Goal: Task Accomplishment & Management: Manage account settings

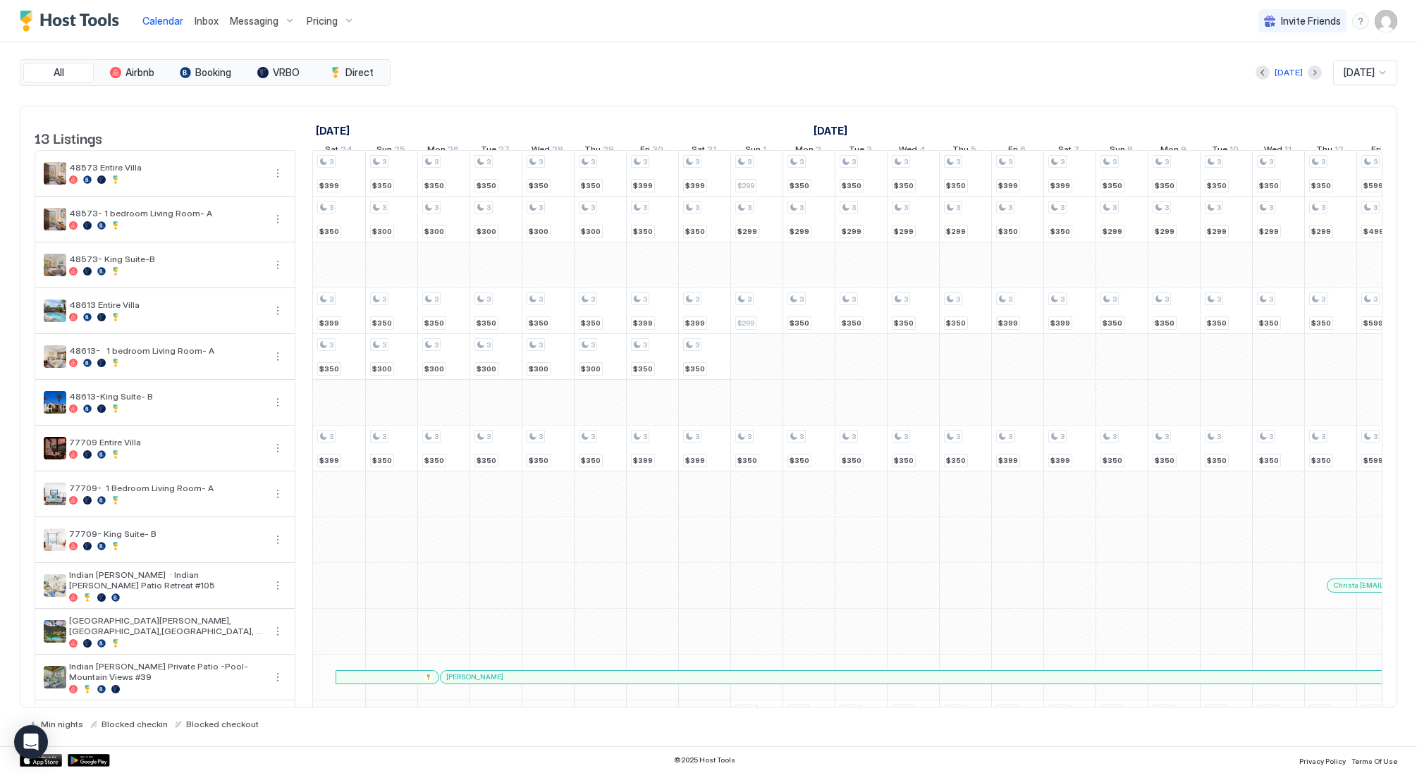
scroll to position [0, 783]
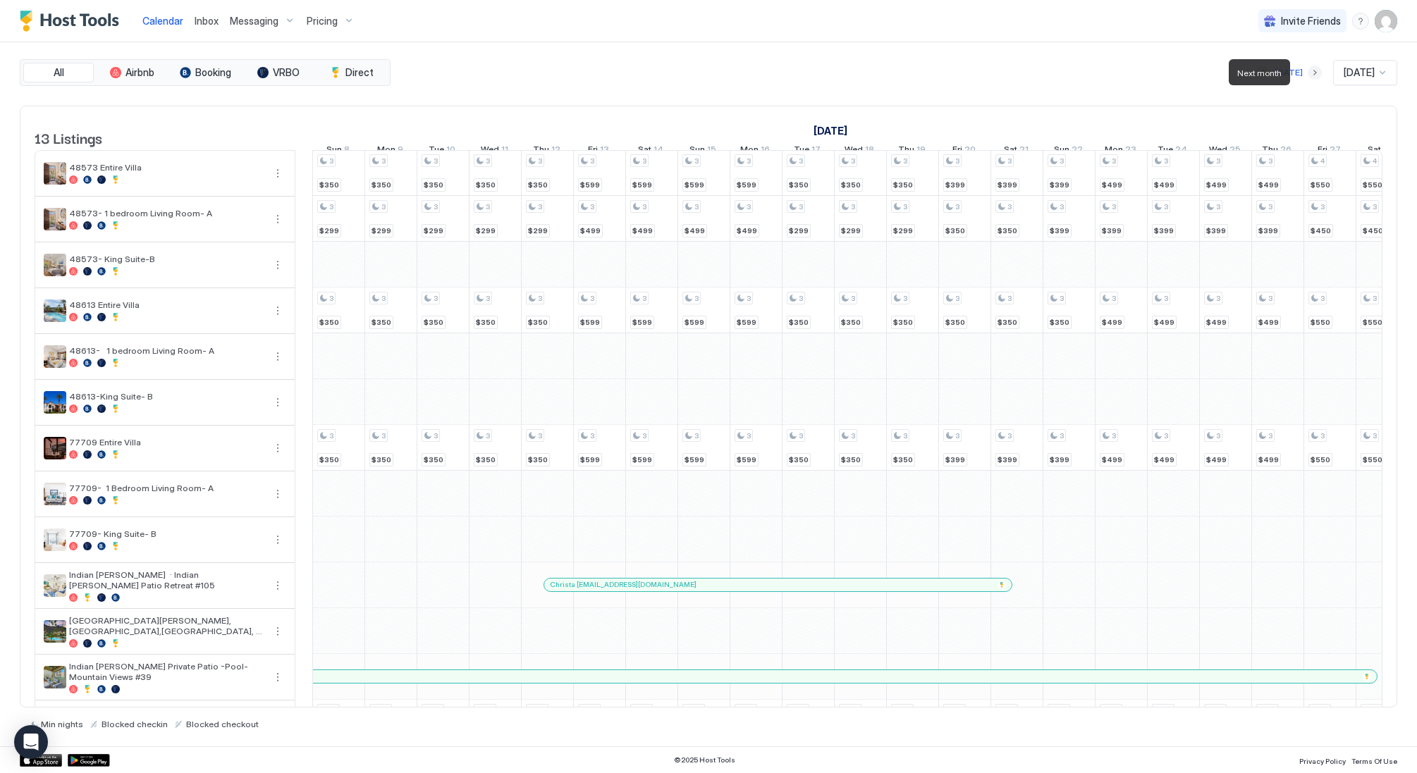
click at [1307, 73] on button "Next month" at bounding box center [1314, 73] width 14 height 14
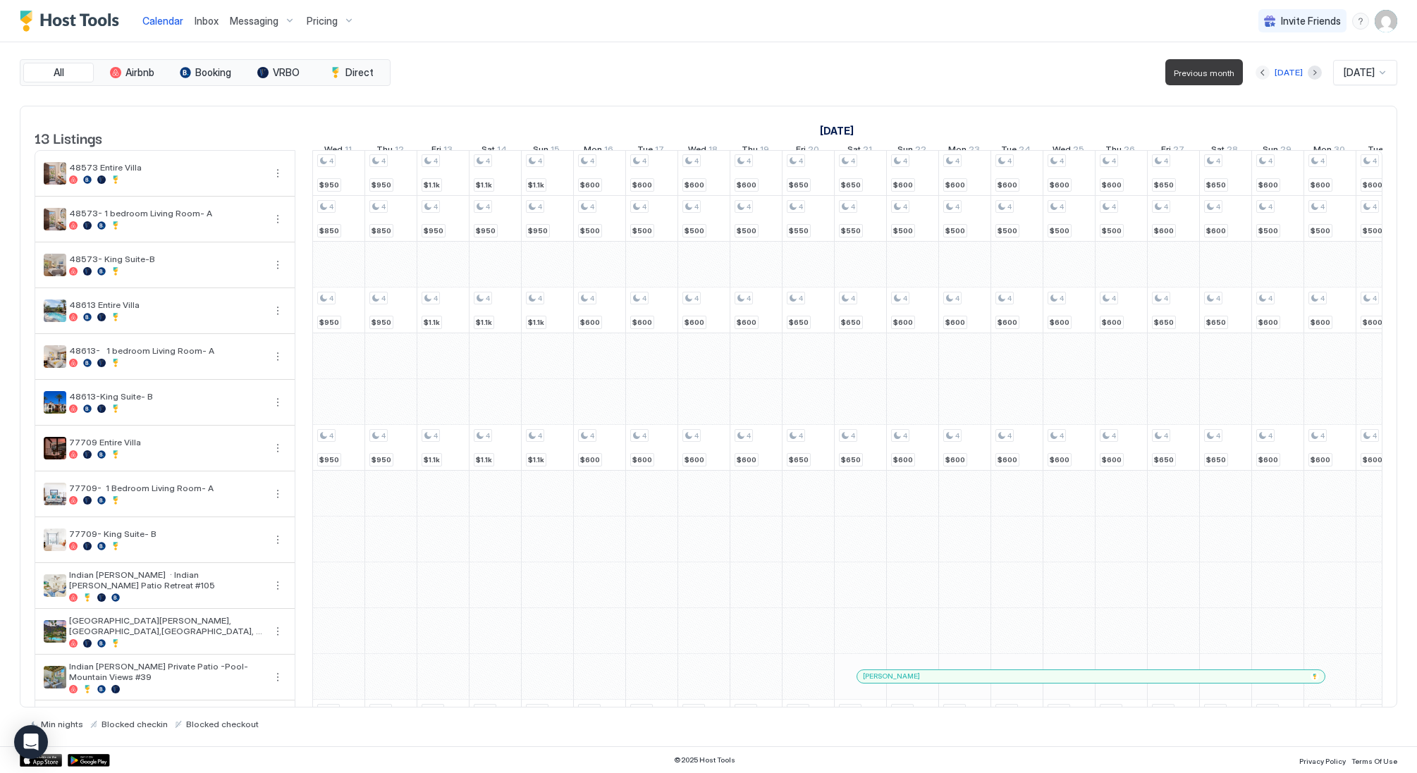
click at [1255, 73] on button "Previous month" at bounding box center [1262, 73] width 14 height 14
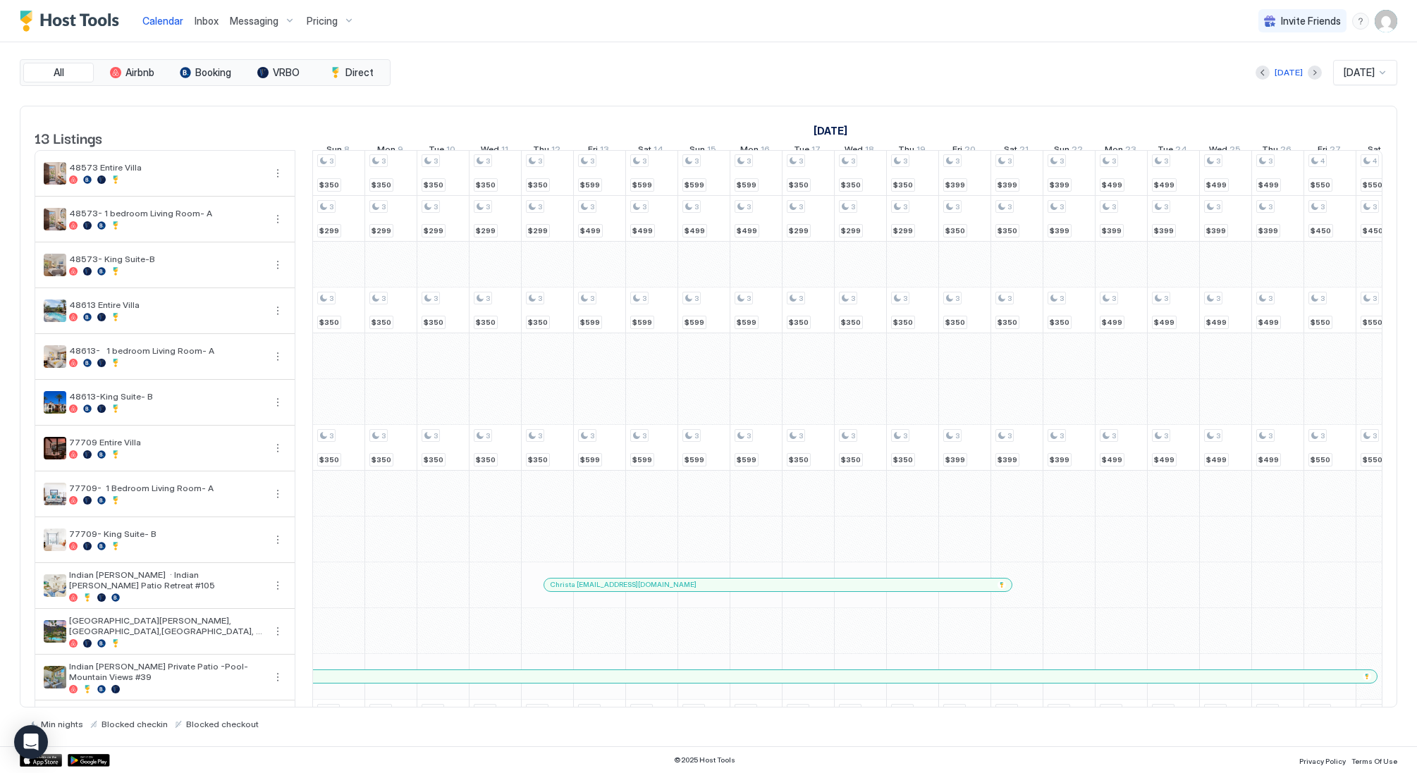
click at [1249, 73] on div "Today Feb 2026" at bounding box center [895, 72] width 1004 height 25
click at [1255, 73] on button "Previous month" at bounding box center [1262, 73] width 14 height 14
click at [1307, 76] on button "Next month" at bounding box center [1314, 73] width 14 height 14
click at [314, 18] on span "Pricing" at bounding box center [322, 21] width 31 height 13
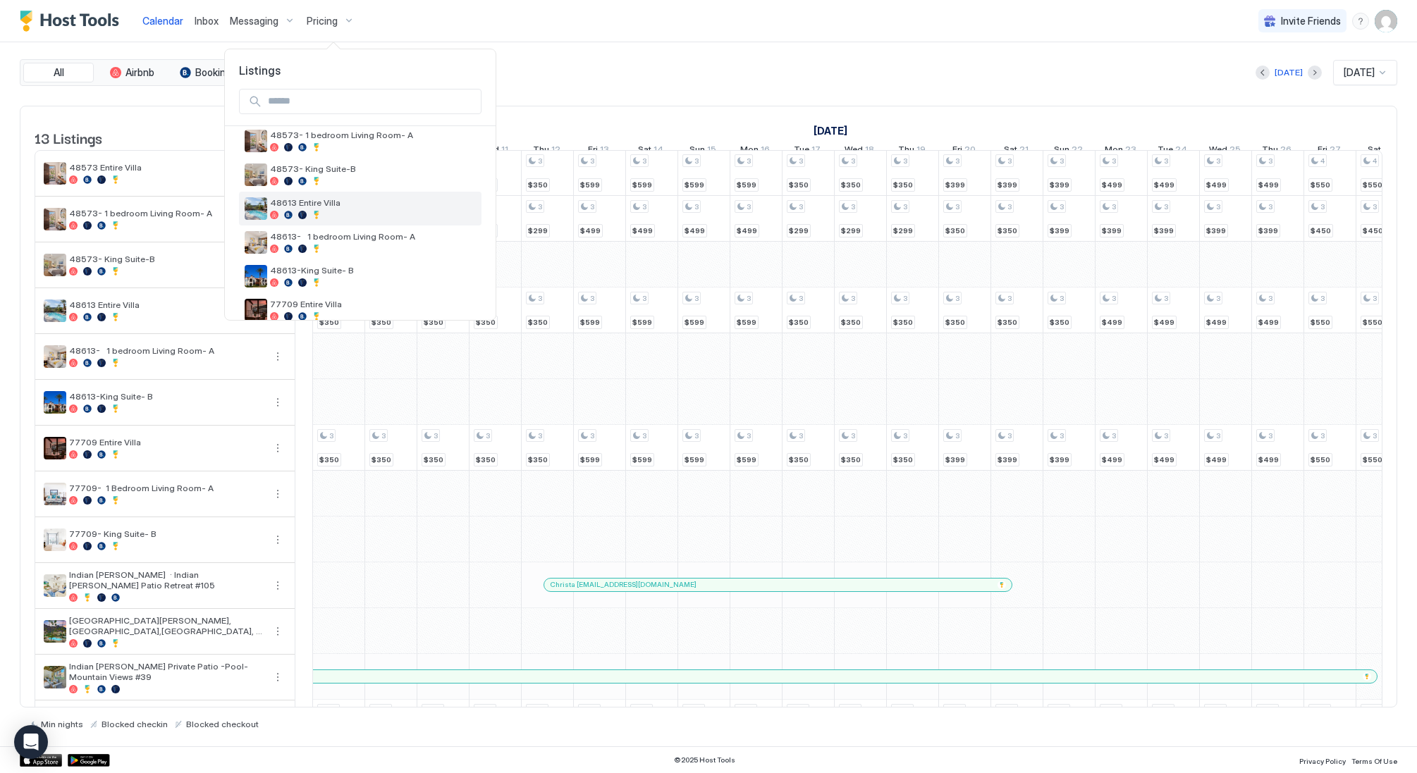
scroll to position [78, 0]
click at [410, 239] on span "48613- 1 bedroom Living Room- A" at bounding box center [373, 237] width 206 height 11
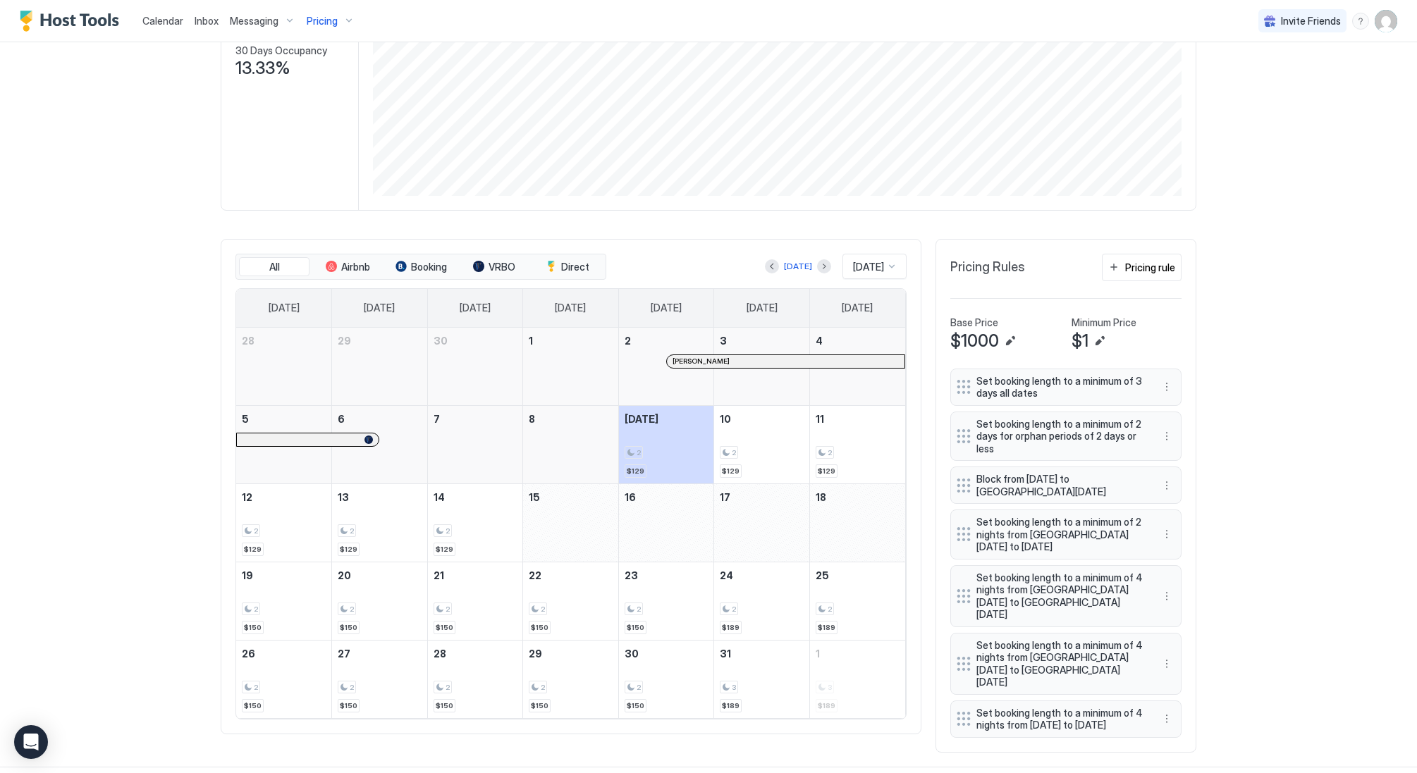
scroll to position [233, 0]
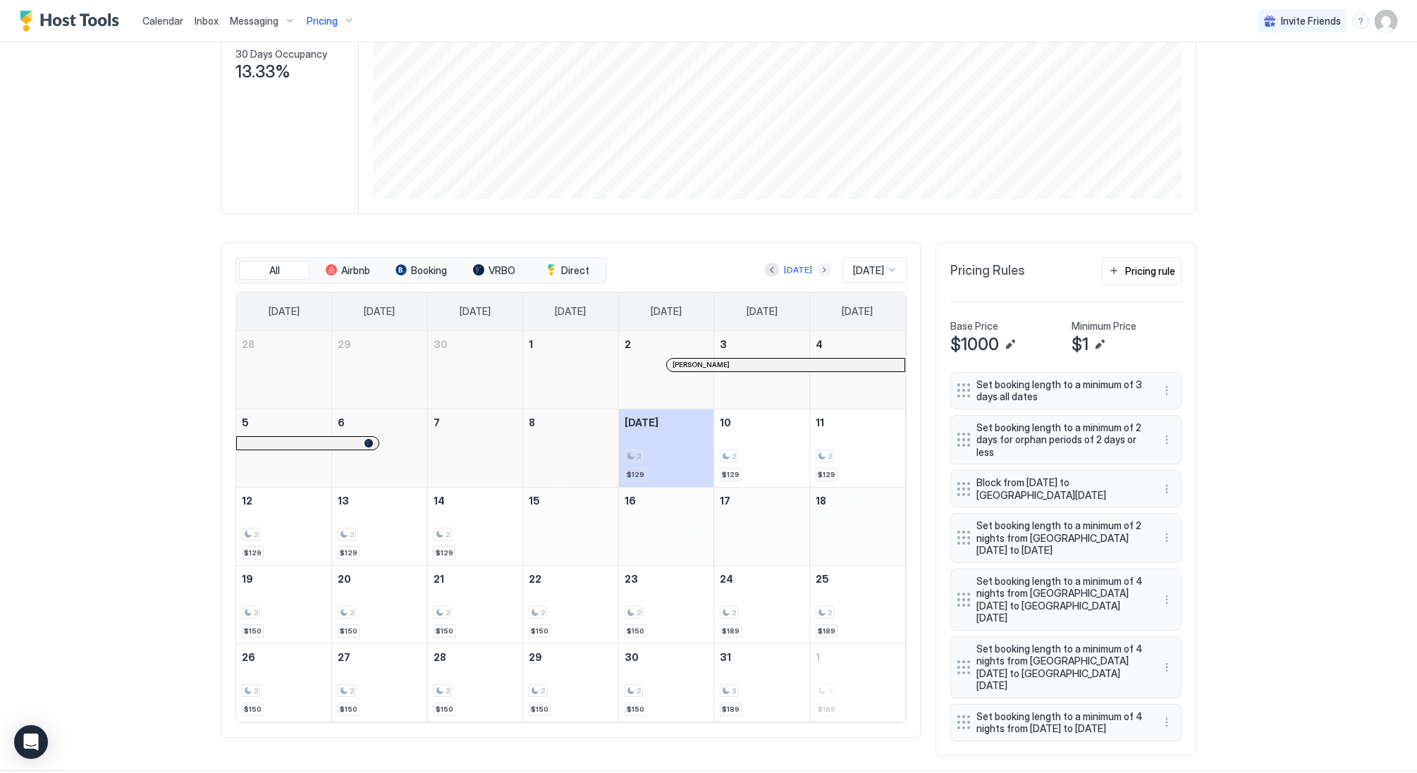
click at [820, 269] on button "Next month" at bounding box center [824, 270] width 14 height 14
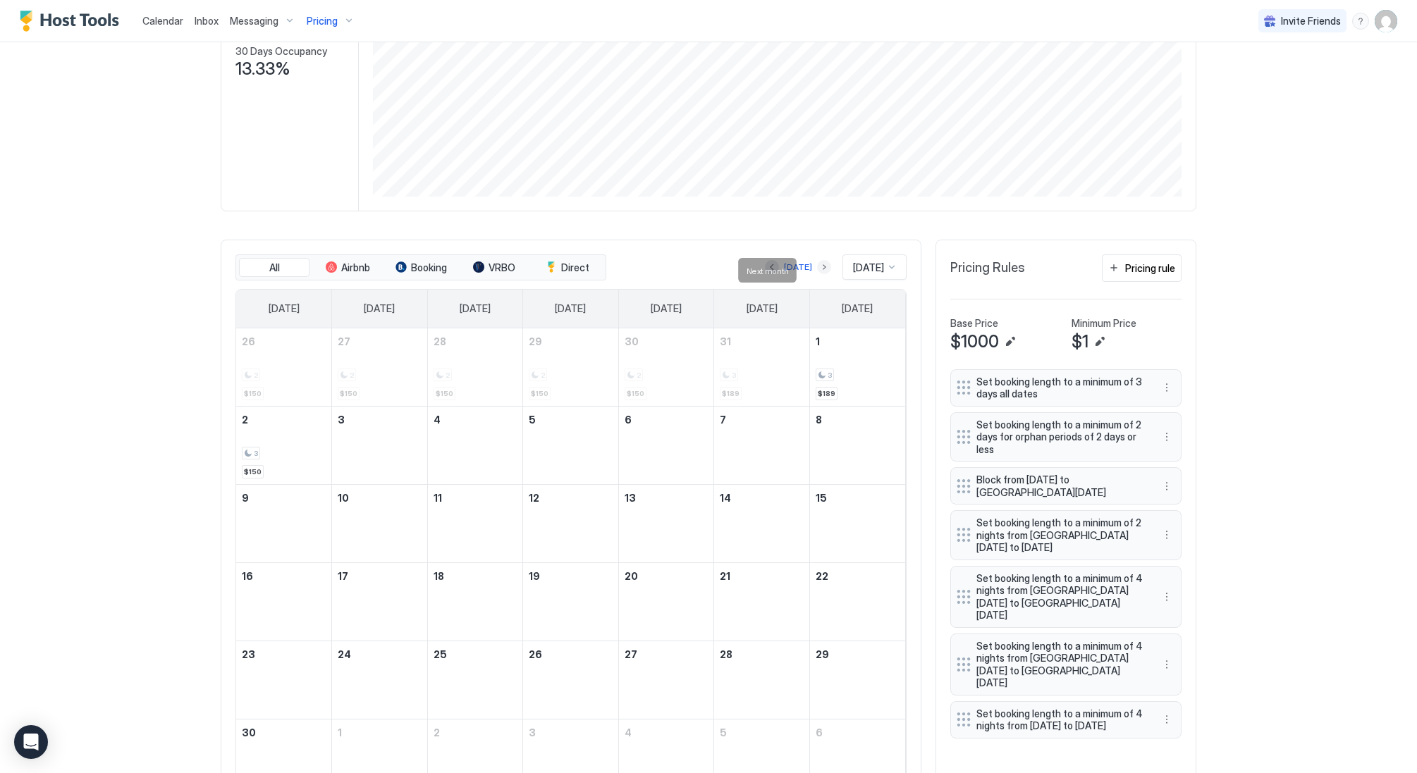
click at [817, 271] on button "Next month" at bounding box center [824, 267] width 14 height 14
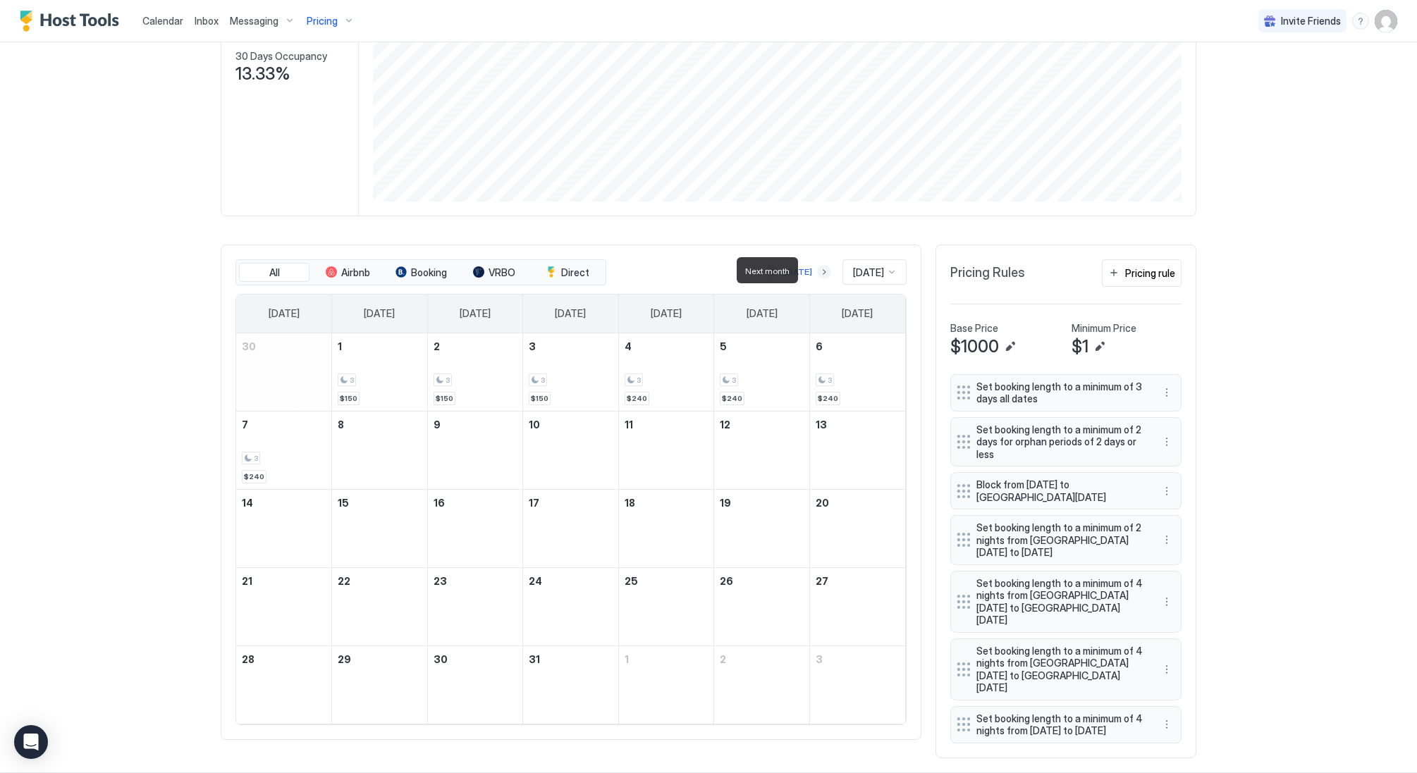
click at [817, 271] on button "Next month" at bounding box center [824, 272] width 14 height 14
click at [817, 271] on button "Next month" at bounding box center [824, 269] width 14 height 14
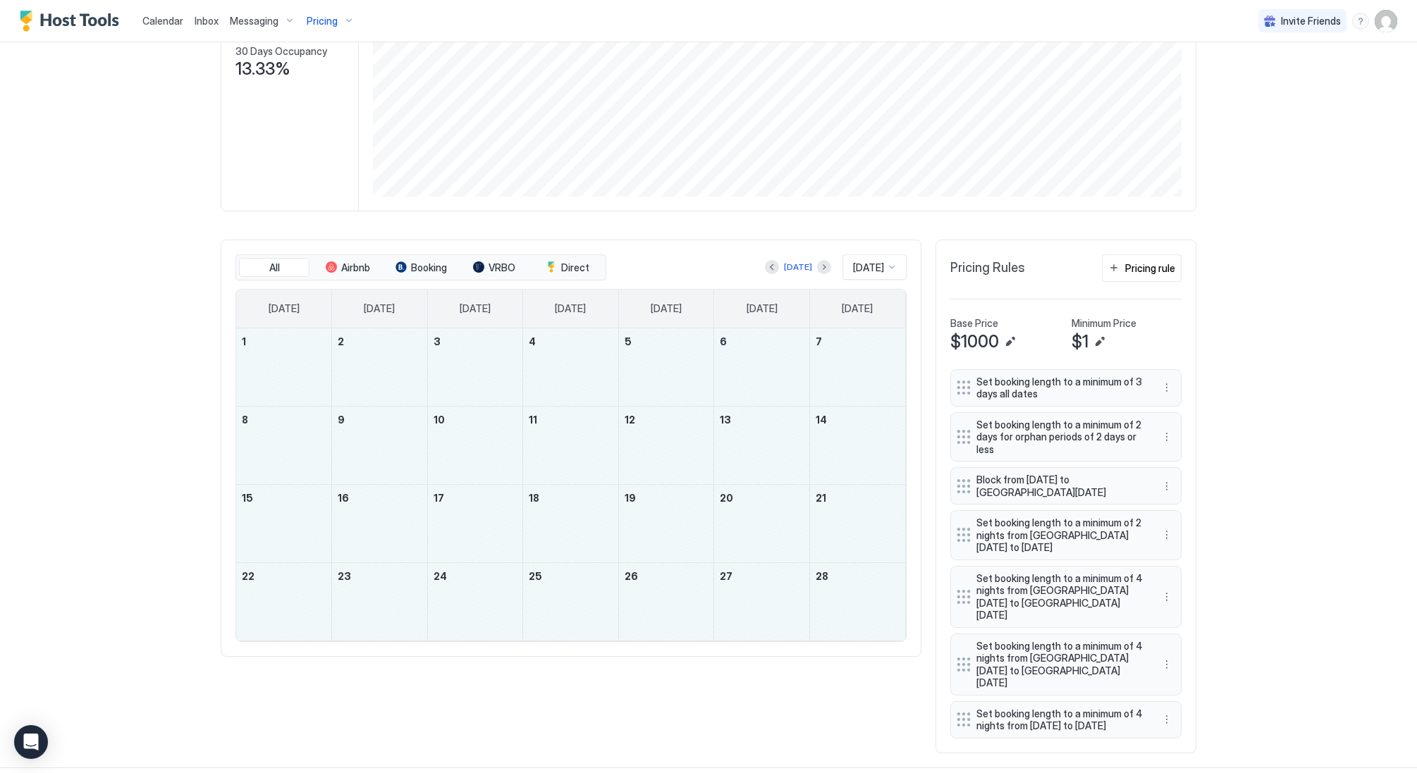
drag, startPoint x: 289, startPoint y: 362, endPoint x: 869, endPoint y: 604, distance: 628.4
click at [869, 604] on tbody "1 2 3 4 5 6 7 8 9 10 11 12 13 14 15 16 17 18 19 20 21 22 23 24 25 26 27 28" at bounding box center [570, 484] width 669 height 312
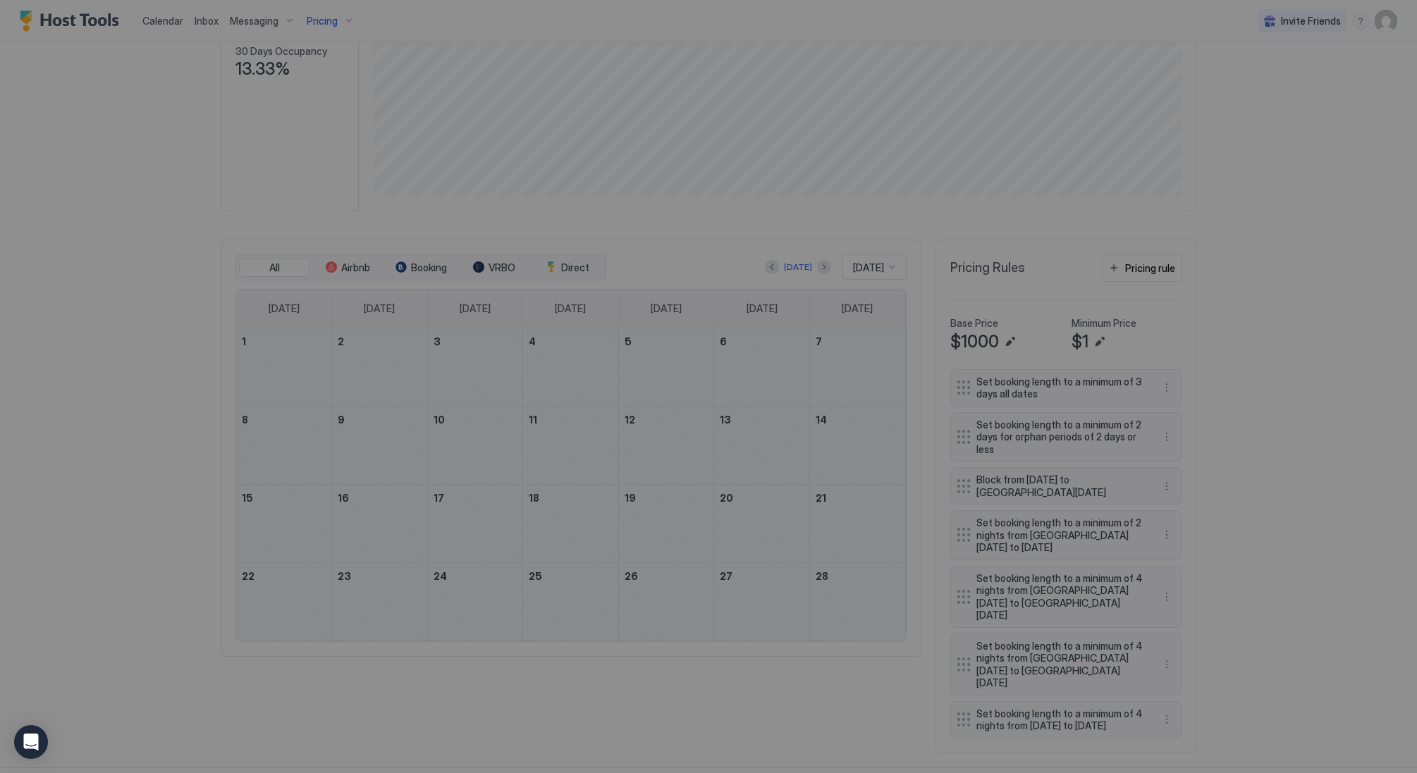
type input "***"
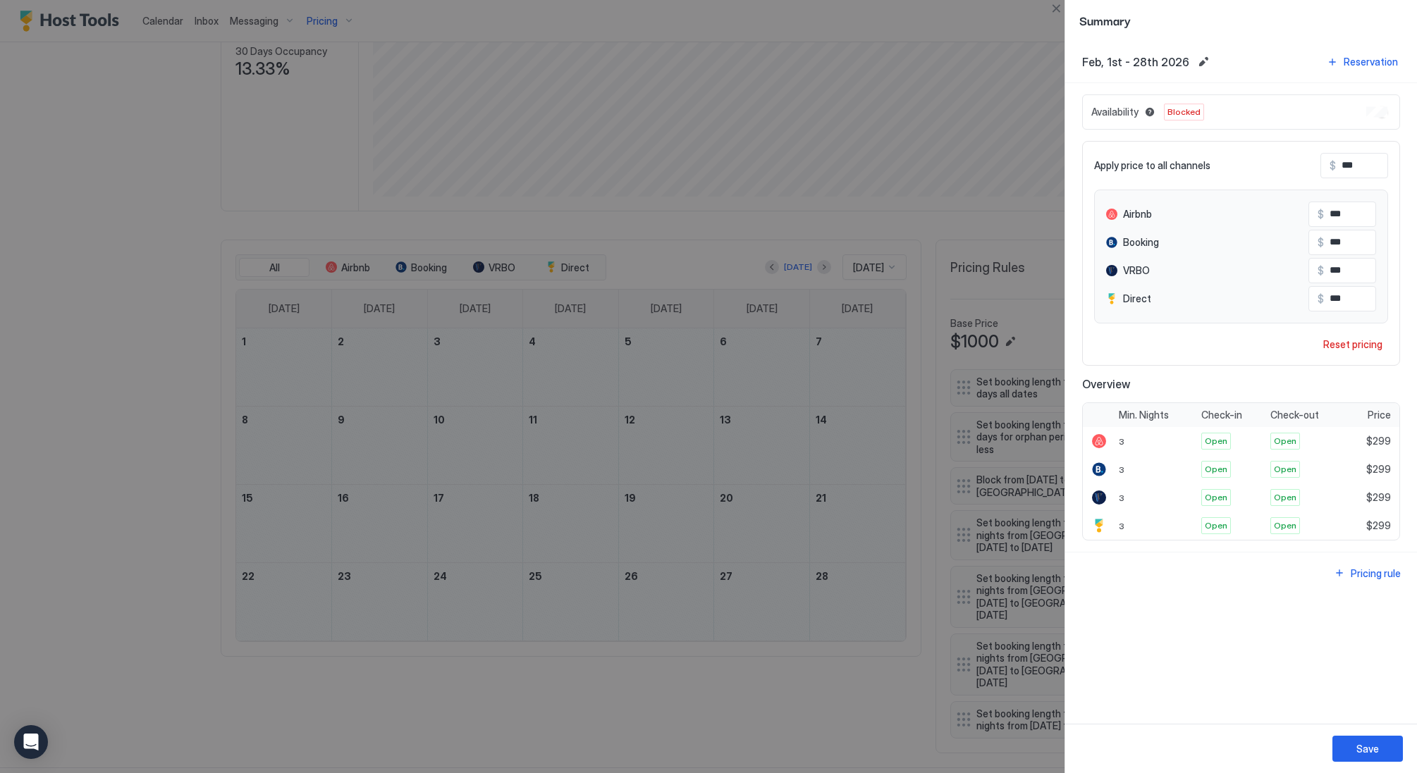
click at [1386, 109] on div "Availability Blocked" at bounding box center [1241, 111] width 318 height 35
drag, startPoint x: 1387, startPoint y: 109, endPoint x: 1364, endPoint y: 116, distance: 24.3
click at [1363, 116] on div "Availability Blocked" at bounding box center [1241, 111] width 318 height 35
click at [1055, 8] on button "Close" at bounding box center [1055, 8] width 17 height 17
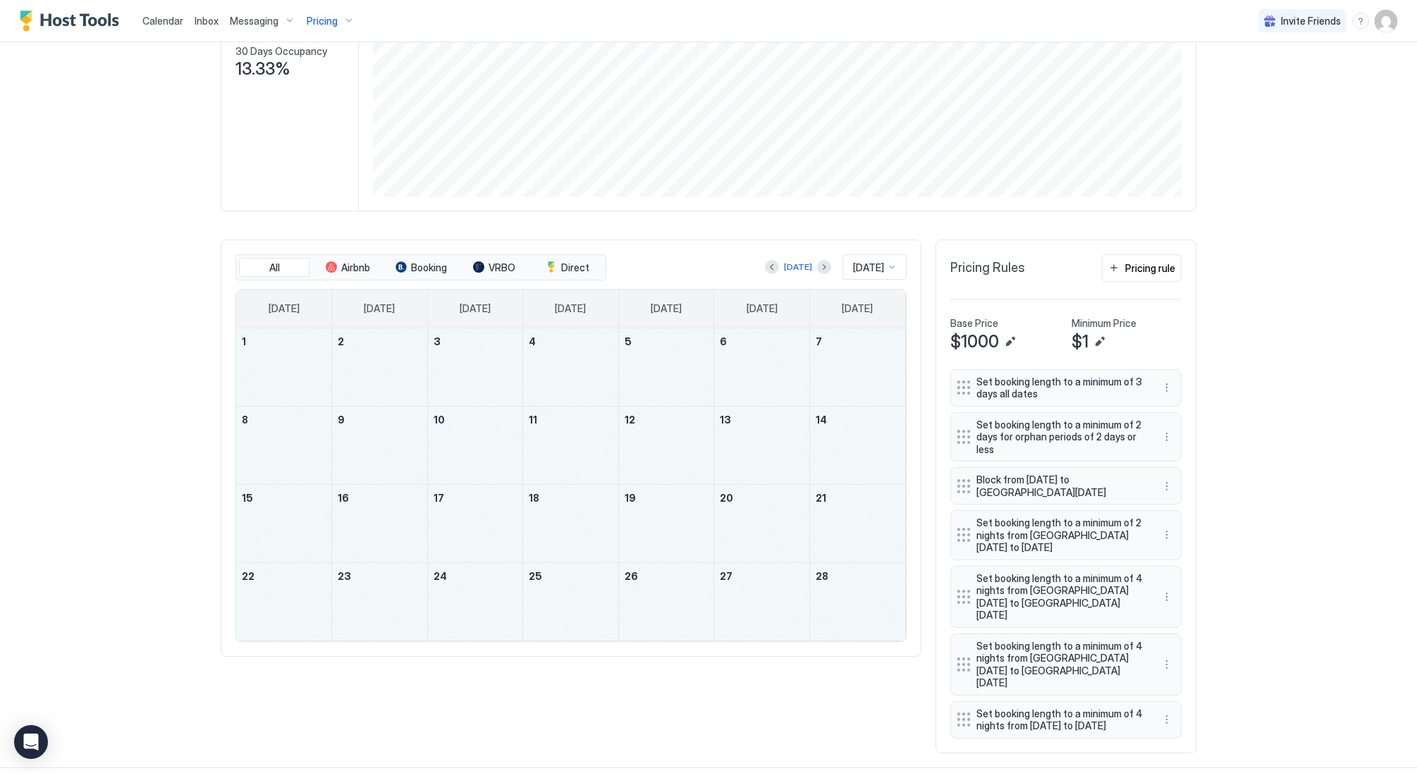
drag, startPoint x: 302, startPoint y: 349, endPoint x: 846, endPoint y: 605, distance: 600.9
click at [846, 605] on tbody "1 2 3 4 5 6 7 8 9 10 11 12 13 14 15 16 17 18 19 20 21 22 23 24 25 26 27 28" at bounding box center [570, 484] width 669 height 312
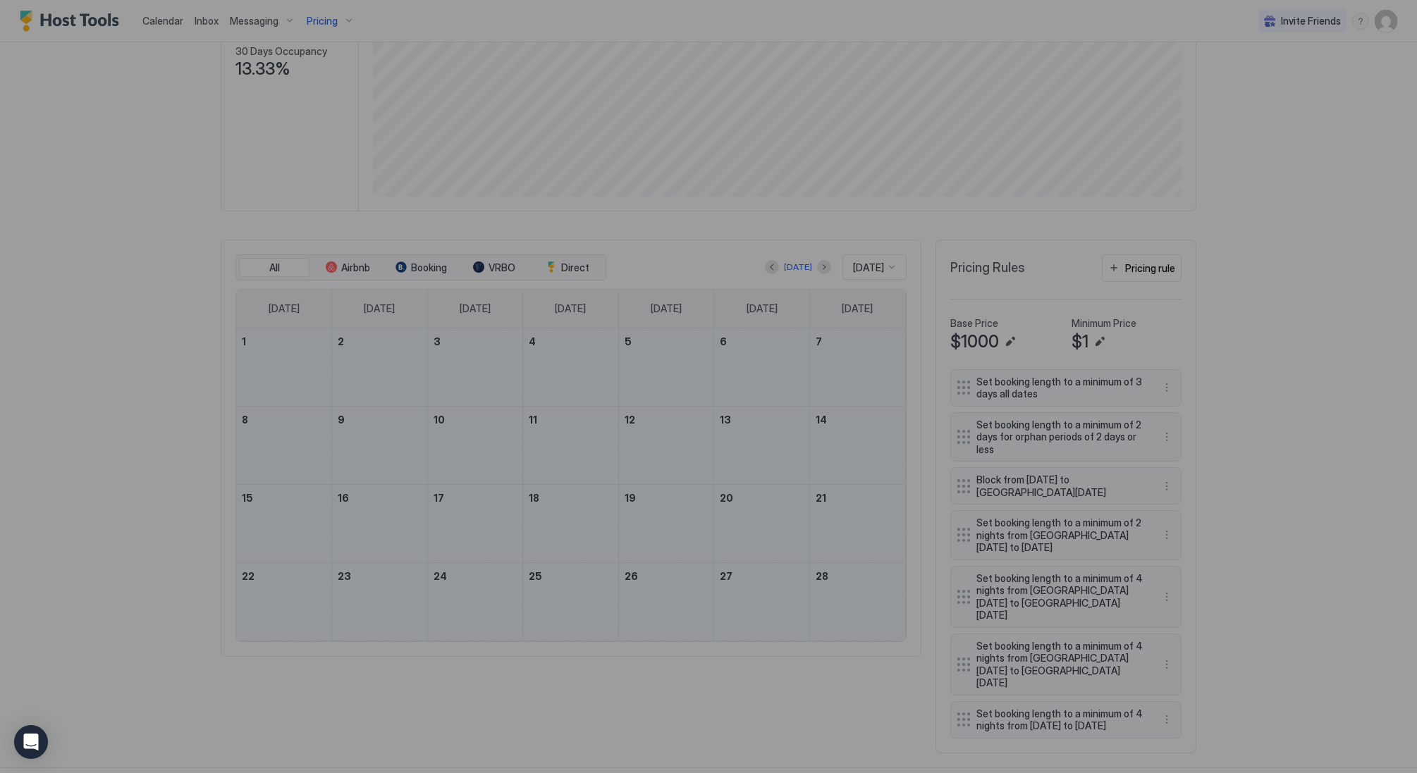
type input "***"
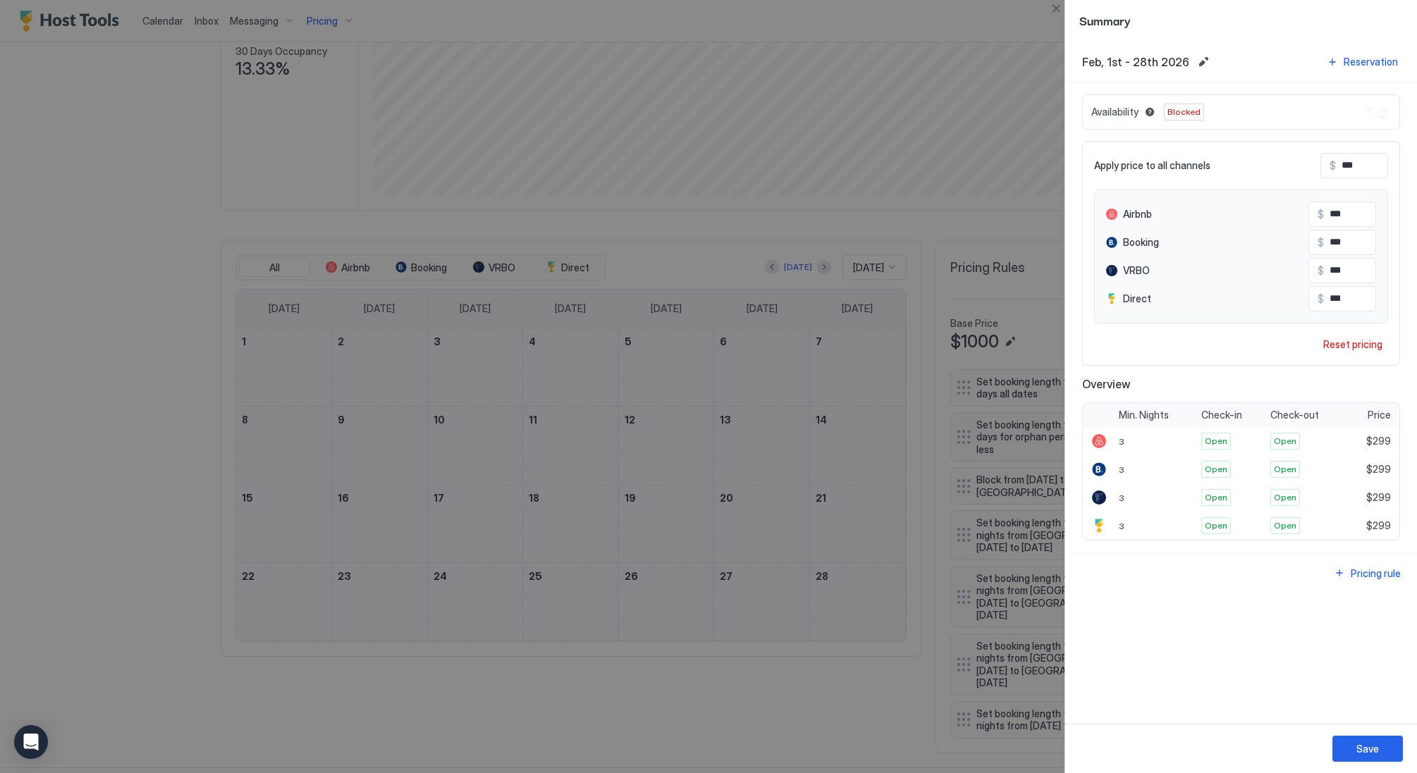
click at [1197, 111] on div "Blocked" at bounding box center [1184, 112] width 40 height 17
click at [1196, 112] on span "Blocked" at bounding box center [1183, 112] width 33 height 13
click at [1195, 112] on span "Blocked" at bounding box center [1183, 112] width 33 height 13
click at [915, 58] on div at bounding box center [708, 386] width 1417 height 773
click at [1052, 13] on button "Close" at bounding box center [1055, 8] width 17 height 17
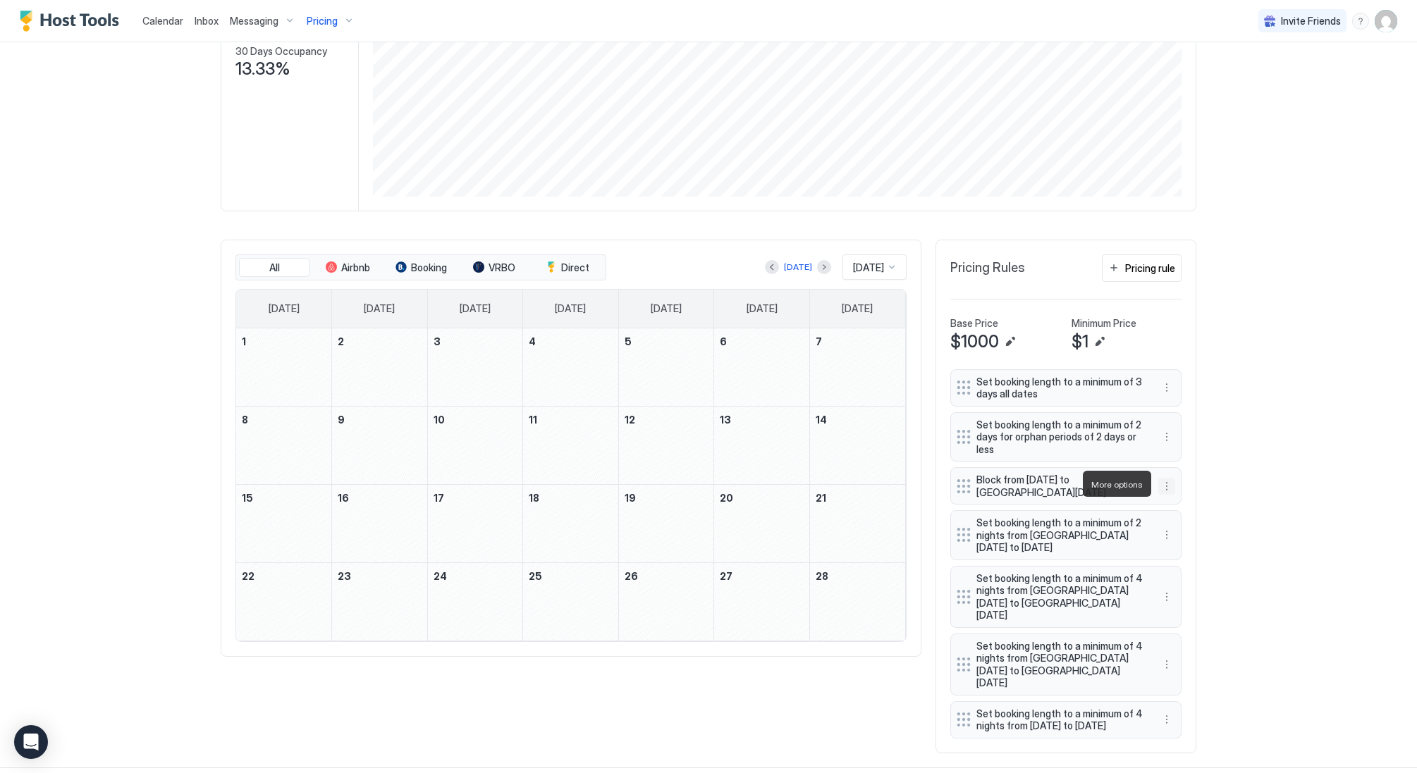
click at [1163, 483] on button "More options" at bounding box center [1166, 486] width 17 height 17
click at [1166, 498] on div "Edit" at bounding box center [1185, 504] width 53 height 23
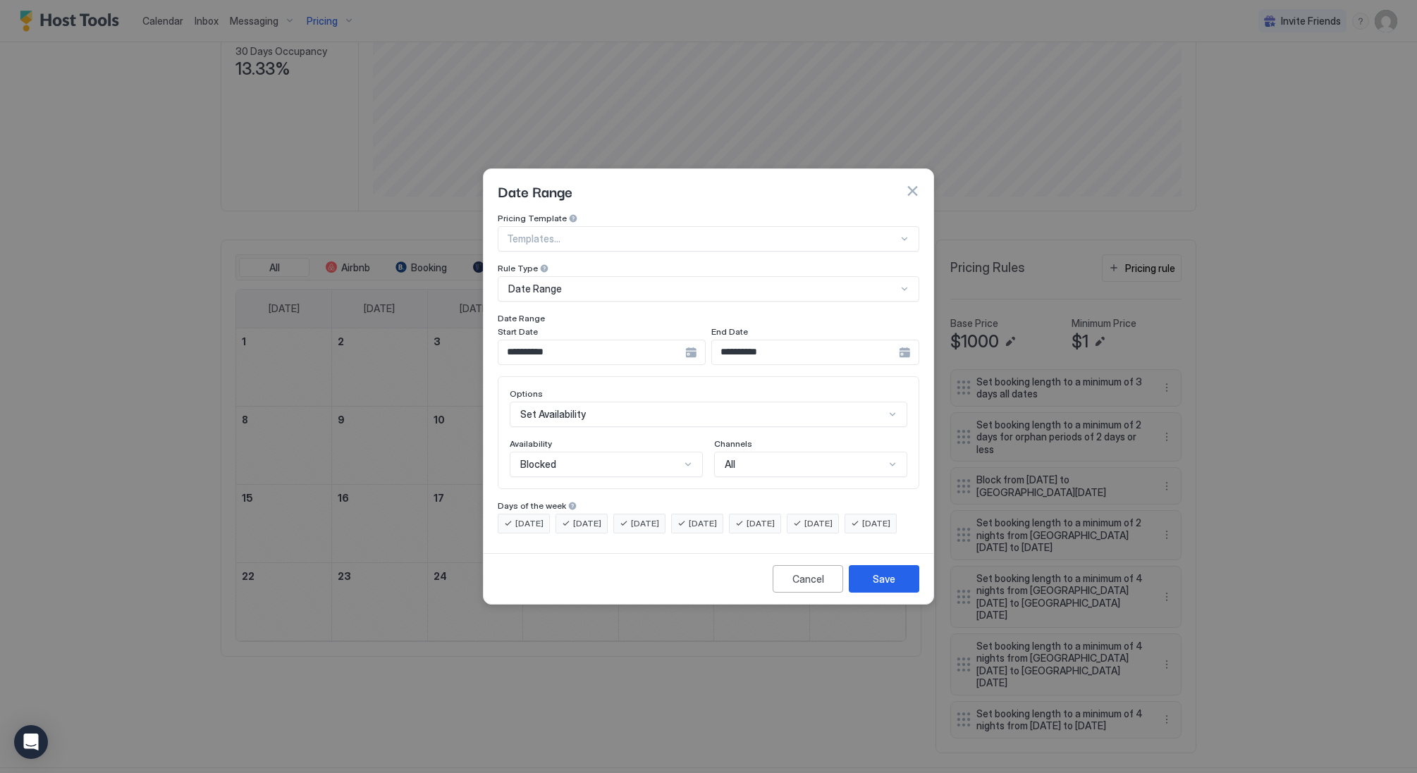
click at [568, 343] on input "**********" at bounding box center [591, 352] width 187 height 24
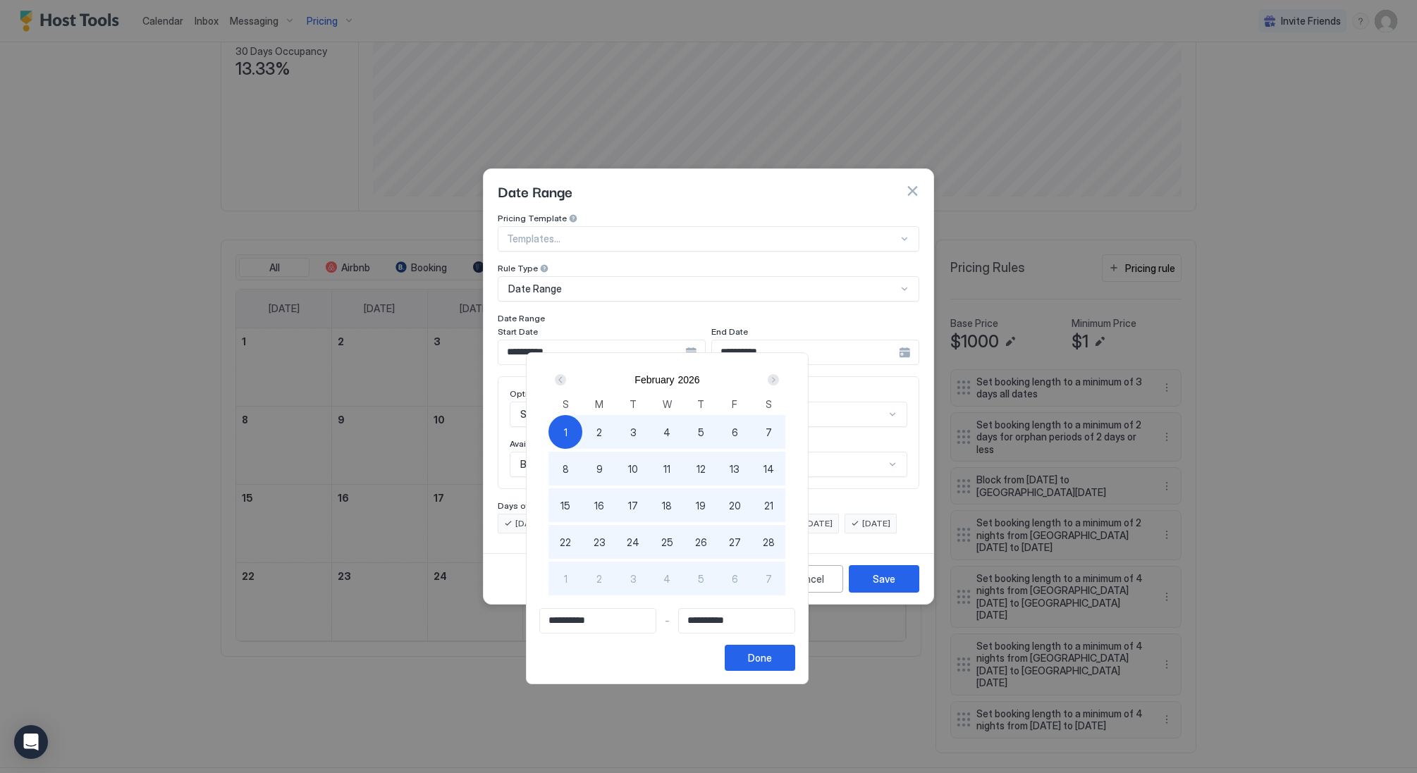
click at [779, 381] on div "Next" at bounding box center [773, 379] width 11 height 11
click at [567, 432] on span "1" at bounding box center [566, 432] width 4 height 15
type input "**********"
click at [772, 664] on div "Done" at bounding box center [760, 658] width 24 height 15
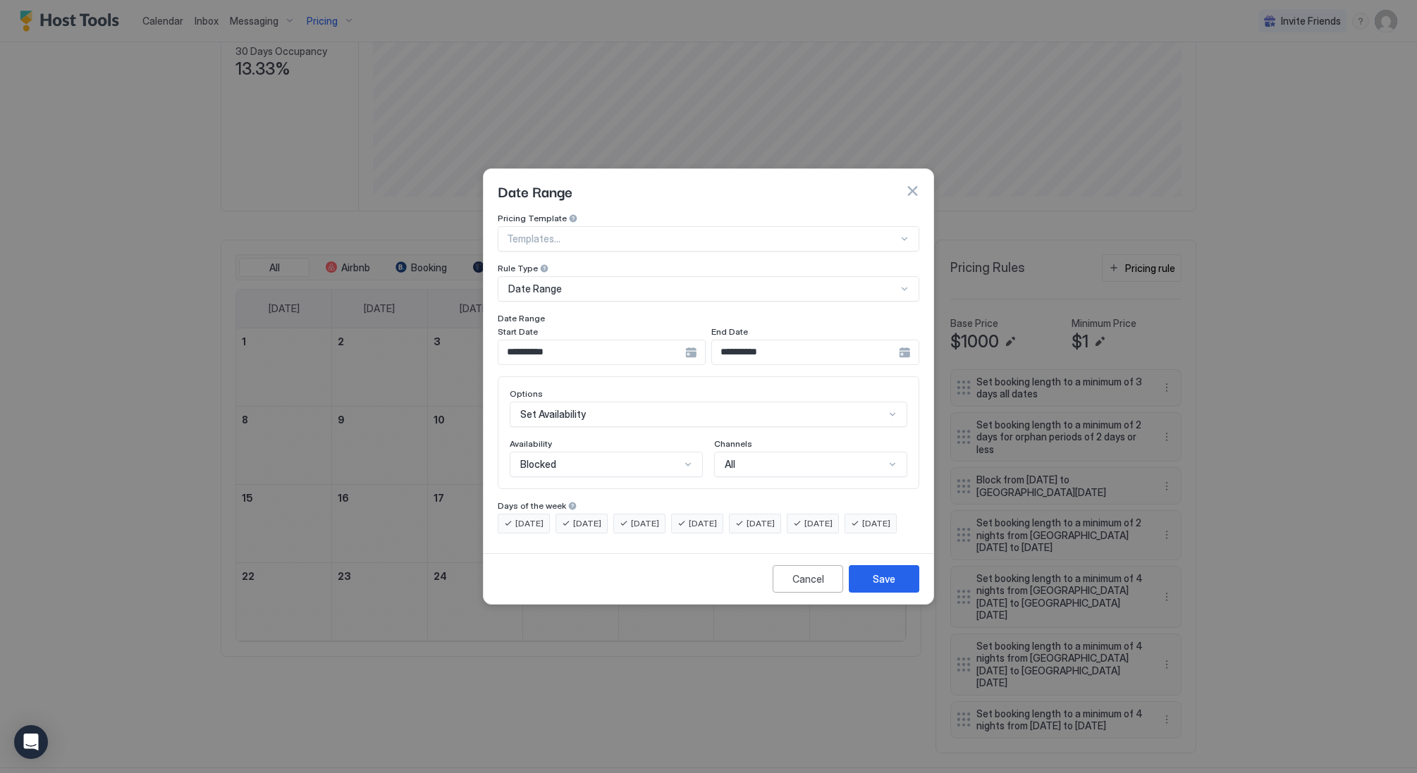
click at [592, 452] on div "Blocked" at bounding box center [606, 464] width 193 height 25
click at [584, 511] on div "Blocked" at bounding box center [607, 524] width 192 height 27
click at [868, 587] on button "Save" at bounding box center [884, 578] width 70 height 27
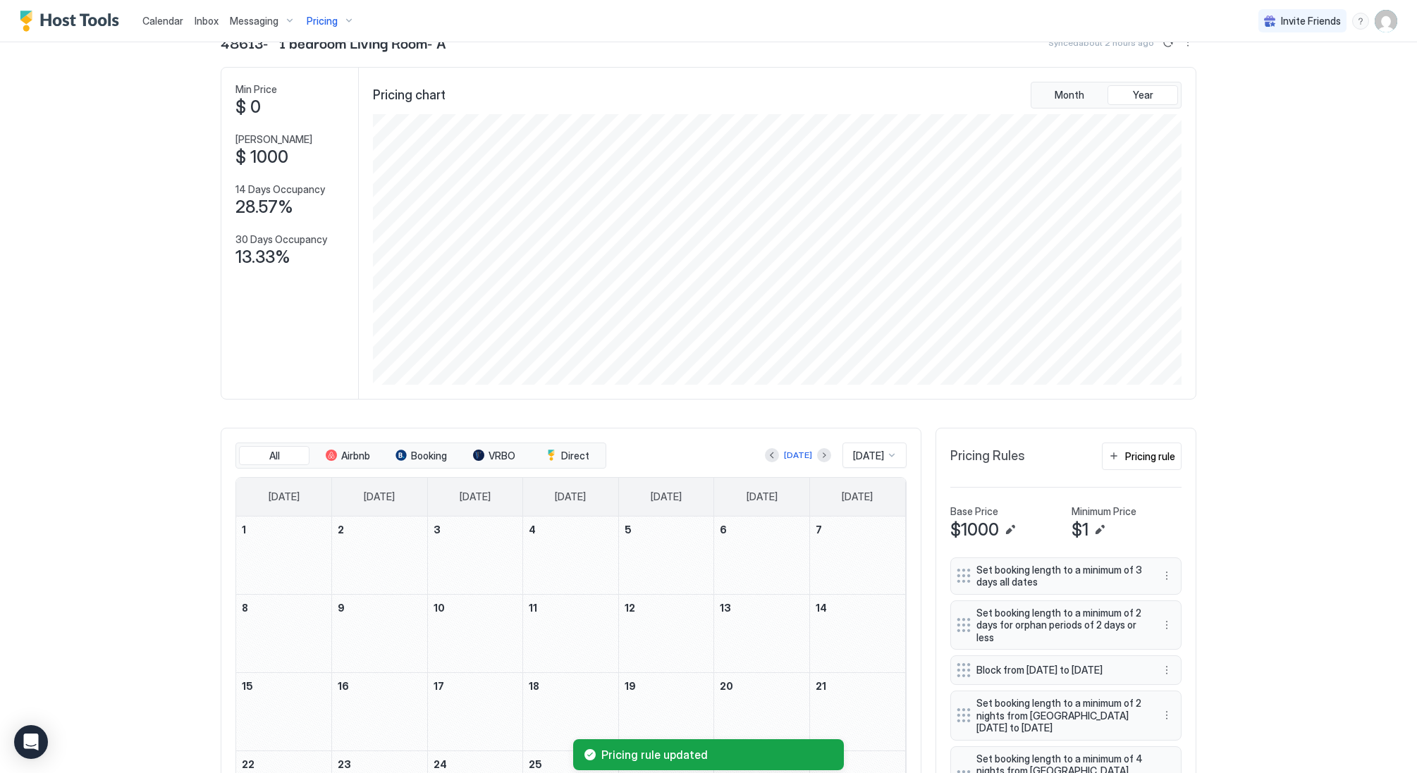
scroll to position [2, 0]
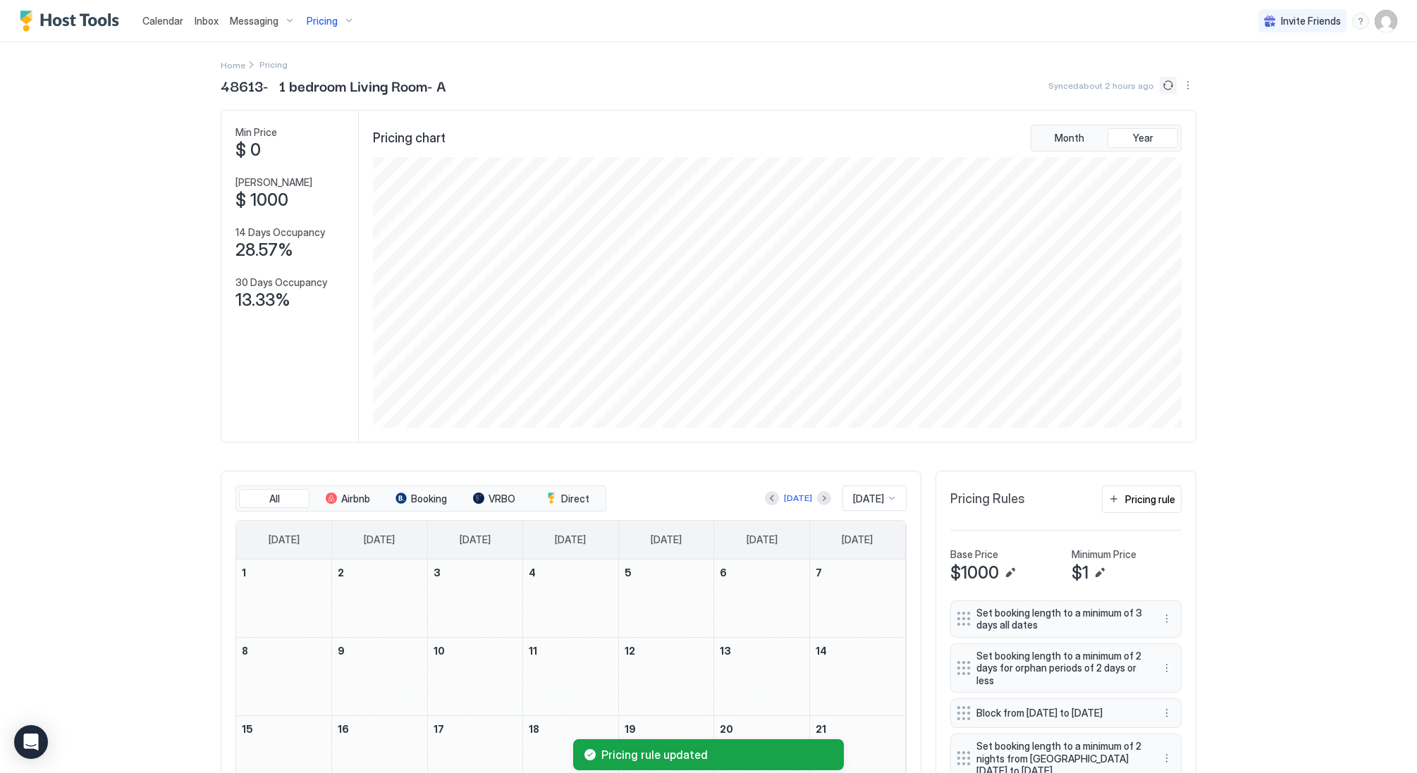
click at [1171, 84] on button "Sync prices" at bounding box center [1167, 85] width 17 height 17
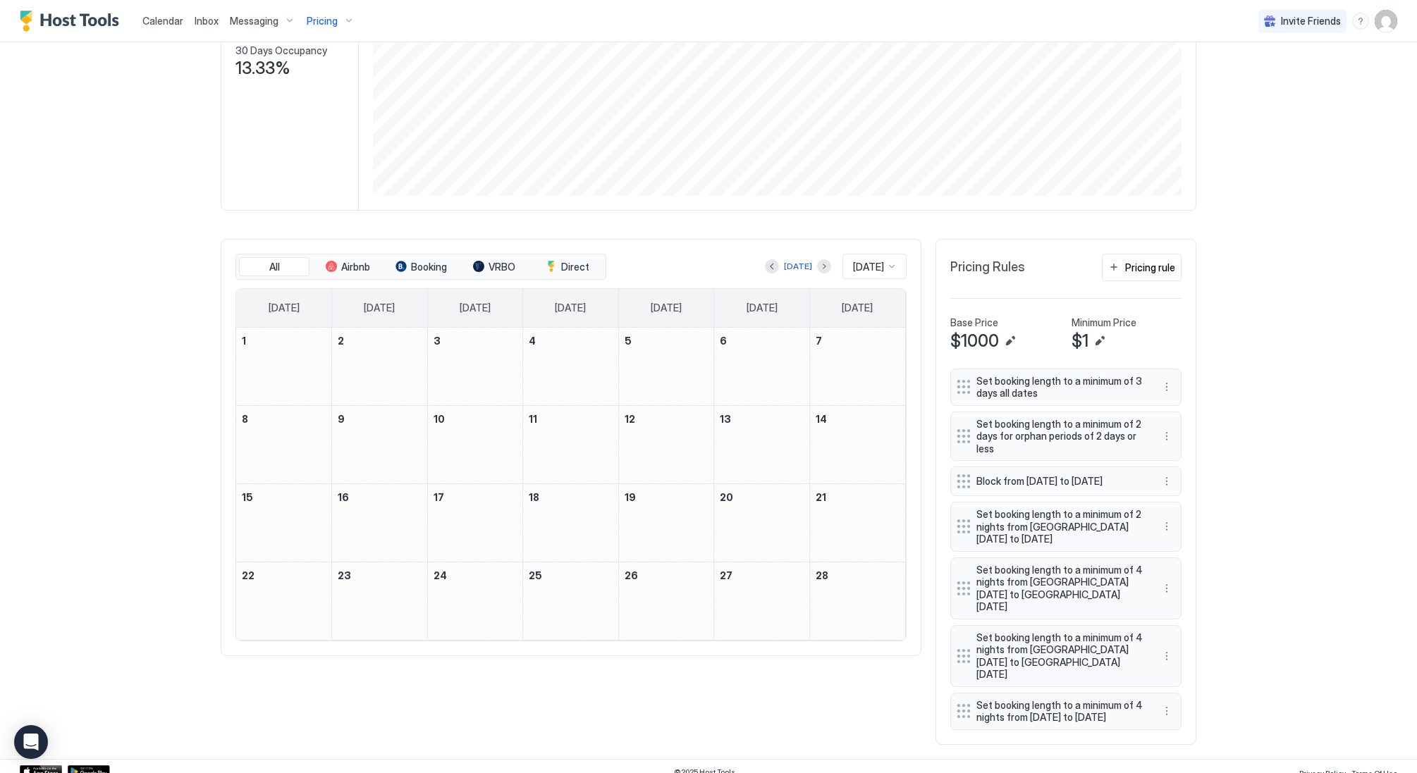
scroll to position [233, 0]
click at [766, 268] on button "Previous month" at bounding box center [772, 267] width 14 height 14
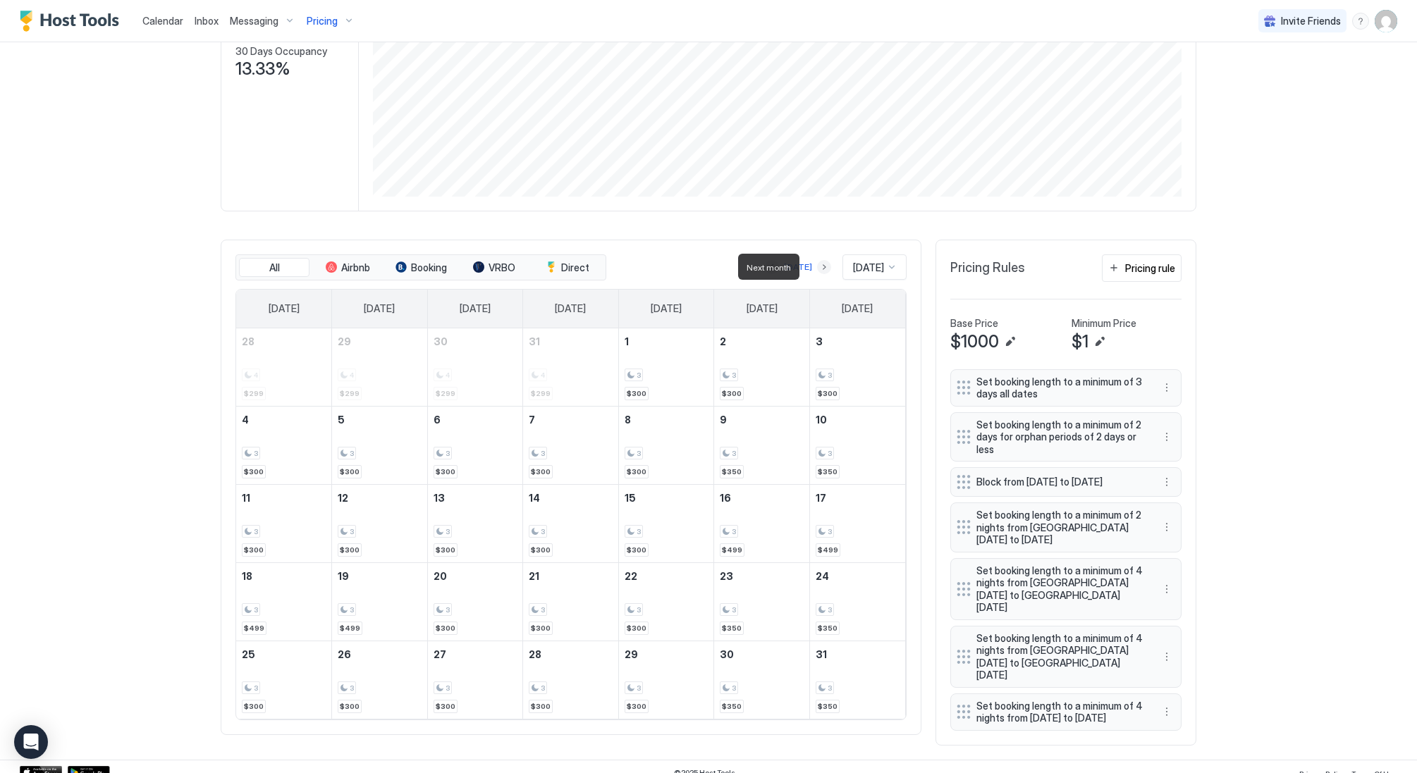
click at [817, 270] on button "Next month" at bounding box center [824, 267] width 14 height 14
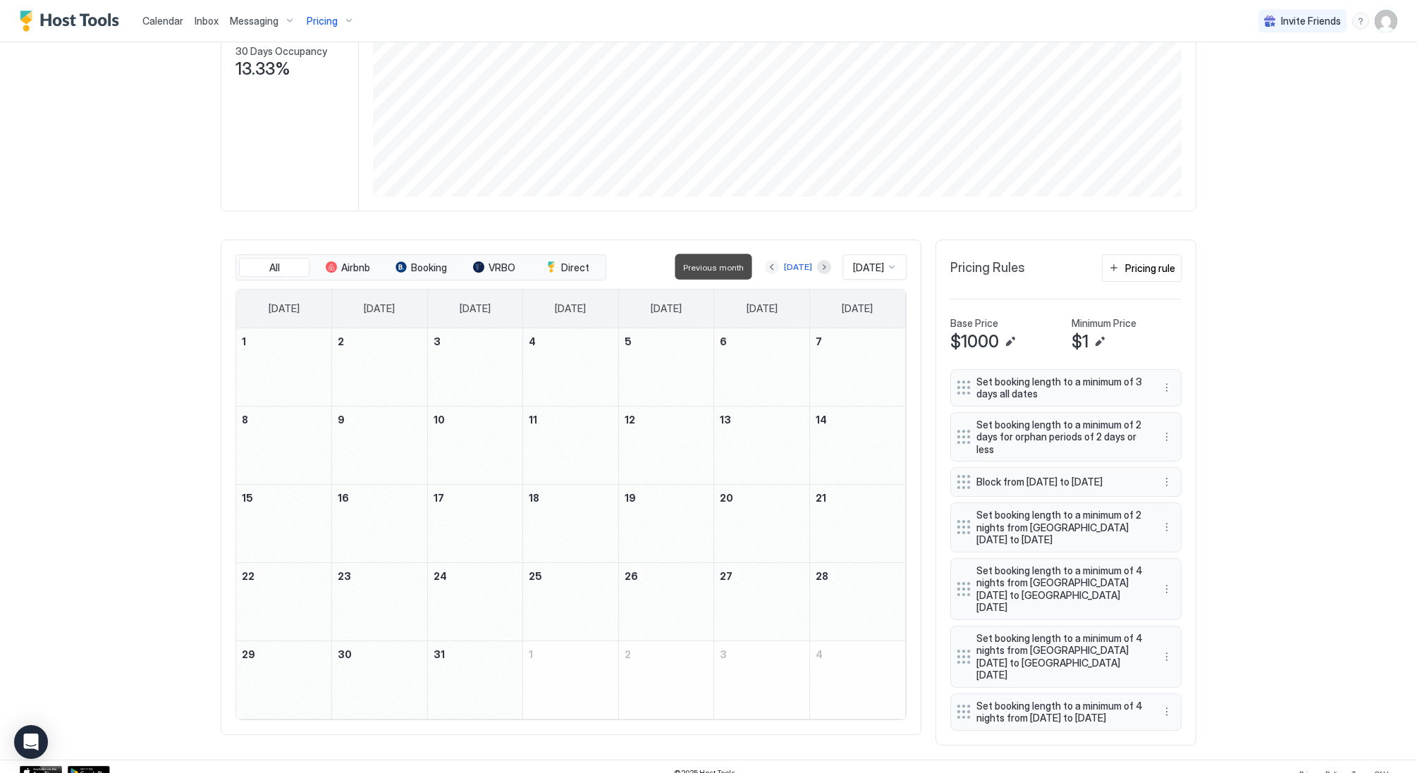
click at [765, 263] on button "Previous month" at bounding box center [772, 267] width 14 height 14
click at [765, 265] on button "Previous month" at bounding box center [772, 267] width 14 height 14
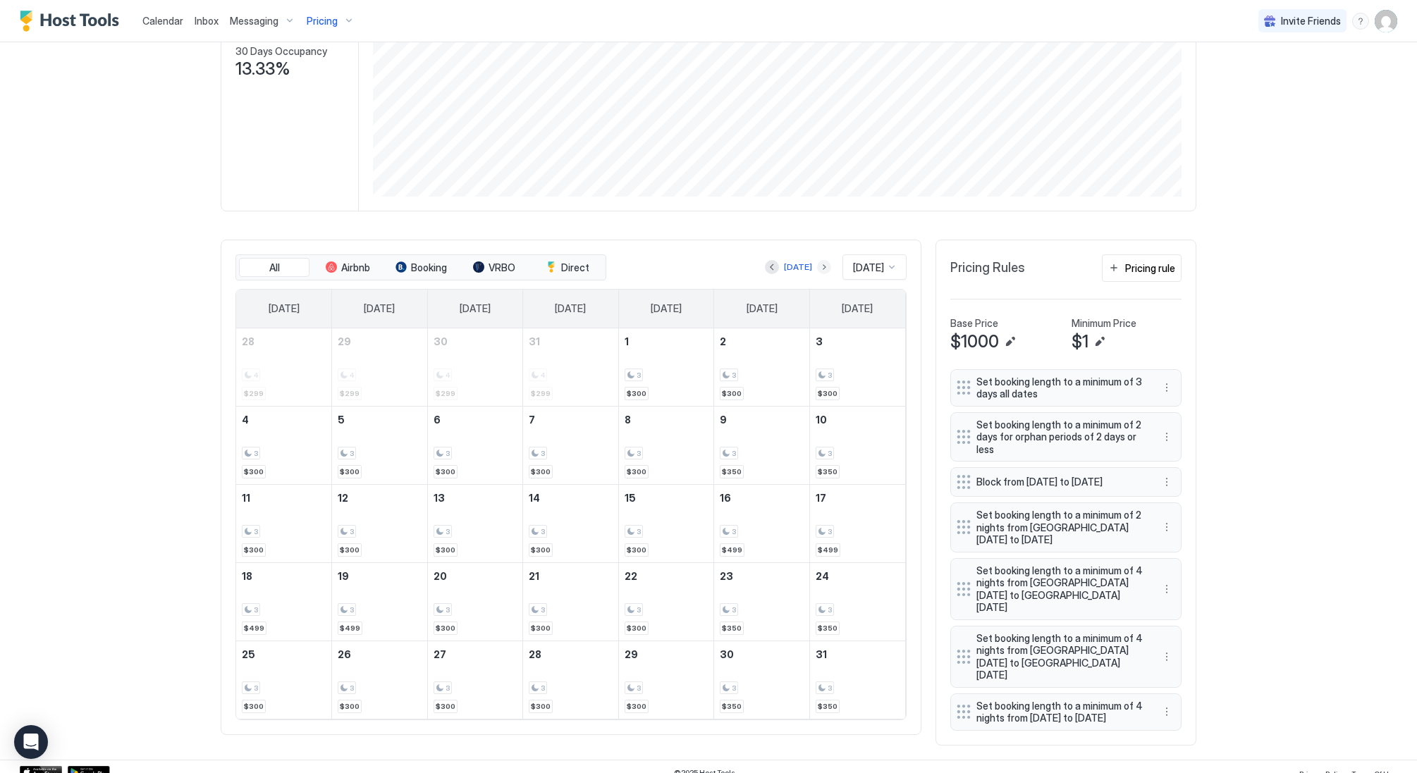
click at [817, 266] on button "Next month" at bounding box center [824, 267] width 14 height 14
click at [817, 269] on button "Next month" at bounding box center [824, 267] width 14 height 14
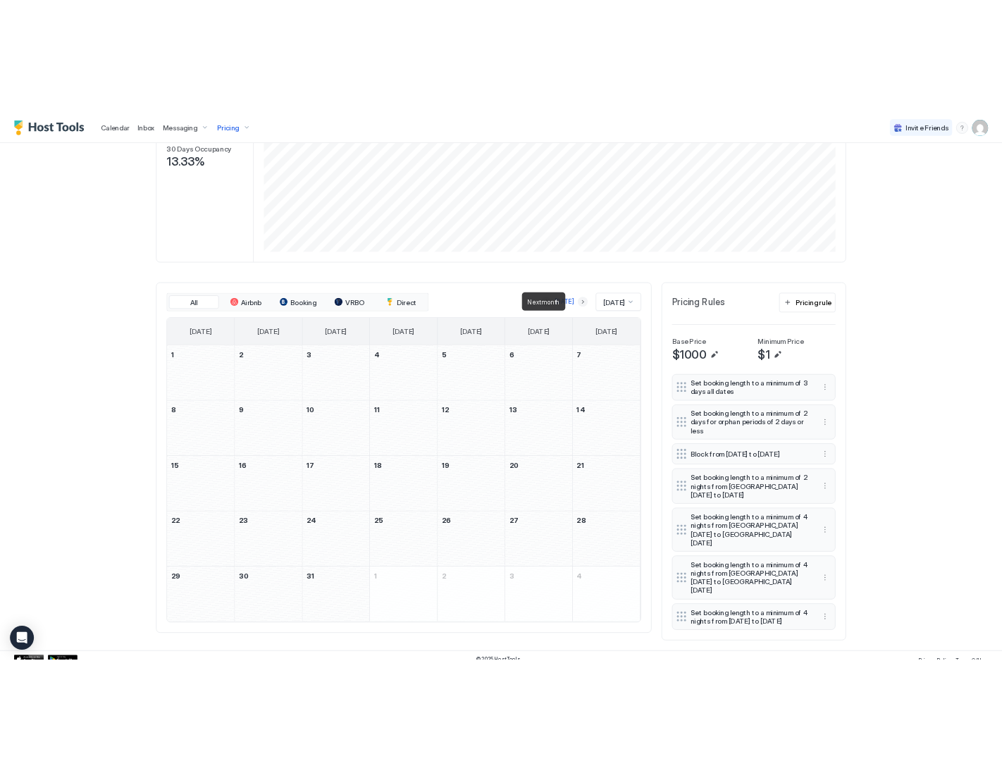
scroll to position [231, 0]
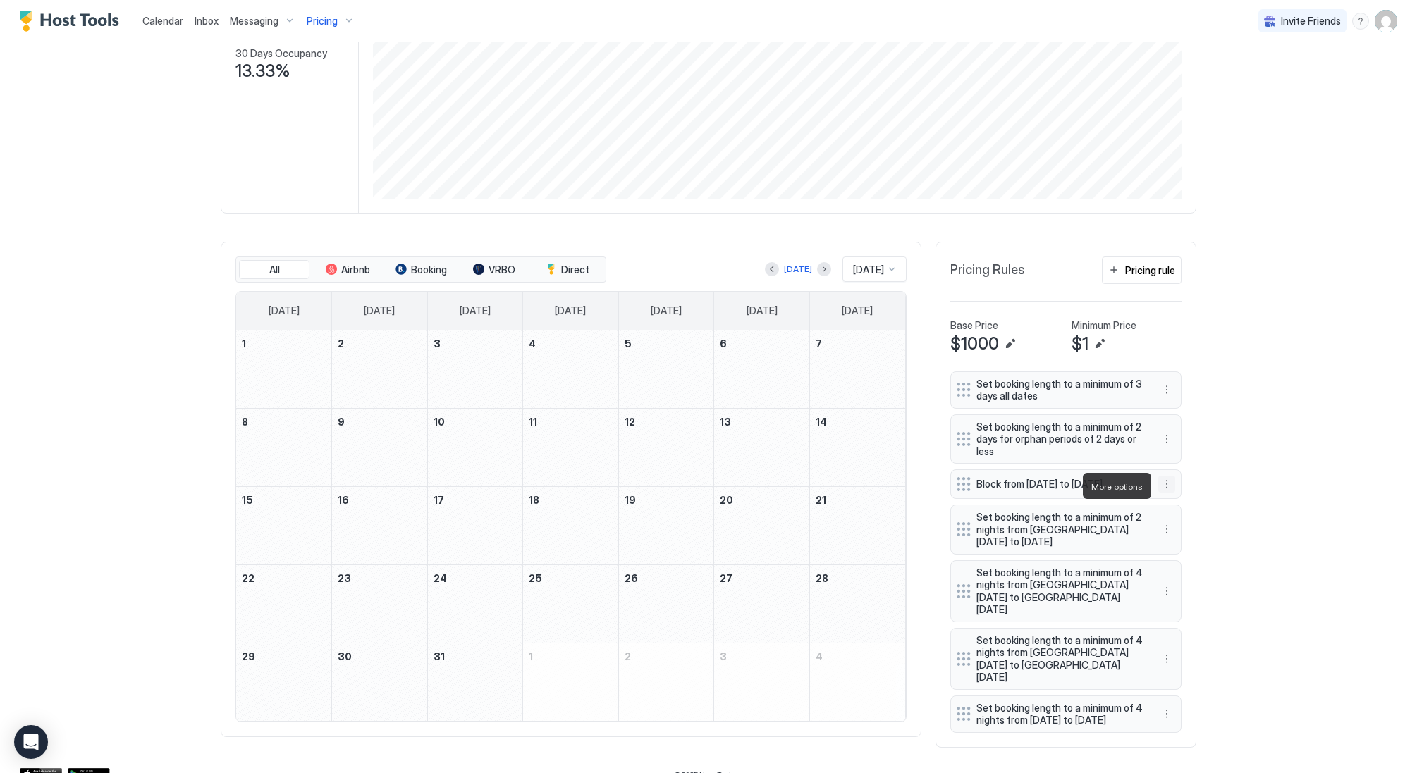
click at [1173, 487] on button "More options" at bounding box center [1166, 484] width 17 height 17
click at [1178, 505] on div "Edit" at bounding box center [1179, 505] width 31 height 11
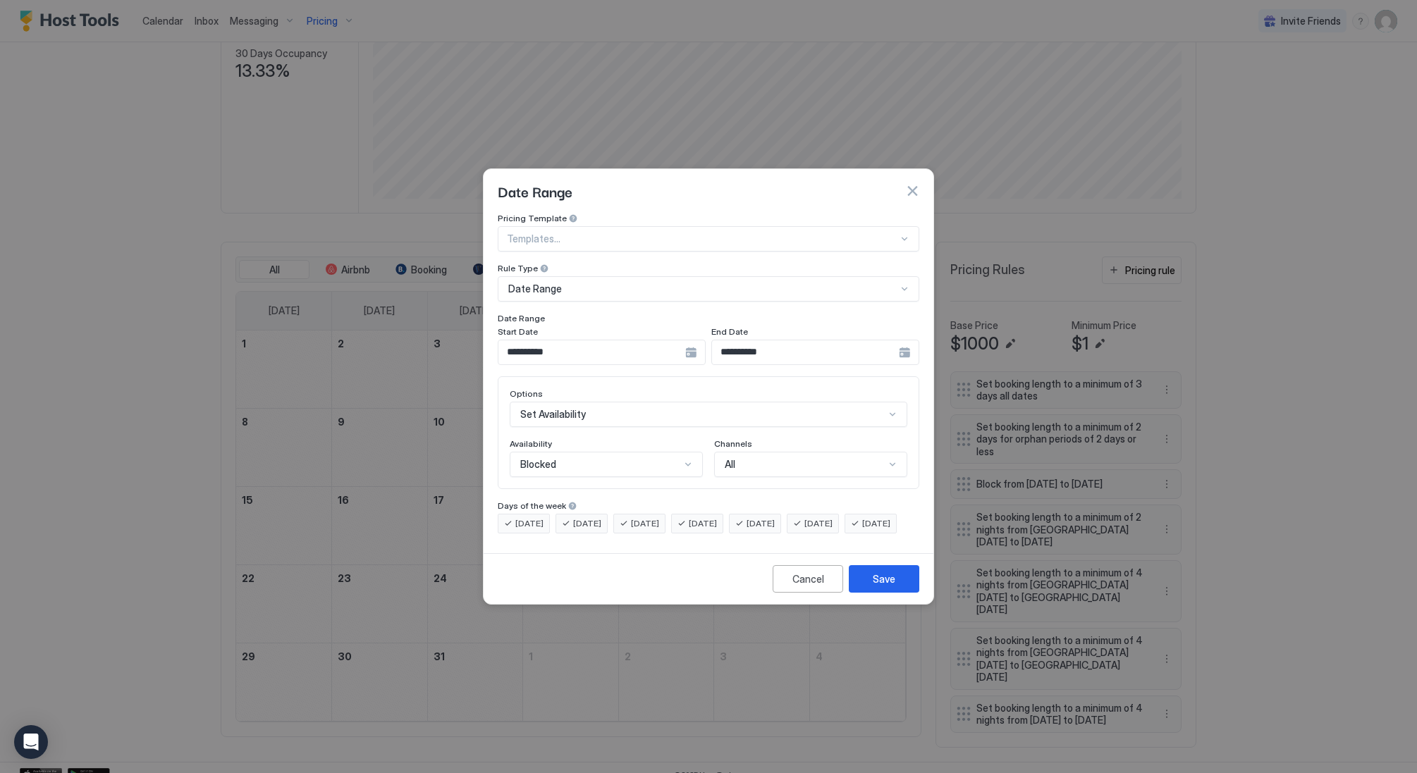
click at [653, 340] on input "**********" at bounding box center [591, 352] width 187 height 24
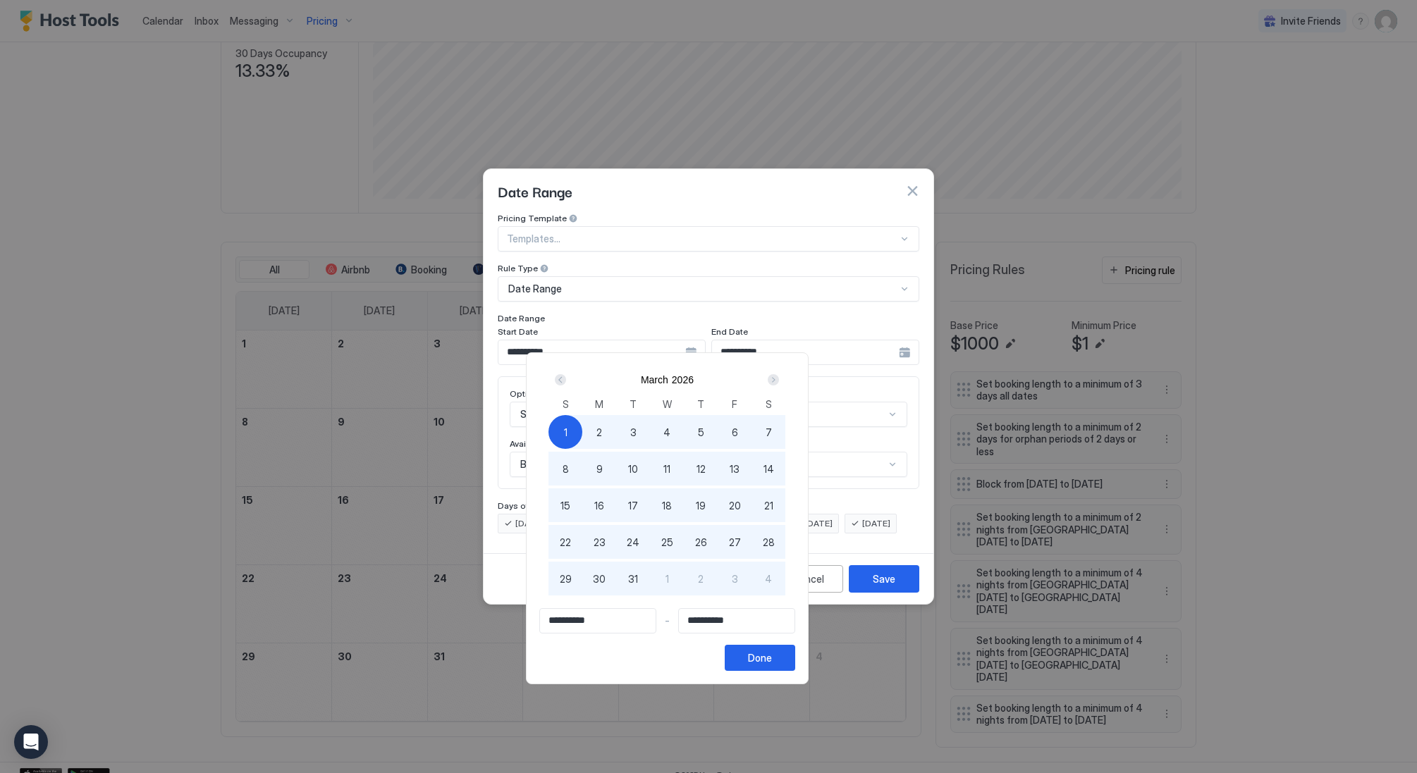
click at [779, 378] on div "Next" at bounding box center [773, 379] width 11 height 11
click at [684, 426] on div "1" at bounding box center [667, 432] width 34 height 34
type input "**********"
click at [772, 651] on div "Done" at bounding box center [760, 658] width 24 height 15
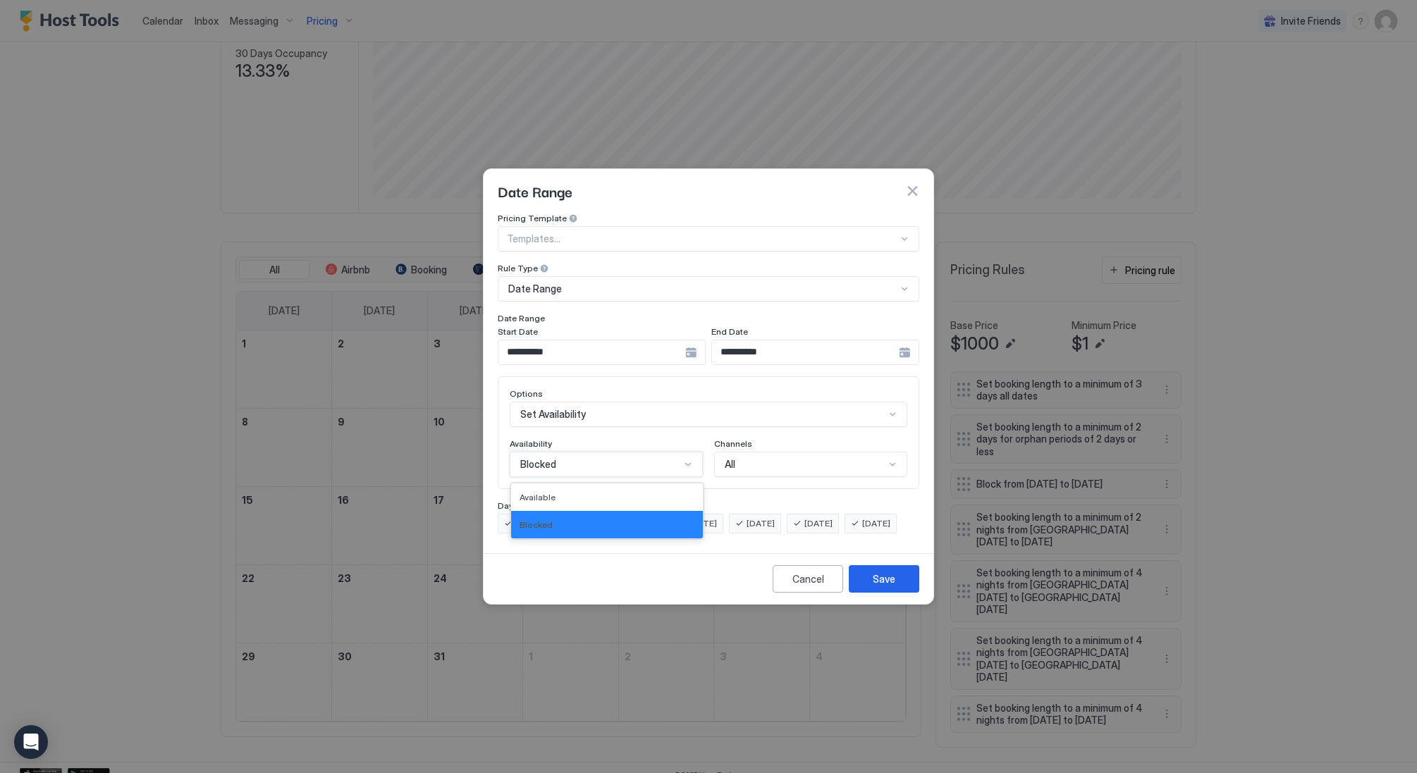
click at [645, 459] on div "Blocked" at bounding box center [606, 464] width 193 height 25
click at [623, 519] on div "Blocked" at bounding box center [606, 524] width 175 height 11
click at [868, 590] on button "Save" at bounding box center [884, 578] width 70 height 27
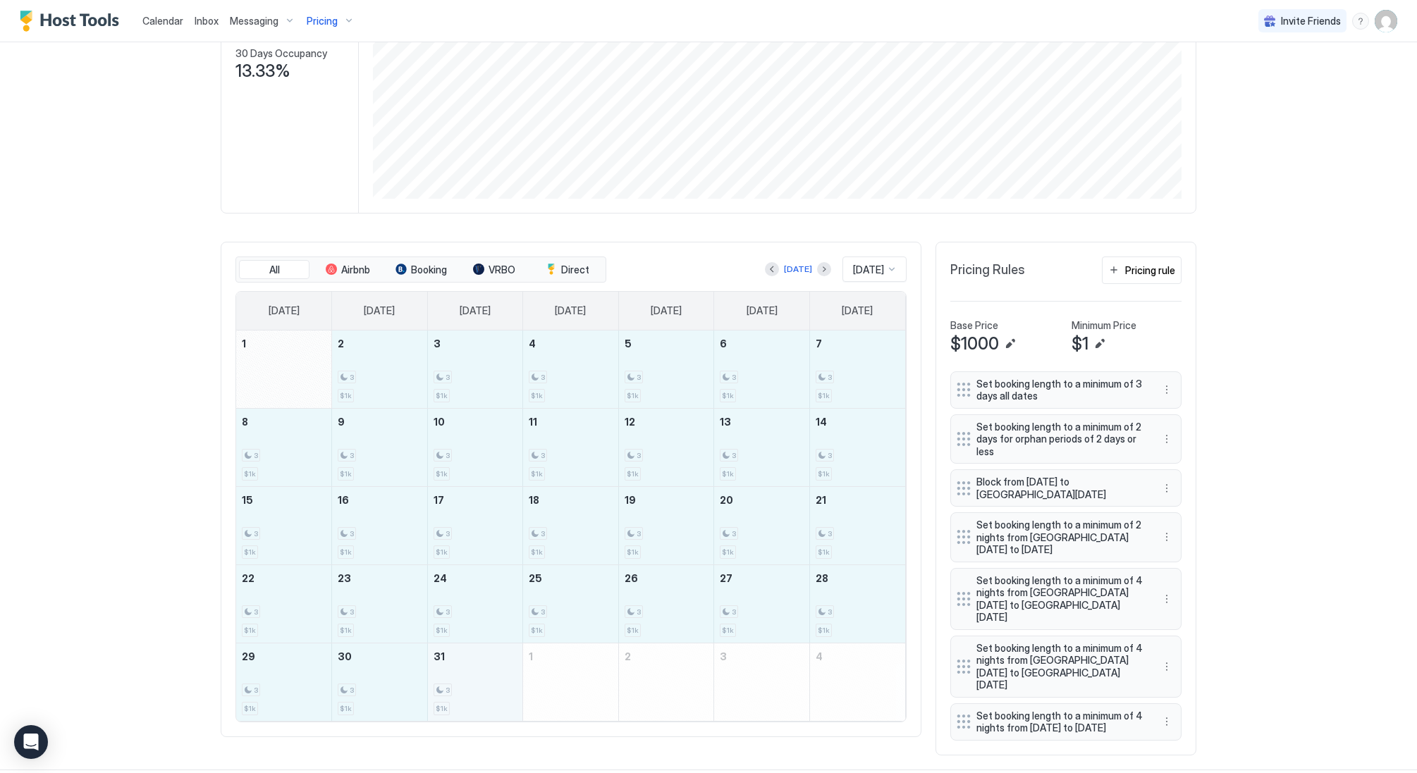
drag, startPoint x: 354, startPoint y: 386, endPoint x: 501, endPoint y: 693, distance: 340.2
click at [501, 693] on tbody "1 2 3 $1k 3 3 $1k 4 3 $1k 5 3 $1k 6 3 $1k 7 3 $1k 8 3 $1k 9 3 $1k 10 3 $1k 11 3…" at bounding box center [570, 526] width 669 height 390
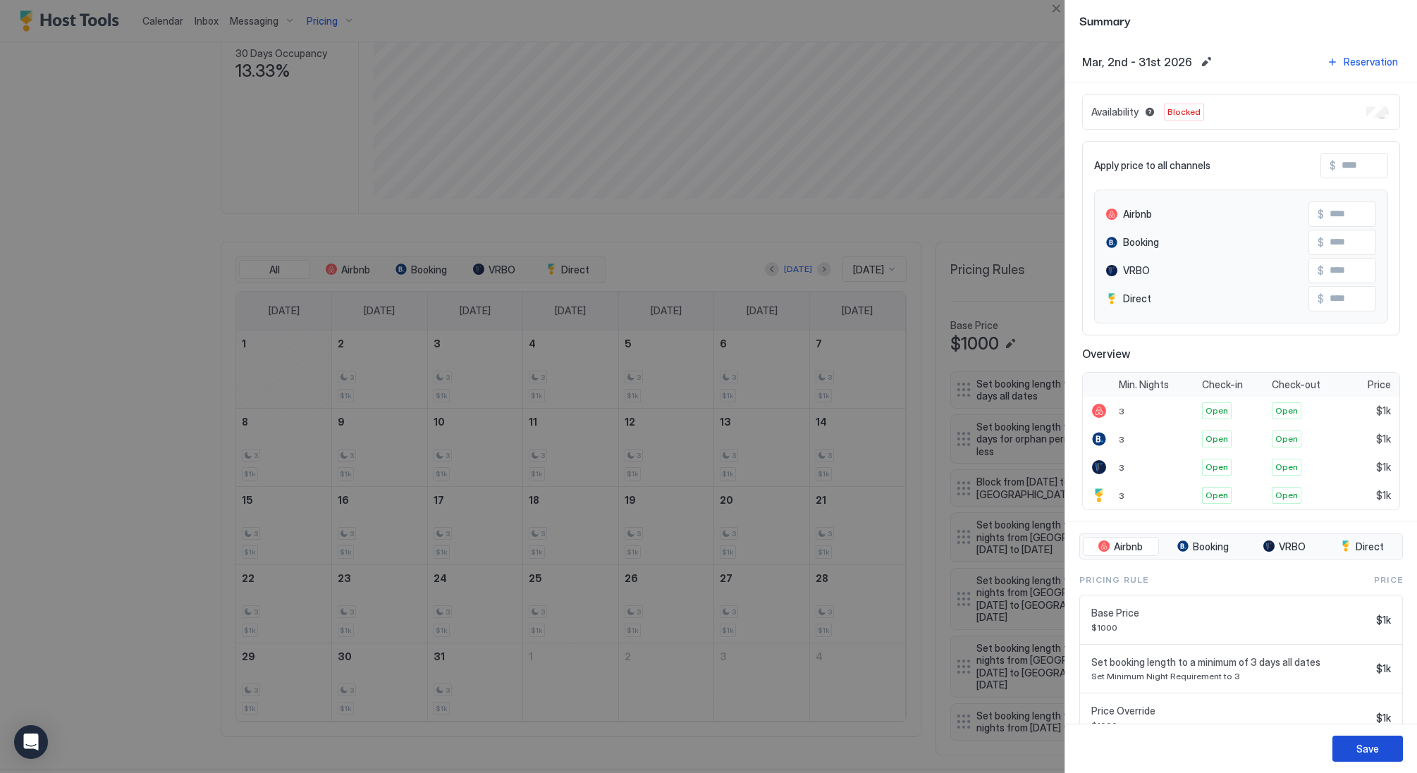
click at [1352, 752] on button "Save" at bounding box center [1367, 749] width 70 height 26
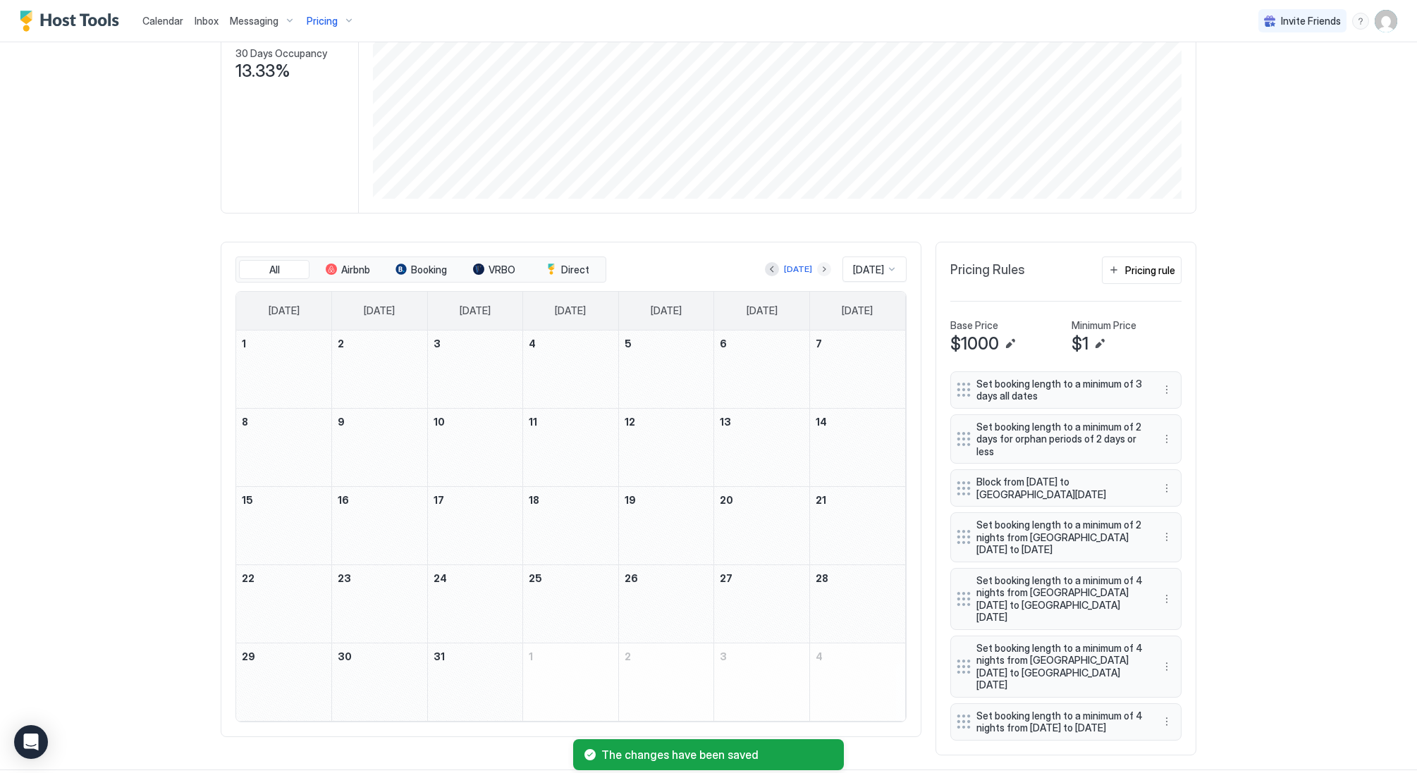
click at [817, 269] on button "Next month" at bounding box center [824, 269] width 14 height 14
click at [765, 277] on div "[DATE]" at bounding box center [798, 269] width 66 height 17
click at [766, 272] on button "Previous month" at bounding box center [772, 269] width 14 height 14
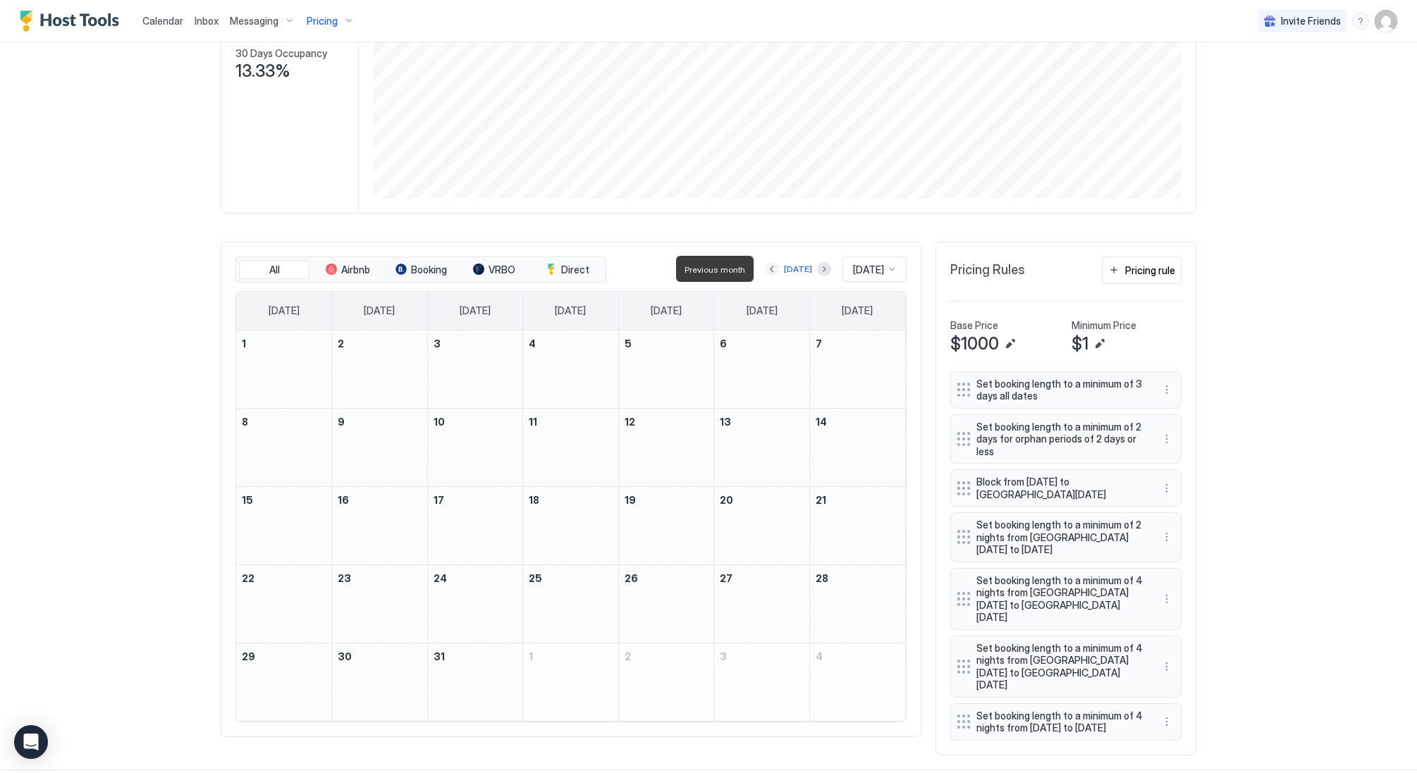
click at [768, 270] on button "Previous month" at bounding box center [772, 269] width 14 height 14
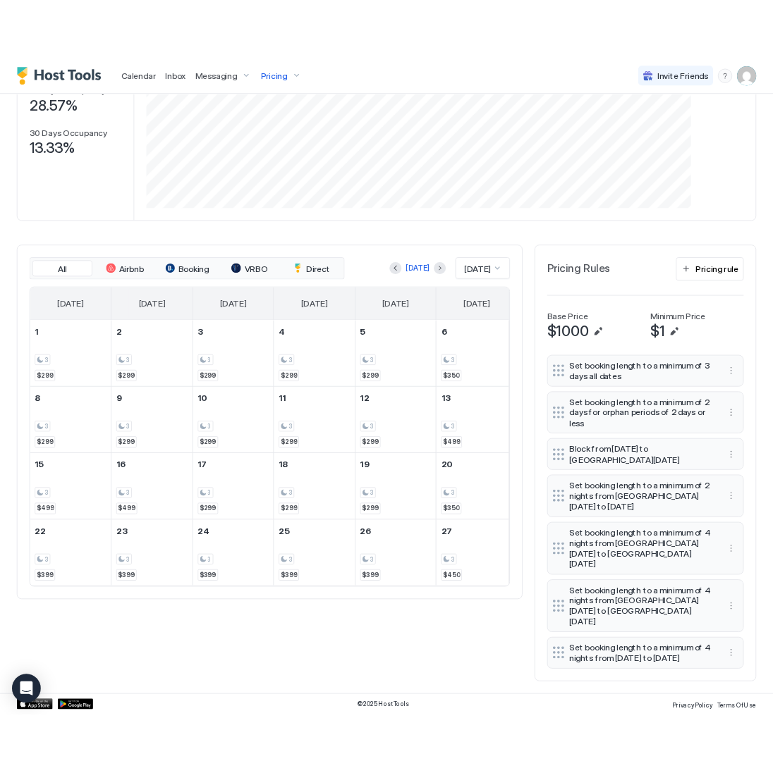
scroll to position [152, 0]
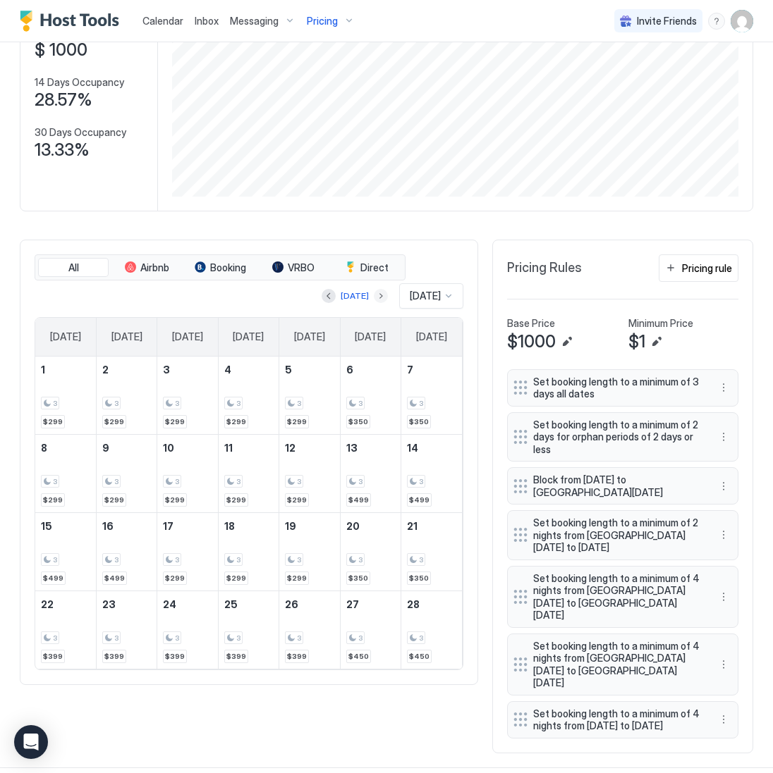
click at [374, 297] on button "Next month" at bounding box center [381, 296] width 14 height 14
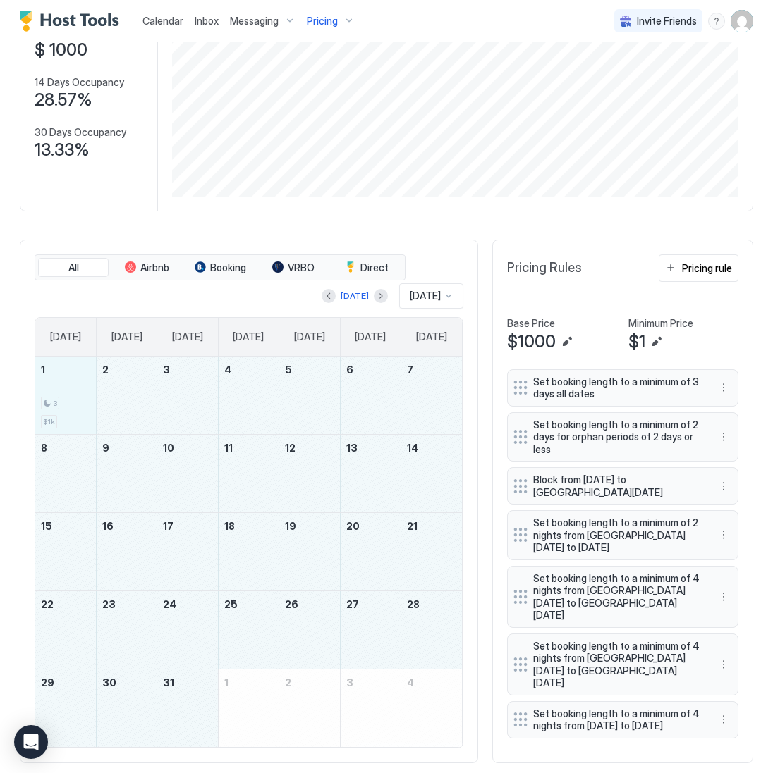
drag, startPoint x: 80, startPoint y: 391, endPoint x: 174, endPoint y: 695, distance: 317.9
click at [174, 695] on tbody "1 3 $1k 2 3 4 5 6 7 8 9 10 11 12 13 14 15 16 17 18 19 20 21 22 23 24 25 26 27 2…" at bounding box center [248, 552] width 426 height 390
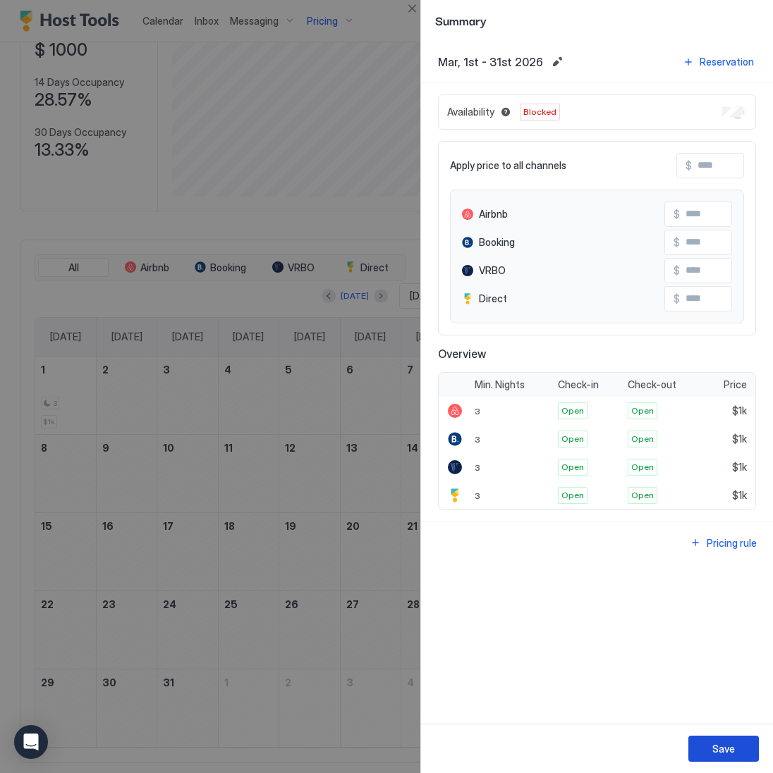
click at [738, 752] on button "Save" at bounding box center [723, 749] width 70 height 26
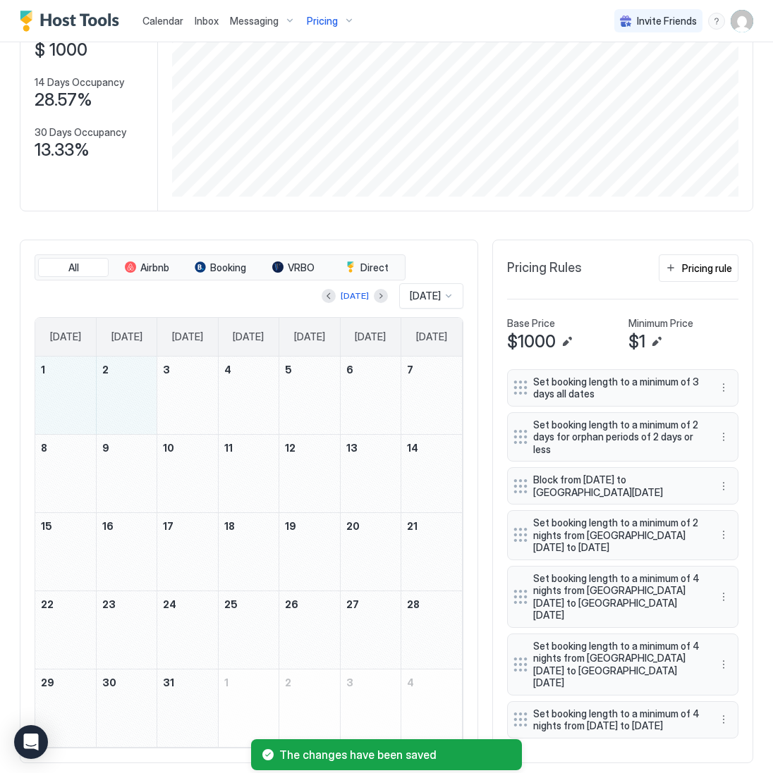
drag, startPoint x: 82, startPoint y: 398, endPoint x: 111, endPoint y: 399, distance: 28.2
click at [111, 399] on tr "1 2 3 4 5 6 7" at bounding box center [248, 396] width 426 height 78
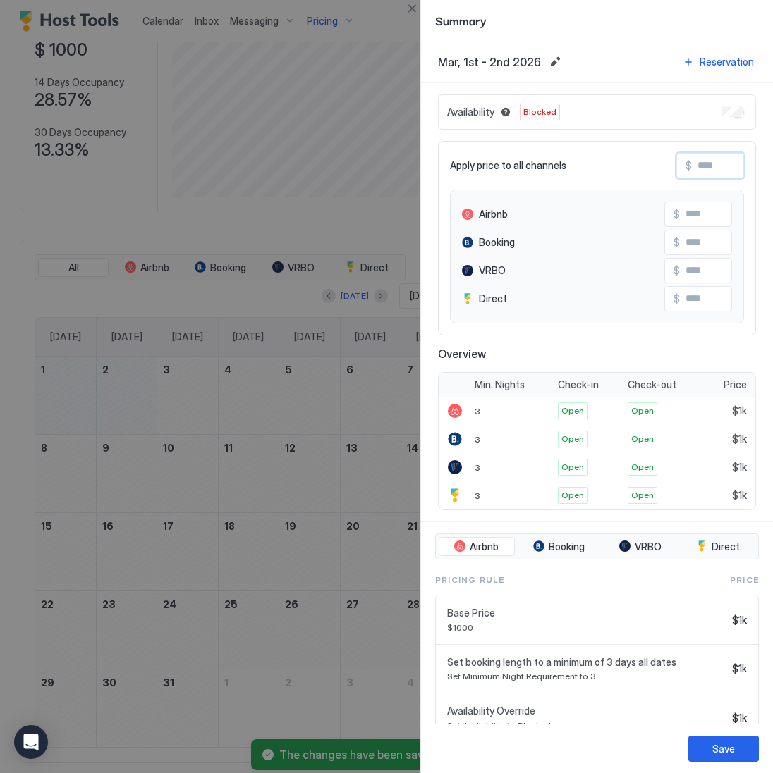
click at [711, 168] on input "Input Field" at bounding box center [747, 166] width 113 height 24
type input "*"
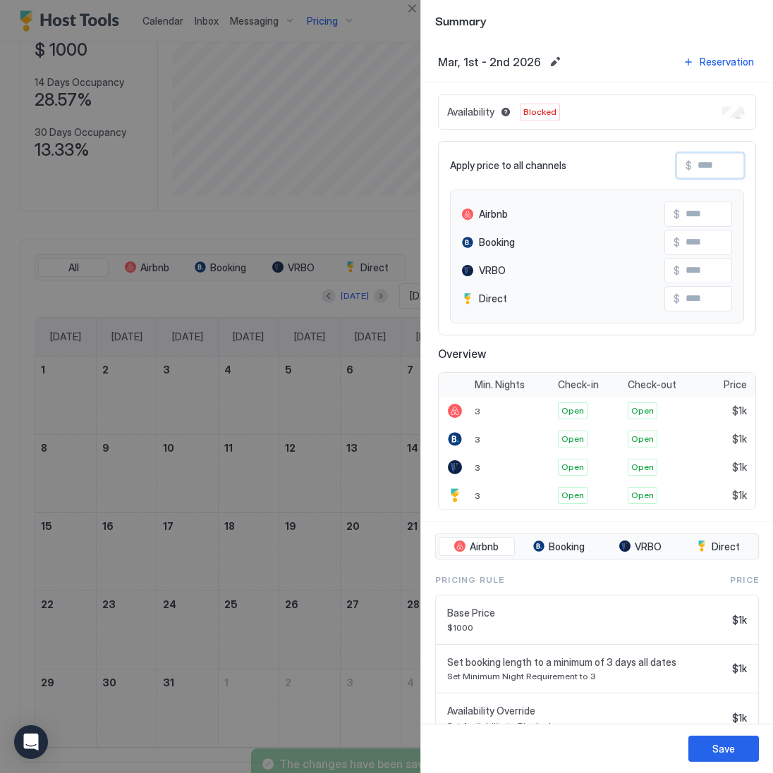
type input "*"
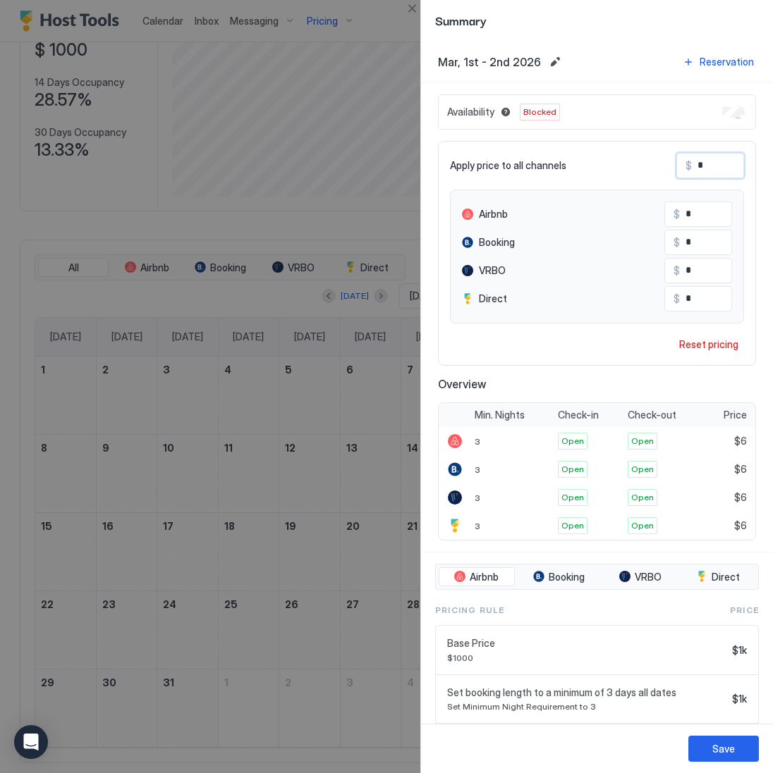
type input "**"
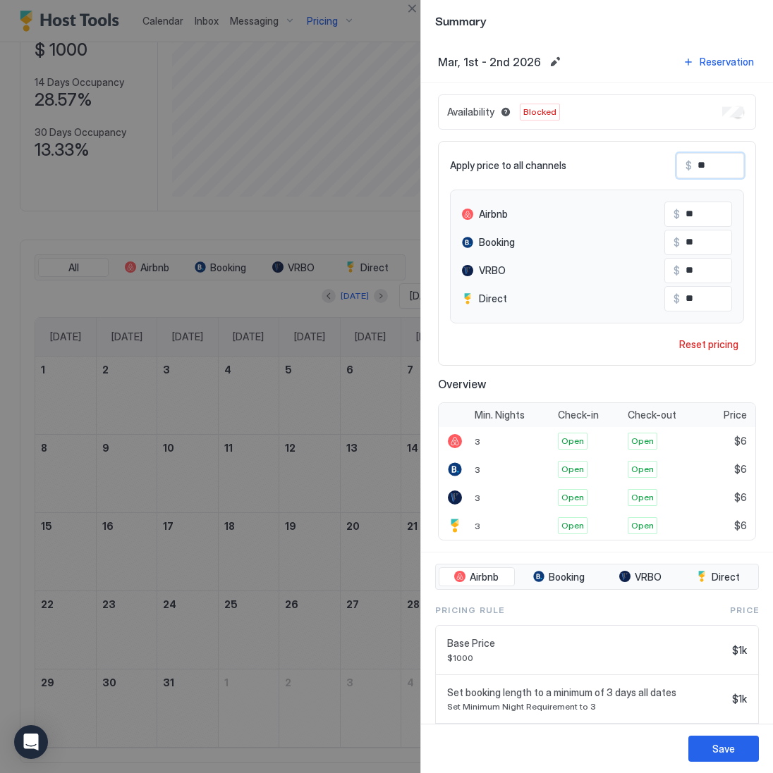
type input "***"
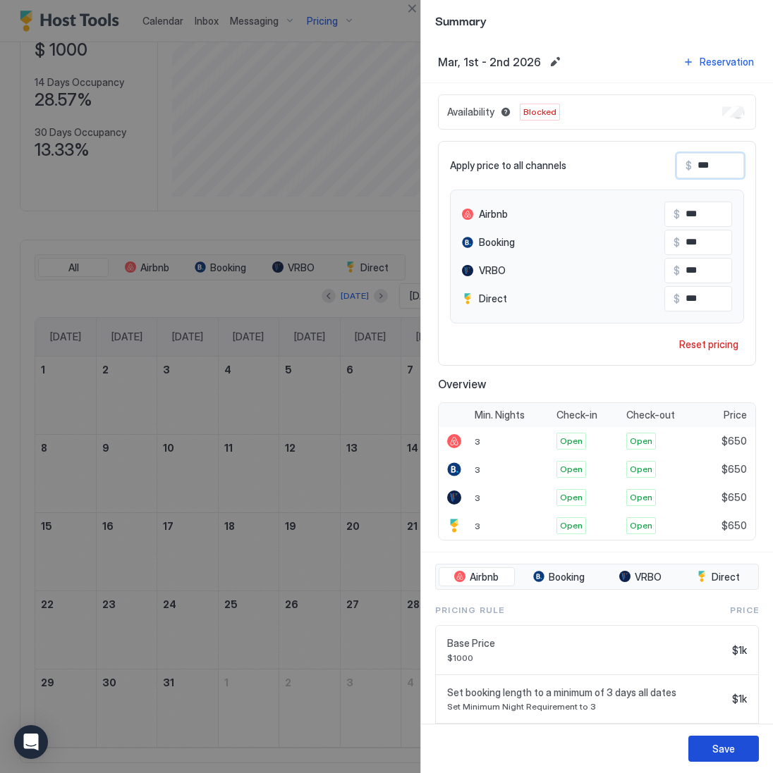
type input "***"
click at [714, 738] on button "Save" at bounding box center [723, 749] width 70 height 26
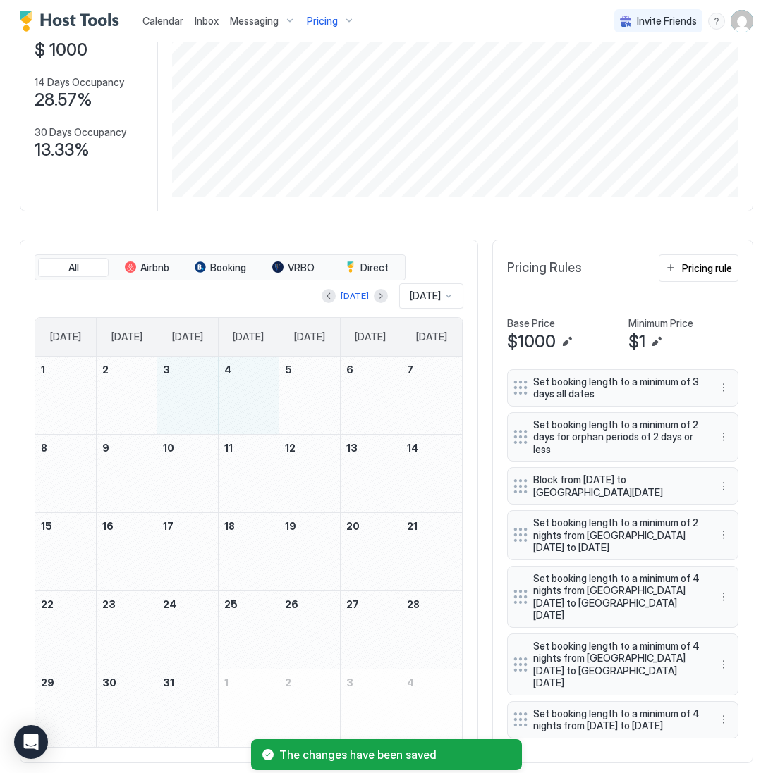
drag, startPoint x: 172, startPoint y: 395, endPoint x: 262, endPoint y: 400, distance: 90.4
click at [262, 400] on tr "1 2 3 4 5 6 7" at bounding box center [248, 396] width 426 height 78
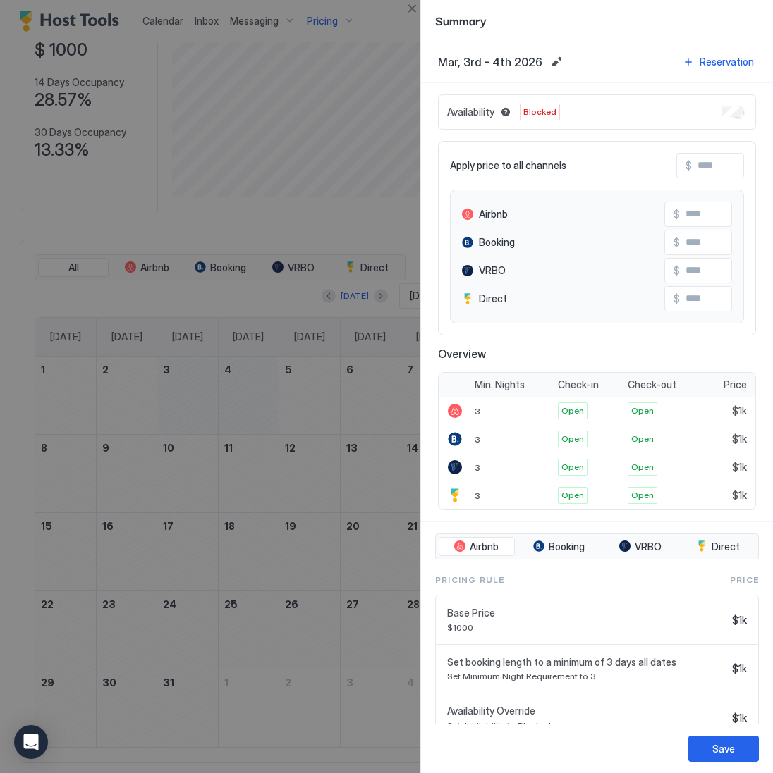
click at [743, 108] on div "Availability Blocked" at bounding box center [597, 111] width 318 height 35
click at [707, 168] on input "Input Field" at bounding box center [747, 166] width 113 height 24
type input "*"
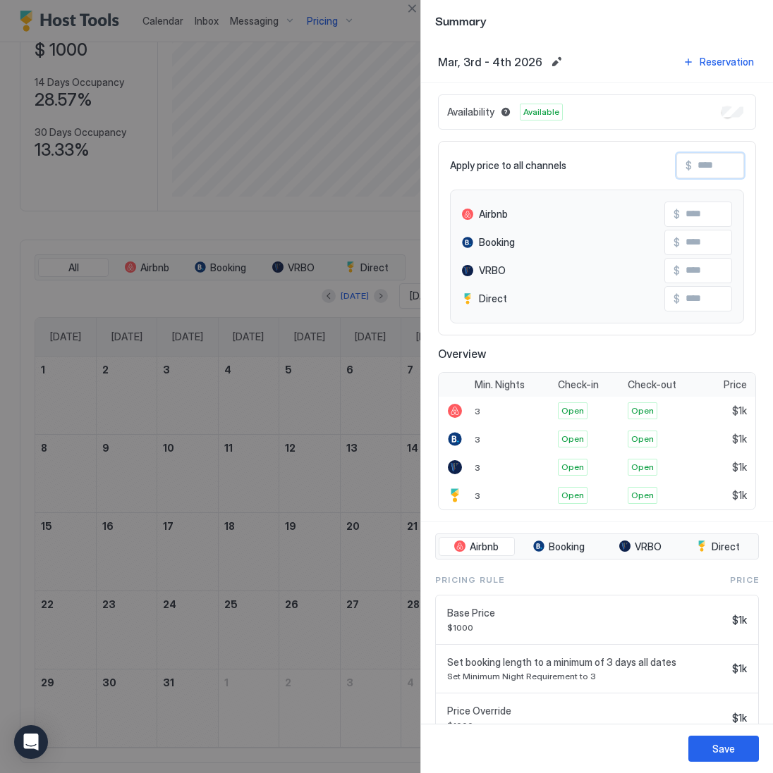
type input "*"
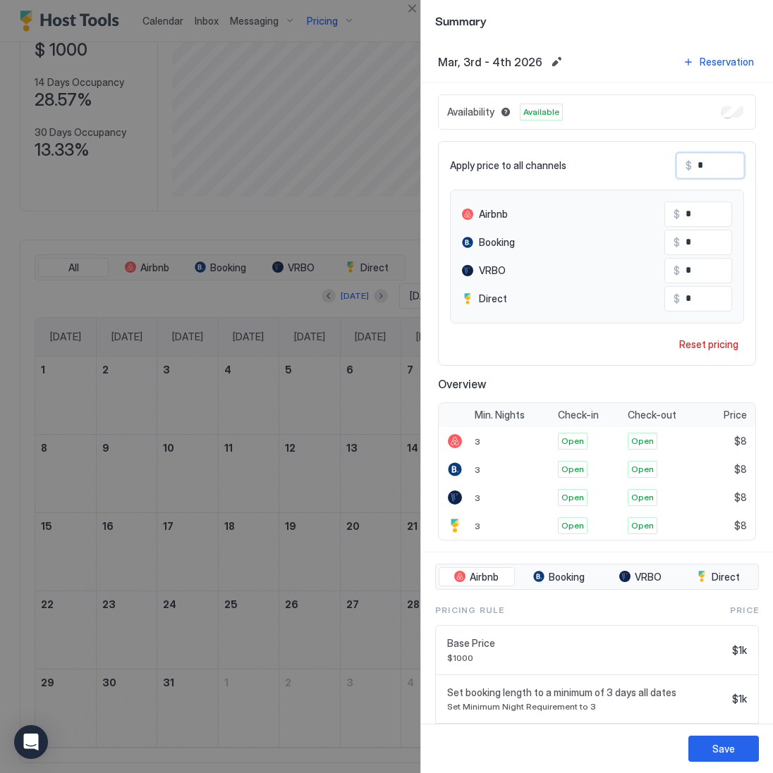
type input "**"
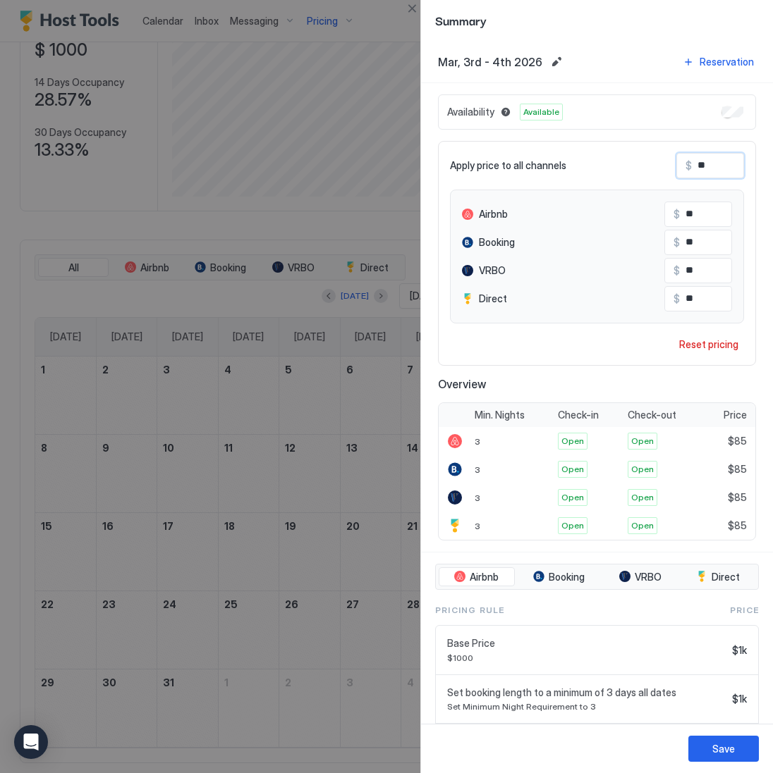
type input "***"
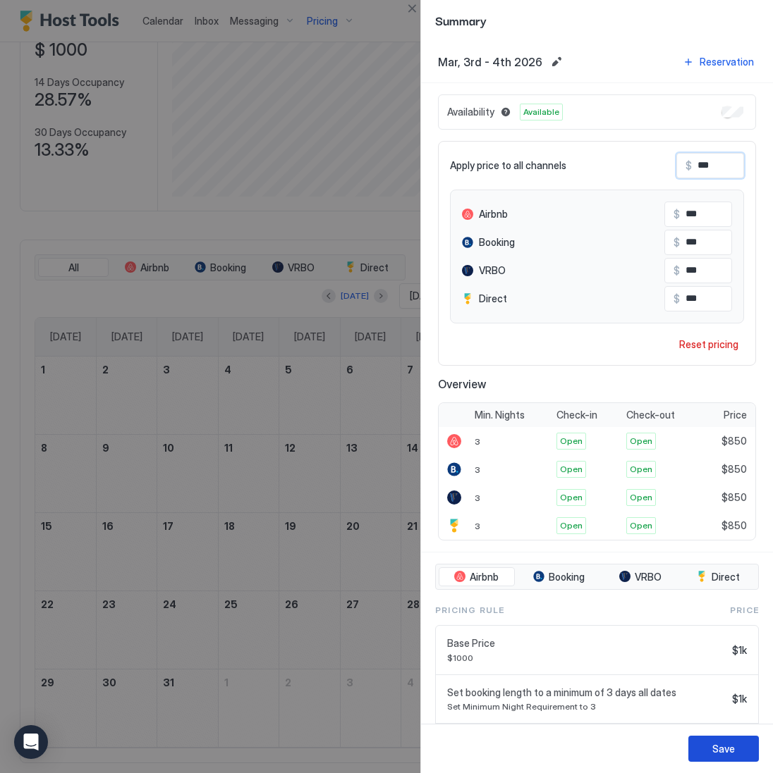
type input "***"
click at [710, 752] on button "Save" at bounding box center [723, 749] width 70 height 26
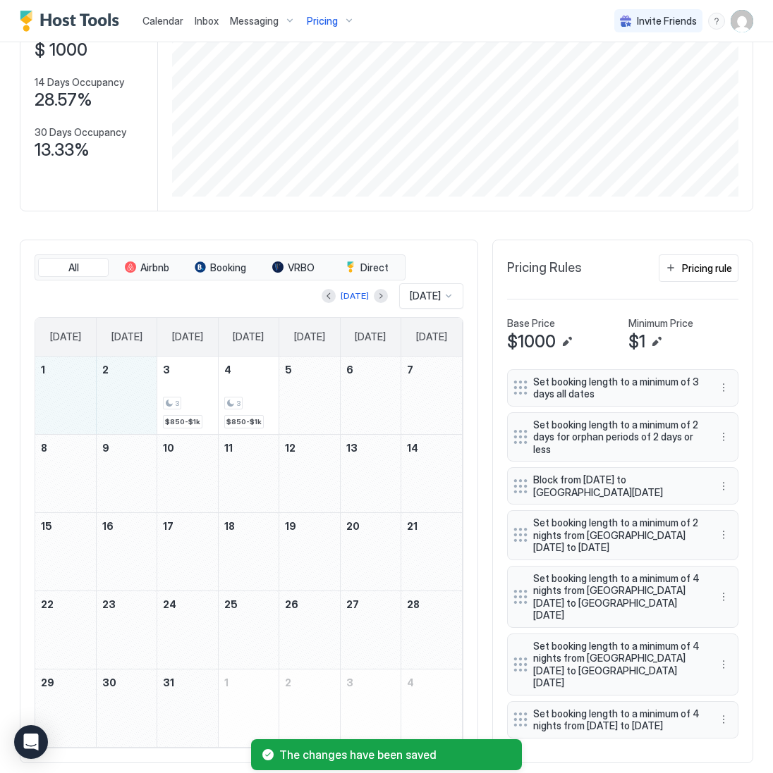
drag, startPoint x: 59, startPoint y: 419, endPoint x: 104, endPoint y: 411, distance: 45.2
click at [104, 411] on tr "1 2 3 3 $850-$1k 4 3 $850-$1k 5 6 7" at bounding box center [248, 396] width 426 height 78
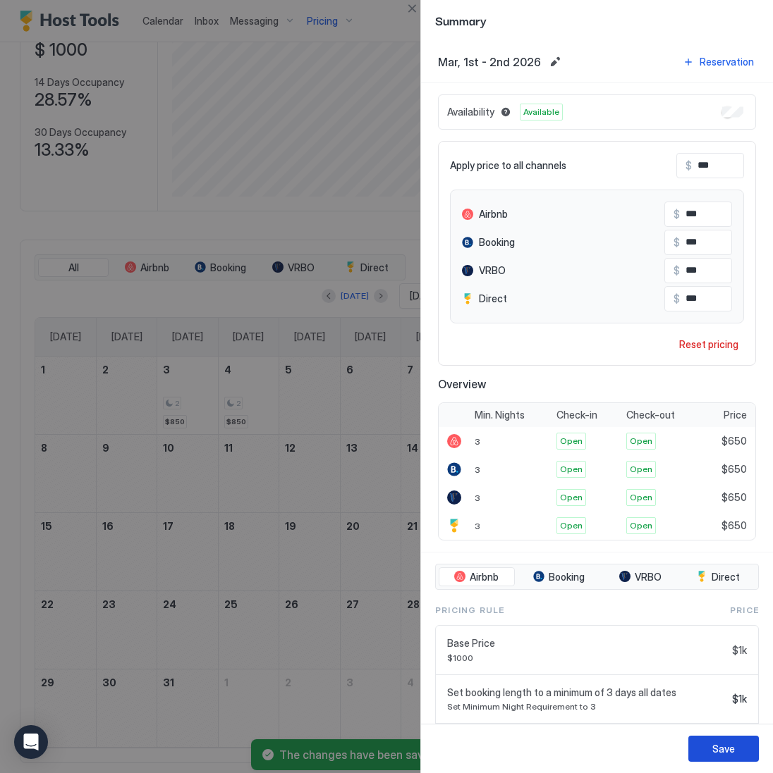
click at [715, 754] on div "Save" at bounding box center [723, 748] width 23 height 15
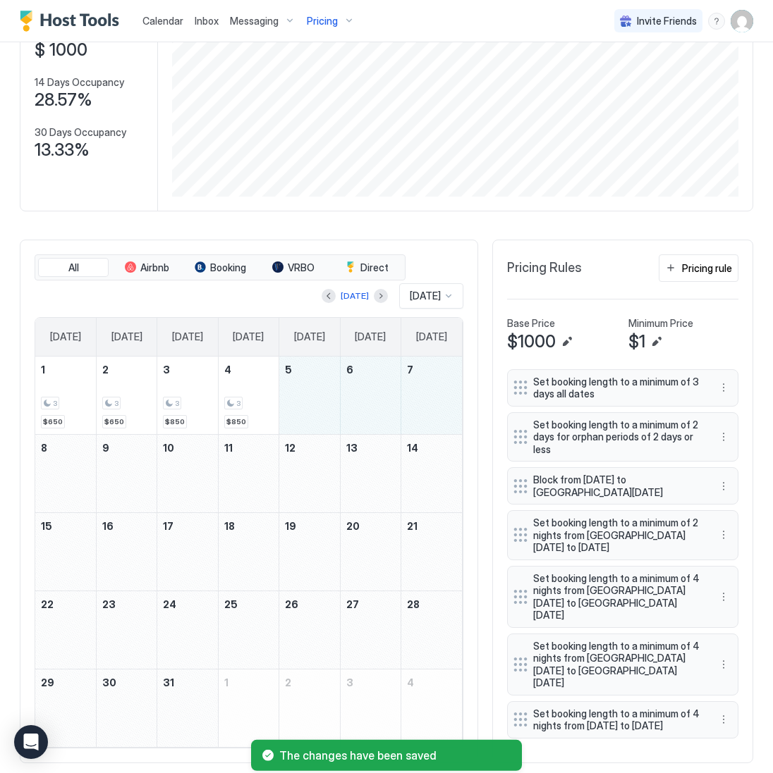
drag, startPoint x: 308, startPoint y: 405, endPoint x: 422, endPoint y: 412, distance: 114.4
click at [422, 412] on tr "1 3 $650 2 3 $650 3 3 $850 4 3 $850 5 6 7" at bounding box center [248, 396] width 426 height 78
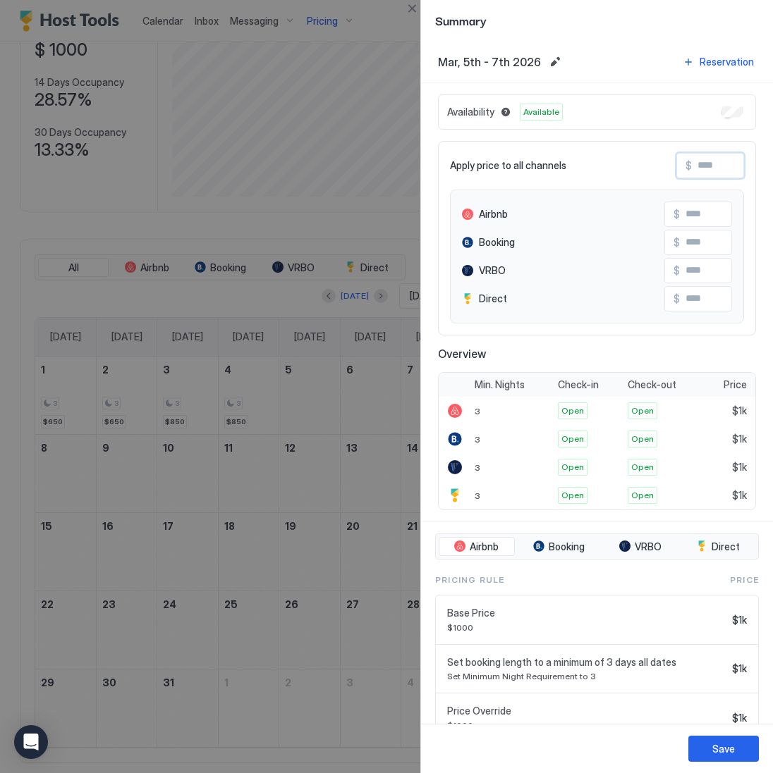
click at [721, 161] on input "Input Field" at bounding box center [747, 166] width 113 height 24
type input "*"
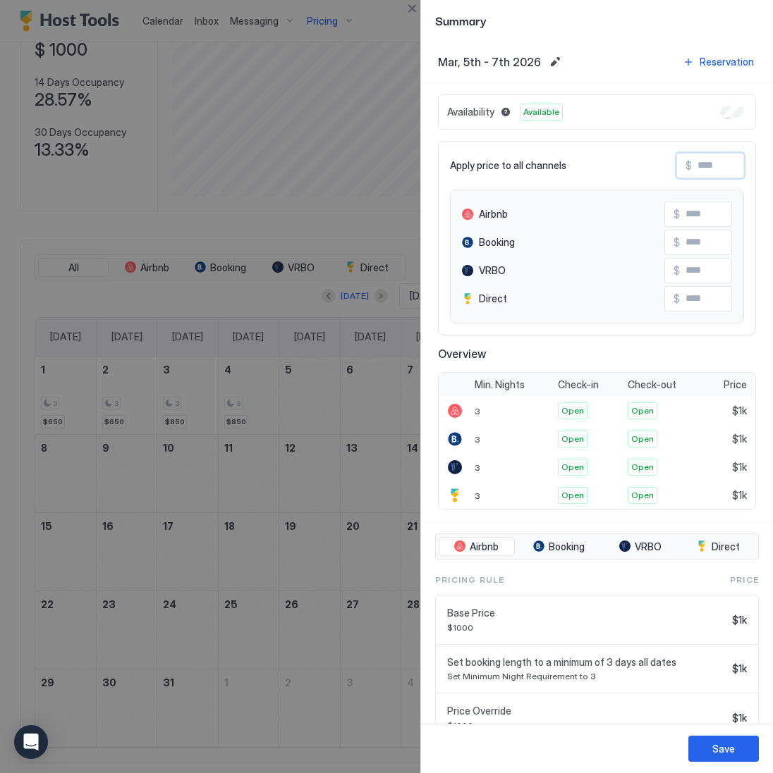
type input "*"
type input "**"
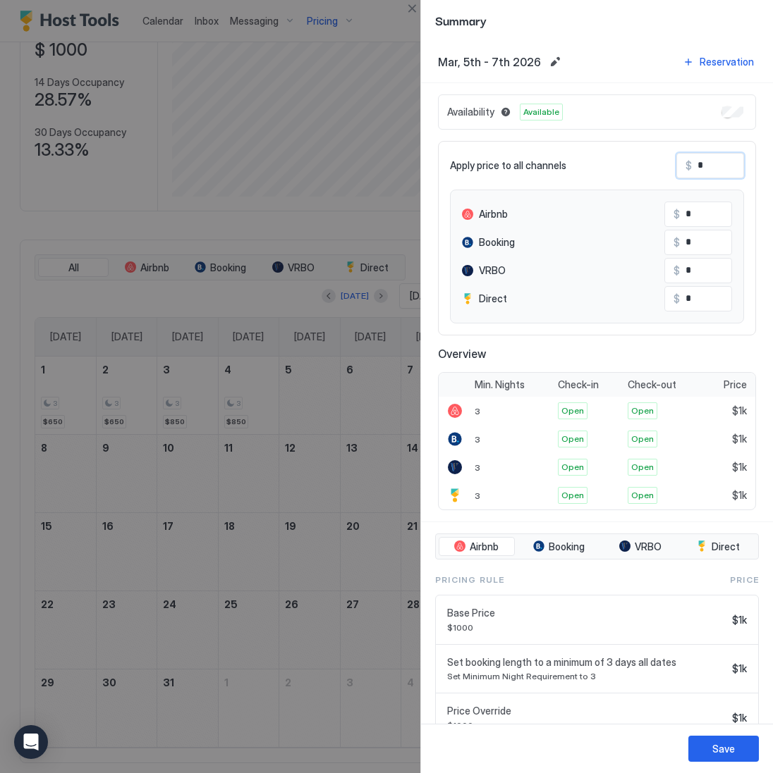
type input "**"
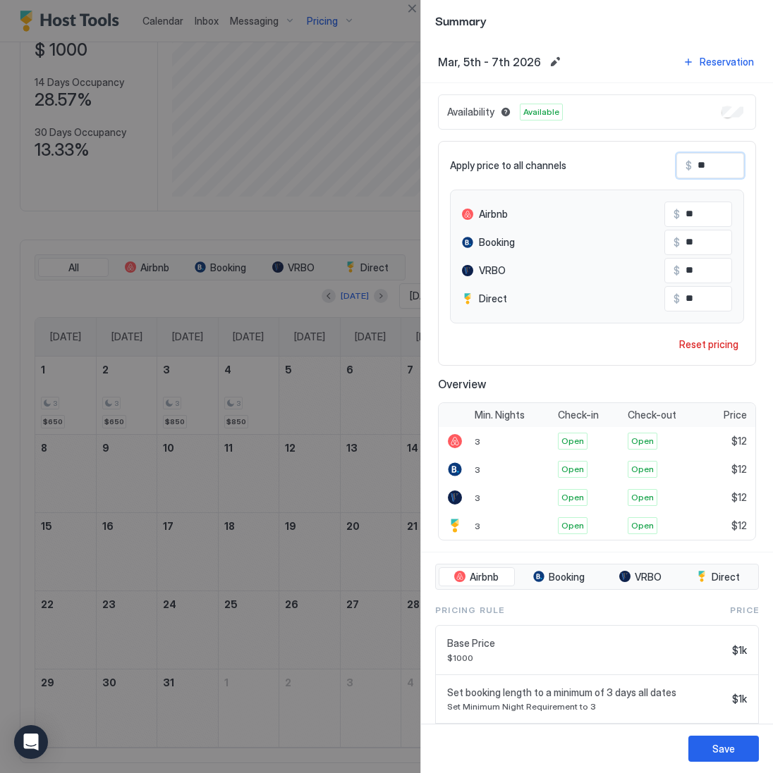
type input "***"
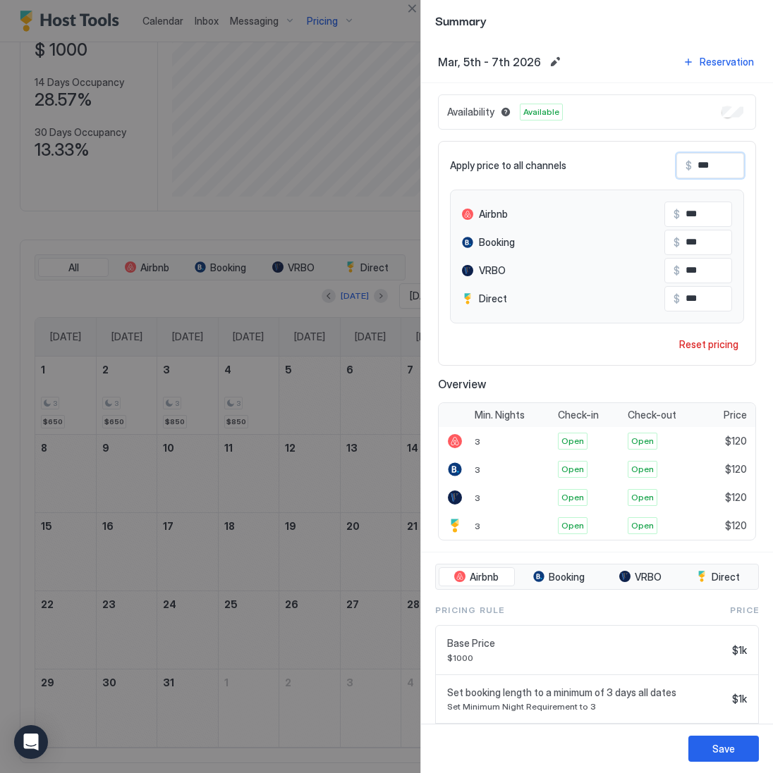
type input "****"
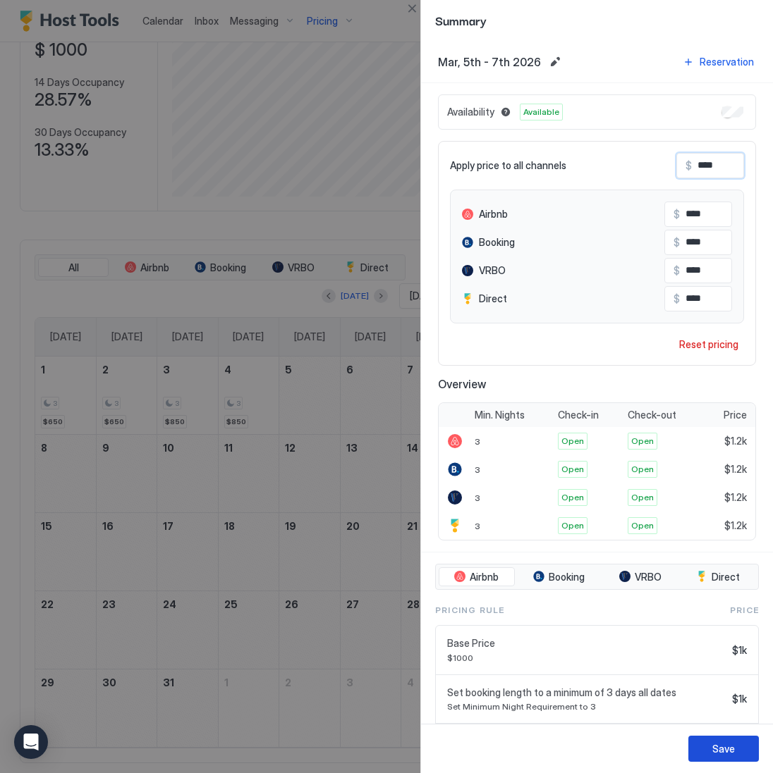
type input "****"
click at [713, 744] on div "Save" at bounding box center [723, 748] width 23 height 15
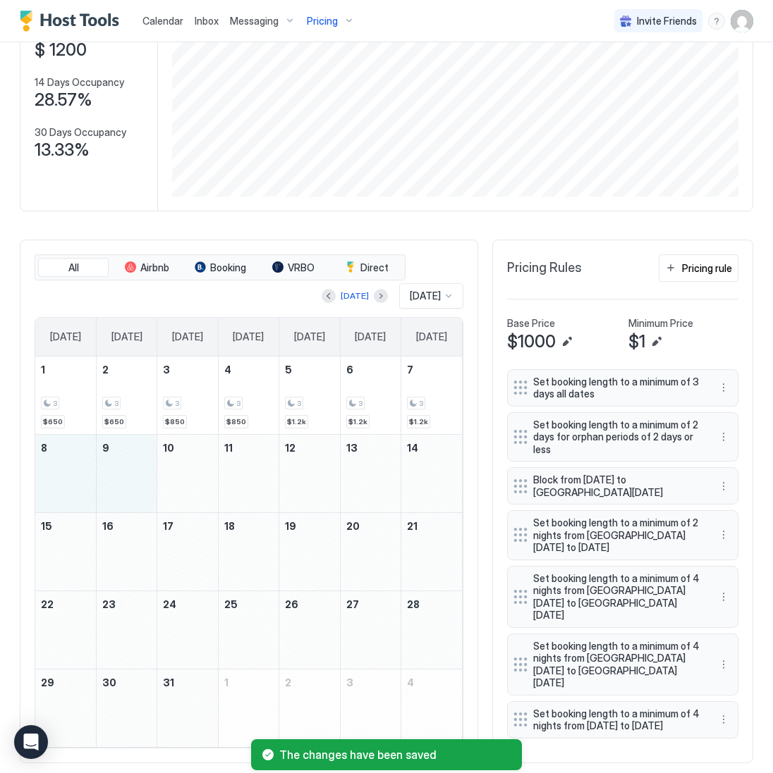
drag, startPoint x: 53, startPoint y: 484, endPoint x: 100, endPoint y: 484, distance: 47.2
click at [100, 484] on tr "8 9 10 11 12 13 14" at bounding box center [248, 473] width 426 height 78
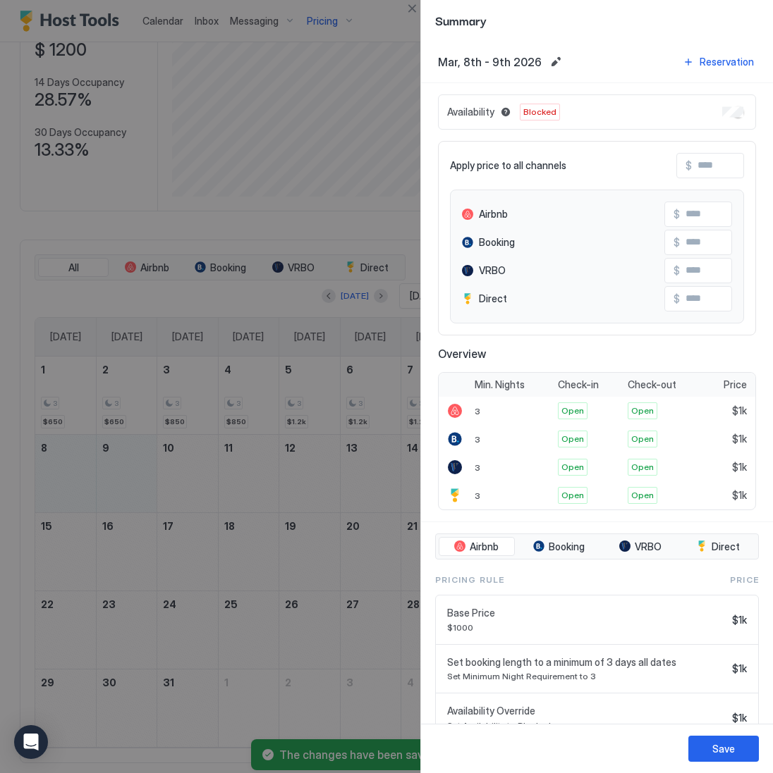
click at [708, 169] on input "Input Field" at bounding box center [747, 166] width 113 height 24
type input "*"
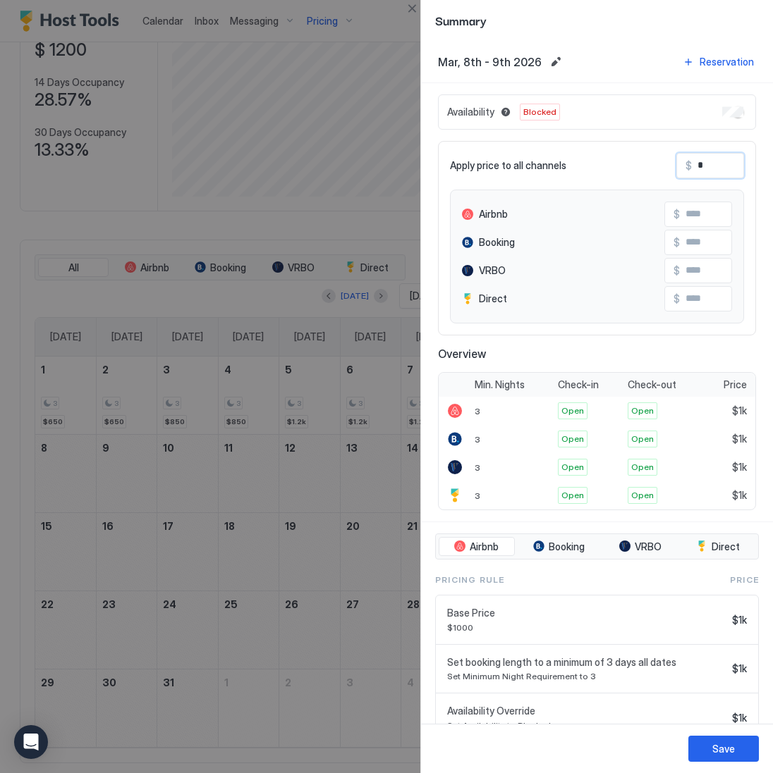
type input "*"
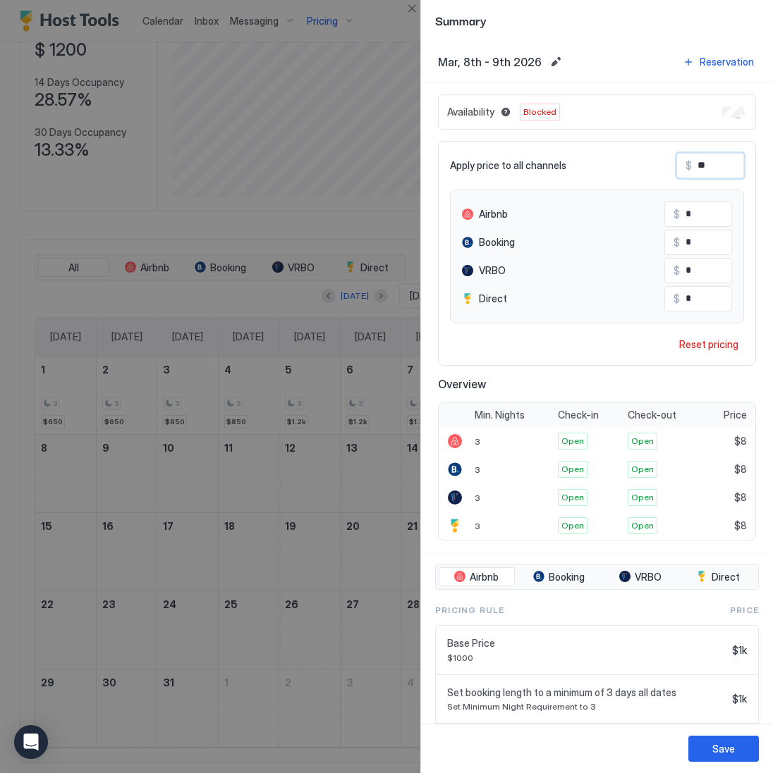
type input "***"
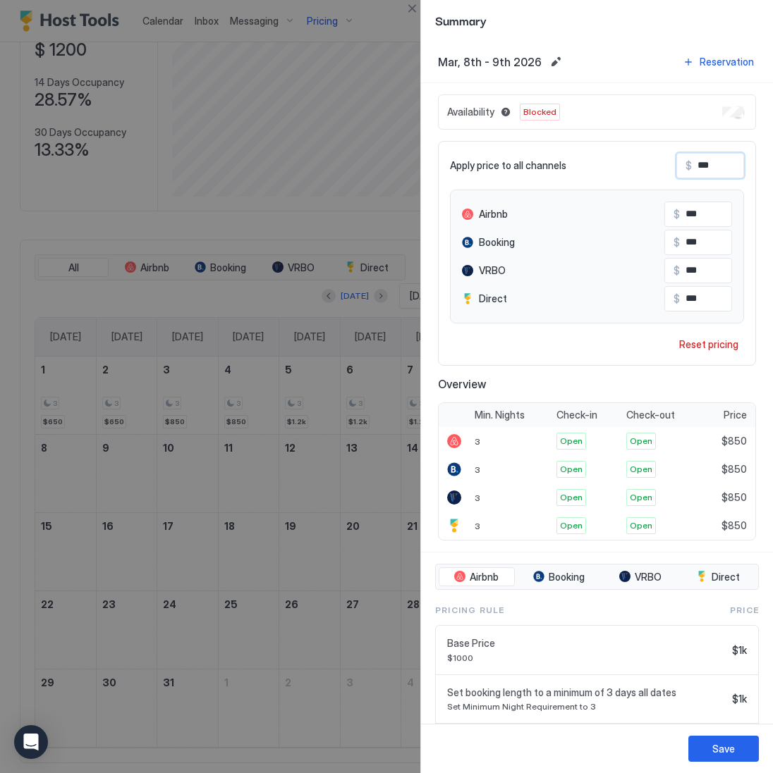
type input "***"
click at [728, 756] on div "Save" at bounding box center [723, 748] width 23 height 15
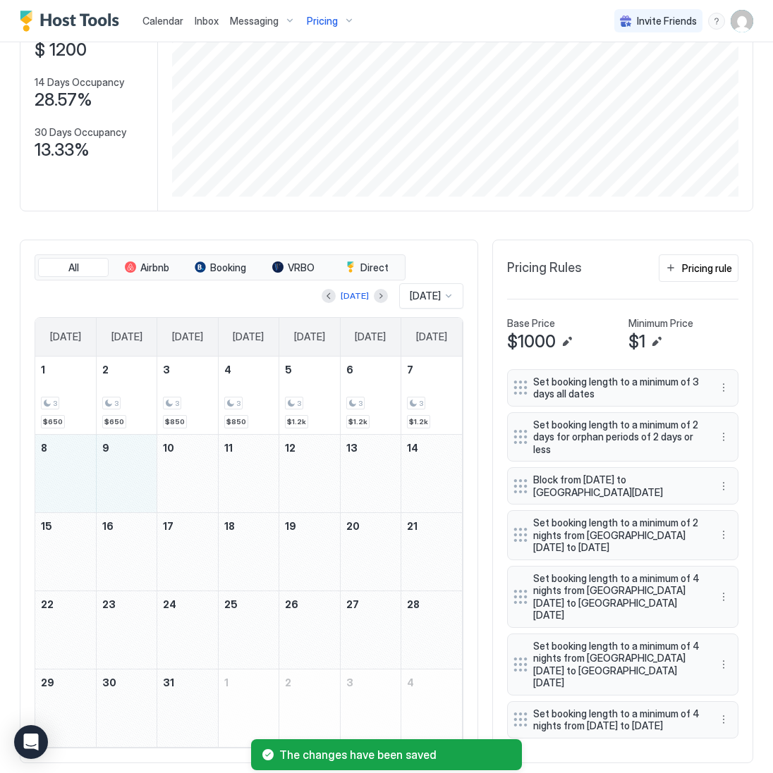
drag, startPoint x: 61, startPoint y: 479, endPoint x: 118, endPoint y: 484, distance: 56.5
click at [118, 484] on tr "8 9 10 11 12 13 14" at bounding box center [248, 473] width 426 height 78
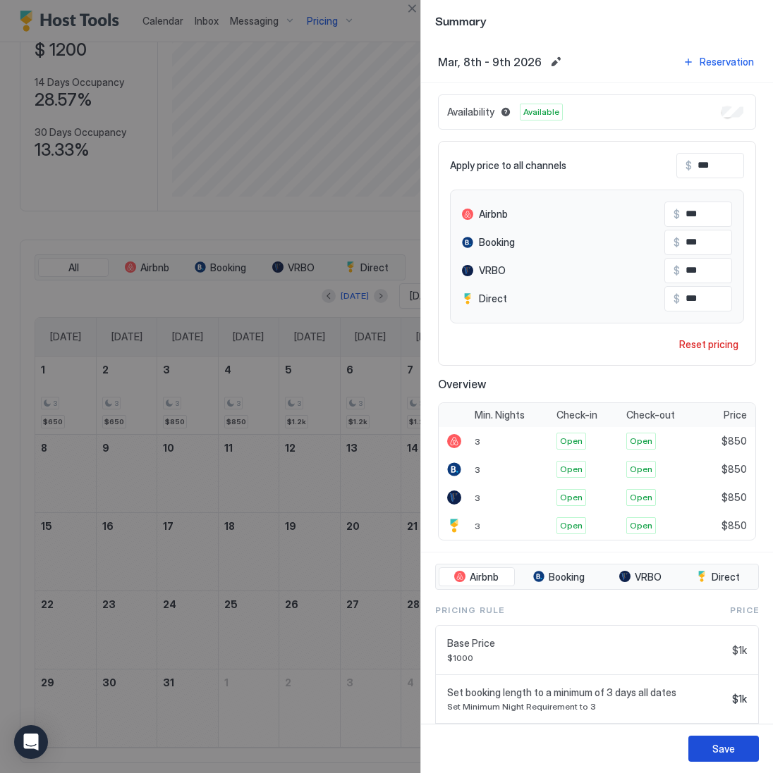
click at [707, 741] on button "Save" at bounding box center [723, 749] width 70 height 26
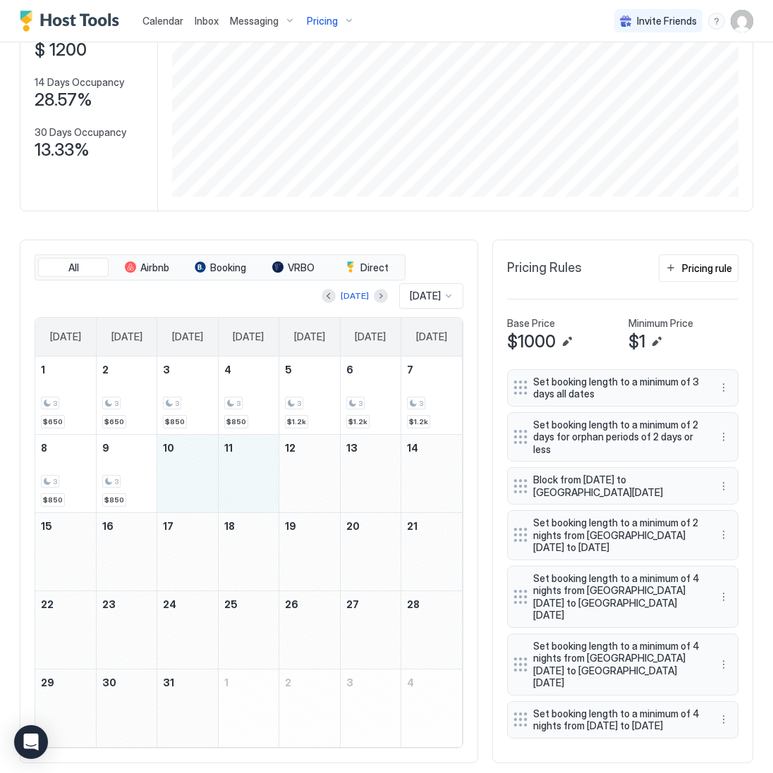
drag, startPoint x: 191, startPoint y: 477, endPoint x: 246, endPoint y: 506, distance: 62.1
click at [246, 506] on tr "8 3 $850 9 3 $850 10 11 12 13 14" at bounding box center [248, 473] width 426 height 78
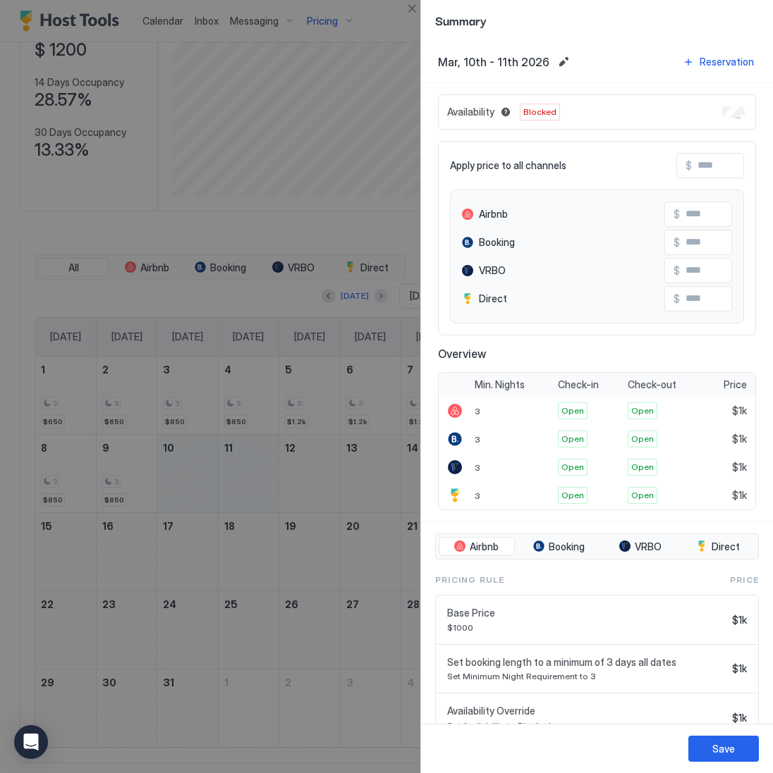
click at [724, 163] on input "Input Field" at bounding box center [747, 166] width 113 height 24
type input "*"
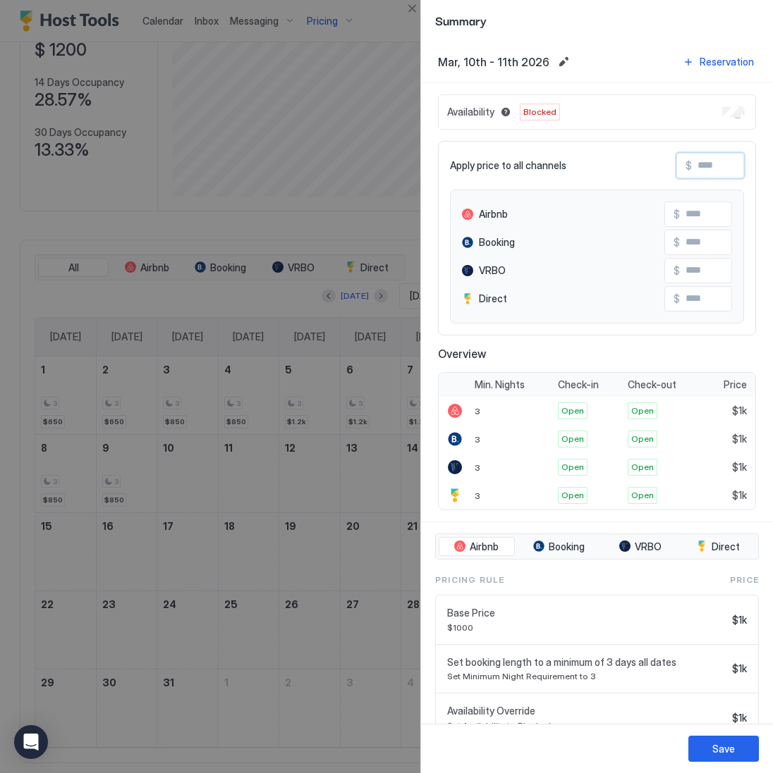
type input "*"
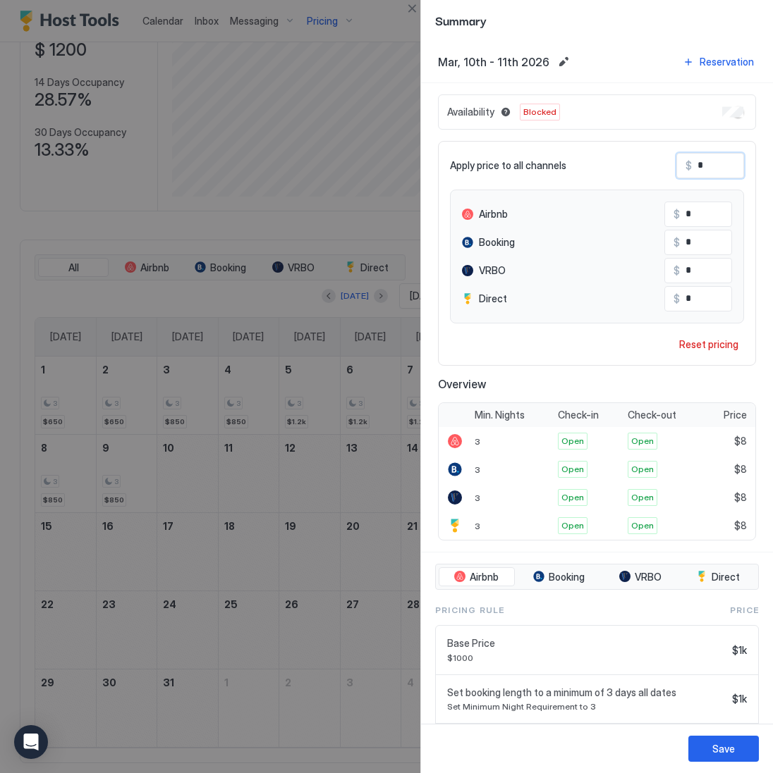
type input "**"
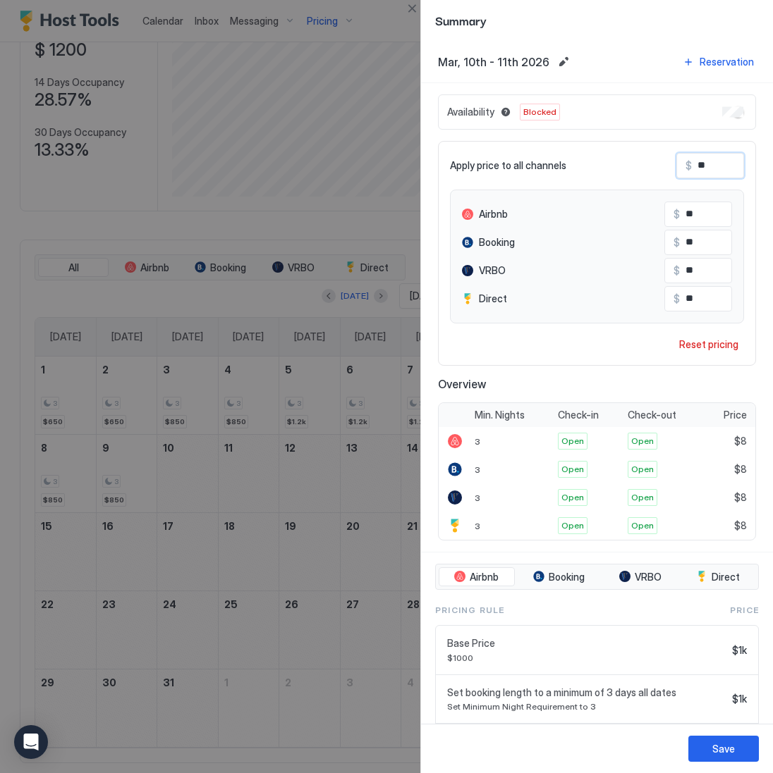
type input "***"
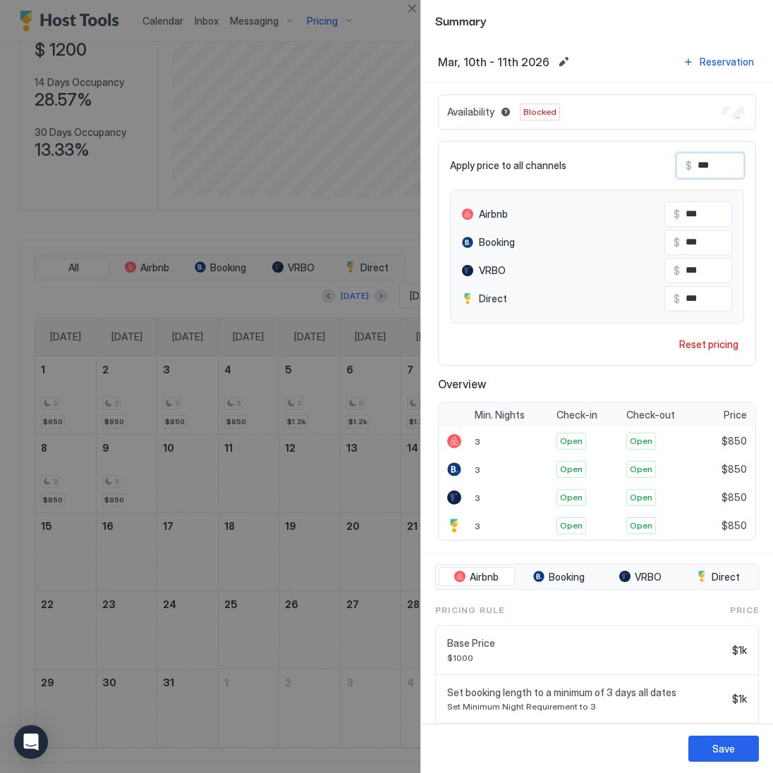
type input "***"
click at [708, 747] on button "Save" at bounding box center [723, 749] width 70 height 26
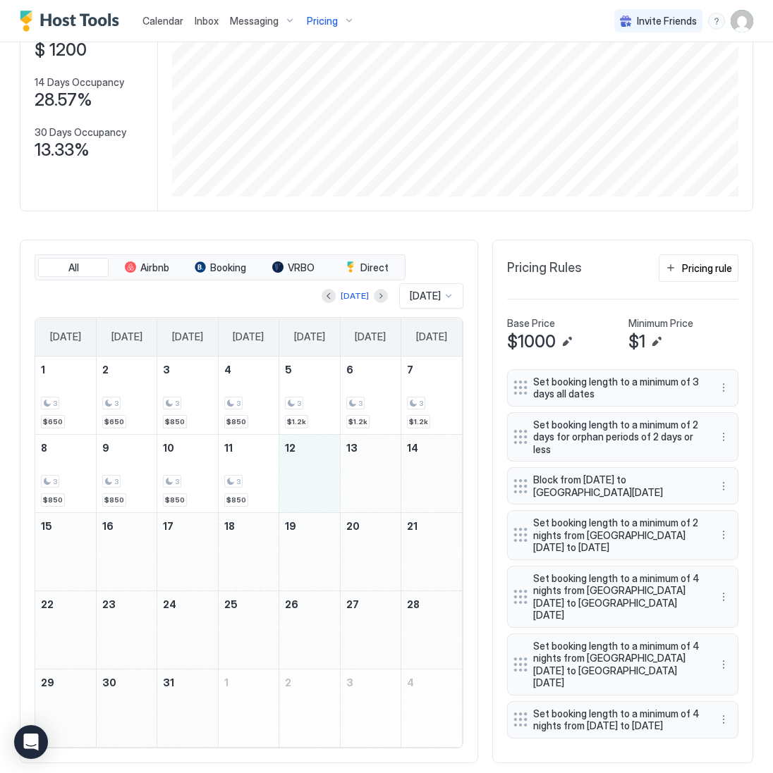
click at [292, 481] on div "March 12, 2026" at bounding box center [309, 474] width 60 height 78
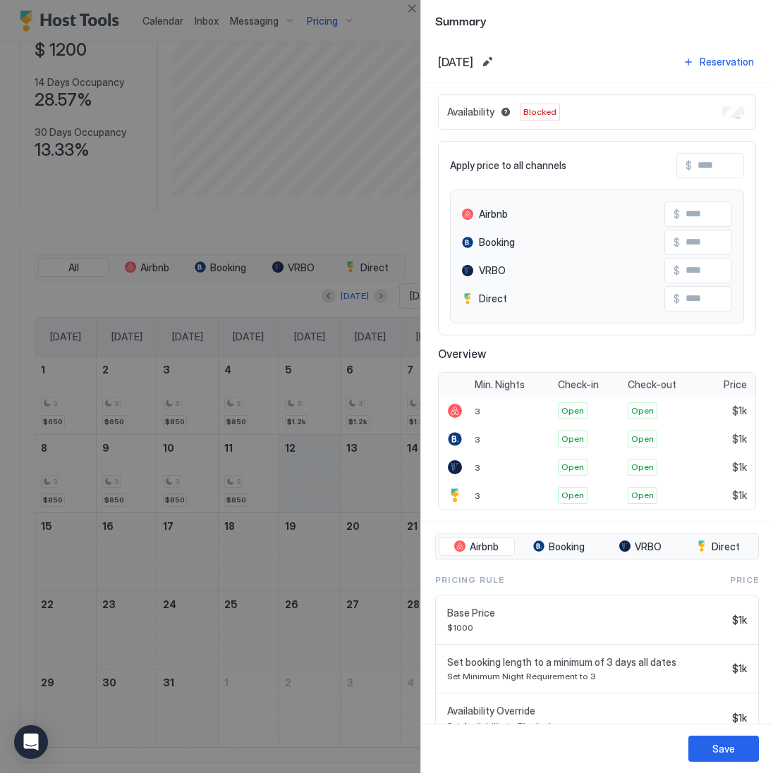
click at [699, 169] on input "Input Field" at bounding box center [747, 166] width 113 height 24
click at [714, 160] on input "Input Field" at bounding box center [747, 166] width 113 height 24
type input "*"
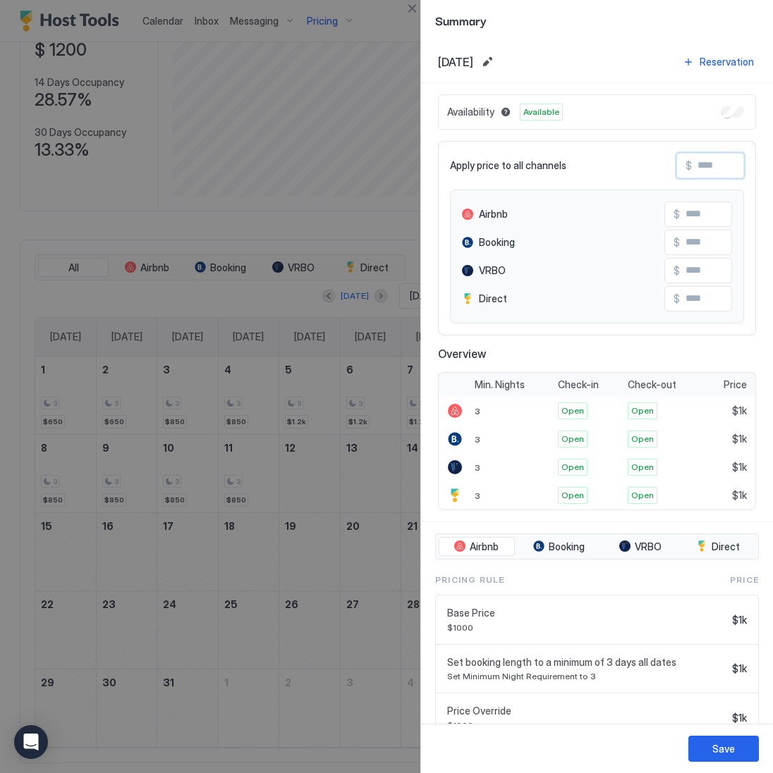
type input "*"
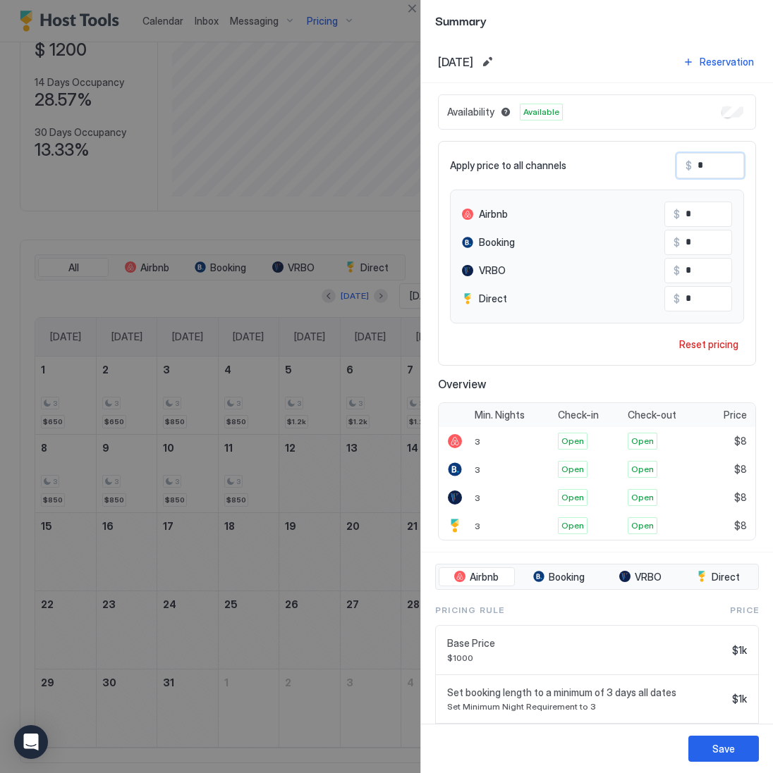
type input "**"
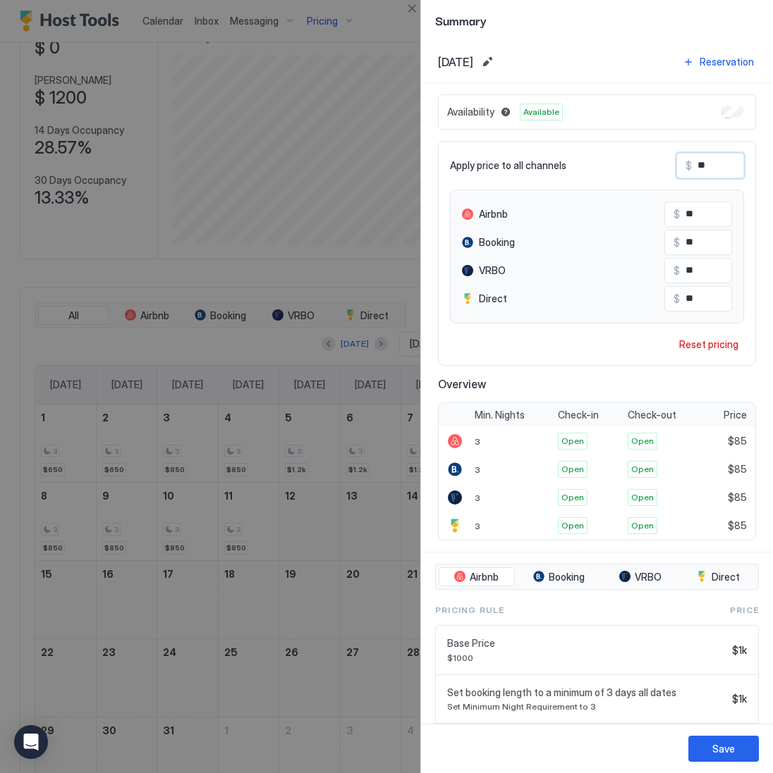
type input "***"
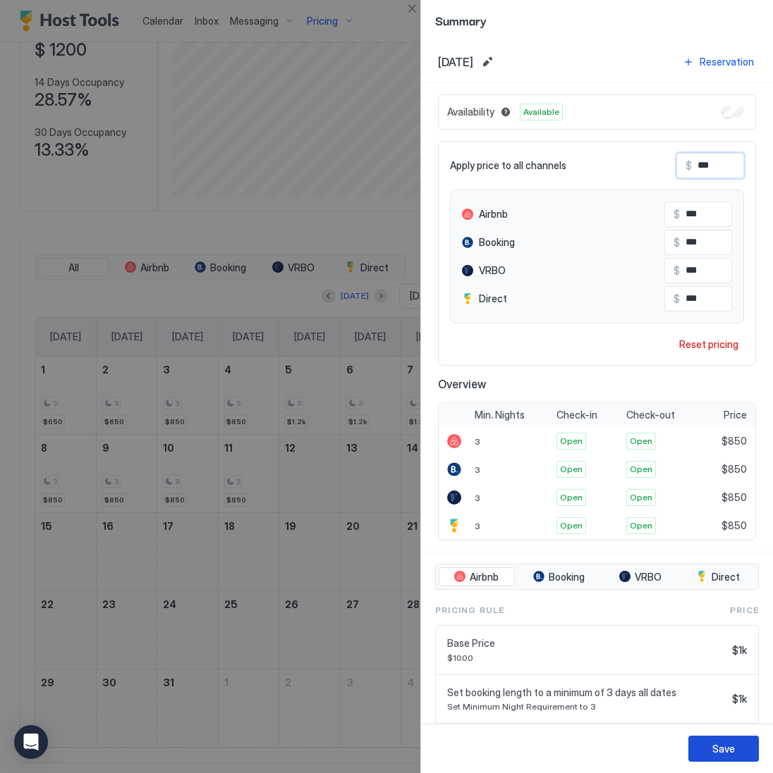
type input "***"
click at [705, 744] on button "Save" at bounding box center [723, 749] width 70 height 26
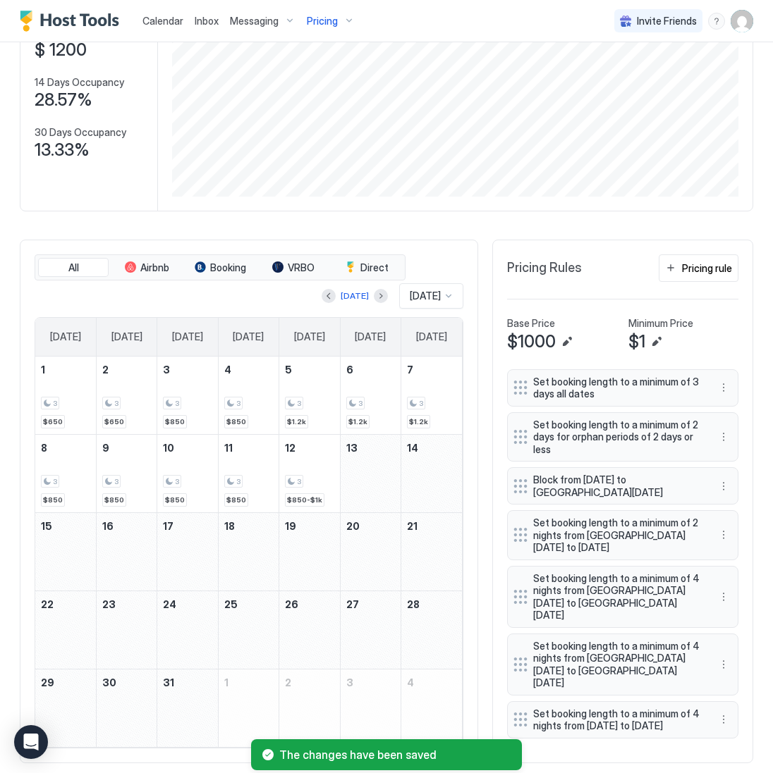
scroll to position [149, 0]
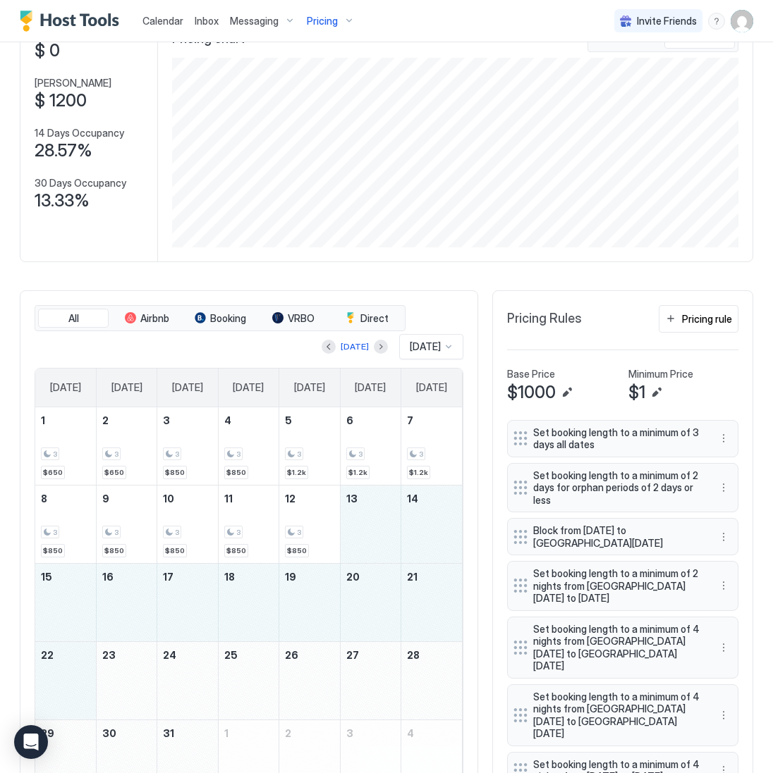
drag, startPoint x: 369, startPoint y: 487, endPoint x: 64, endPoint y: 596, distance: 323.5
click at [64, 596] on tbody "1 3 $650 2 3 $650 3 3 $850 4 3 $850 5 3 $1.2k 6 3 $1.2k 7 3 $1.2k 8 3 $850 9 3 …" at bounding box center [248, 602] width 426 height 390
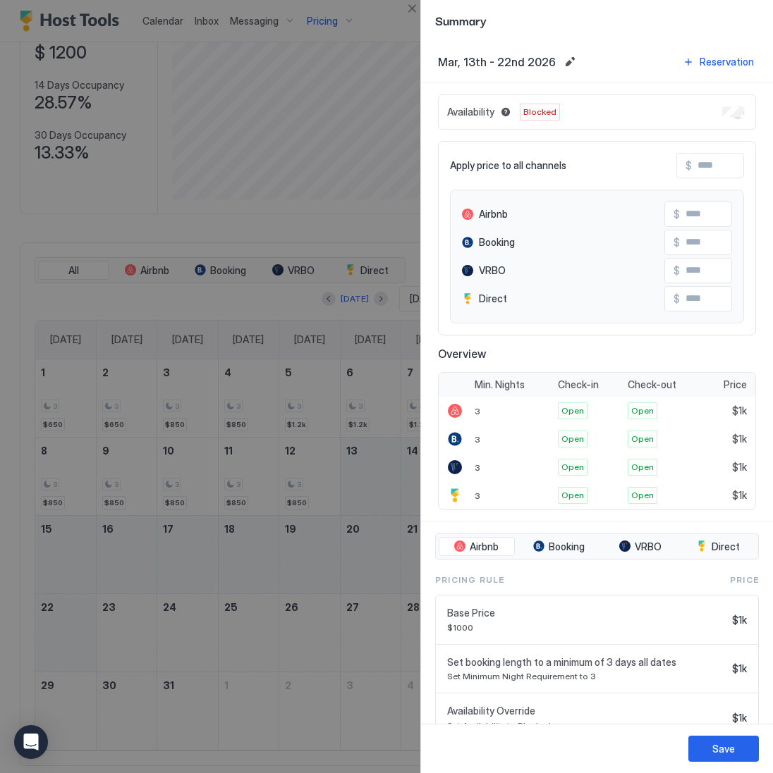
click at [411, 0] on button "Close" at bounding box center [411, 8] width 17 height 17
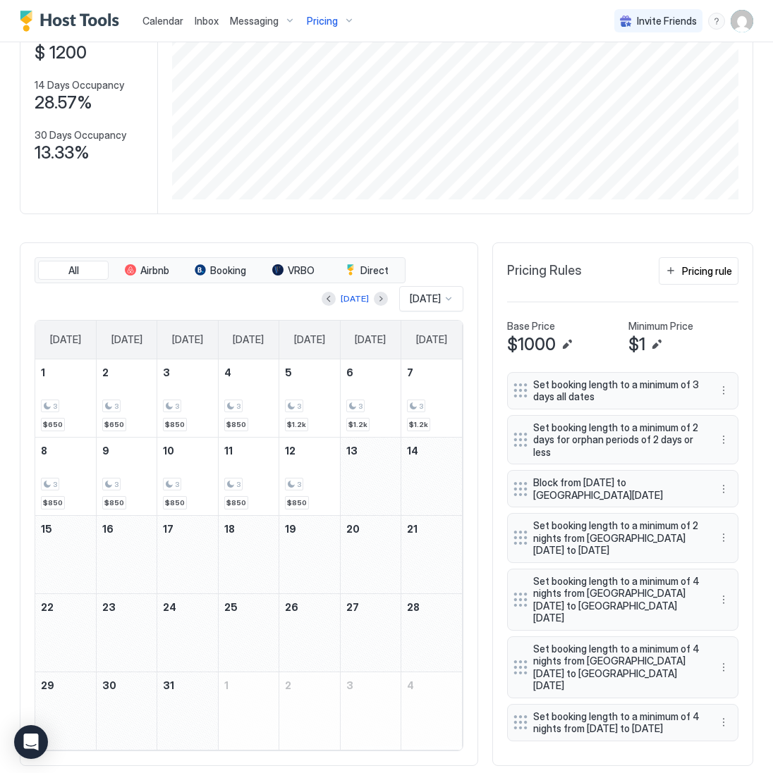
click at [412, 4] on div "Calendar Inbox Messaging Pricing Invite Friends SD" at bounding box center [386, 21] width 773 height 42
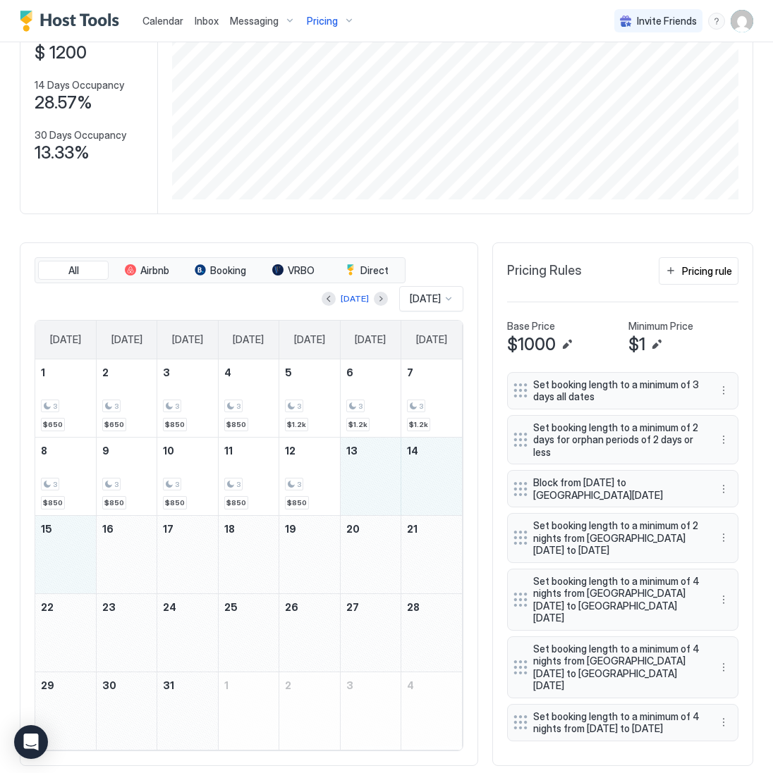
drag, startPoint x: 367, startPoint y: 473, endPoint x: 55, endPoint y: 540, distance: 319.3
click at [55, 540] on tbody "1 3 $650 2 3 $650 3 3 $850 4 3 $850 5 3 $1.2k 6 3 $1.2k 7 3 $1.2k 8 3 $850 9 3 …" at bounding box center [248, 554] width 426 height 390
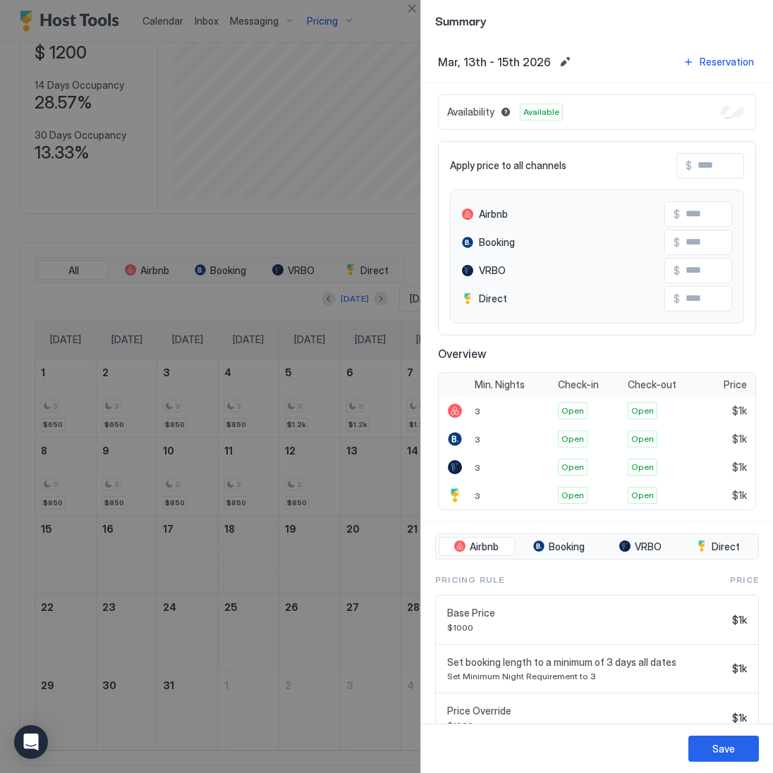
click at [709, 166] on input "Input Field" at bounding box center [747, 166] width 113 height 24
type input "*"
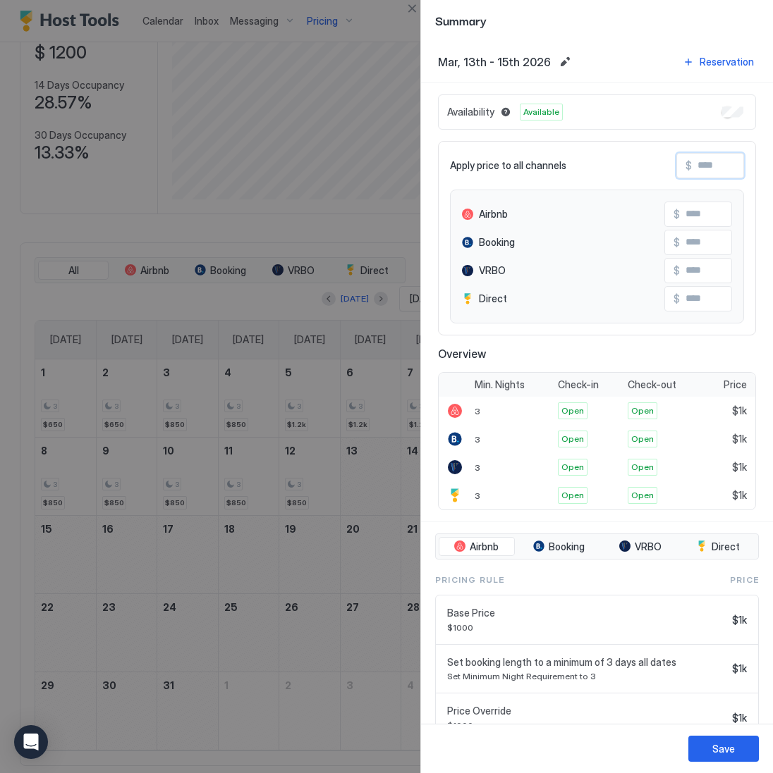
type input "*"
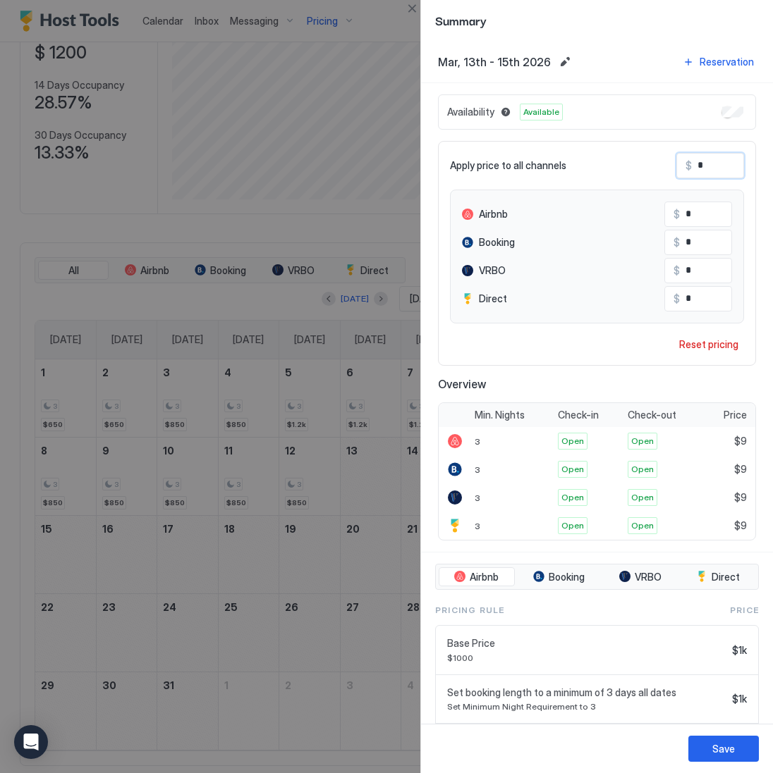
type input "**"
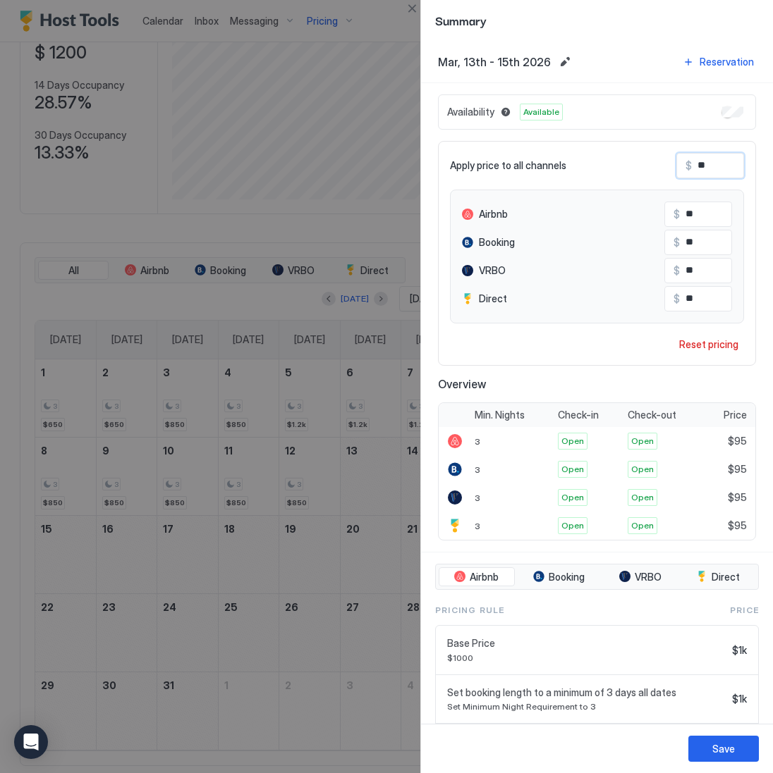
type input "***"
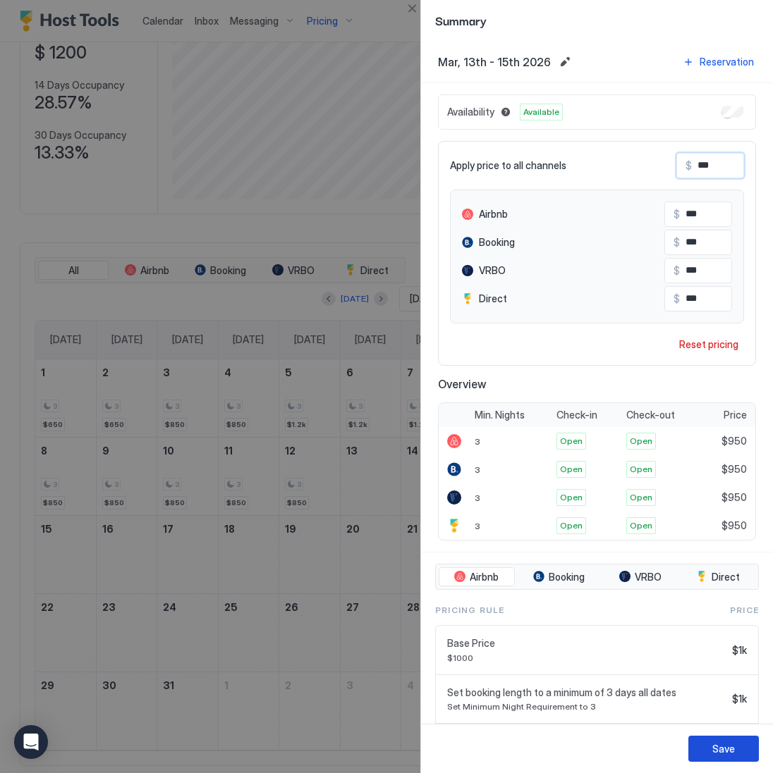
type input "***"
click at [720, 749] on div "Save" at bounding box center [723, 748] width 23 height 15
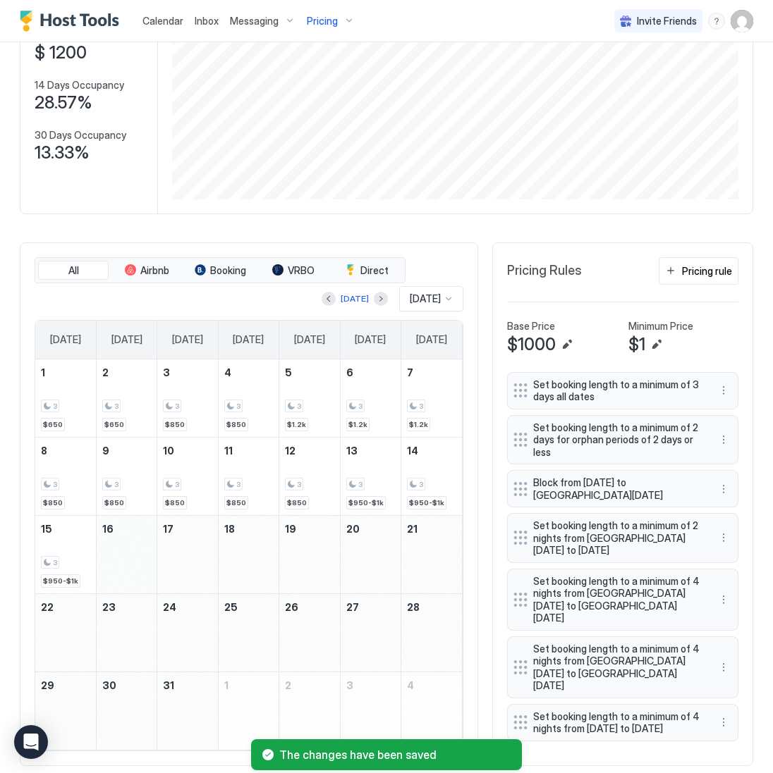
scroll to position [149, 0]
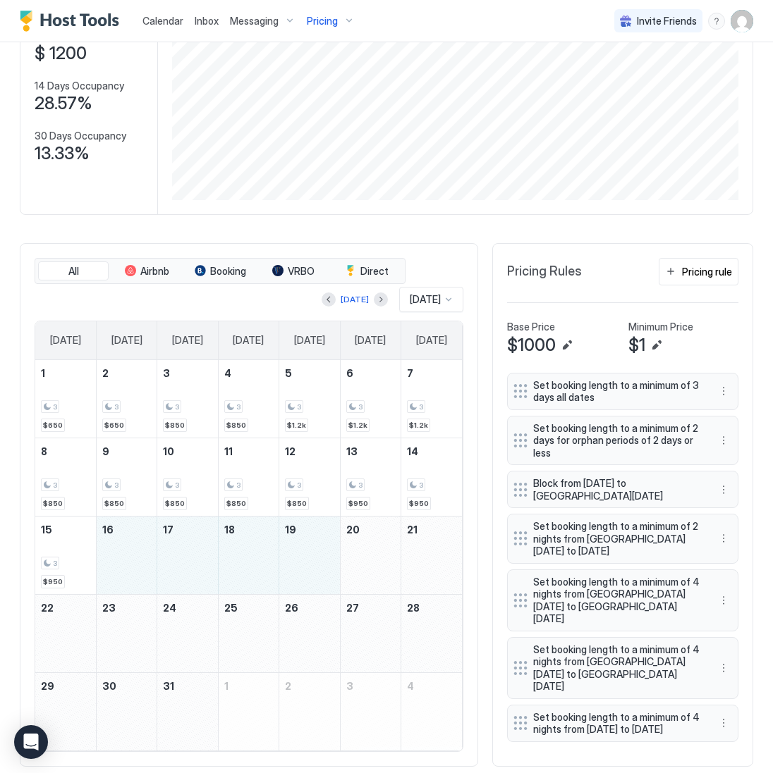
drag, startPoint x: 127, startPoint y: 544, endPoint x: 288, endPoint y: 550, distance: 161.5
click at [288, 550] on tr "15 3 $950 16 17 18 19 20 21" at bounding box center [248, 555] width 426 height 78
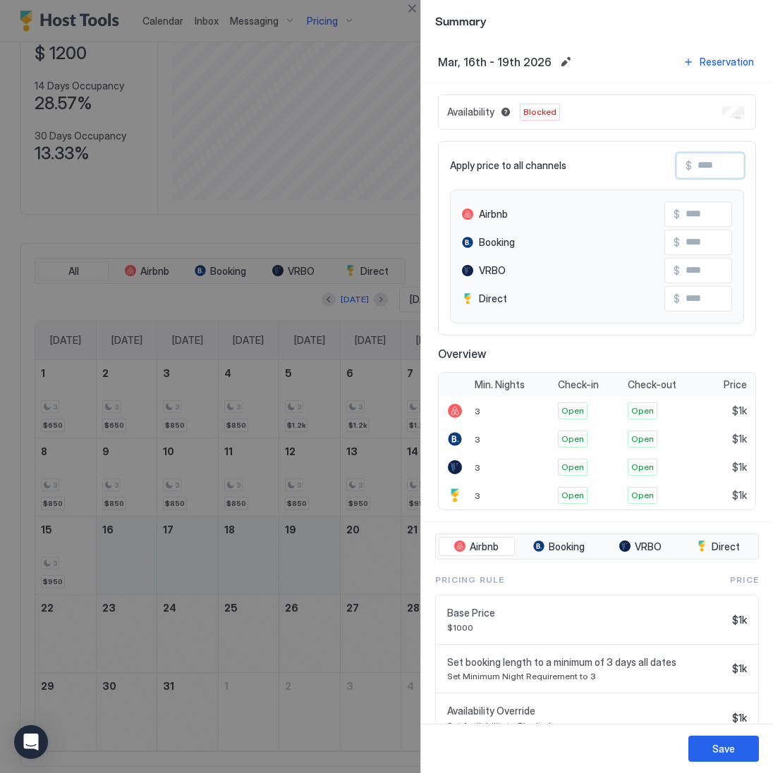
click at [730, 167] on input "Input Field" at bounding box center [747, 166] width 113 height 24
click at [718, 162] on input "Input Field" at bounding box center [747, 166] width 113 height 24
type input "*"
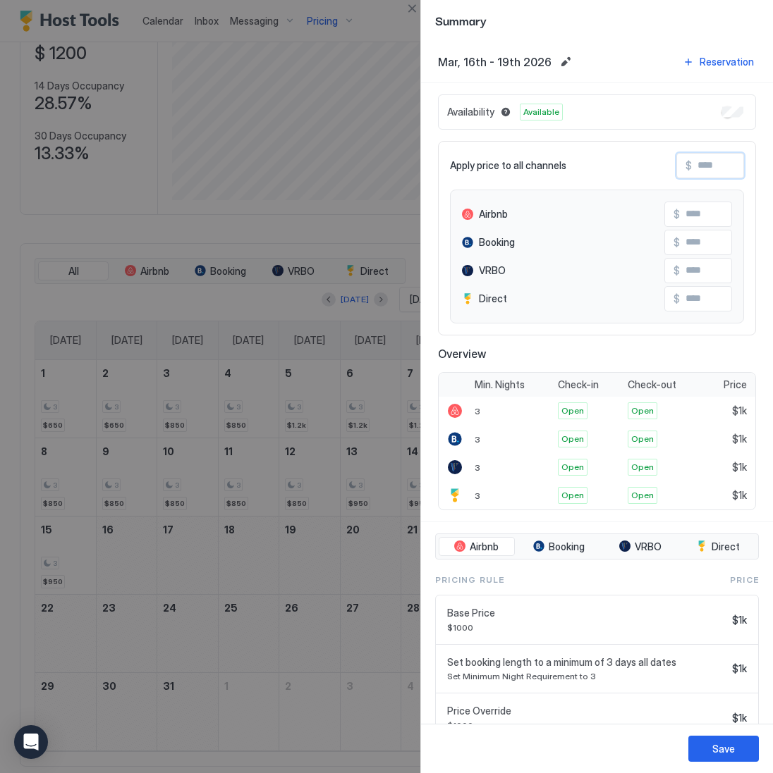
type input "*"
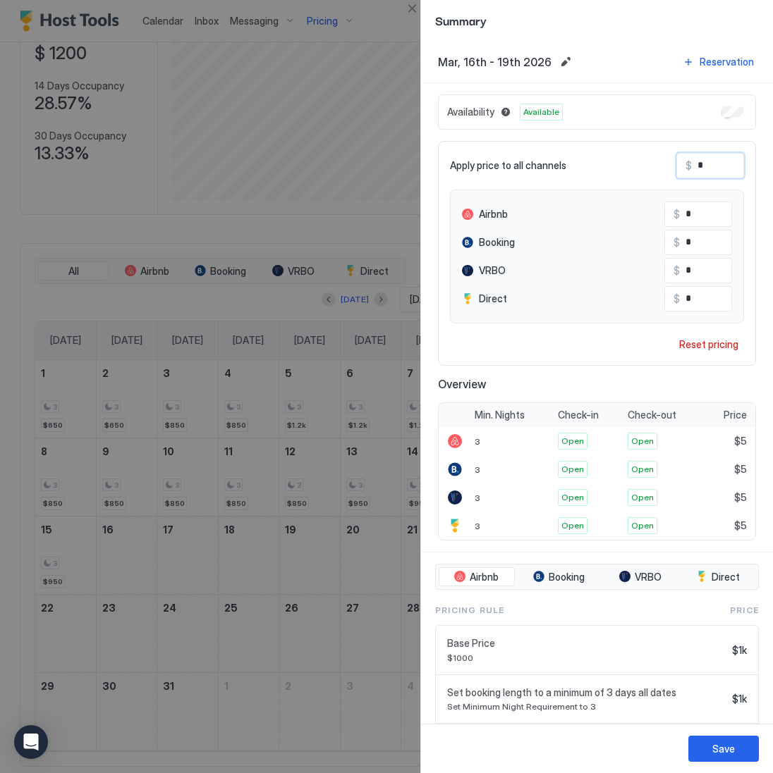
type input "**"
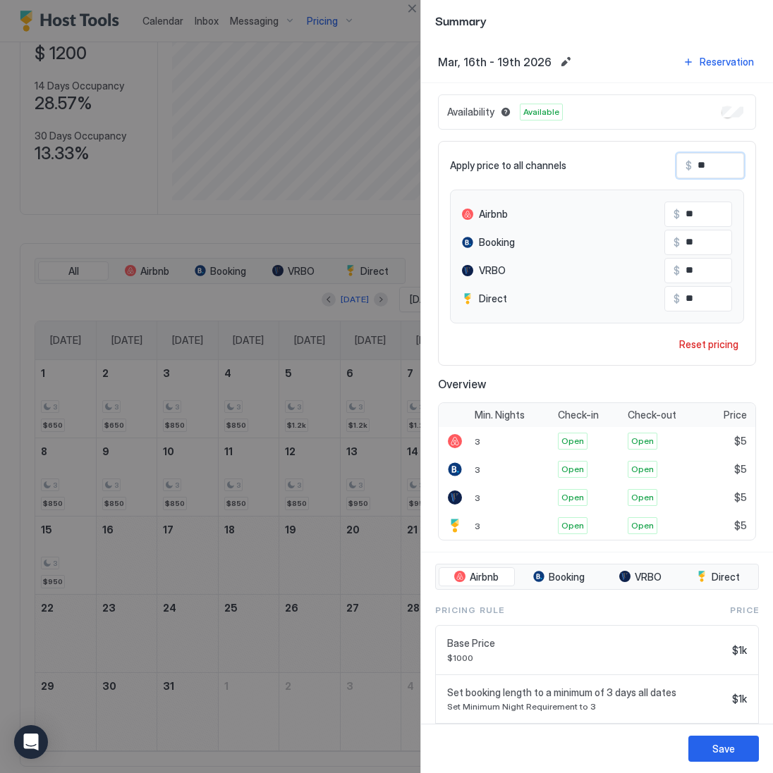
type input "***"
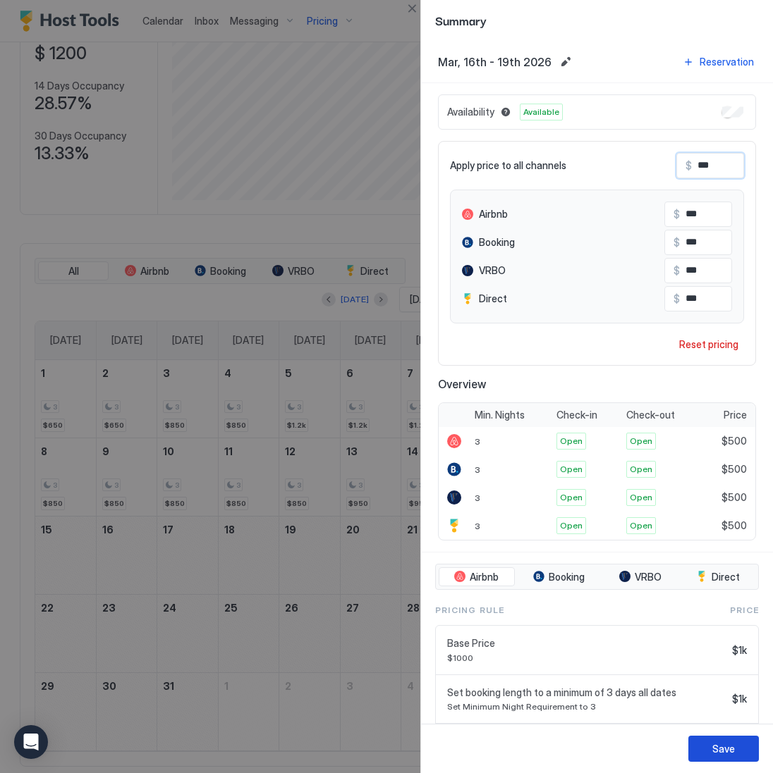
type input "***"
click at [733, 739] on button "Save" at bounding box center [723, 749] width 70 height 26
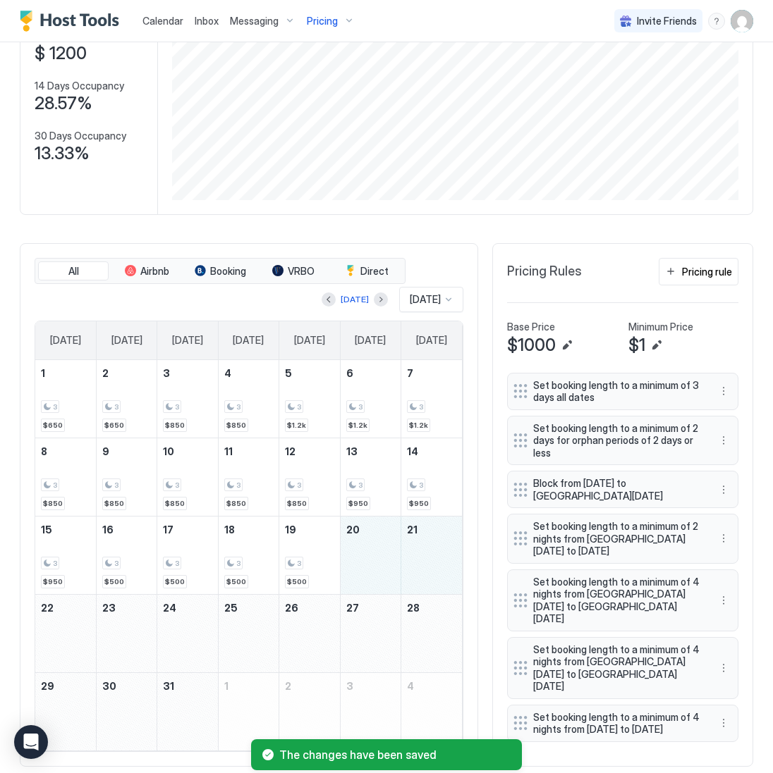
drag, startPoint x: 378, startPoint y: 563, endPoint x: 428, endPoint y: 565, distance: 50.1
click at [428, 565] on tr "15 3 $950 16 3 $500 17 3 $500 18 3 $500 19 3 $500 20 21" at bounding box center [248, 555] width 426 height 78
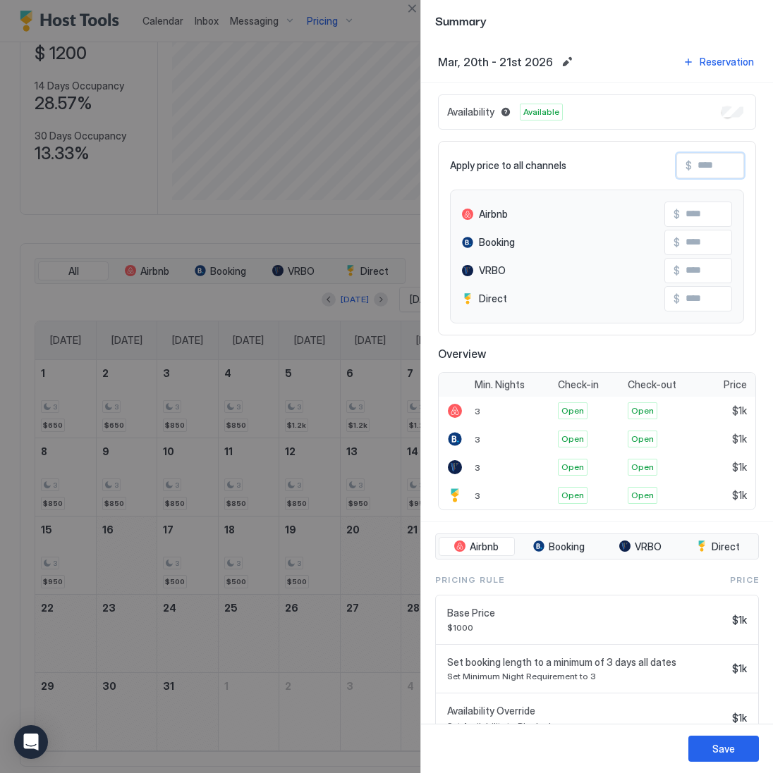
click at [710, 160] on input "Input Field" at bounding box center [747, 166] width 113 height 24
type input "*"
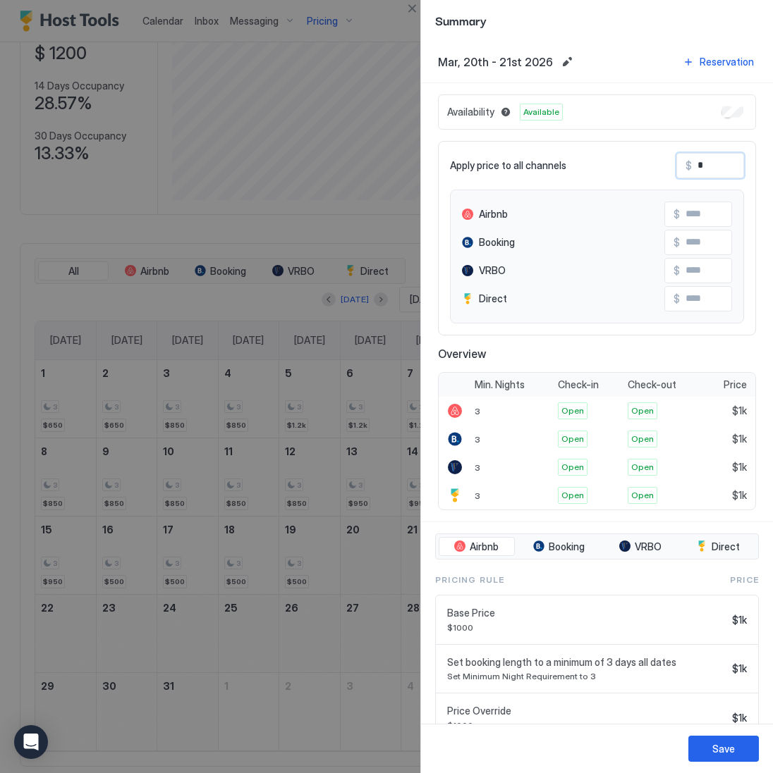
type input "*"
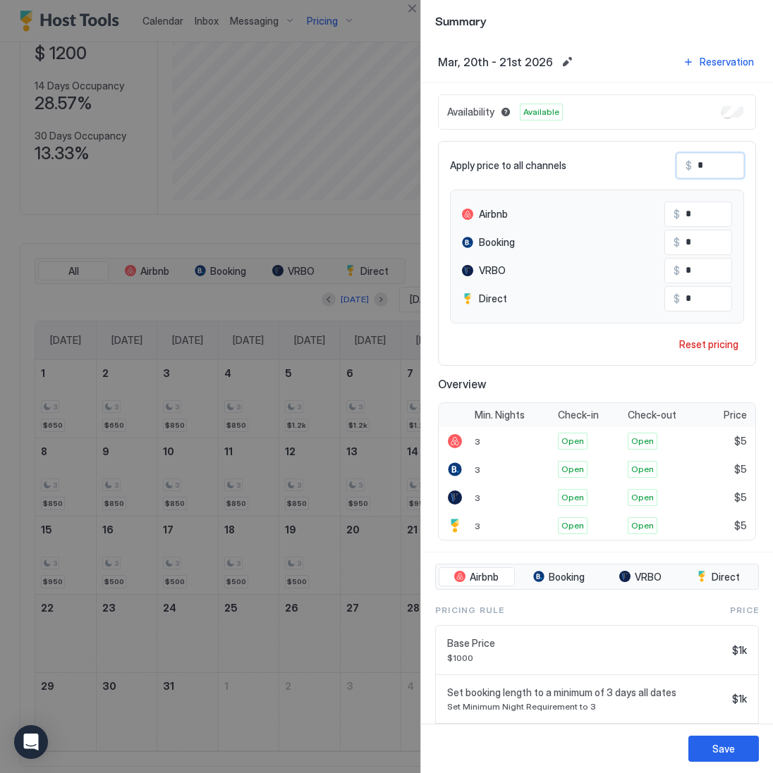
type input "**"
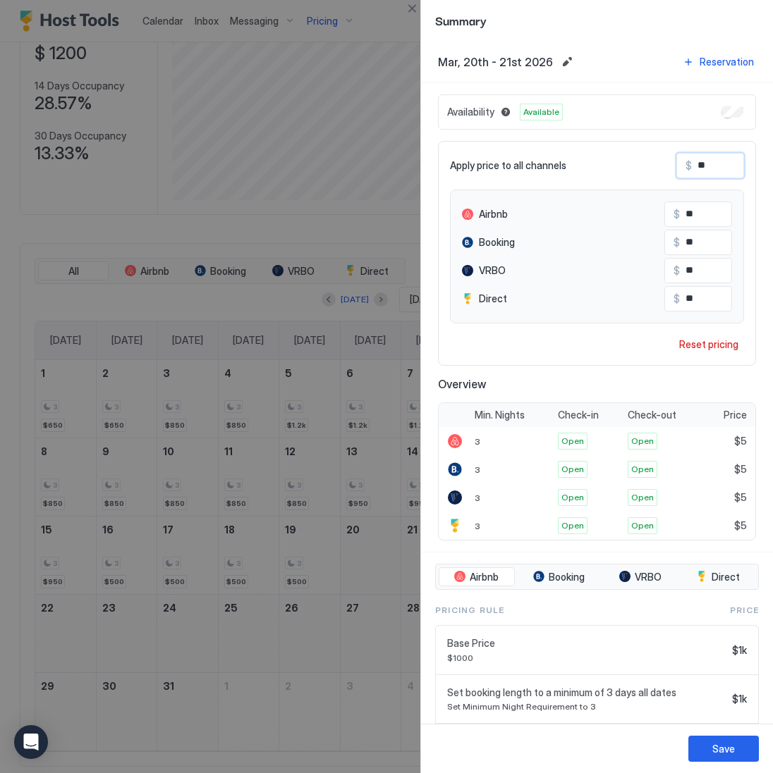
type input "***"
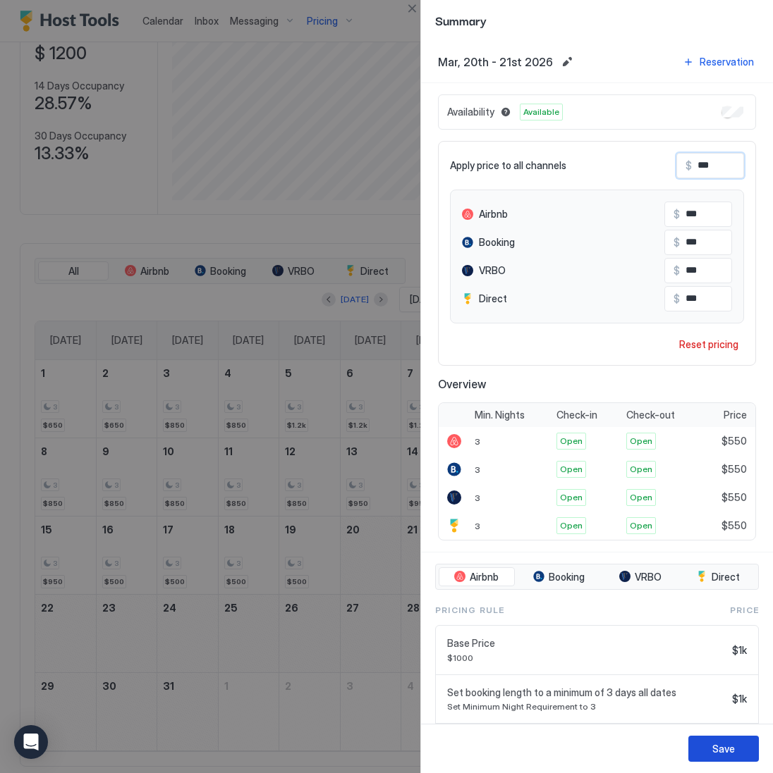
type input "***"
click at [722, 741] on div "Save" at bounding box center [723, 748] width 23 height 15
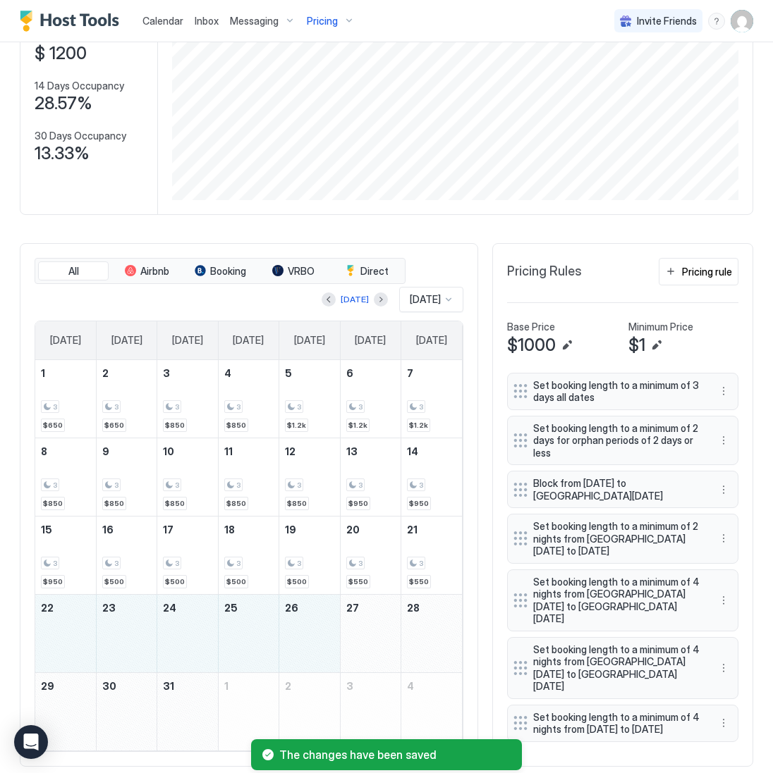
drag, startPoint x: 43, startPoint y: 633, endPoint x: 305, endPoint y: 634, distance: 262.2
click at [305, 634] on tr "22 23 24 25 26 27 28" at bounding box center [248, 633] width 426 height 78
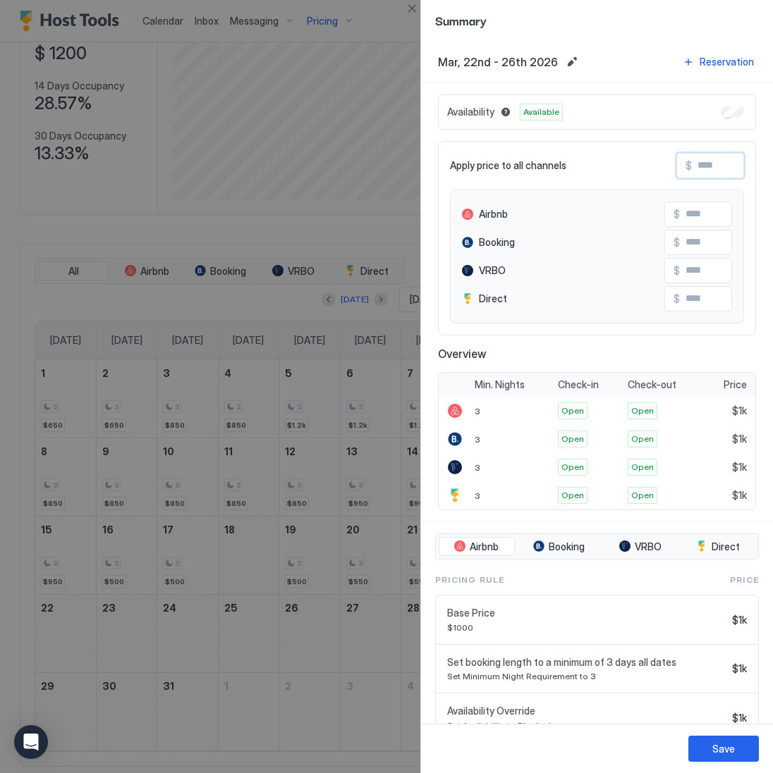
click at [710, 171] on input "Input Field" at bounding box center [747, 166] width 113 height 24
type input "*"
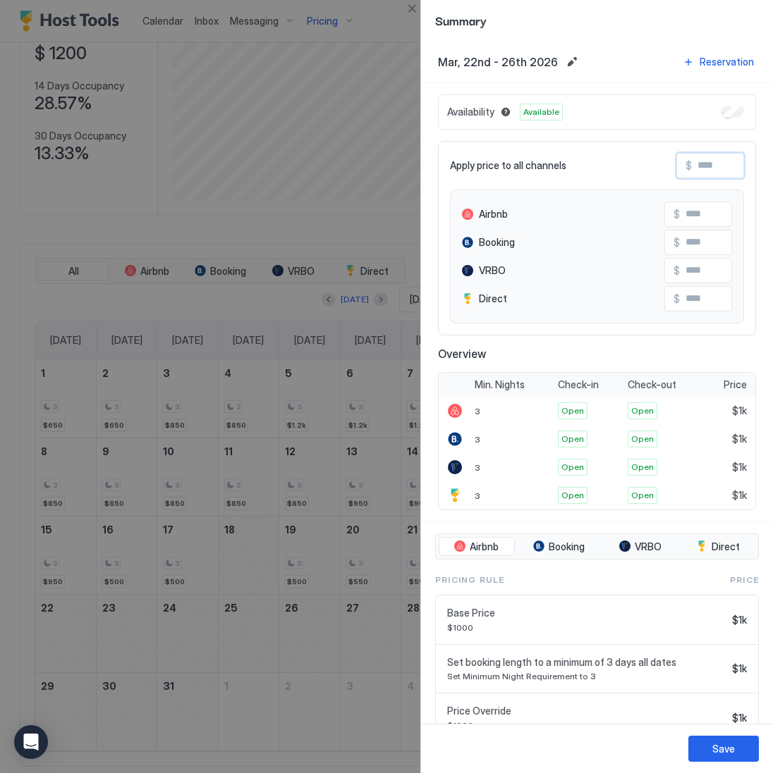
type input "*"
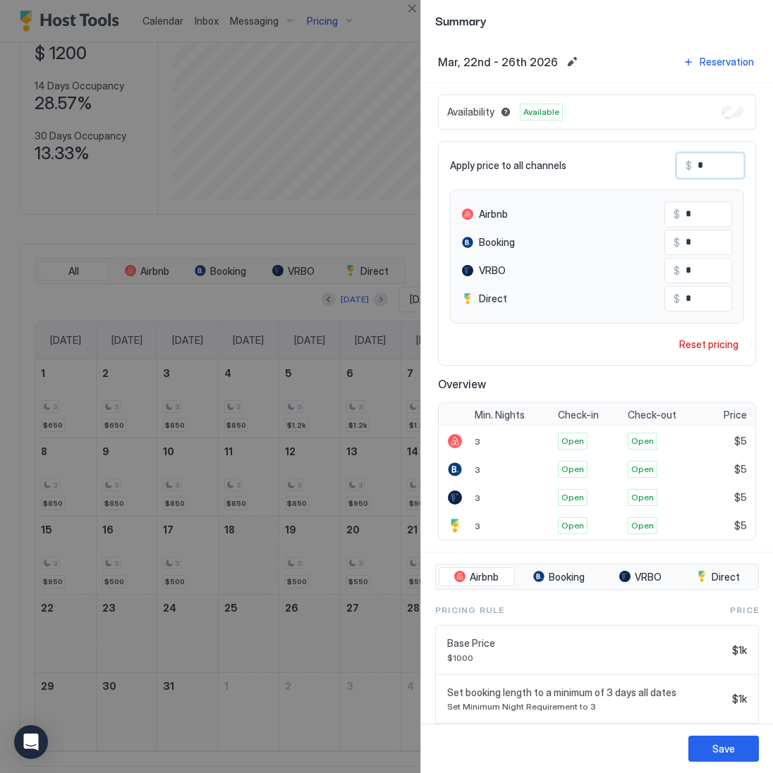
type input "**"
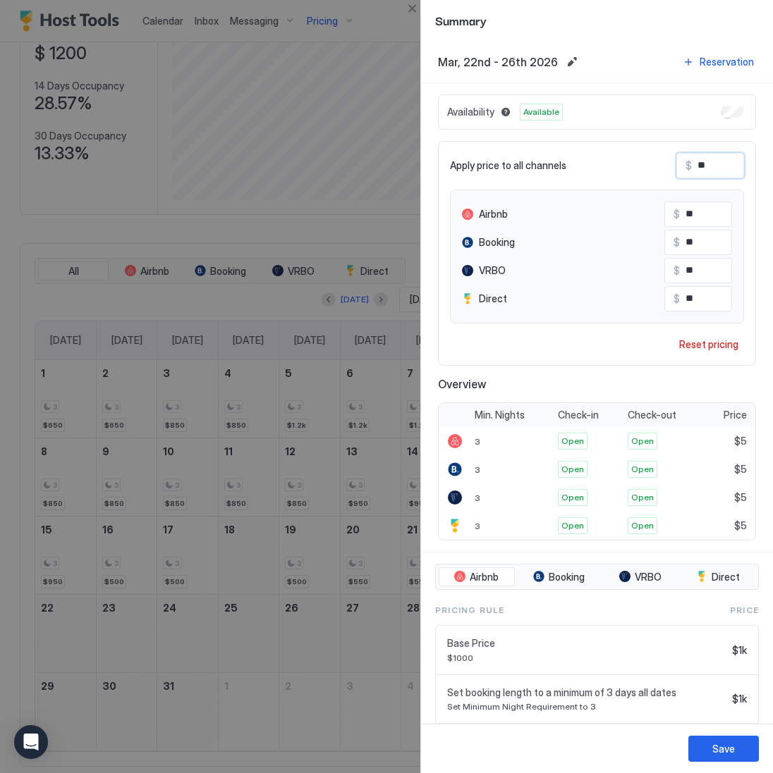
type input "***"
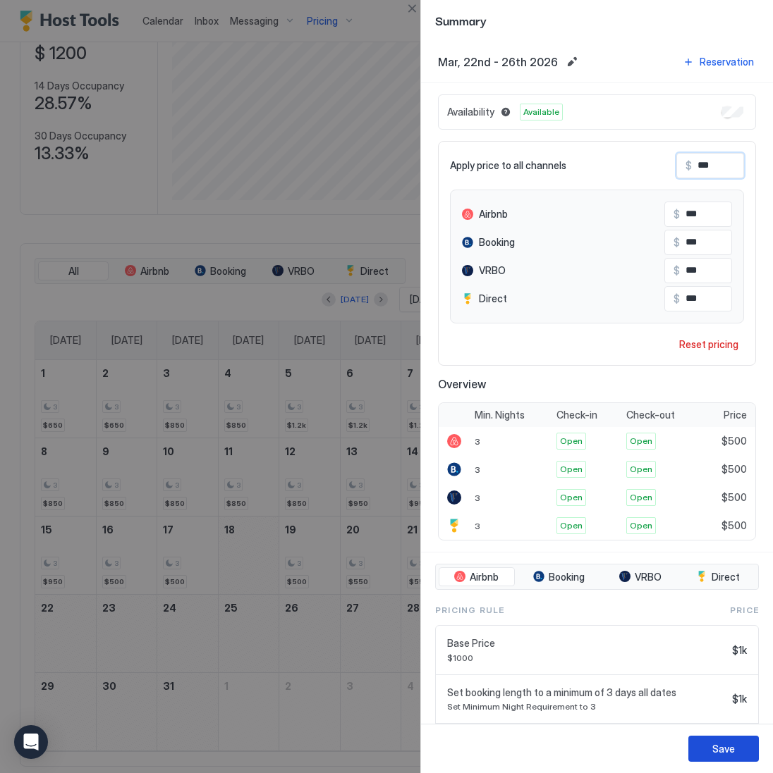
type input "***"
click at [715, 753] on div "Save" at bounding box center [723, 748] width 23 height 15
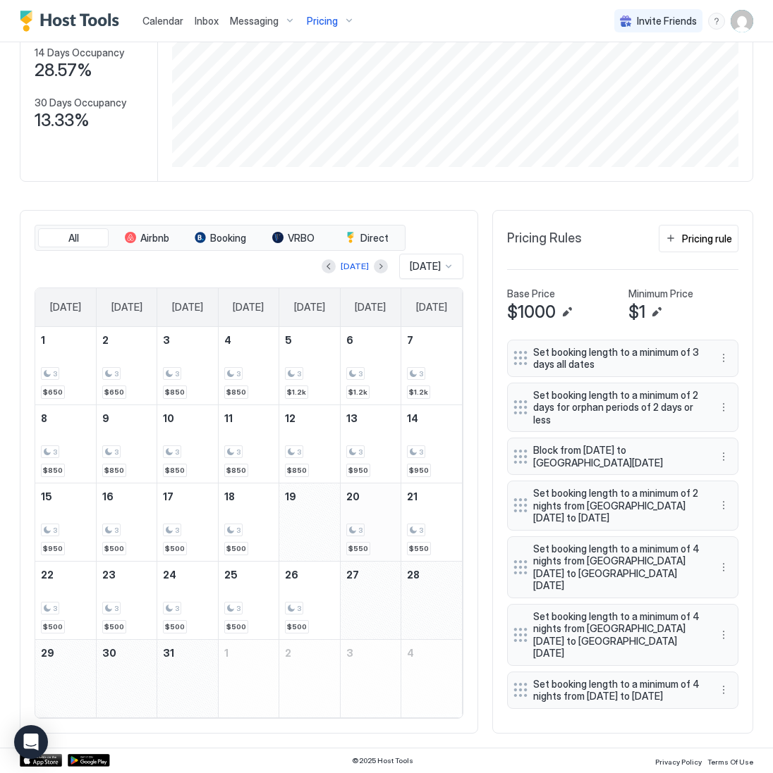
scroll to position [180, 0]
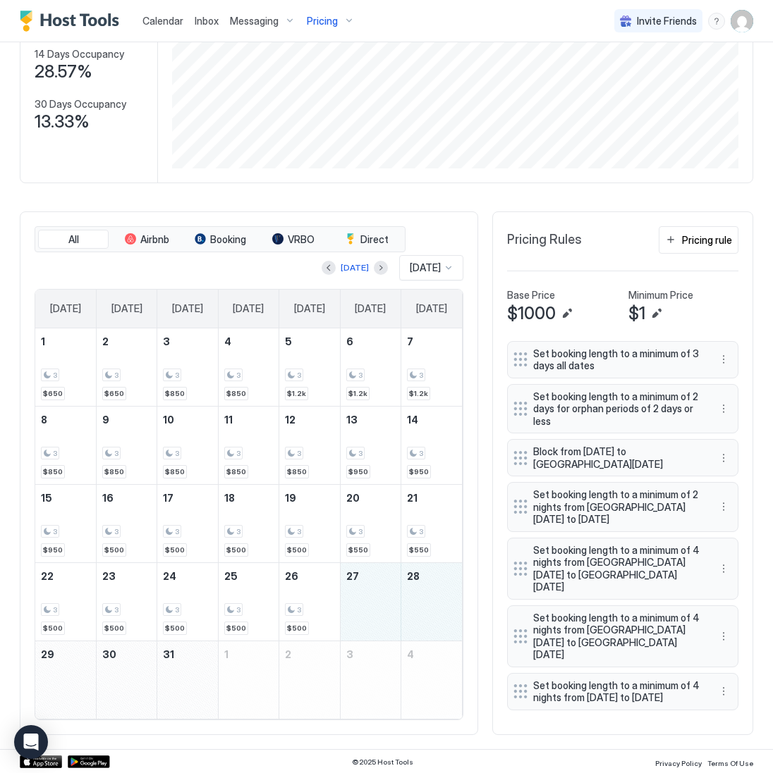
drag, startPoint x: 366, startPoint y: 610, endPoint x: 429, endPoint y: 608, distance: 63.5
click at [429, 608] on tr "22 3 $500 23 3 $500 24 3 $500 25 3 $500 26 3 $500 27 28" at bounding box center [248, 601] width 426 height 78
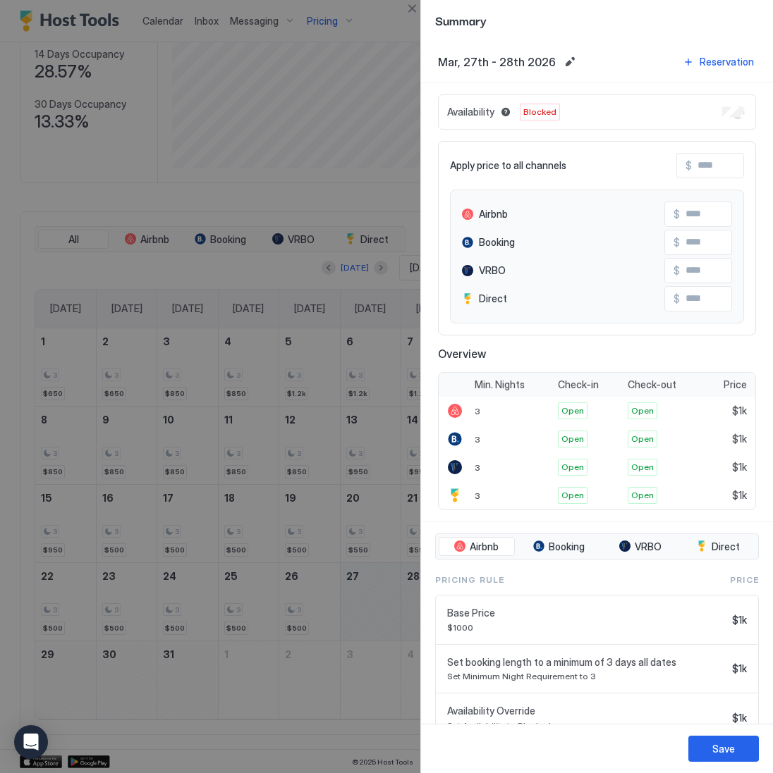
click at [718, 164] on input "Input Field" at bounding box center [747, 166] width 113 height 24
type input "*"
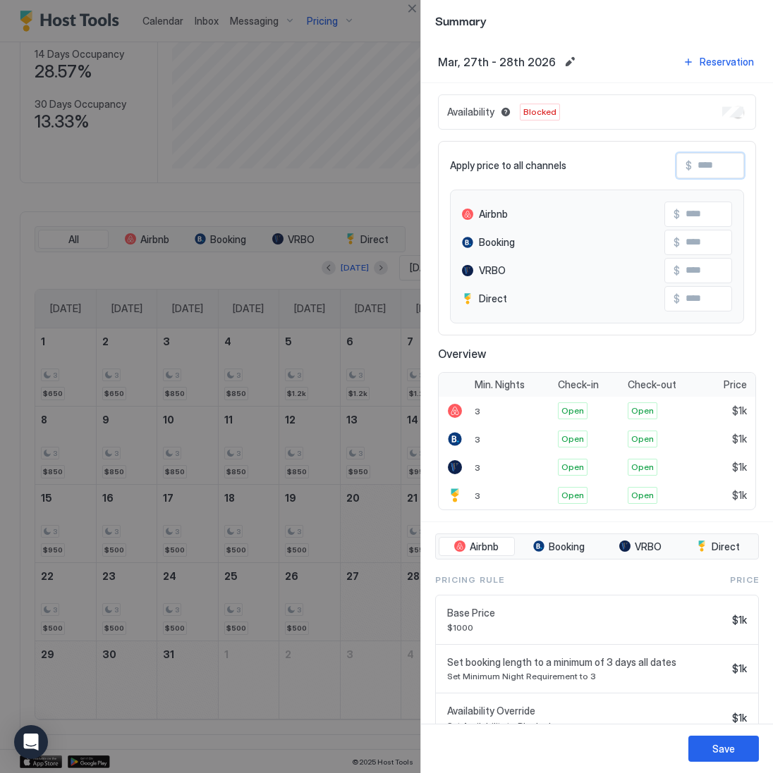
type input "*"
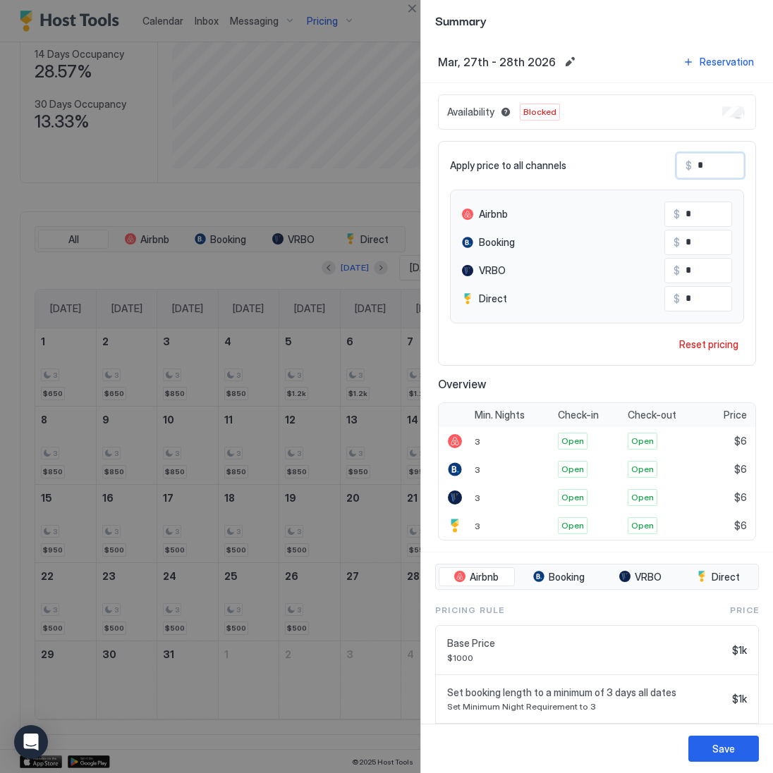
type input "**"
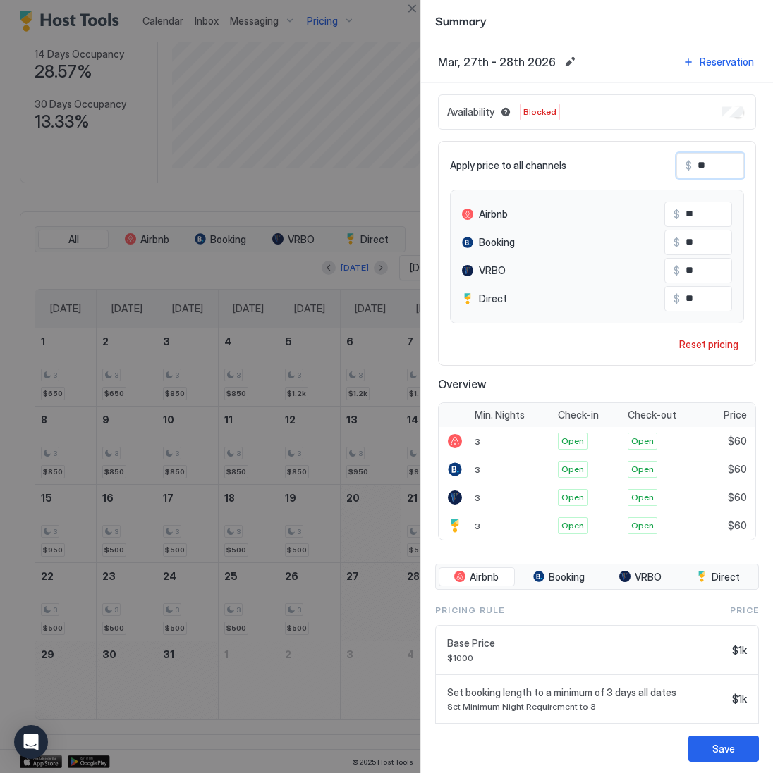
type input "***"
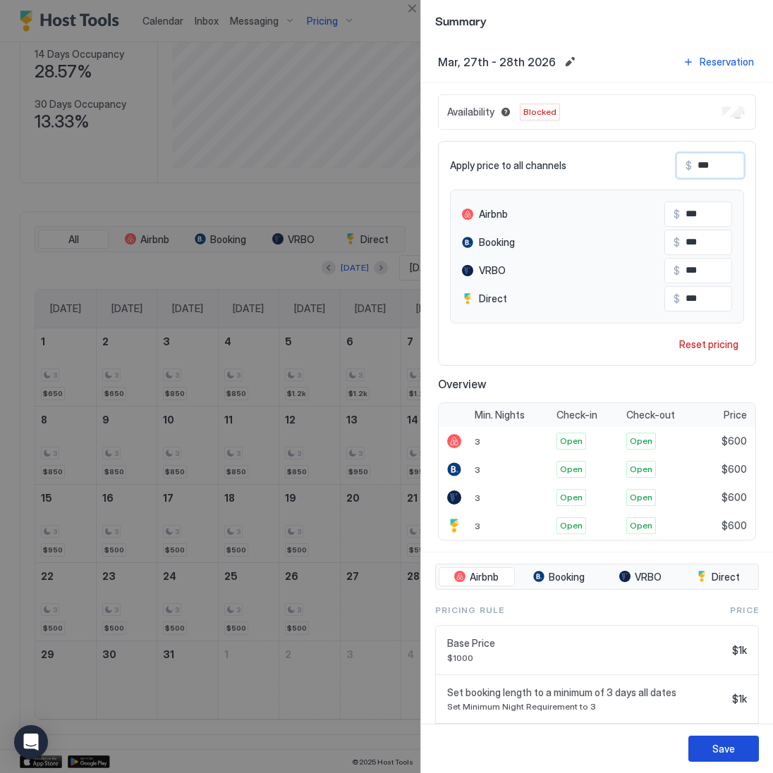
type input "***"
click at [715, 740] on button "Save" at bounding box center [723, 749] width 70 height 26
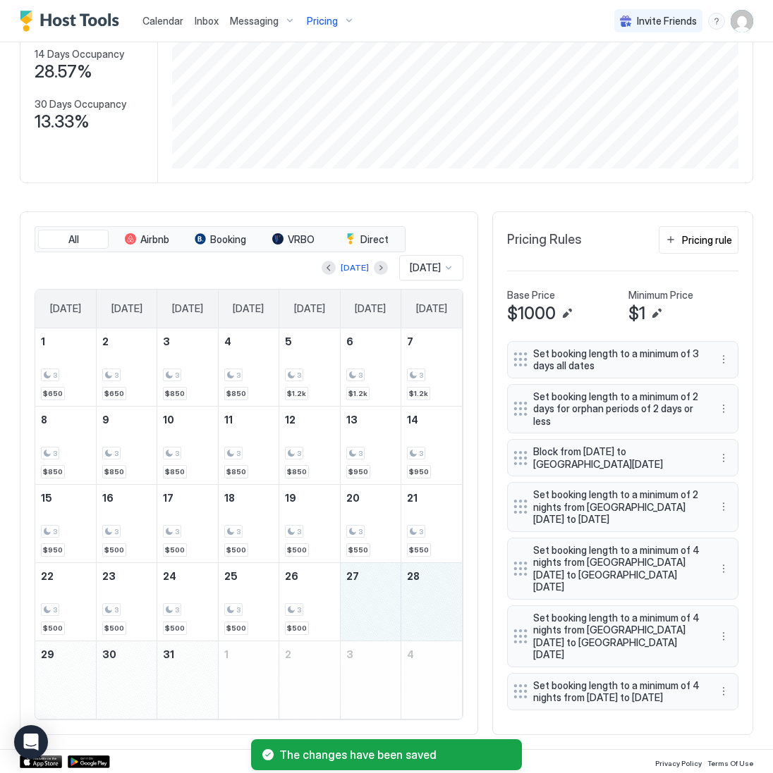
drag, startPoint x: 364, startPoint y: 621, endPoint x: 425, endPoint y: 608, distance: 62.1
click at [425, 608] on tr "22 3 $500 23 3 $500 24 3 $500 25 3 $500 26 3 $500 27 28" at bounding box center [248, 601] width 426 height 78
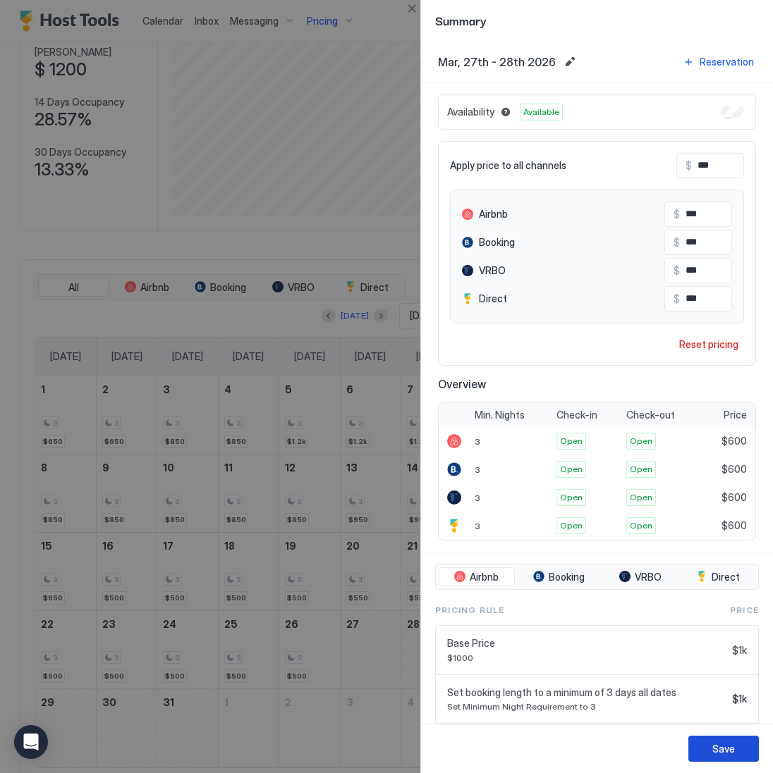
click at [724, 750] on div "Save" at bounding box center [723, 748] width 23 height 15
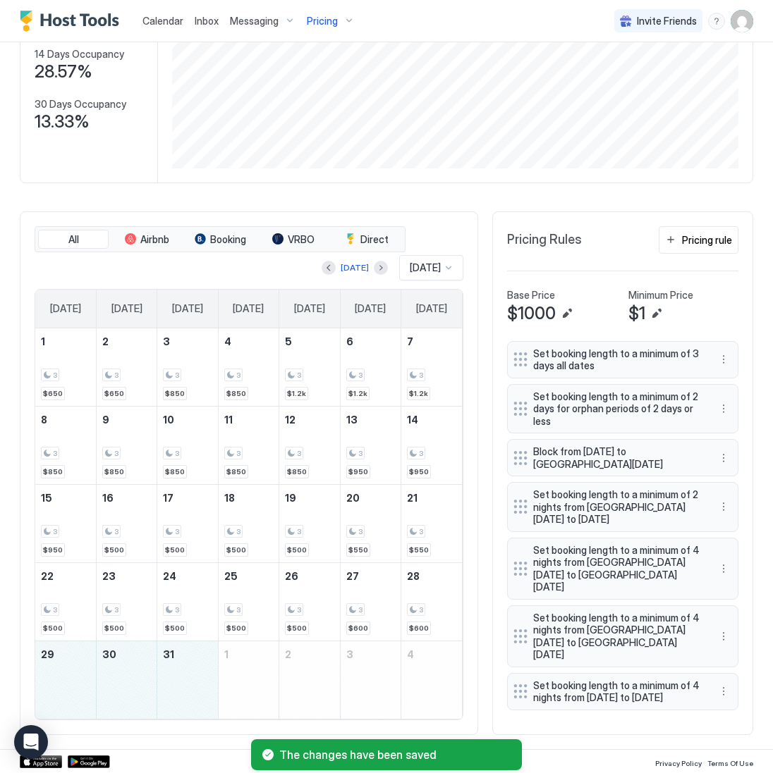
drag, startPoint x: 62, startPoint y: 685, endPoint x: 174, endPoint y: 678, distance: 112.3
click at [174, 678] on tr "29 30 31 1 2 3 4" at bounding box center [248, 680] width 426 height 78
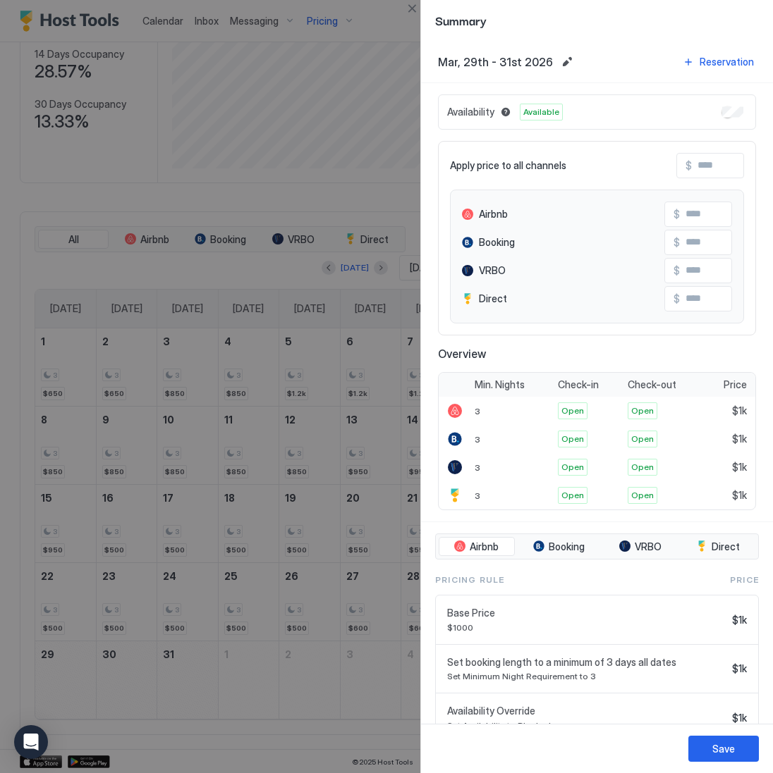
click at [713, 160] on input "Input Field" at bounding box center [747, 166] width 113 height 24
type input "*"
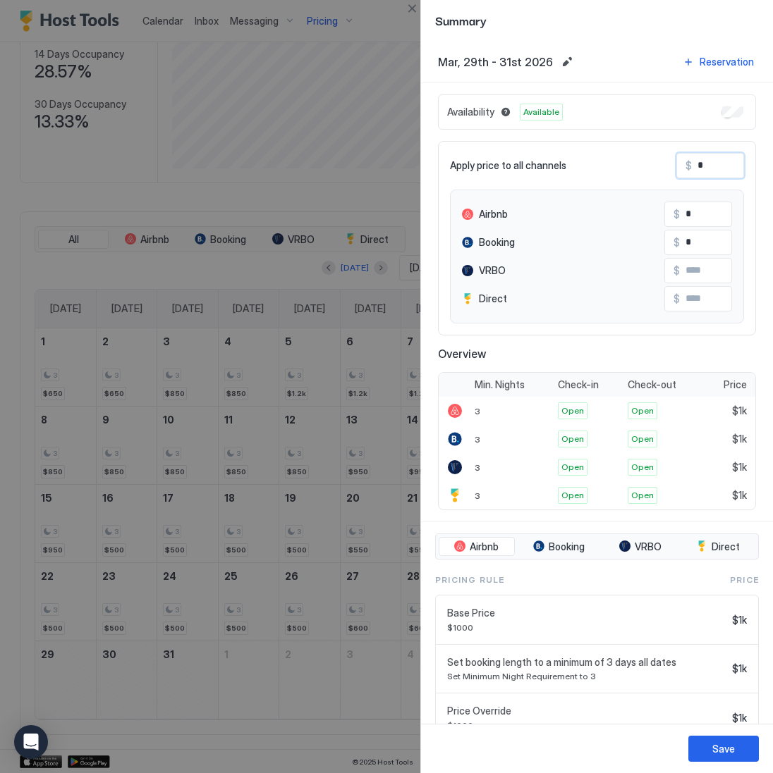
type input "*"
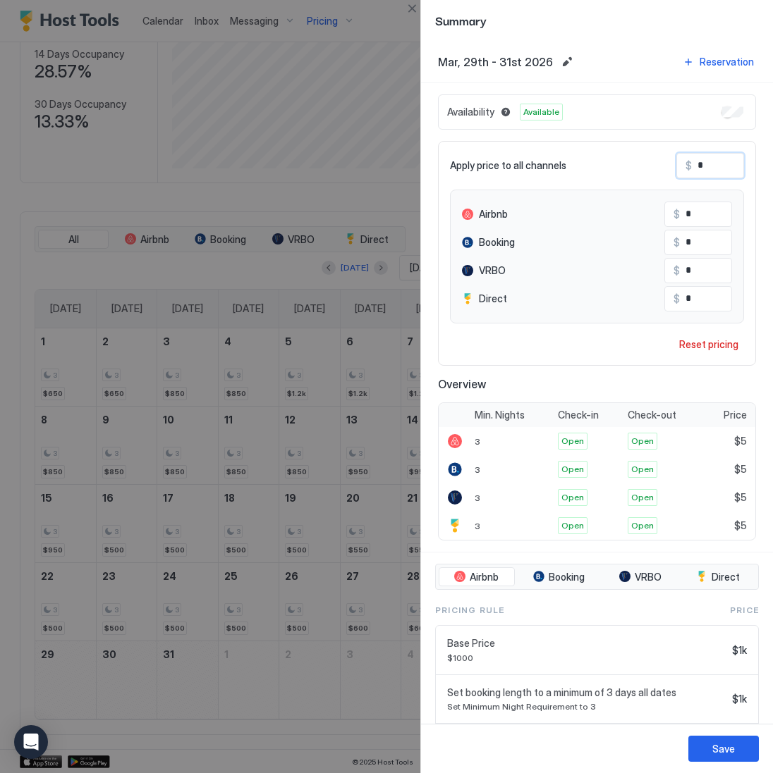
type input "**"
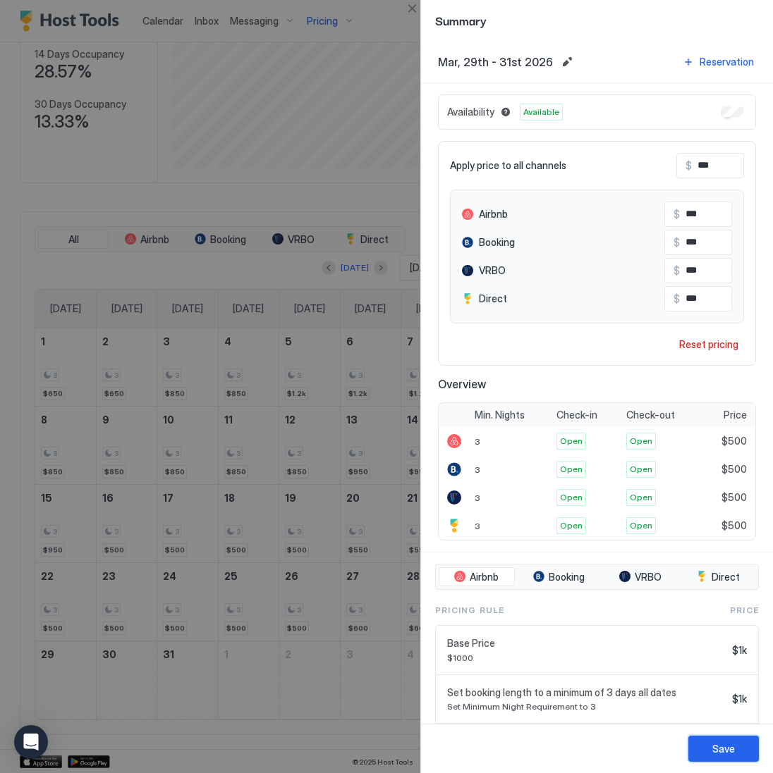
click at [734, 750] on div "Save" at bounding box center [723, 748] width 23 height 15
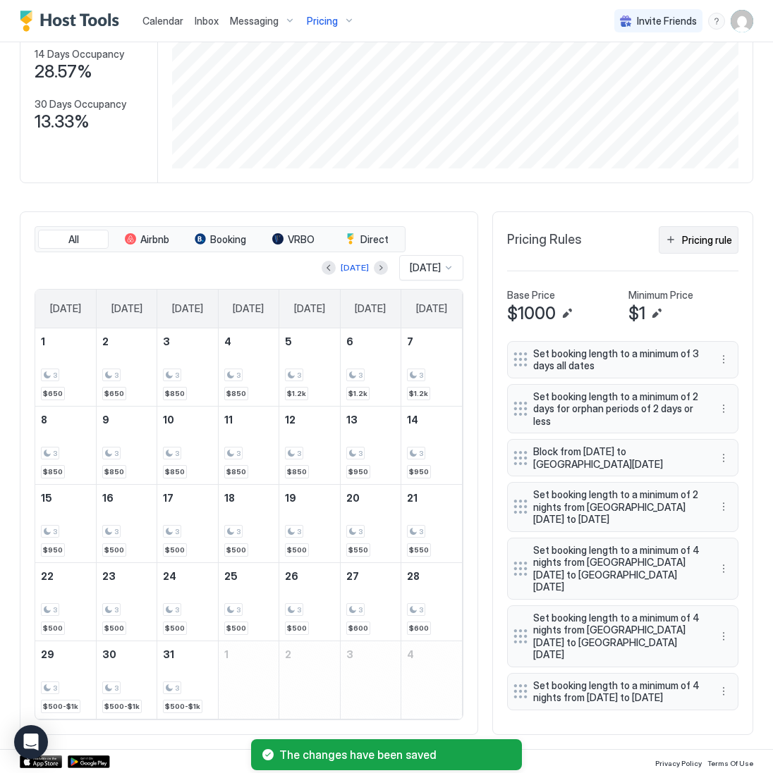
click at [713, 233] on div "Pricing rule" at bounding box center [707, 240] width 50 height 15
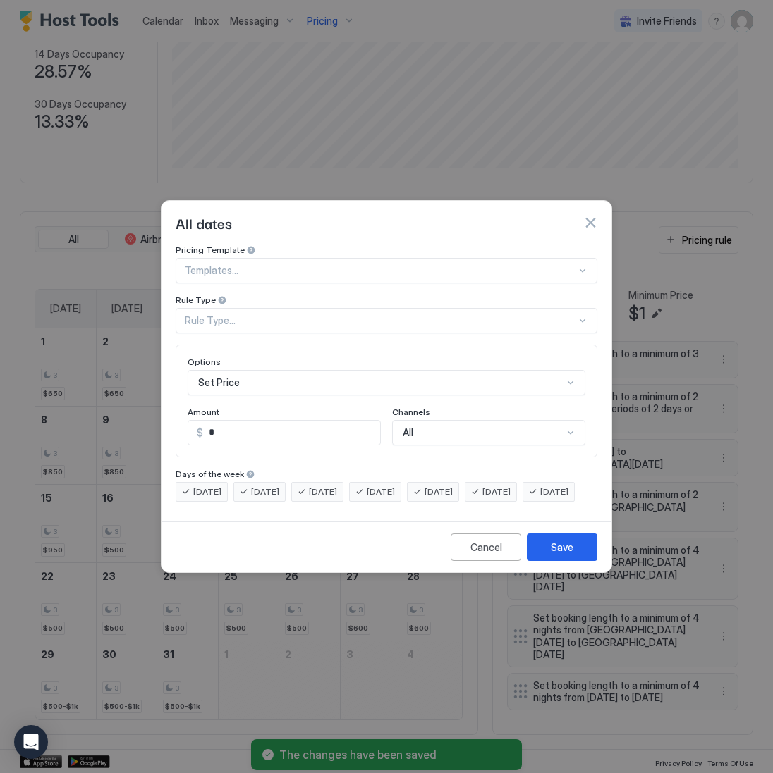
click at [255, 314] on div "Rule Type..." at bounding box center [380, 320] width 391 height 13
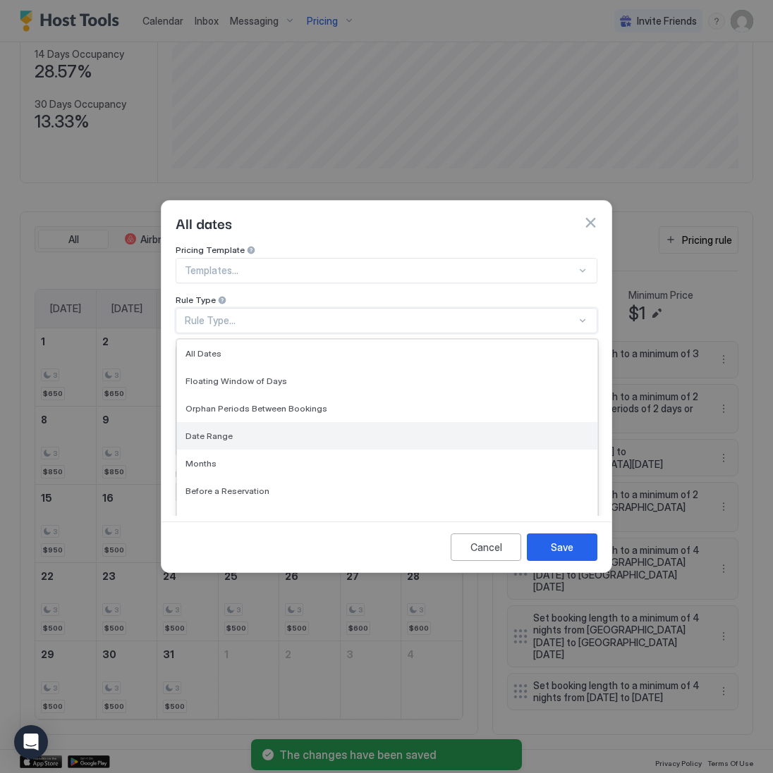
click at [300, 431] on div "Date Range" at bounding box center [386, 436] width 403 height 11
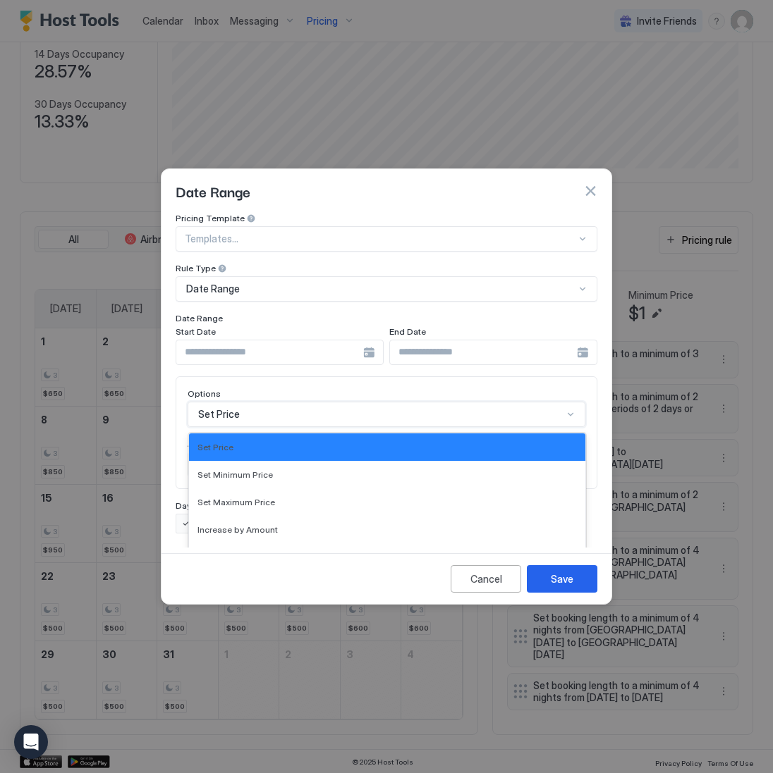
click at [274, 408] on div "Set Price selected, 1 of 17. 17 results available. Use Up and Down to choose op…" at bounding box center [386, 414] width 398 height 25
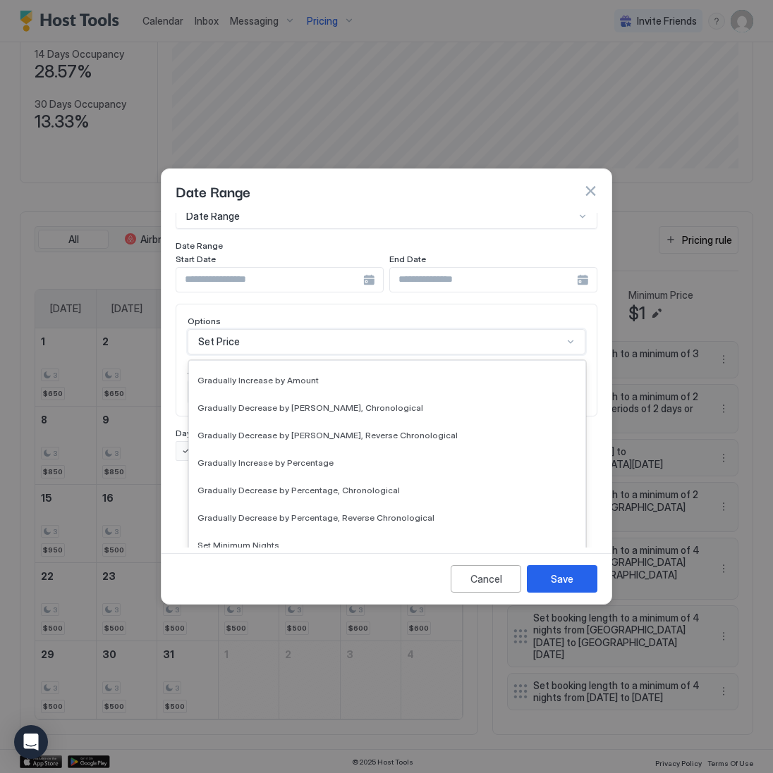
scroll to position [256, 0]
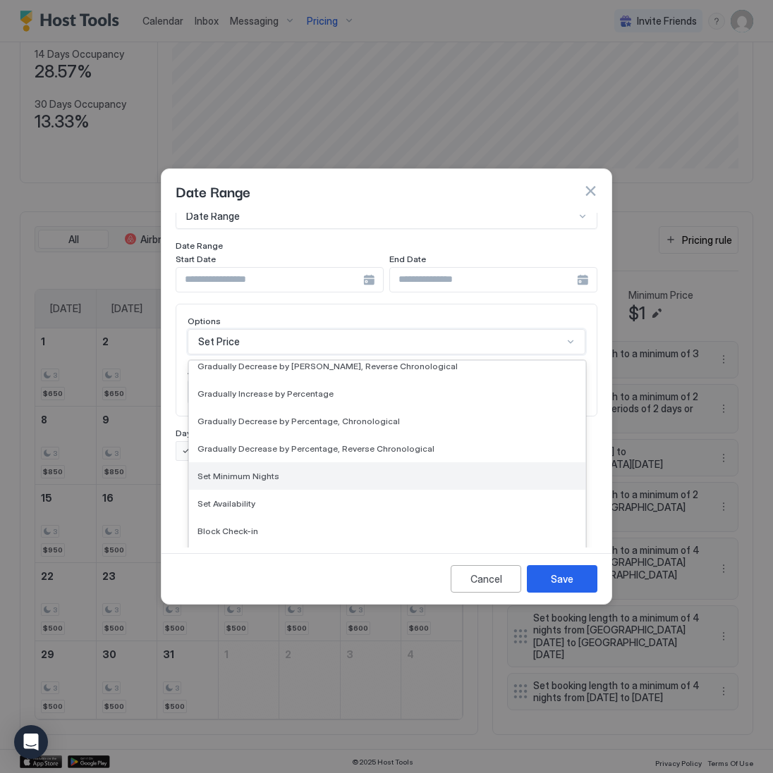
click at [323, 471] on div "Set Minimum Nights" at bounding box center [386, 476] width 379 height 11
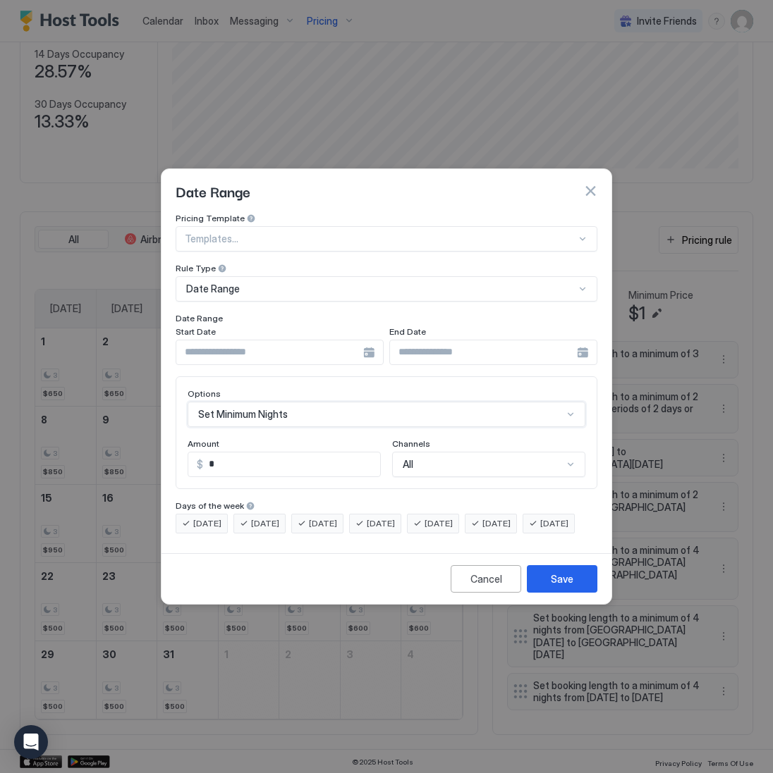
scroll to position [0, 0]
click at [295, 345] on input "Input Field" at bounding box center [269, 352] width 187 height 24
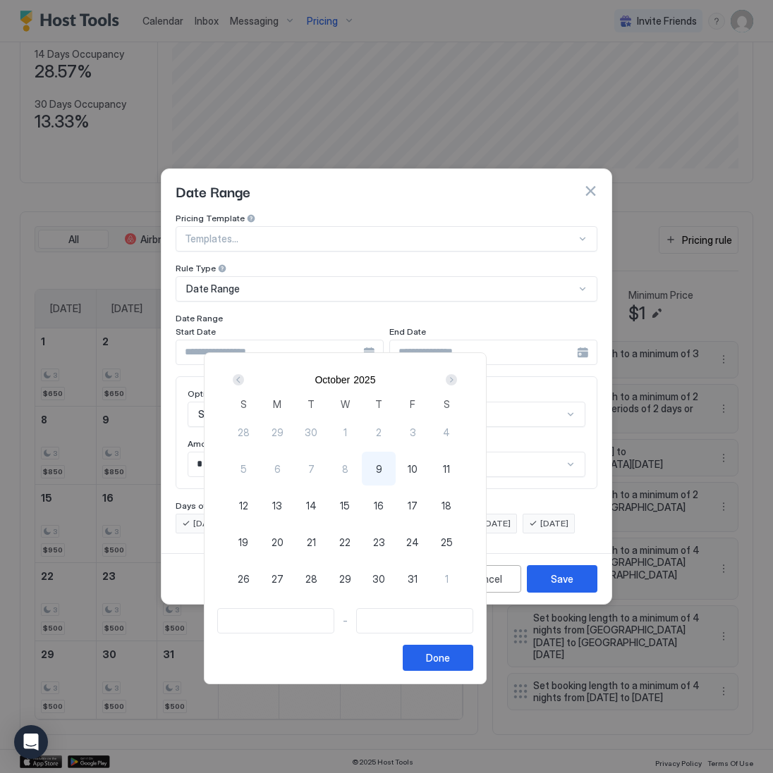
click at [457, 381] on div "Next" at bounding box center [450, 379] width 11 height 11
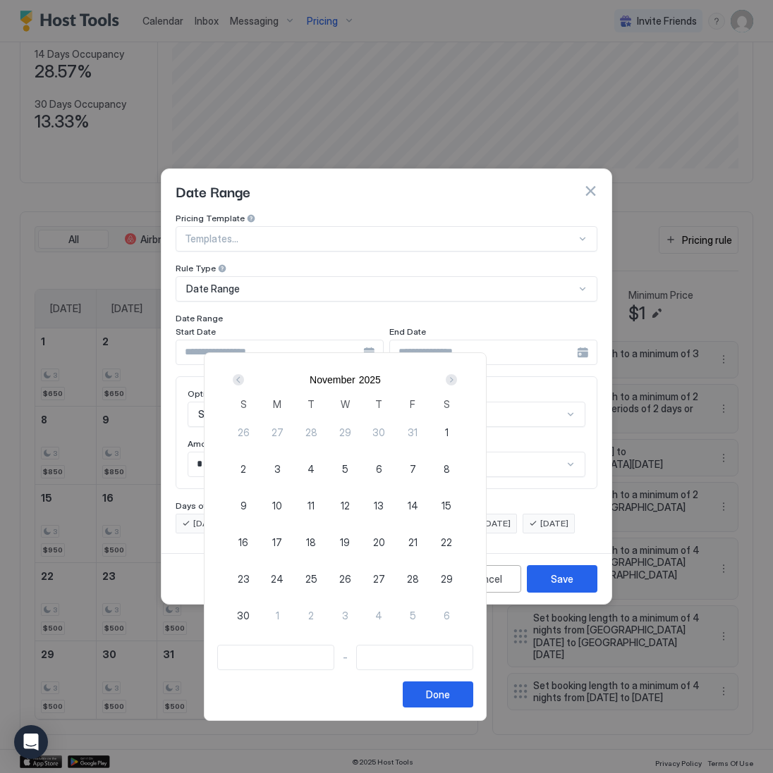
click at [457, 381] on div "Next" at bounding box center [450, 379] width 11 height 11
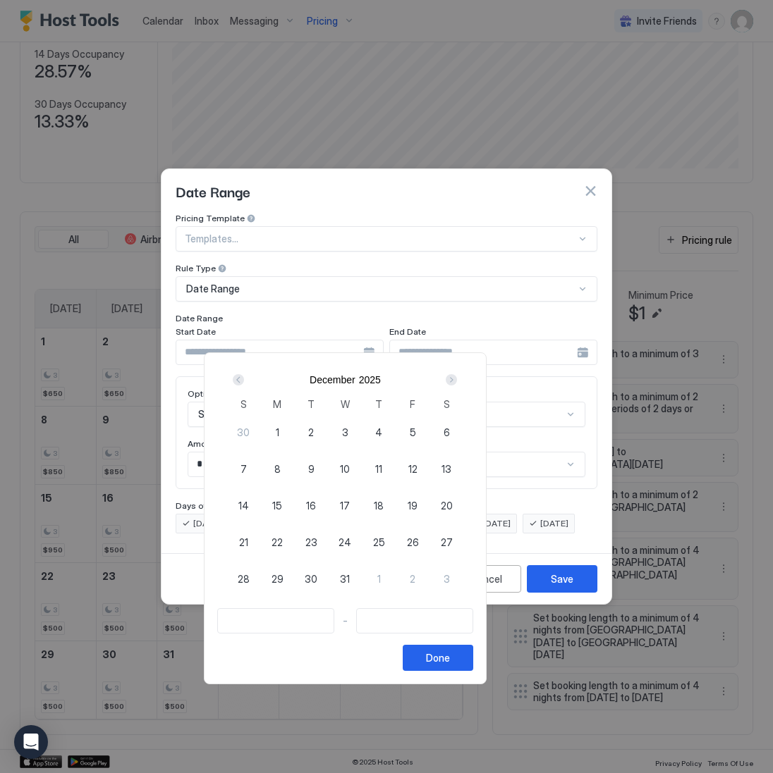
click at [457, 381] on div "Next" at bounding box center [450, 379] width 11 height 11
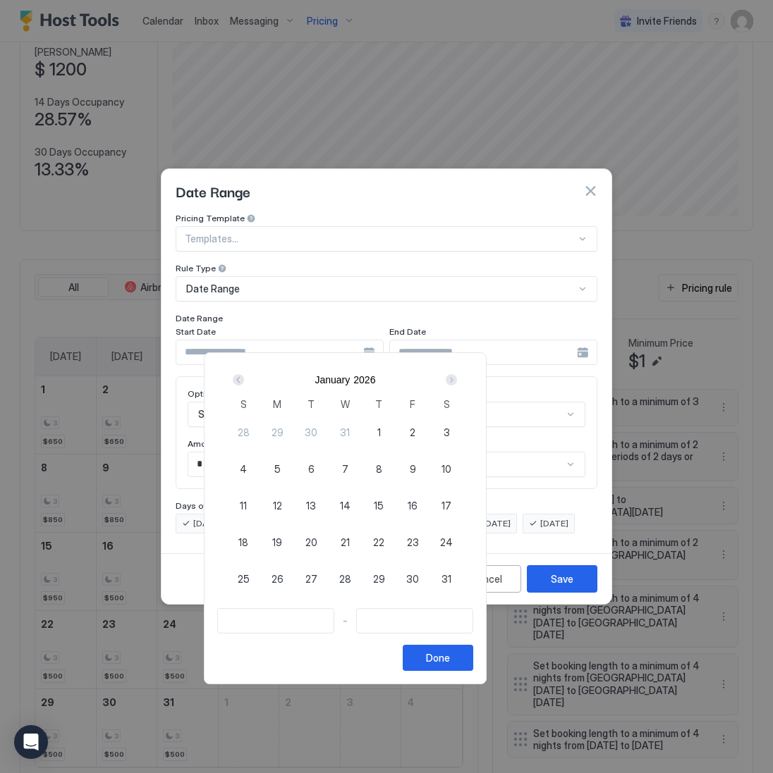
click at [457, 381] on div "Next" at bounding box center [450, 379] width 11 height 11
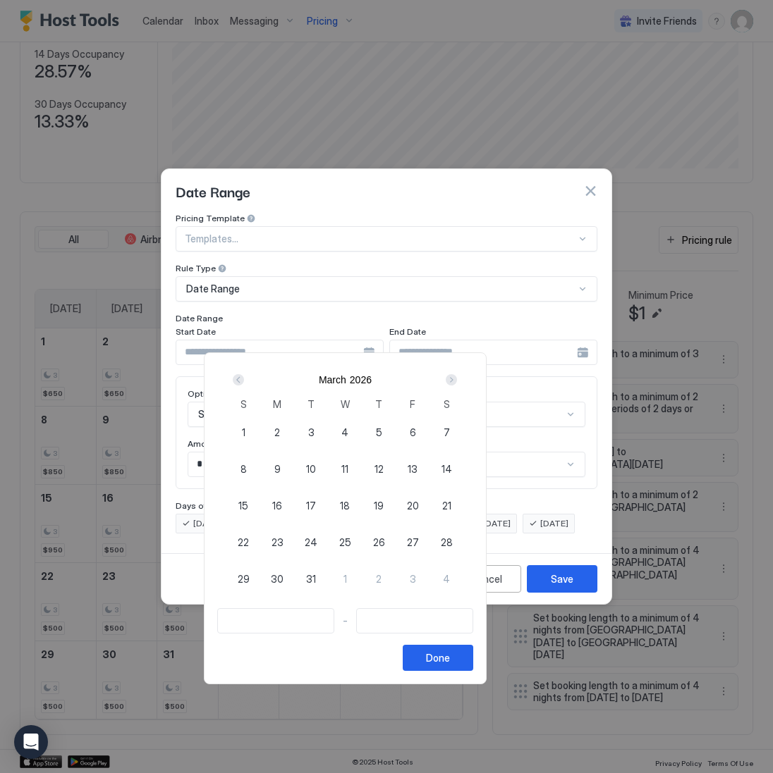
click at [245, 427] on span "1" at bounding box center [244, 432] width 4 height 15
click at [457, 381] on div "Next" at bounding box center [450, 379] width 11 height 11
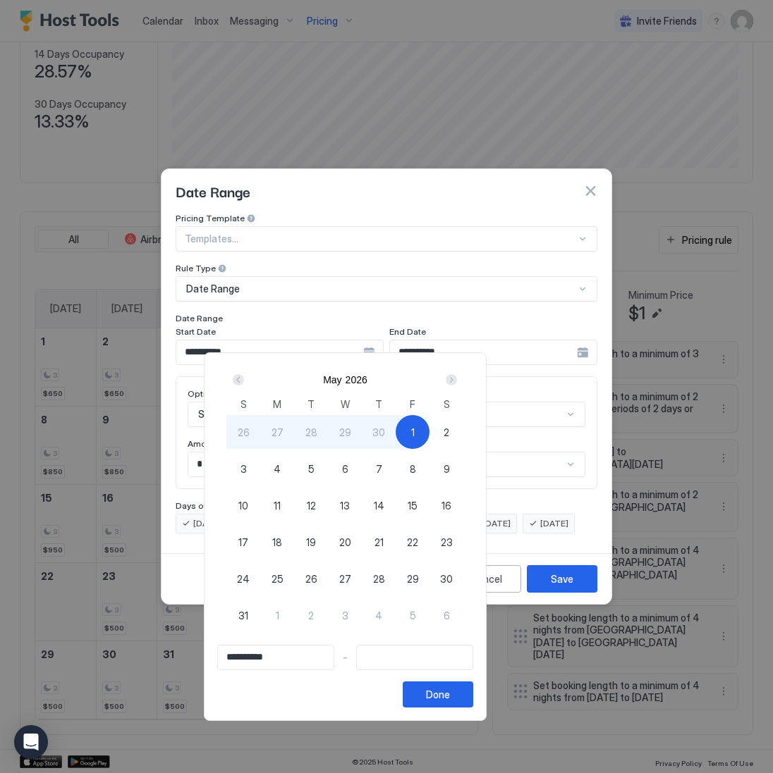
click at [429, 428] on div "1" at bounding box center [412, 432] width 34 height 34
click at [493, 304] on div at bounding box center [386, 386] width 773 height 773
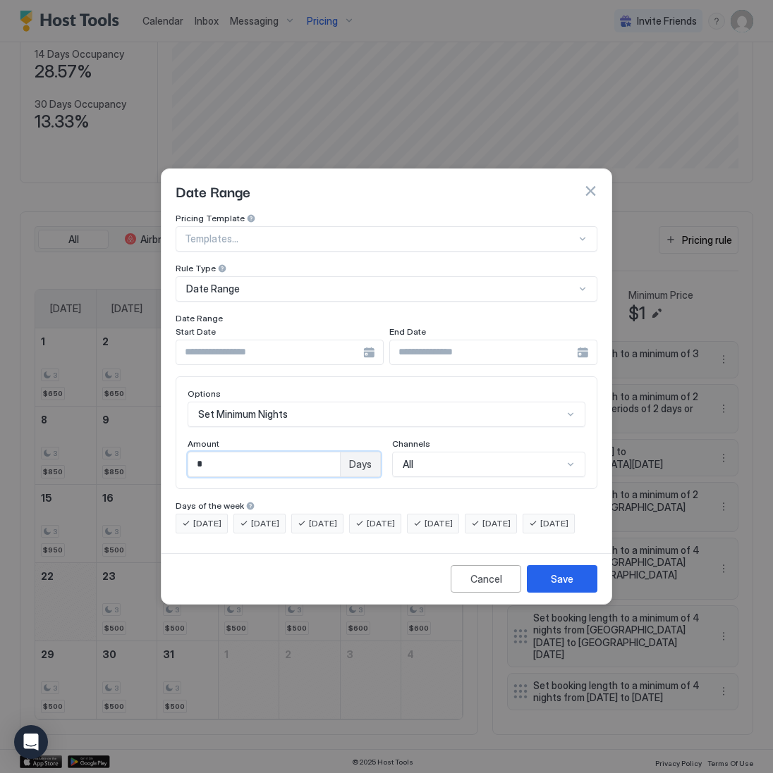
drag, startPoint x: 279, startPoint y: 453, endPoint x: 160, endPoint y: 432, distance: 120.9
click at [168, 434] on div "Pricing Template Templates... Rule Type Date Range Date Range Start Date End Da…" at bounding box center [386, 380] width 450 height 335
click at [574, 592] on button "Save" at bounding box center [562, 578] width 70 height 27
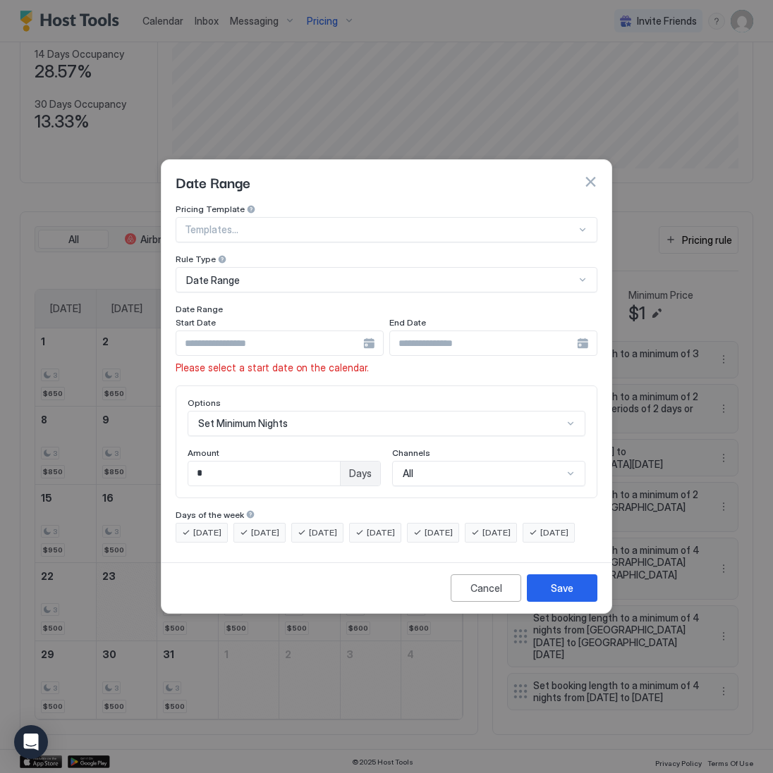
click at [271, 334] on input "Input Field" at bounding box center [269, 343] width 187 height 24
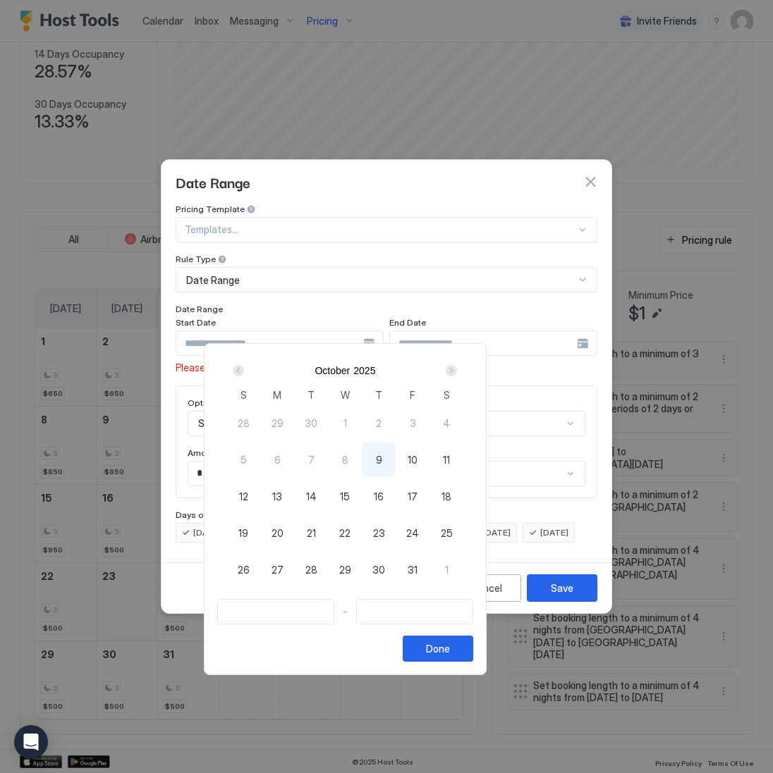
click at [457, 365] on div "Next" at bounding box center [450, 370] width 11 height 11
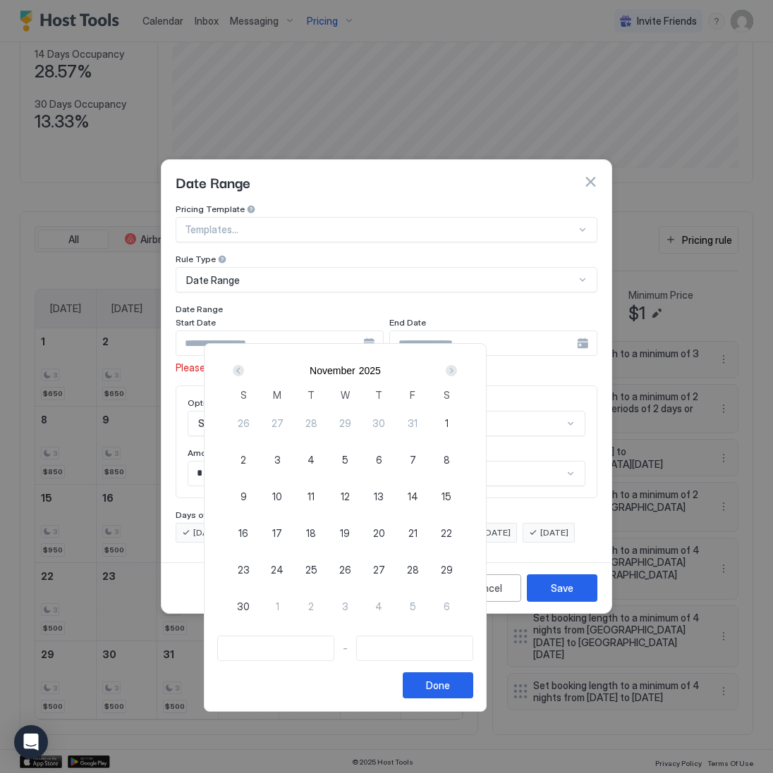
click at [457, 365] on div "Next" at bounding box center [450, 370] width 11 height 11
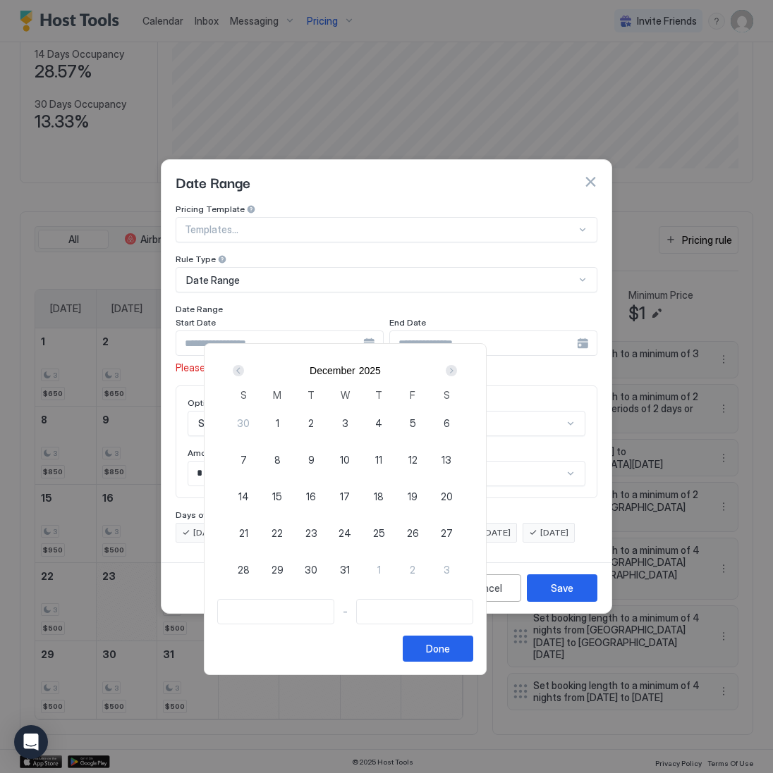
click at [457, 365] on div "Next" at bounding box center [450, 370] width 11 height 11
click at [260, 417] on div "1" at bounding box center [243, 423] width 34 height 34
click at [460, 369] on div "Next" at bounding box center [451, 370] width 17 height 17
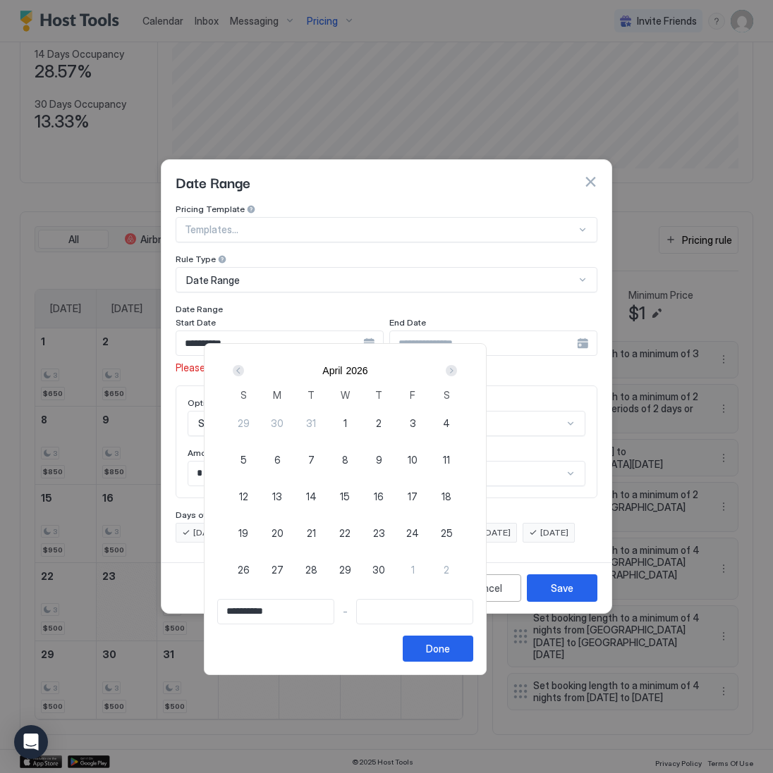
click at [460, 369] on div "Next" at bounding box center [451, 370] width 17 height 17
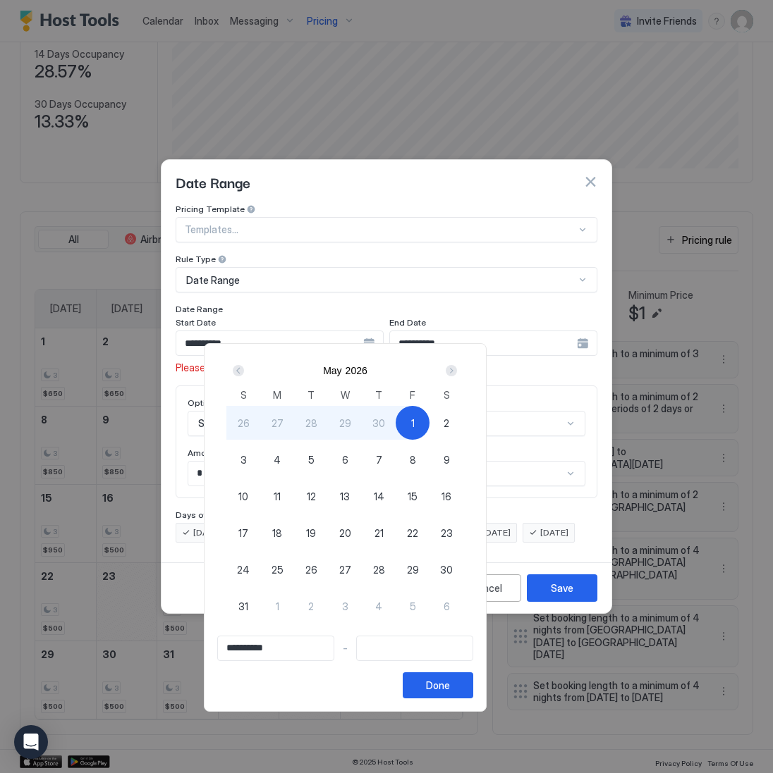
click at [429, 423] on div "1" at bounding box center [412, 423] width 34 height 34
click at [473, 694] on button "Done" at bounding box center [437, 685] width 70 height 26
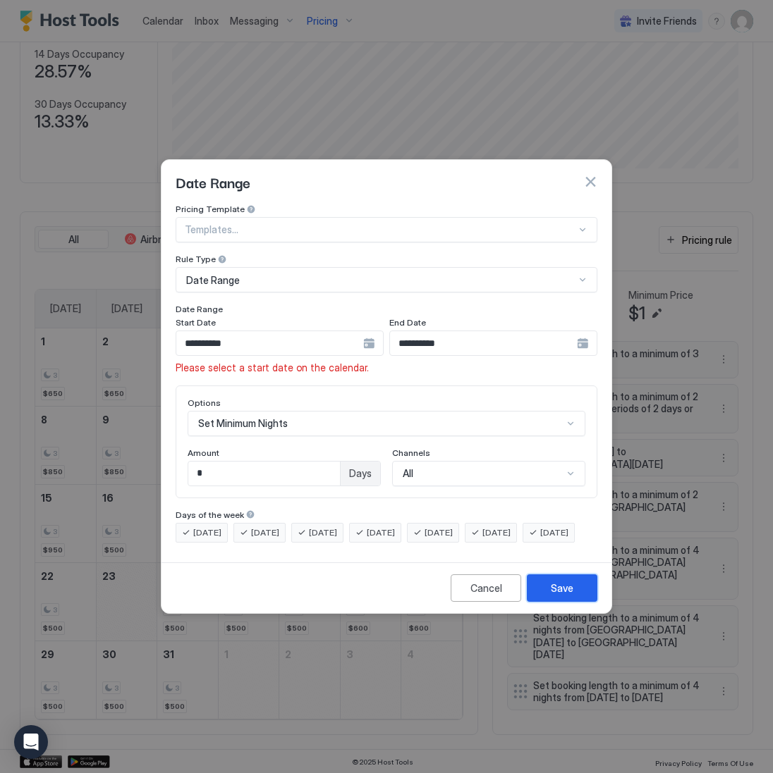
click at [554, 596] on div "Save" at bounding box center [561, 588] width 23 height 15
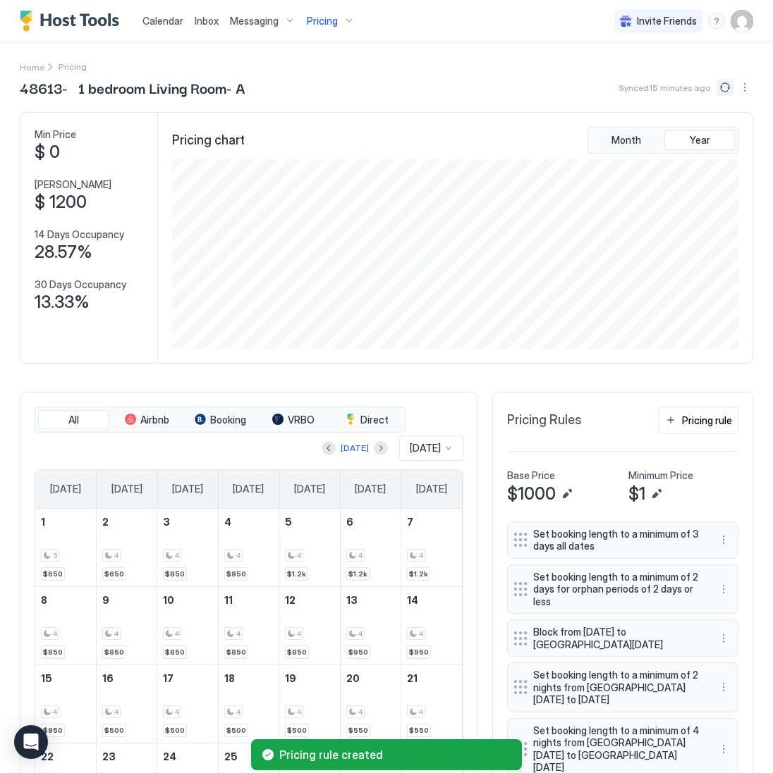
click at [719, 90] on button "Sync prices" at bounding box center [724, 87] width 17 height 17
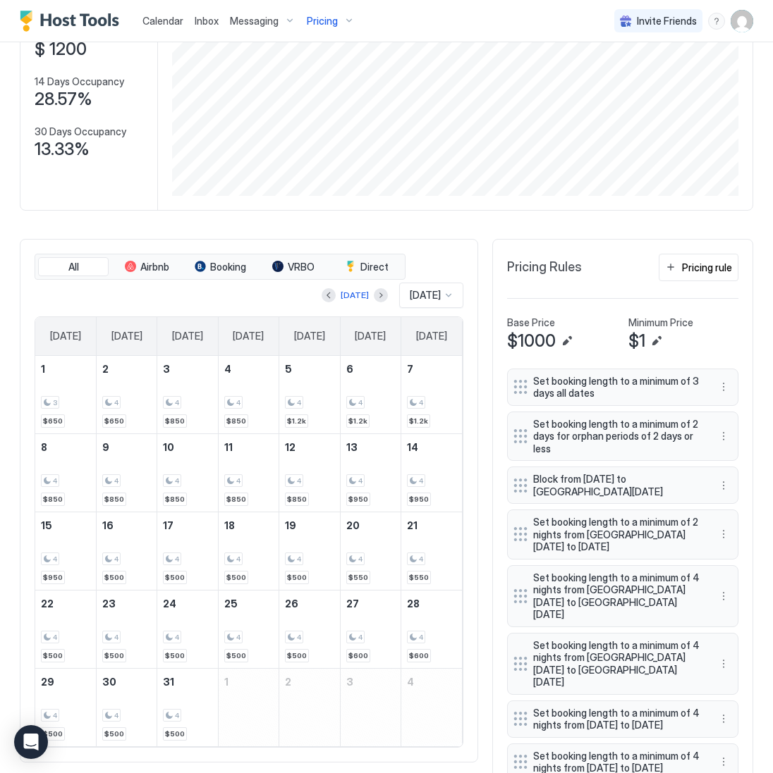
scroll to position [207, 0]
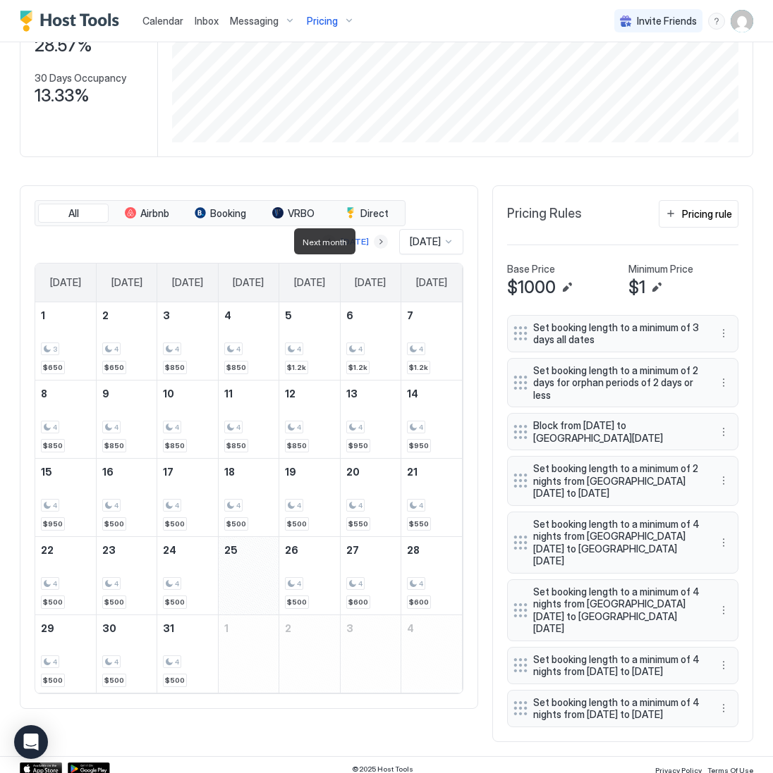
click at [374, 242] on button "Next month" at bounding box center [381, 242] width 14 height 14
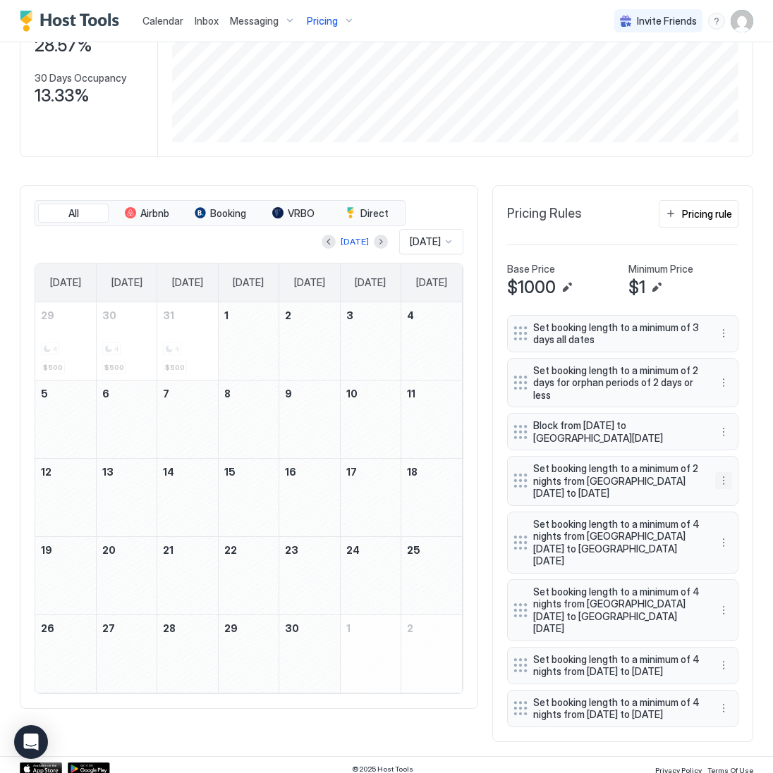
click at [724, 478] on button "More options" at bounding box center [723, 480] width 17 height 17
click at [733, 491] on div "Edit" at bounding box center [741, 497] width 53 height 23
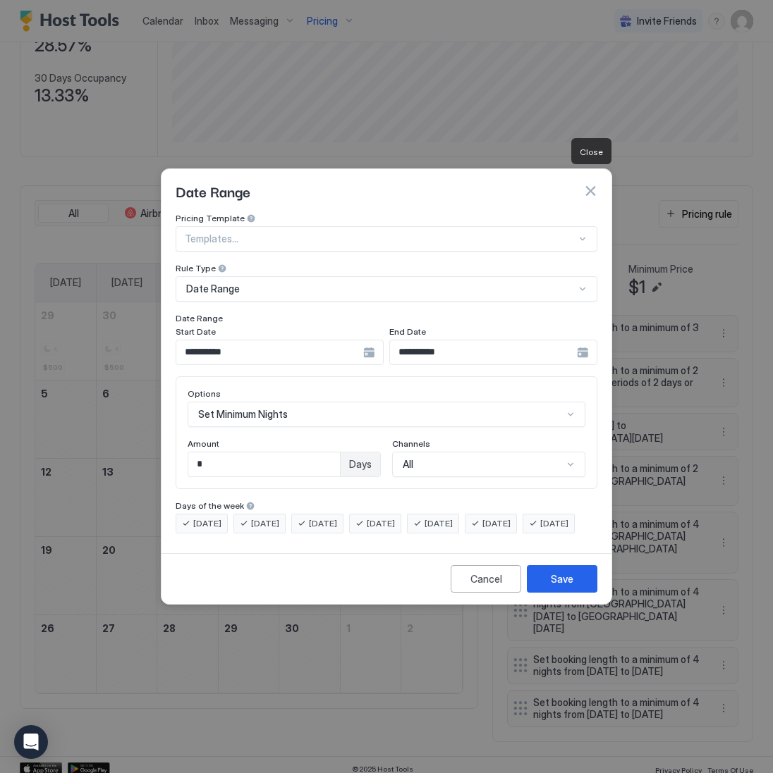
click at [592, 184] on button "button" at bounding box center [590, 191] width 14 height 14
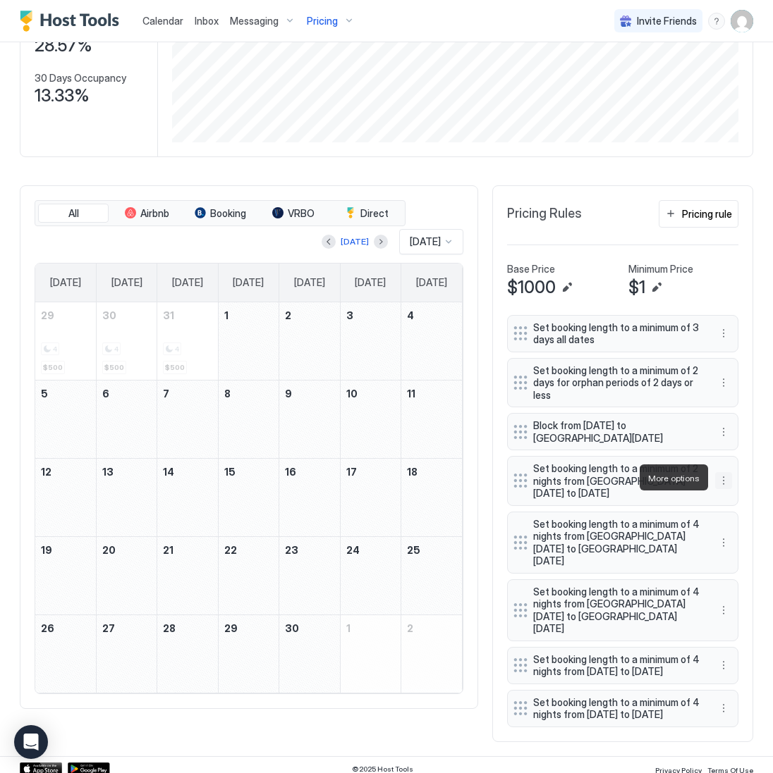
click at [724, 478] on button "More options" at bounding box center [723, 480] width 17 height 17
drag, startPoint x: 722, startPoint y: 537, endPoint x: 749, endPoint y: 454, distance: 87.6
click at [749, 454] on div "Edit Pause Delete" at bounding box center [386, 386] width 773 height 773
click at [749, 453] on div at bounding box center [386, 386] width 773 height 773
click at [719, 436] on button "More options" at bounding box center [723, 432] width 17 height 17
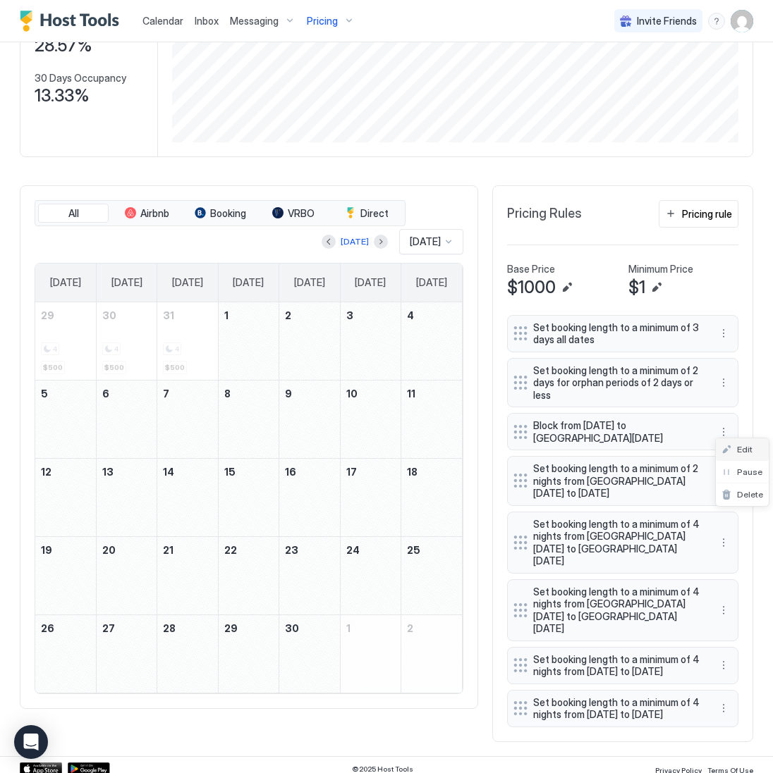
click at [730, 449] on div "Edit" at bounding box center [736, 449] width 31 height 11
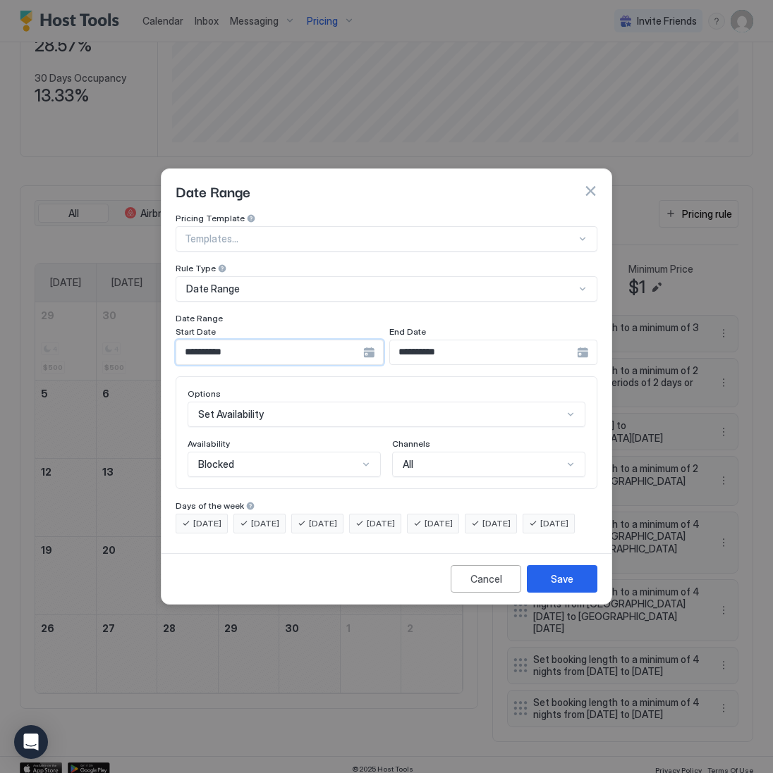
click at [223, 343] on input "**********" at bounding box center [269, 352] width 187 height 24
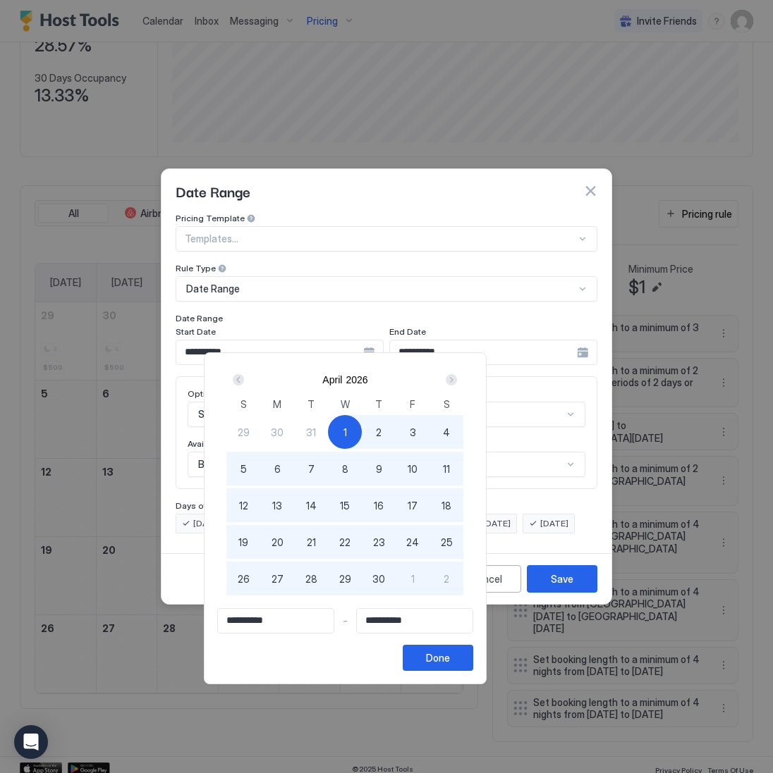
click at [460, 378] on div "Next" at bounding box center [451, 379] width 17 height 17
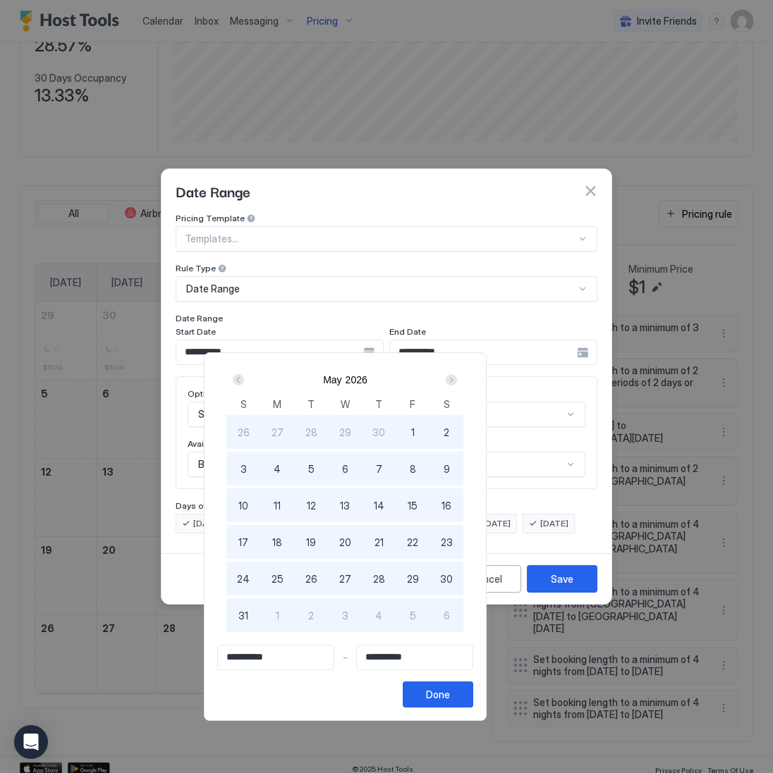
click at [429, 429] on div "1" at bounding box center [412, 432] width 34 height 34
click at [473, 690] on button "Done" at bounding box center [437, 695] width 70 height 26
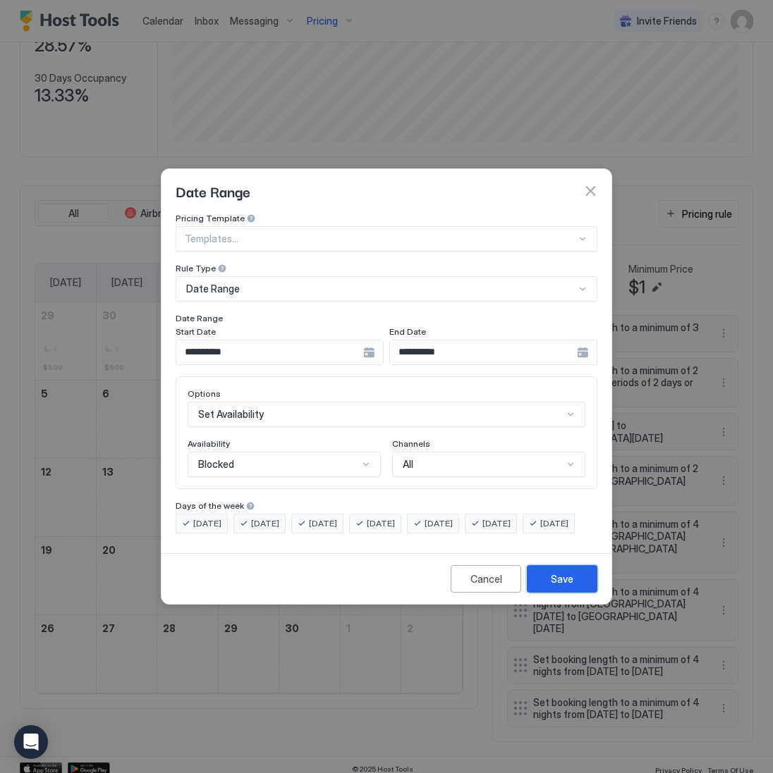
click at [558, 586] on div "Save" at bounding box center [561, 579] width 23 height 15
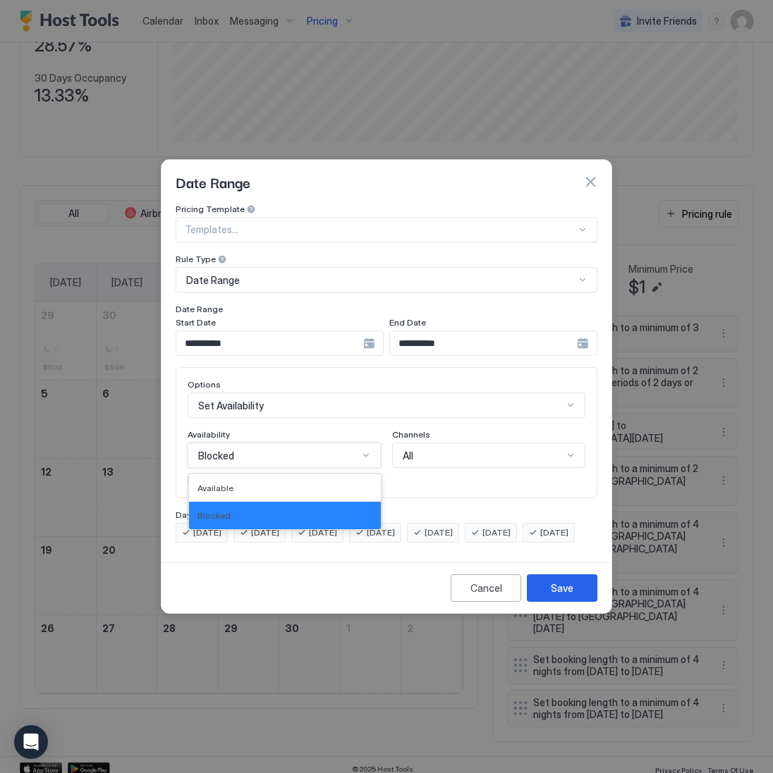
click at [312, 450] on div "Blocked" at bounding box center [278, 456] width 160 height 13
click at [304, 502] on div "Blocked" at bounding box center [285, 515] width 192 height 27
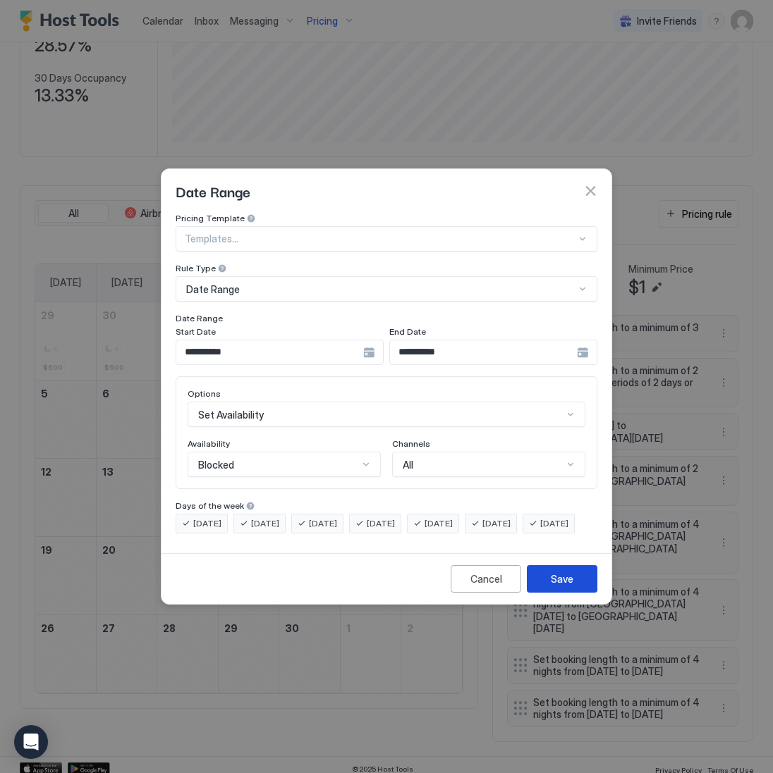
click at [558, 586] on div "Save" at bounding box center [561, 579] width 23 height 15
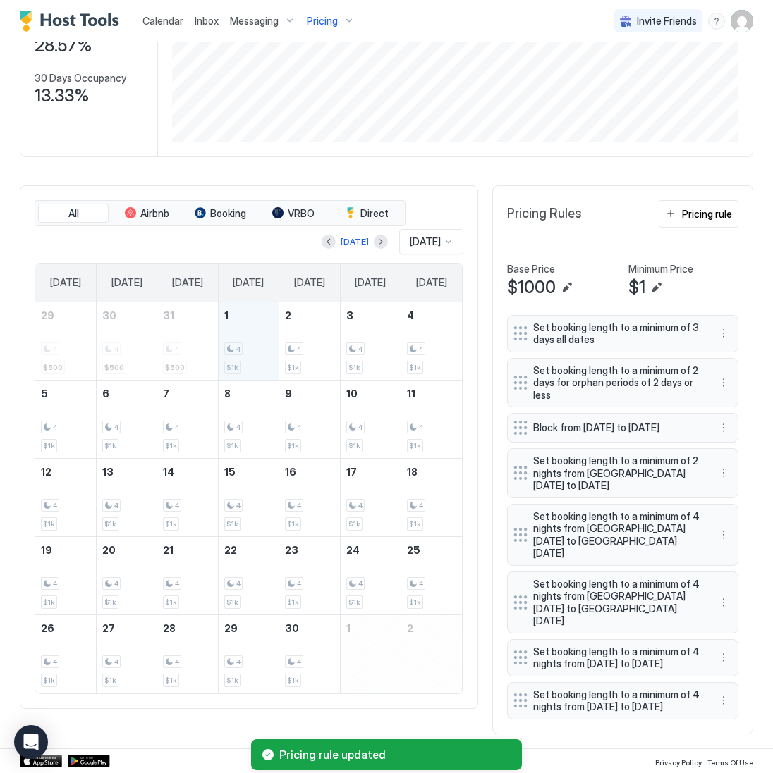
click at [259, 343] on div "4" at bounding box center [248, 349] width 49 height 13
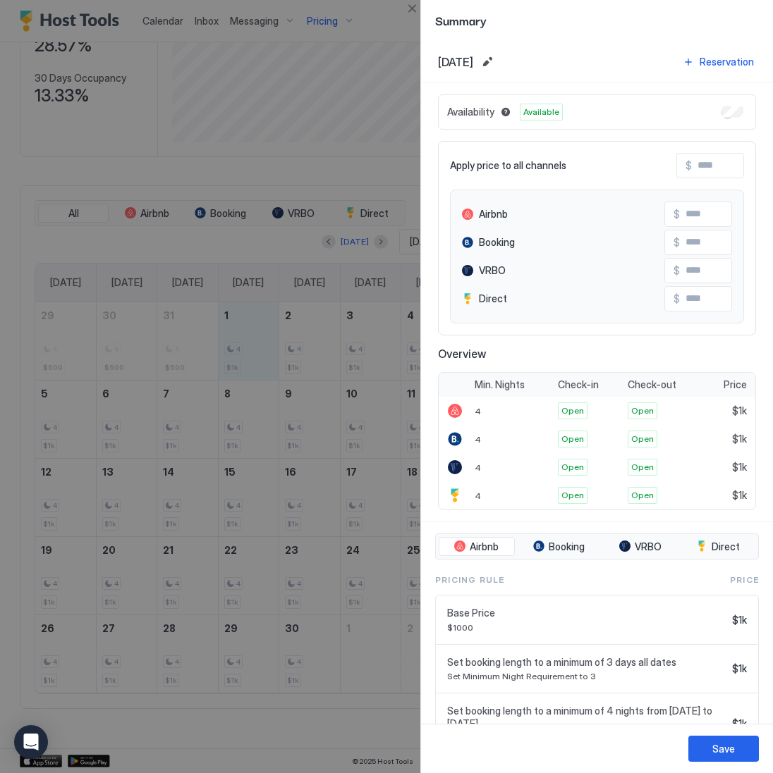
click at [722, 165] on input "Input Field" at bounding box center [747, 166] width 113 height 24
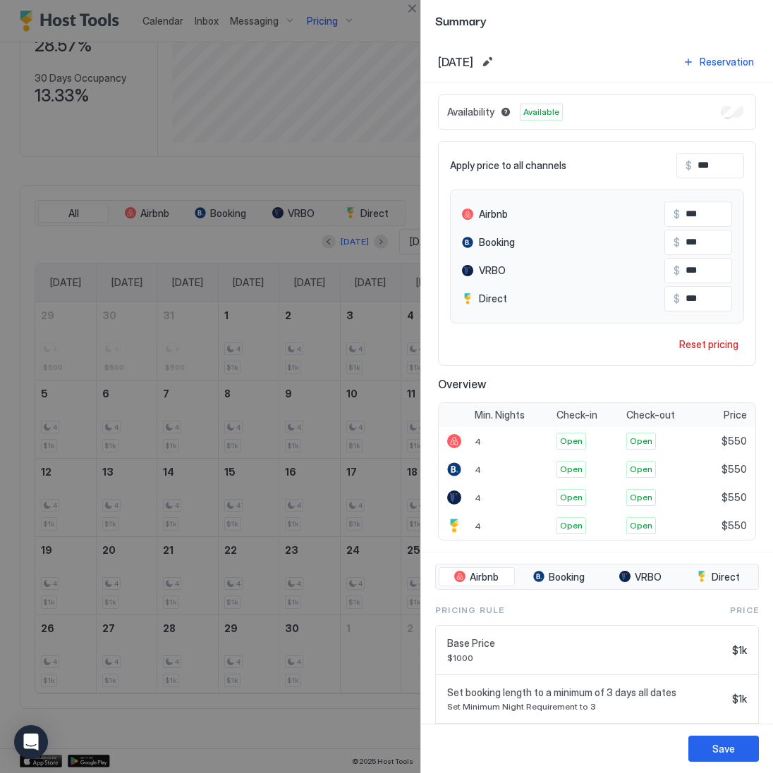
click at [735, 733] on div "Save" at bounding box center [597, 748] width 352 height 49
click at [734, 741] on button "Save" at bounding box center [723, 749] width 70 height 26
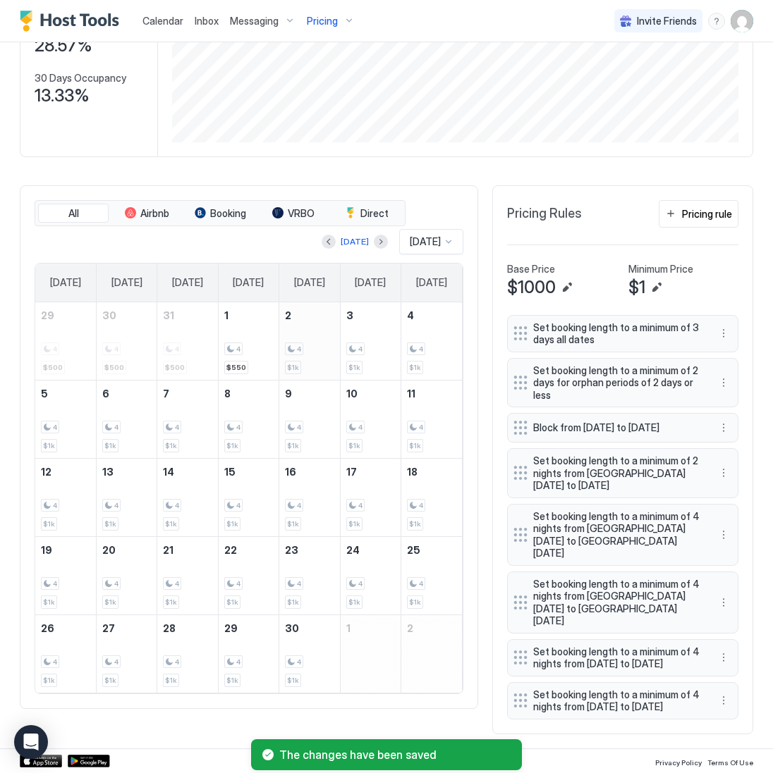
click at [304, 362] on div "4 $1k" at bounding box center [309, 341] width 49 height 66
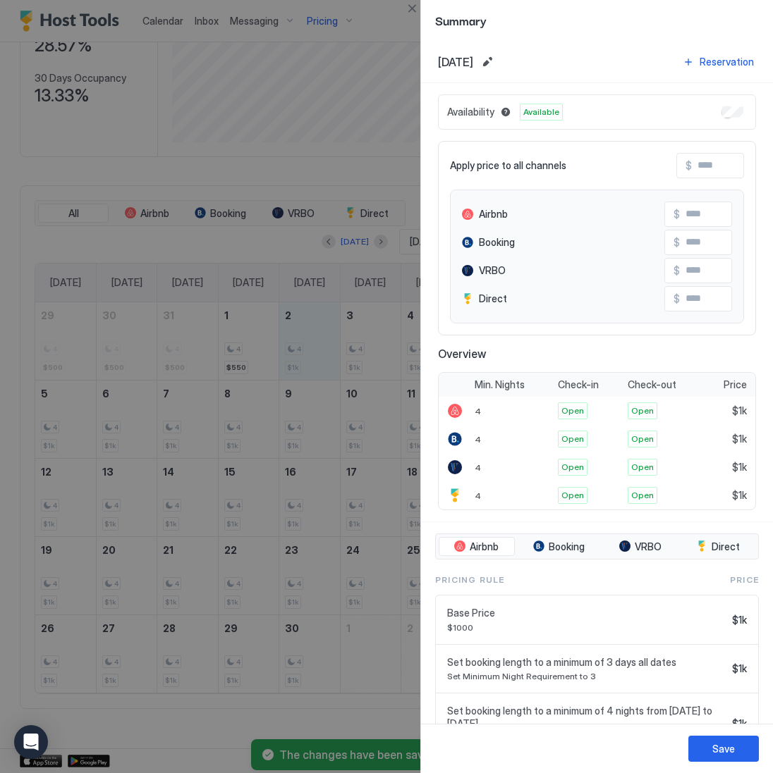
click at [712, 169] on input "Input Field" at bounding box center [747, 166] width 113 height 24
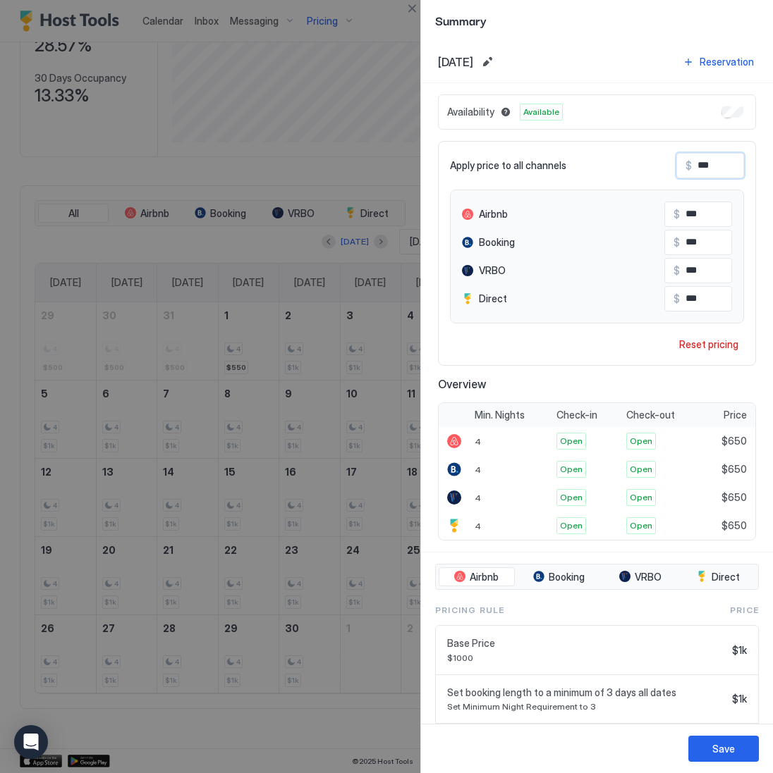
scroll to position [12, 0]
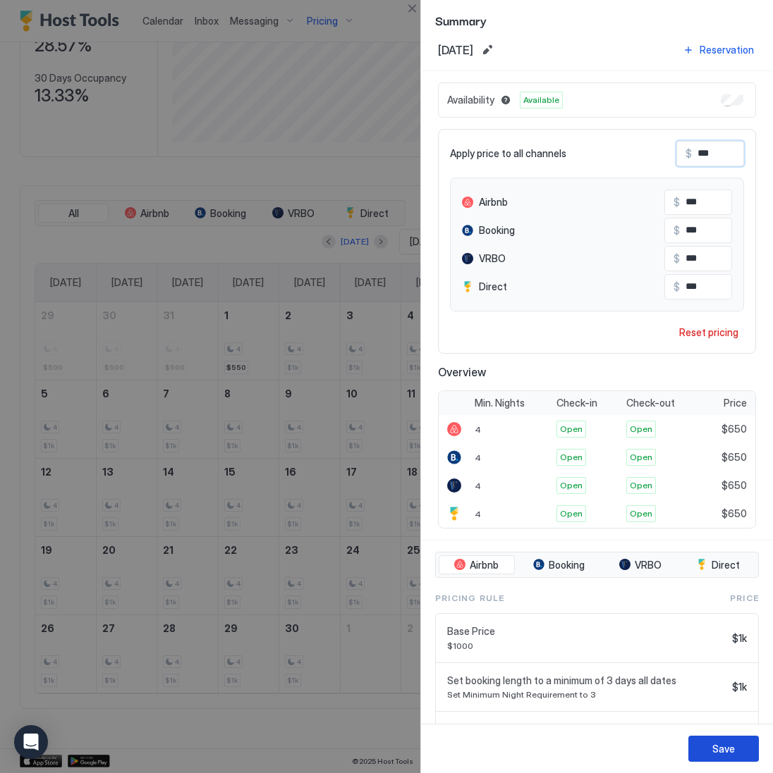
click at [732, 760] on button "Save" at bounding box center [723, 749] width 70 height 26
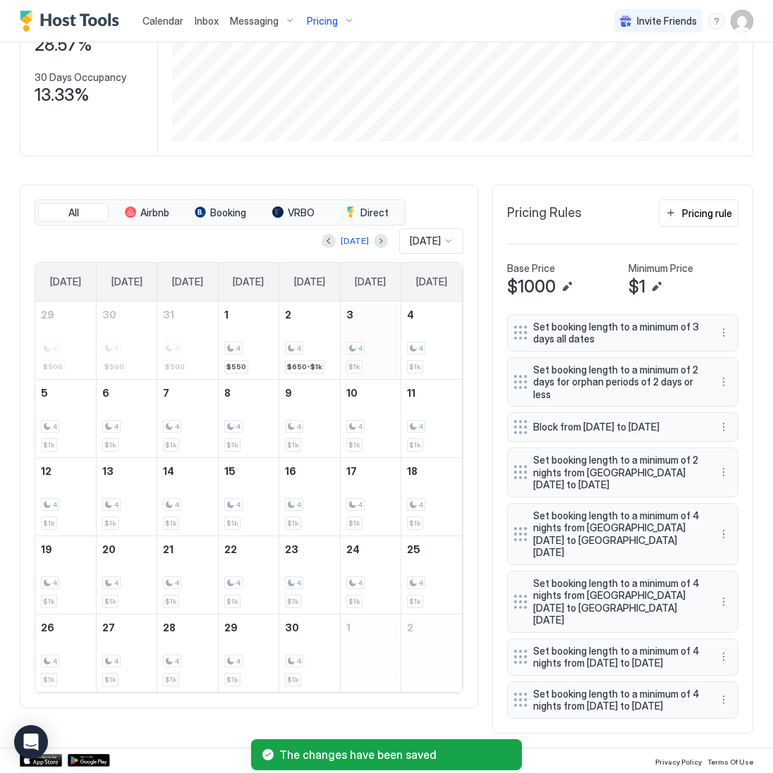
scroll to position [208, 0]
drag, startPoint x: 382, startPoint y: 360, endPoint x: 400, endPoint y: 356, distance: 18.8
click at [400, 356] on div "4 $1k" at bounding box center [370, 341] width 60 height 78
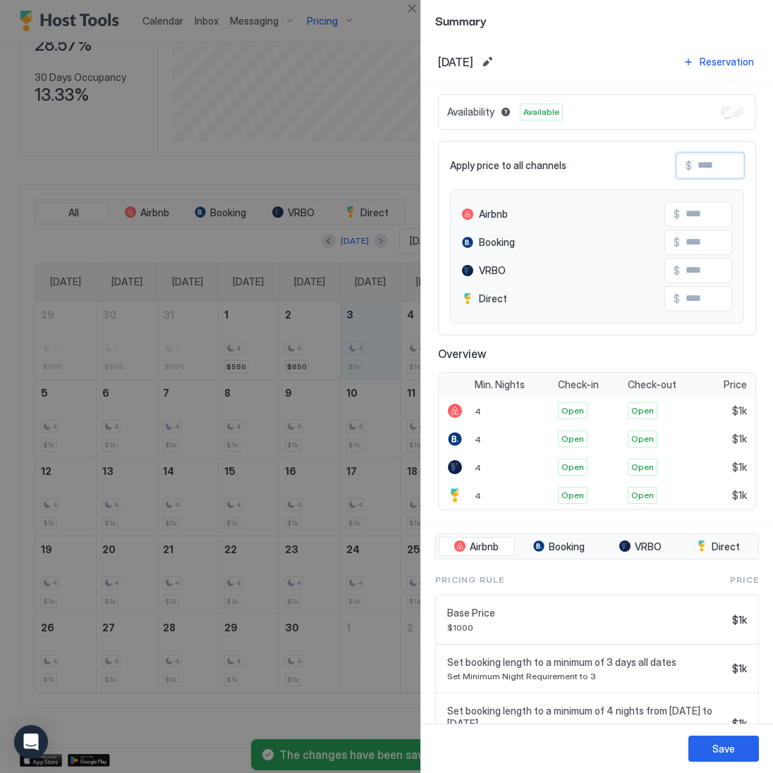
click at [700, 166] on input "Input Field" at bounding box center [747, 166] width 113 height 24
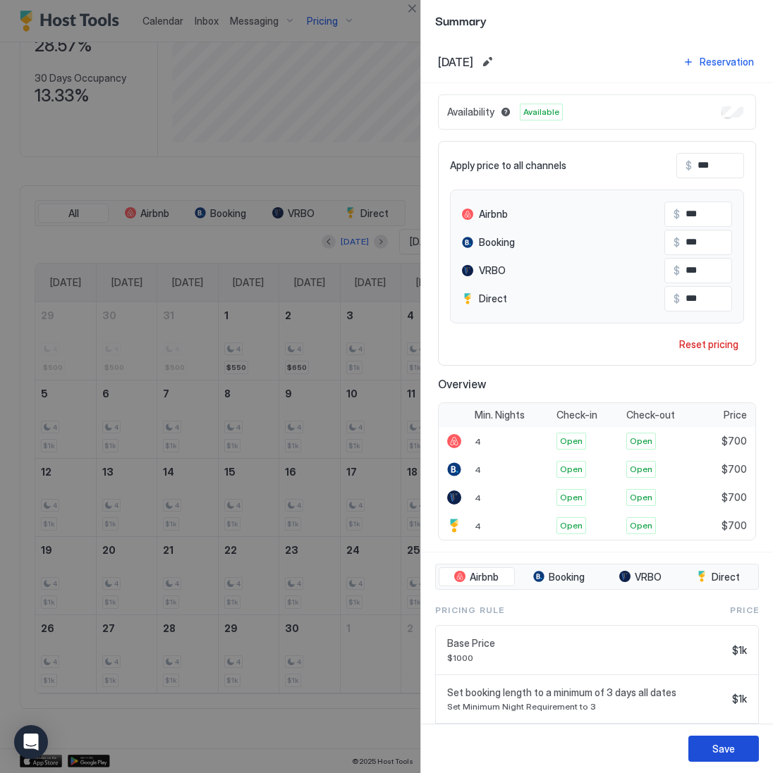
click at [732, 749] on div "Save" at bounding box center [723, 748] width 23 height 15
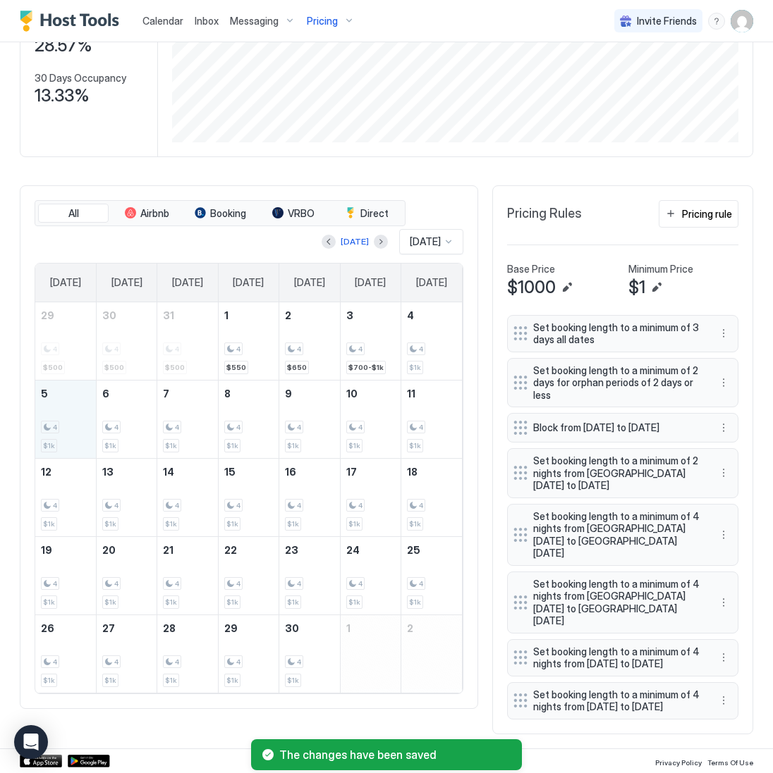
click at [63, 431] on div "4" at bounding box center [65, 427] width 49 height 13
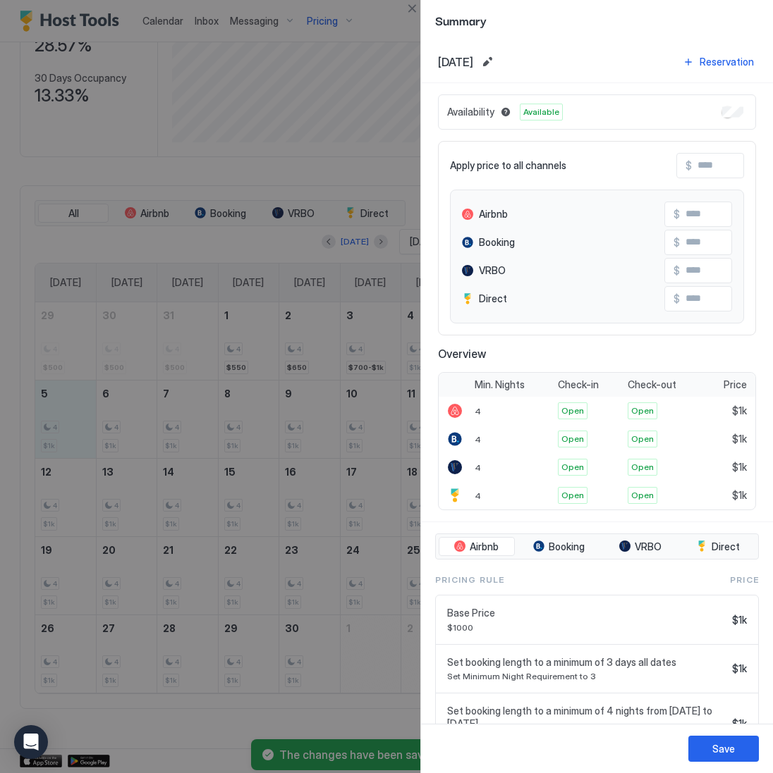
click at [711, 167] on input "Input Field" at bounding box center [747, 166] width 113 height 24
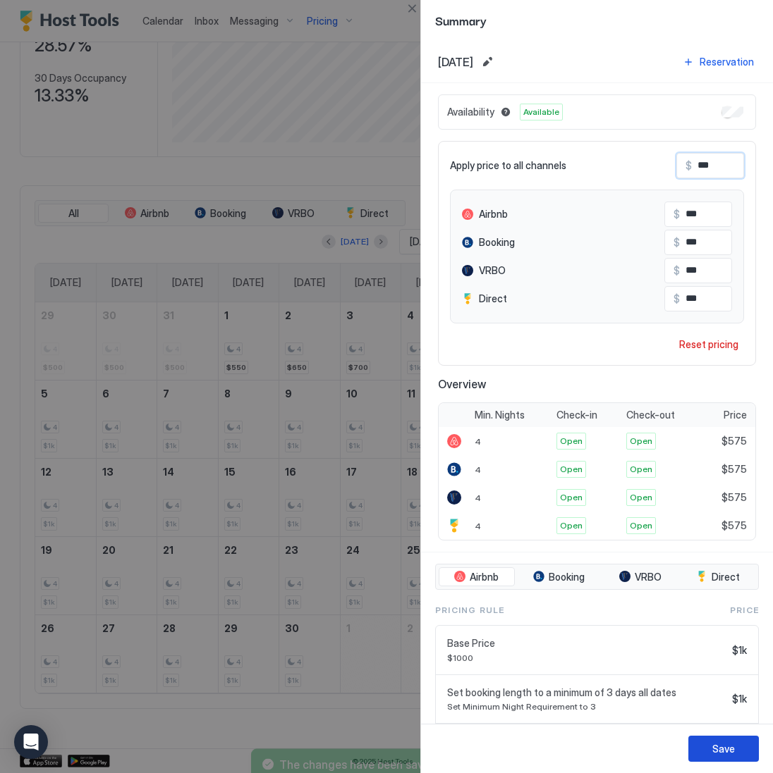
click at [691, 751] on button "Save" at bounding box center [723, 749] width 70 height 26
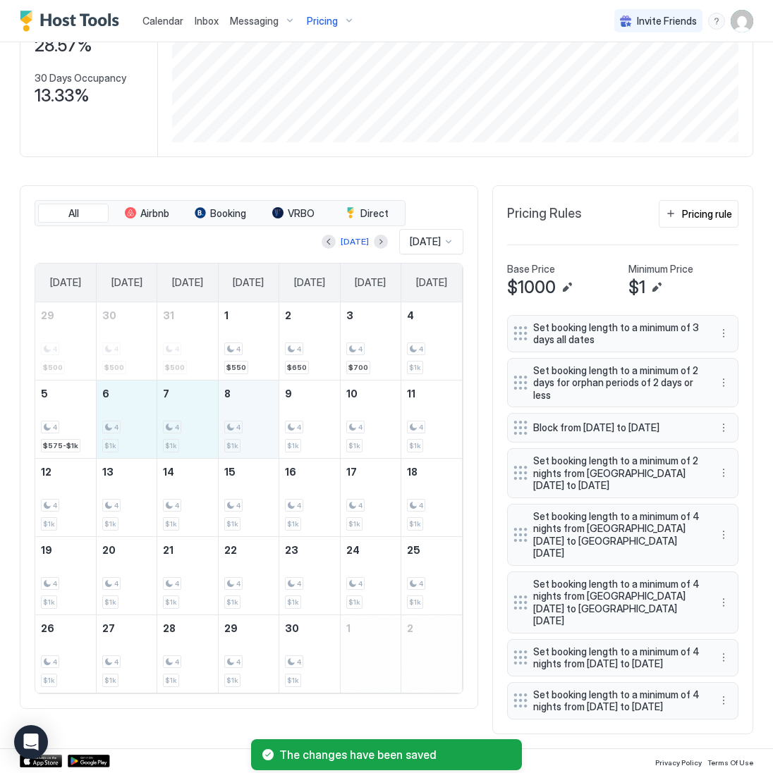
drag, startPoint x: 130, startPoint y: 441, endPoint x: 226, endPoint y: 441, distance: 95.9
click at [226, 441] on tr "5 4 $575-$1k 6 4 $1k 7 4 $1k 8 4 $1k 9 4 $1k 10 4 $1k 11 4 $1k" at bounding box center [248, 419] width 426 height 78
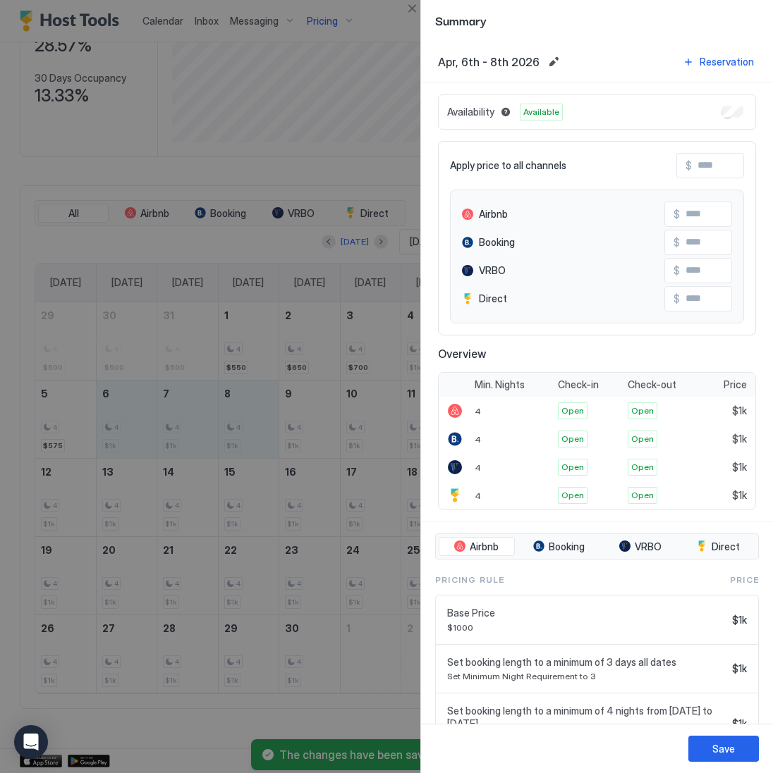
click at [725, 166] on input "Input Field" at bounding box center [747, 166] width 113 height 24
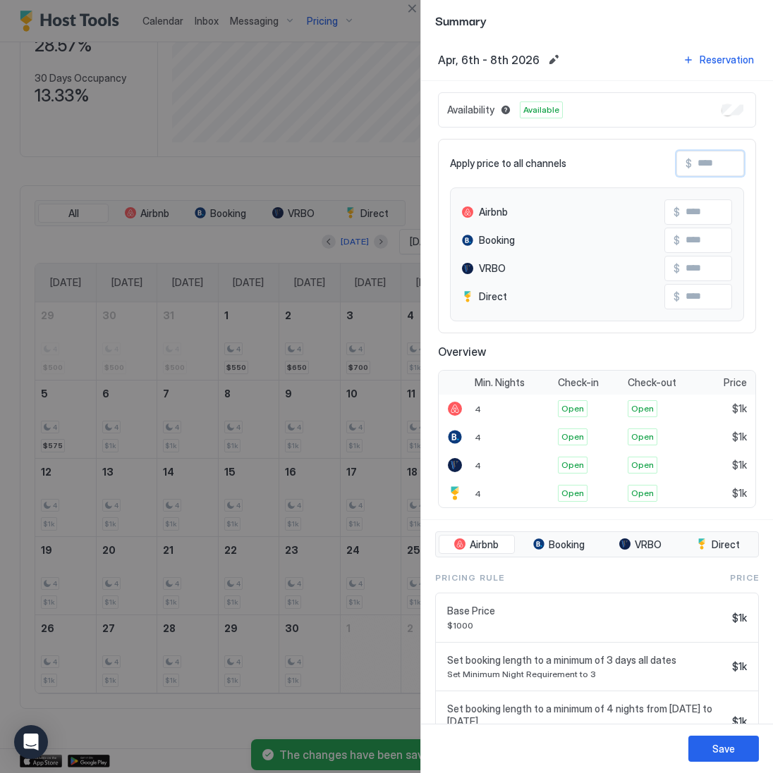
scroll to position [1, 0]
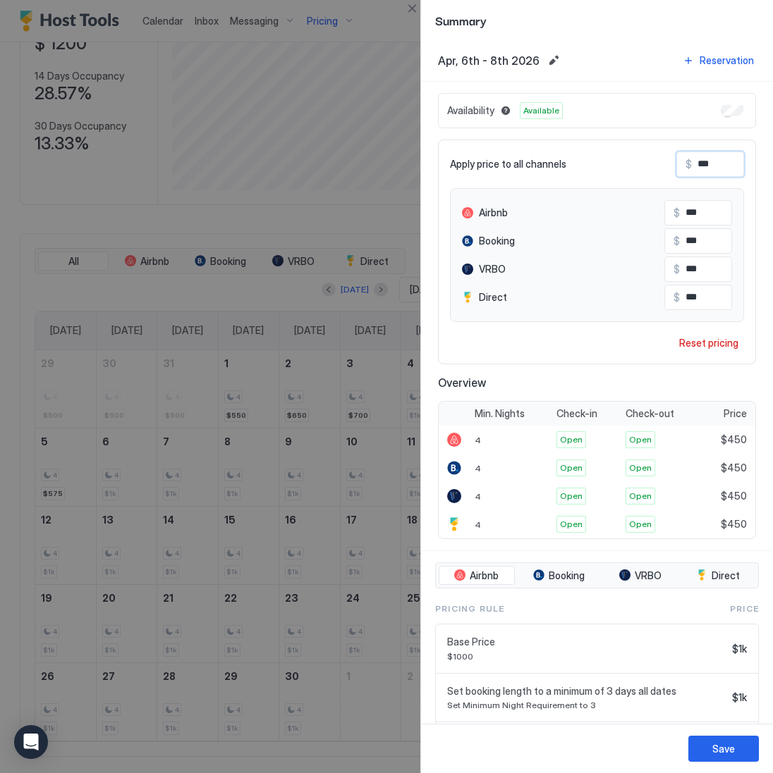
click at [718, 747] on div "Save" at bounding box center [723, 748] width 23 height 15
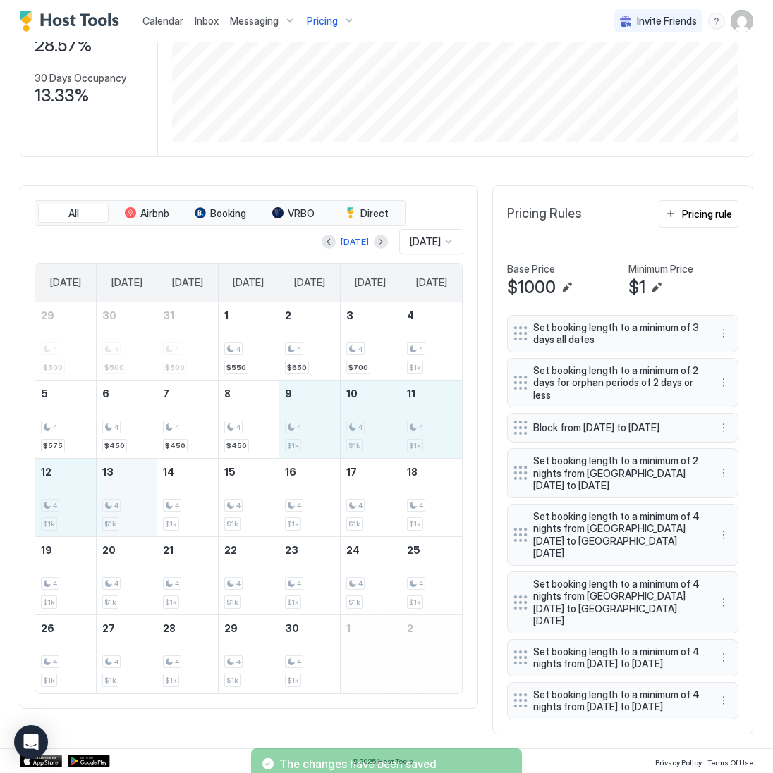
drag, startPoint x: 319, startPoint y: 434, endPoint x: 137, endPoint y: 501, distance: 193.8
click at [137, 501] on tbody "29 4 $500 30 4 $500 31 4 $500 1 4 $550 2 4 $650 3 4 $700 4 4 $1k 5 4 $575 6 4 $…" at bounding box center [248, 497] width 426 height 390
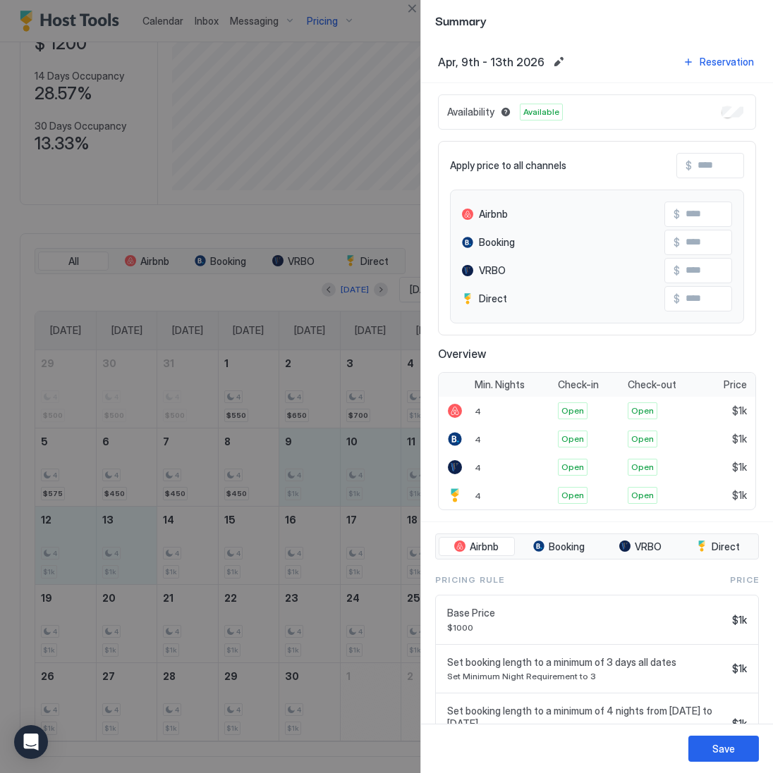
click at [710, 161] on input "Input Field" at bounding box center [747, 166] width 113 height 24
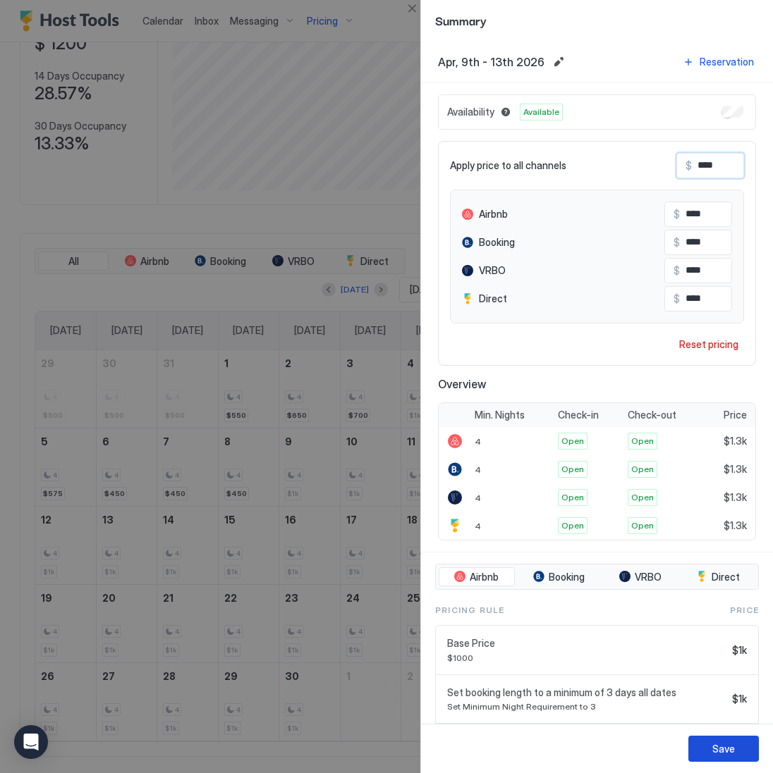
click at [722, 754] on div "Save" at bounding box center [723, 748] width 23 height 15
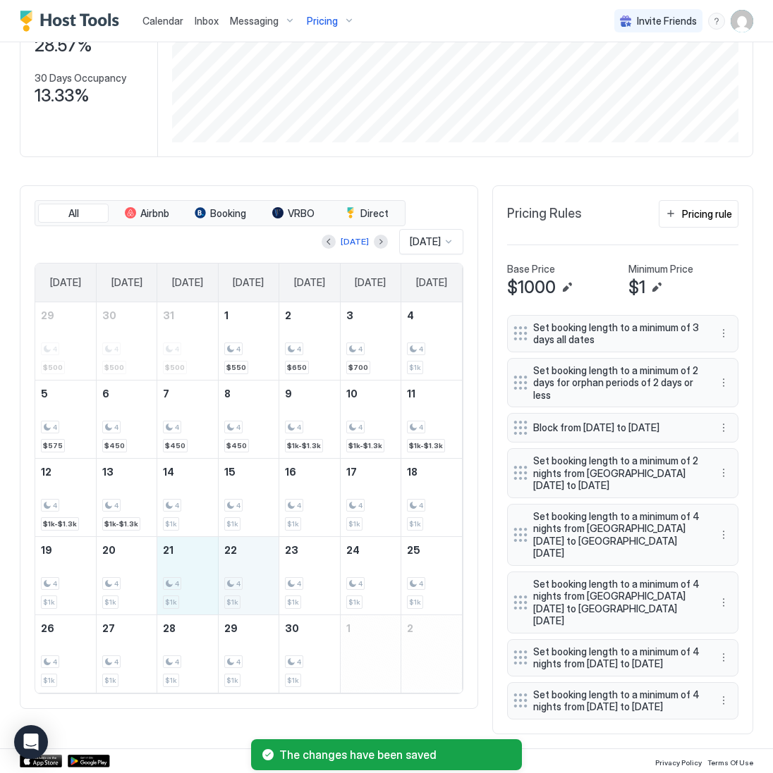
drag, startPoint x: 191, startPoint y: 560, endPoint x: 228, endPoint y: 561, distance: 36.7
click at [228, 561] on tr "19 4 $1k 20 4 $1k 21 4 $1k 22 4 $1k 23 4 $1k 24 4 $1k 25 4 $1k" at bounding box center [248, 575] width 426 height 78
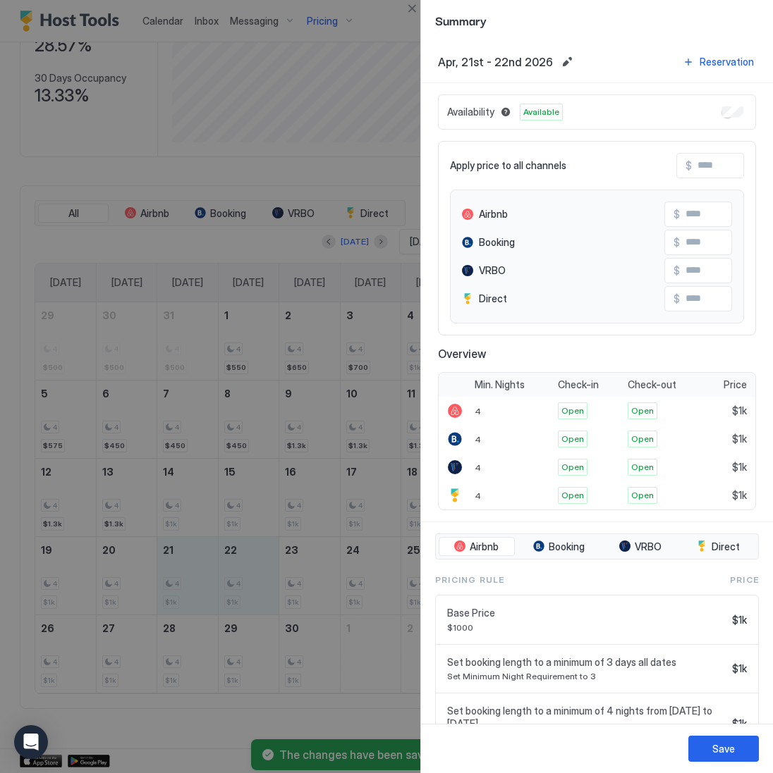
click at [720, 169] on input "Input Field" at bounding box center [747, 166] width 113 height 24
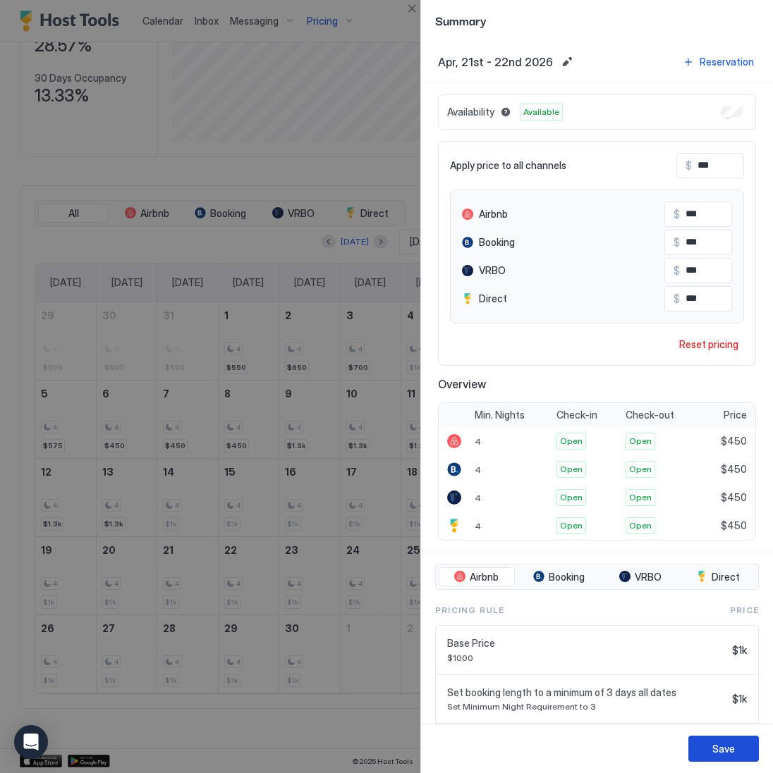
click at [726, 749] on div "Save" at bounding box center [723, 748] width 23 height 15
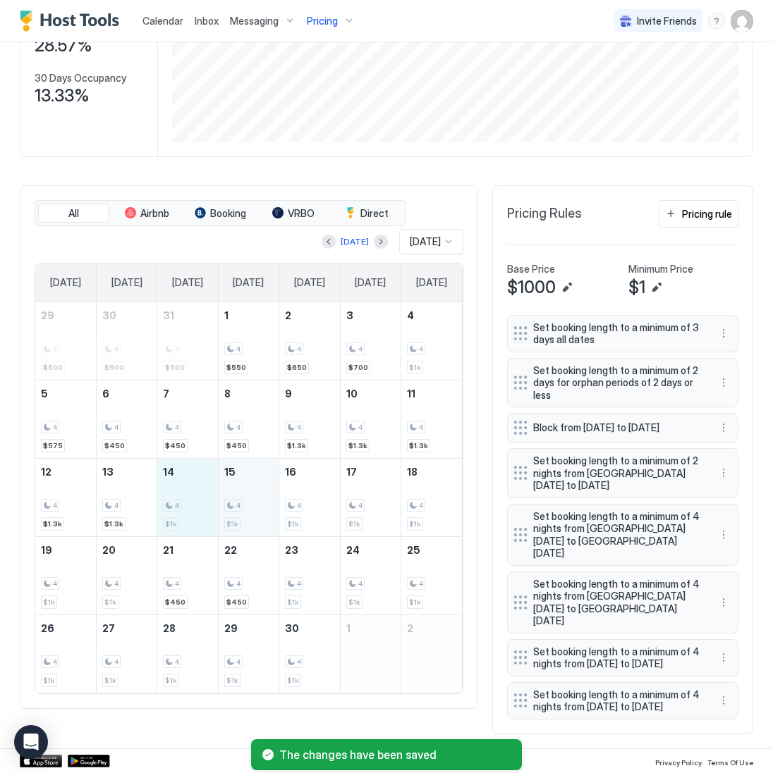
drag, startPoint x: 198, startPoint y: 511, endPoint x: 229, endPoint y: 512, distance: 31.0
click at [229, 512] on tr "12 4 $1.3k 13 4 $1.3k 14 4 $1k 15 4 $1k 16 4 $1k 17 4 $1k 18 4 $1k" at bounding box center [248, 497] width 426 height 78
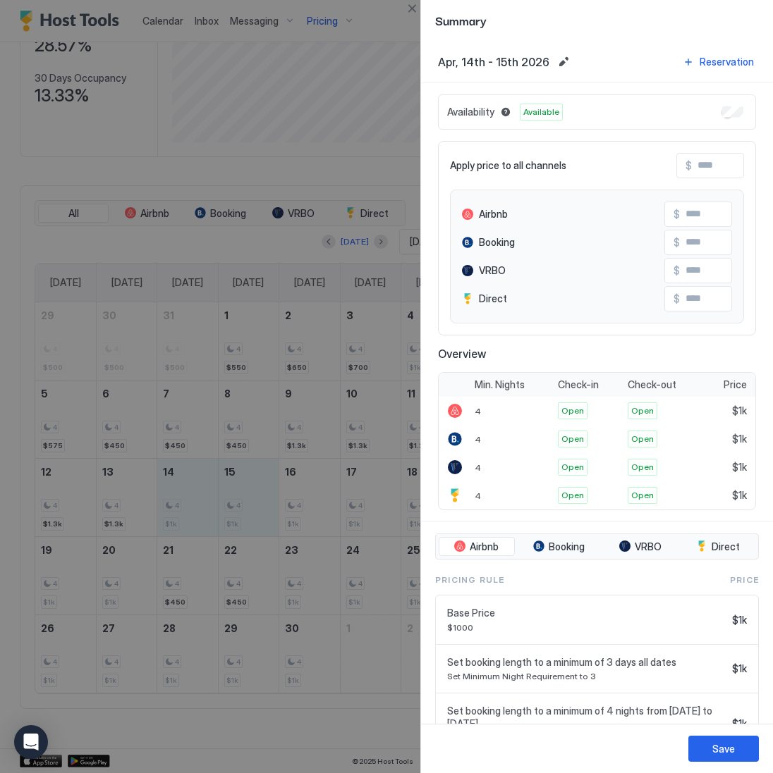
click at [732, 166] on input "Input Field" at bounding box center [747, 166] width 113 height 24
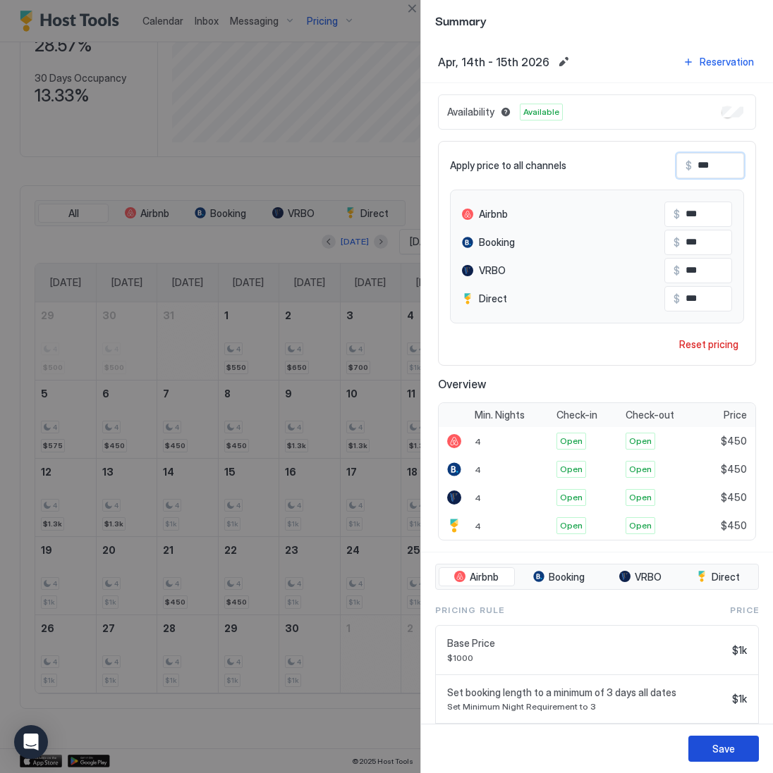
click at [709, 758] on button "Save" at bounding box center [723, 749] width 70 height 26
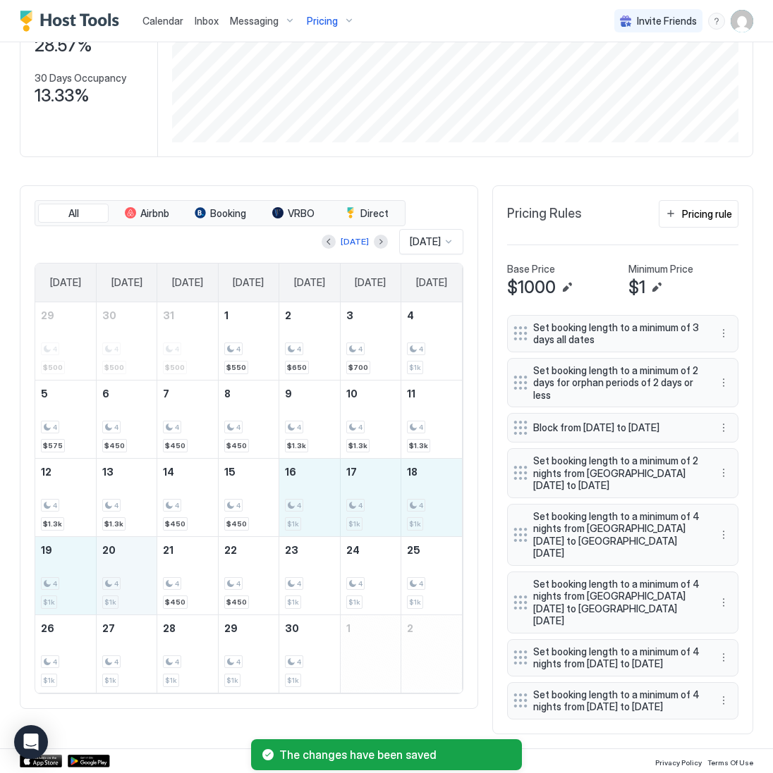
drag, startPoint x: 319, startPoint y: 512, endPoint x: 140, endPoint y: 577, distance: 189.7
click at [140, 577] on tbody "29 4 $500 30 4 $500 31 4 $500 1 4 $550 2 4 $650 3 4 $700 4 4 $1k 5 4 $575 6 4 $…" at bounding box center [248, 497] width 426 height 390
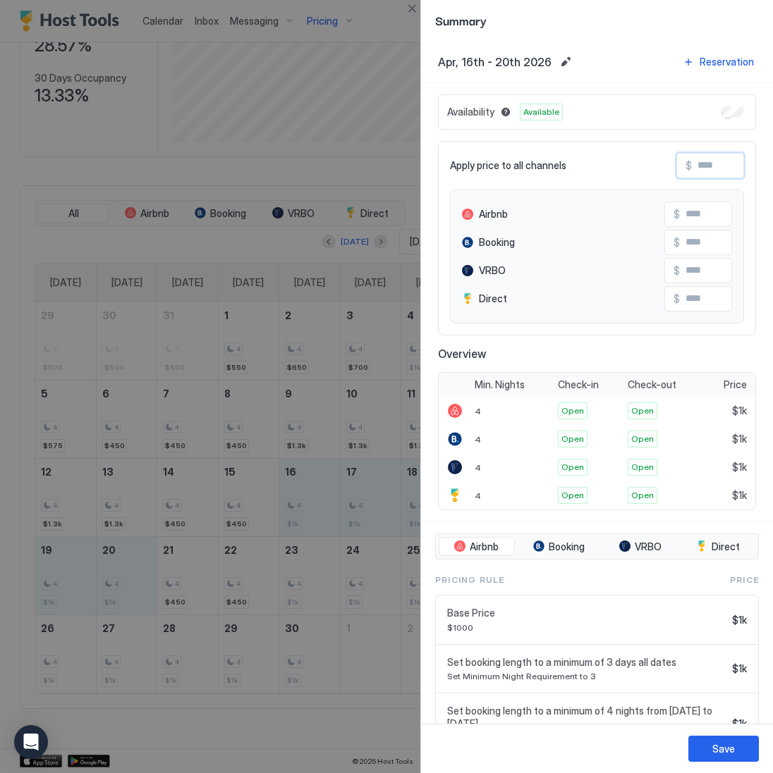
click at [694, 171] on input "Input Field" at bounding box center [747, 166] width 113 height 24
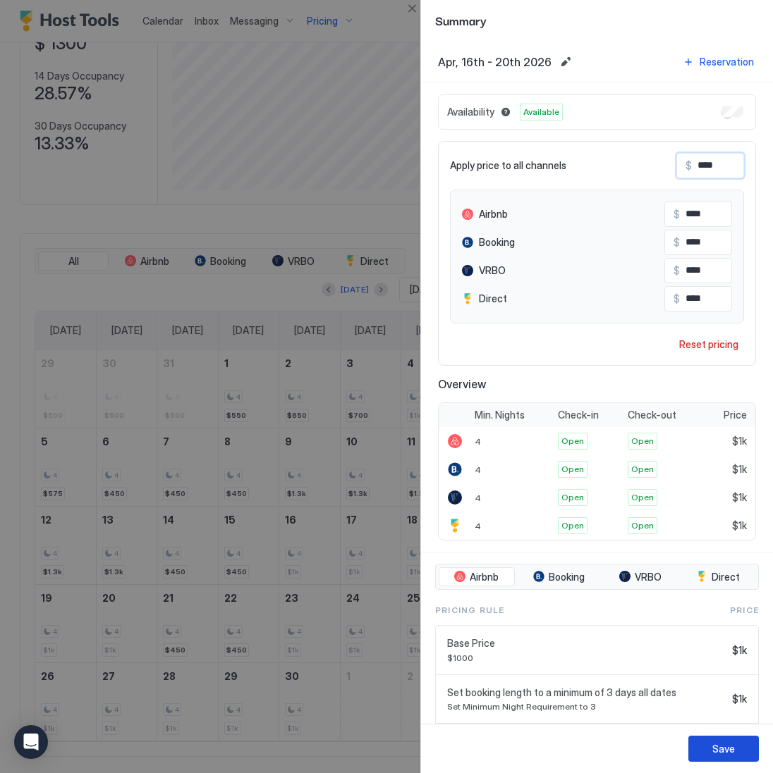
click at [702, 751] on button "Save" at bounding box center [723, 749] width 70 height 26
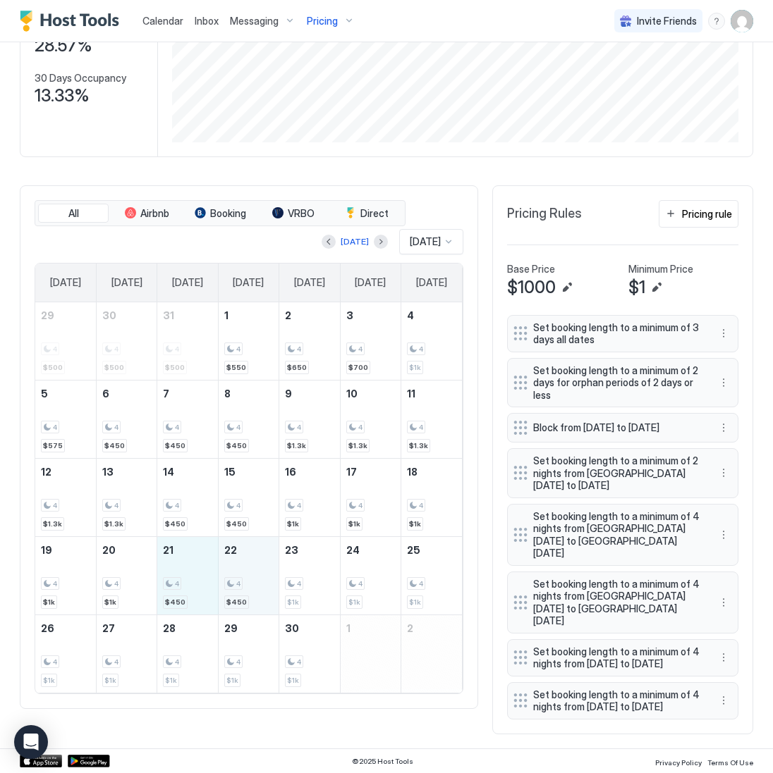
drag, startPoint x: 207, startPoint y: 593, endPoint x: 233, endPoint y: 593, distance: 26.1
click at [233, 593] on tr "19 4 $1k 20 4 $1k 21 4 $450 22 4 $450 23 4 $1k 24 4 $1k 25 4 $1k" at bounding box center [248, 575] width 426 height 78
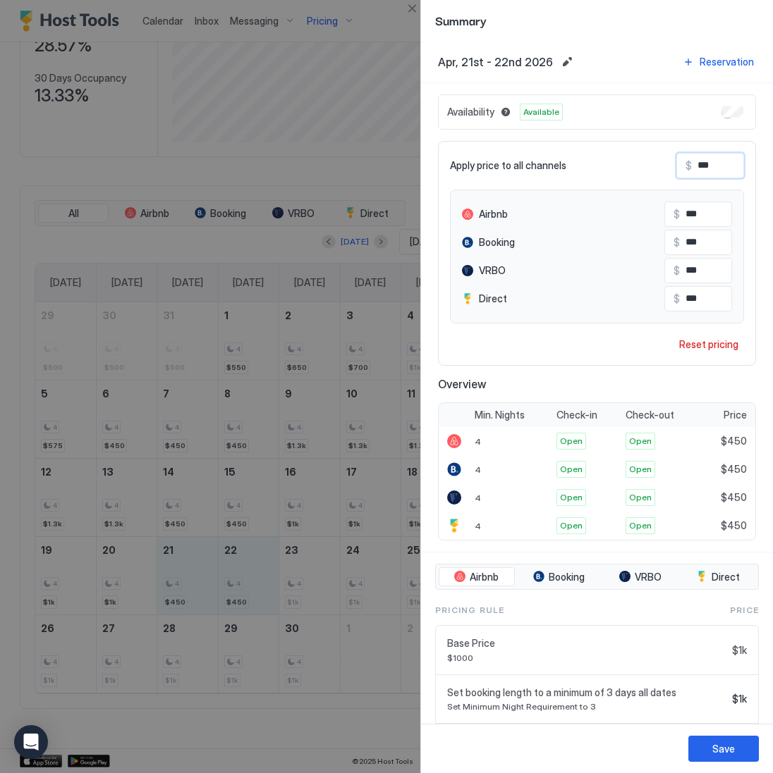
drag, startPoint x: 734, startPoint y: 159, endPoint x: 740, endPoint y: 171, distance: 12.9
click at [740, 171] on input "***" at bounding box center [747, 166] width 113 height 24
click at [715, 746] on div "Save" at bounding box center [723, 748] width 23 height 15
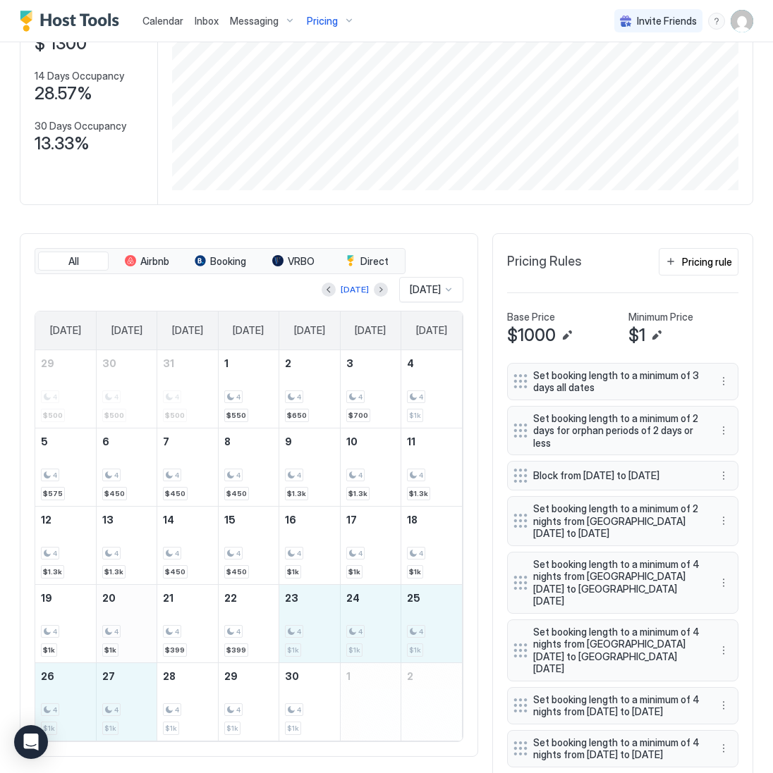
drag, startPoint x: 319, startPoint y: 578, endPoint x: 130, endPoint y: 649, distance: 202.5
click at [130, 649] on tr "19 4 $1k 20 4 $1k 21 4 $399 22 4 $399 23 4 $1k 24 4 $1k 25 4 $1k" at bounding box center [248, 623] width 426 height 78
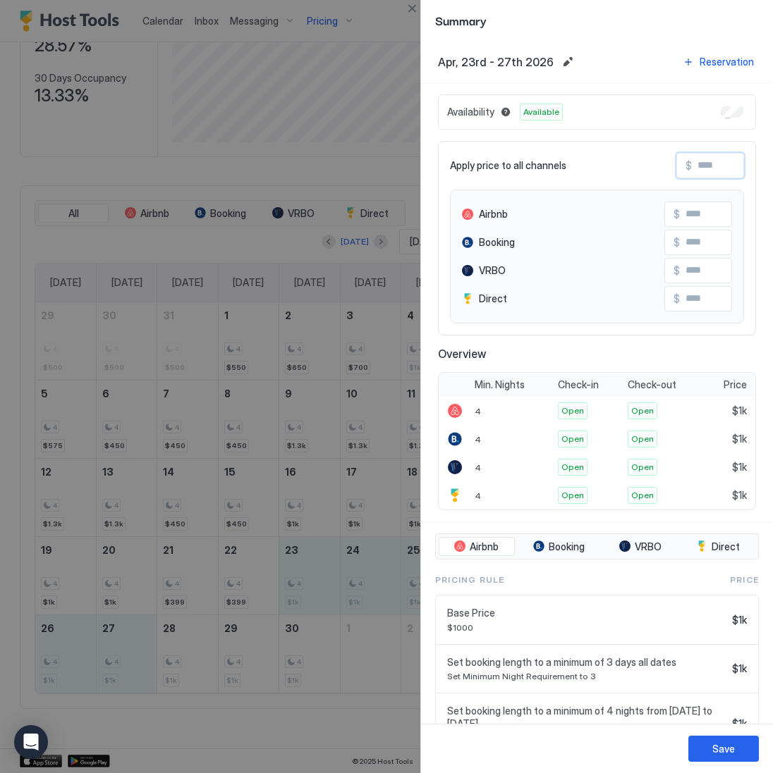
click at [720, 168] on input "Input Field" at bounding box center [747, 166] width 113 height 24
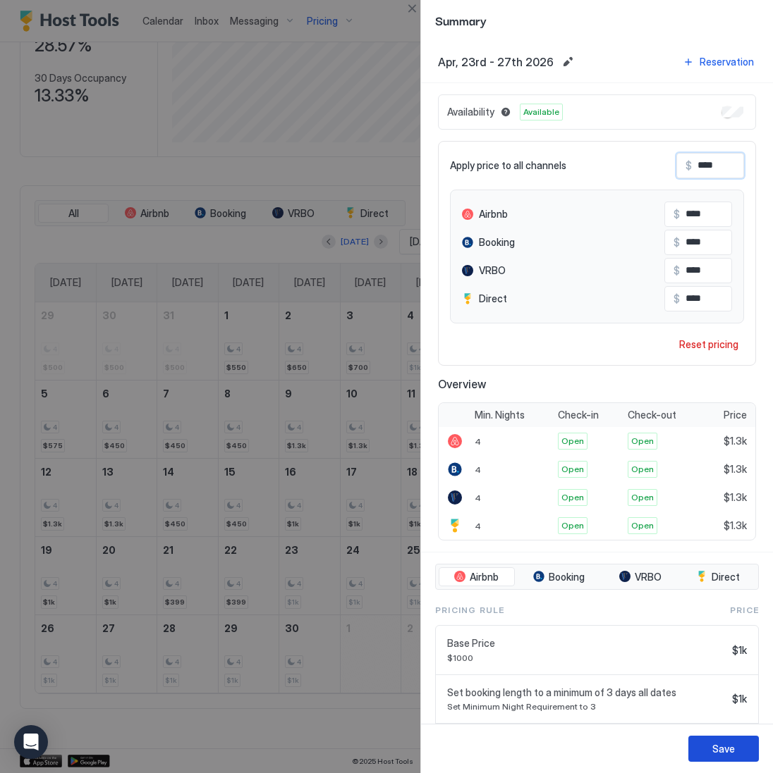
click at [713, 753] on div "Save" at bounding box center [723, 748] width 23 height 15
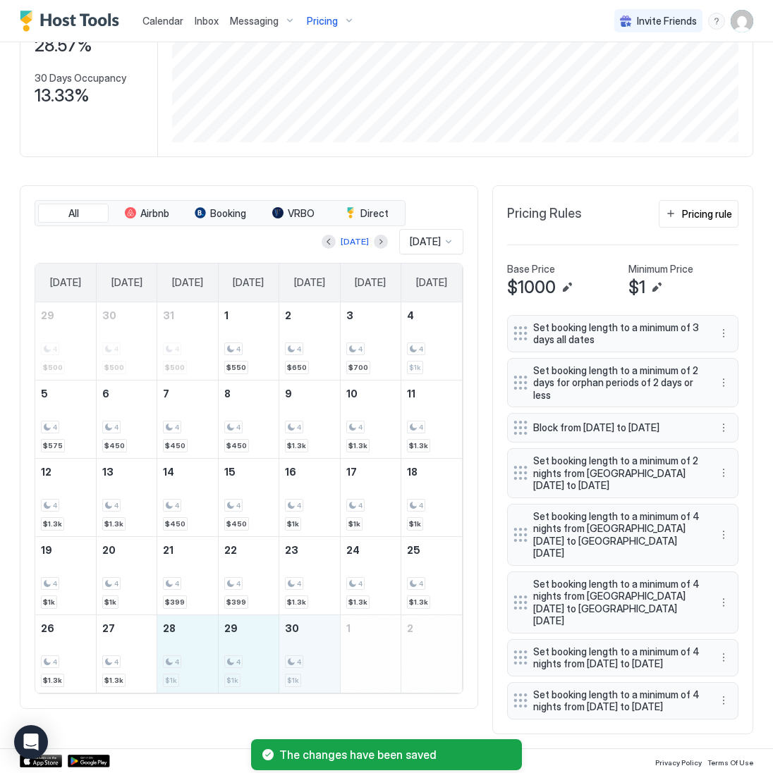
drag, startPoint x: 186, startPoint y: 663, endPoint x: 279, endPoint y: 665, distance: 93.1
click at [279, 665] on tr "26 4 $1.3k 27 4 $1.3k 28 4 $1k 29 4 $1k 30 4 $1k 1 2" at bounding box center [248, 654] width 426 height 78
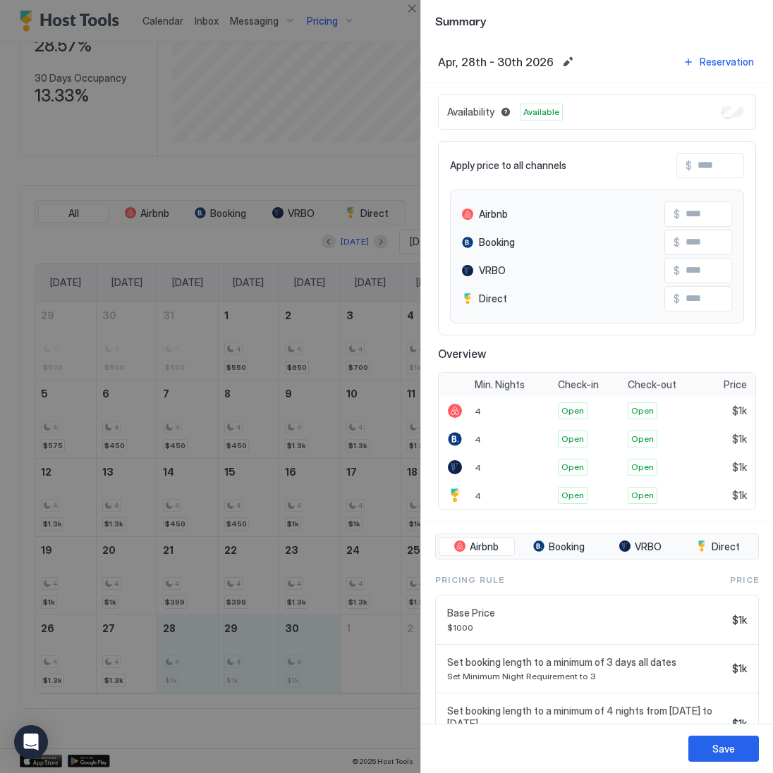
click at [720, 174] on input "Input Field" at bounding box center [747, 166] width 113 height 24
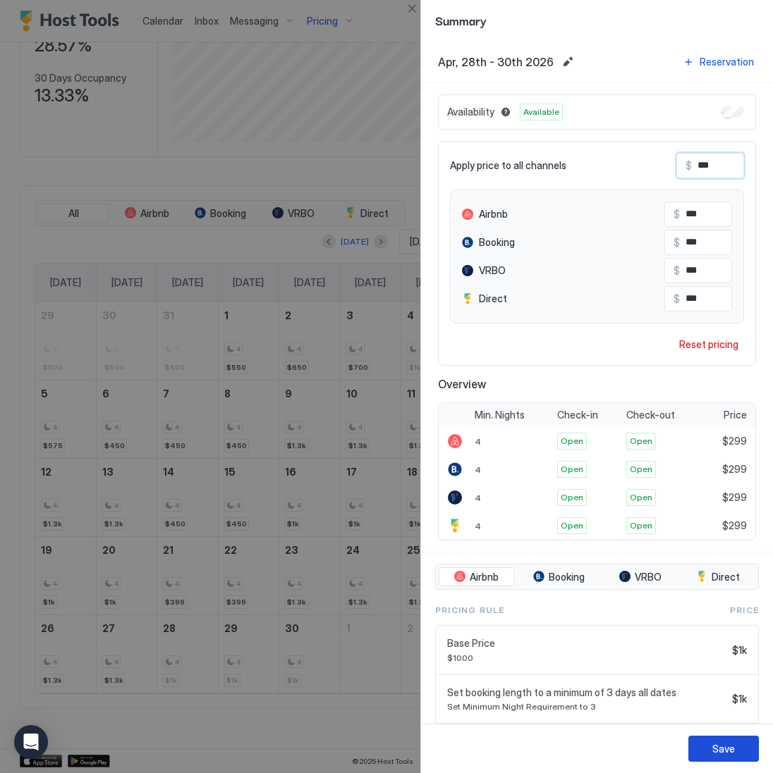
click at [698, 748] on button "Save" at bounding box center [723, 749] width 70 height 26
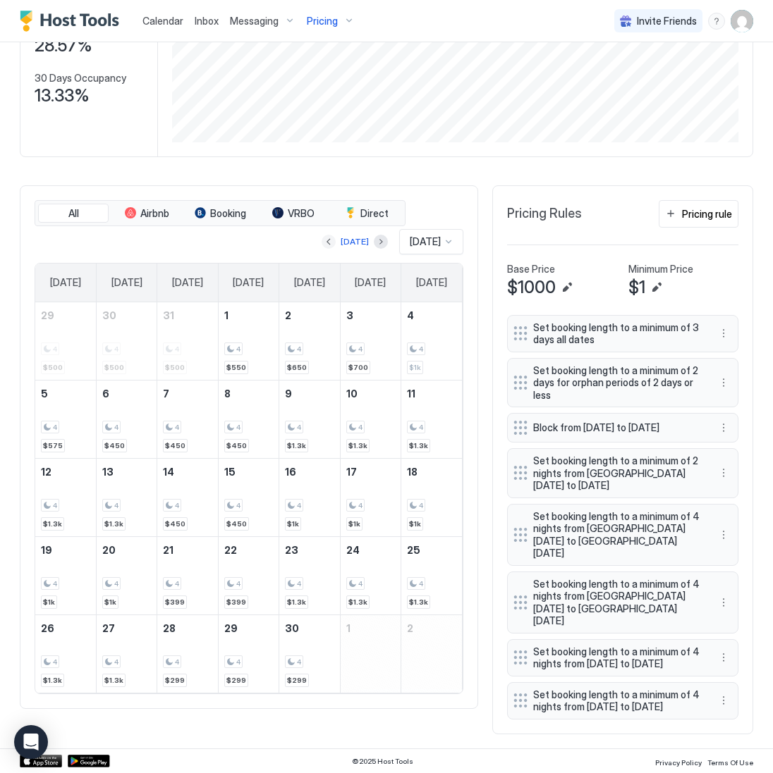
click at [329, 238] on button "Previous month" at bounding box center [328, 242] width 14 height 14
click at [321, 242] on button "Previous month" at bounding box center [328, 242] width 14 height 14
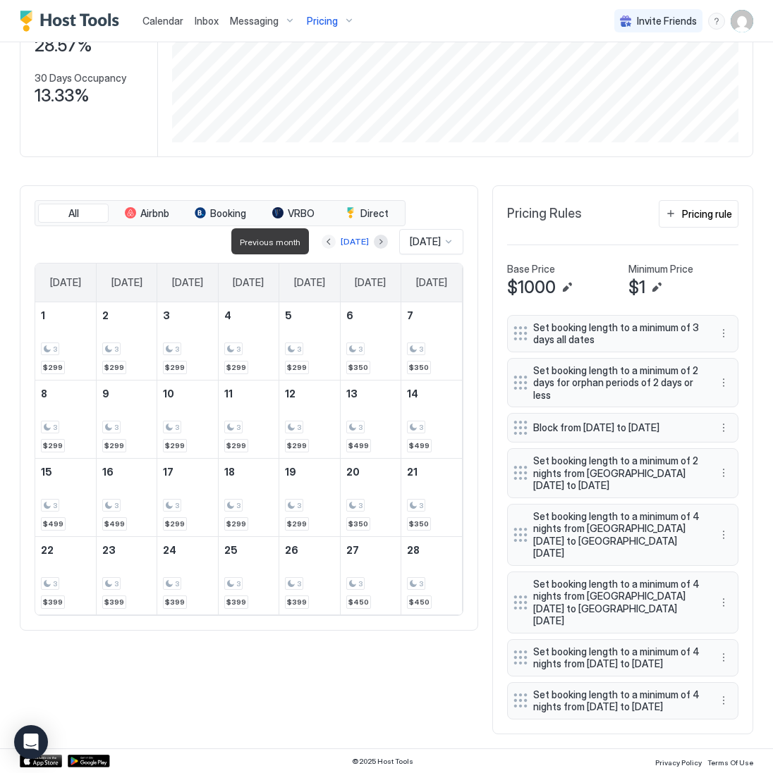
click at [321, 242] on button "Previous month" at bounding box center [328, 242] width 14 height 14
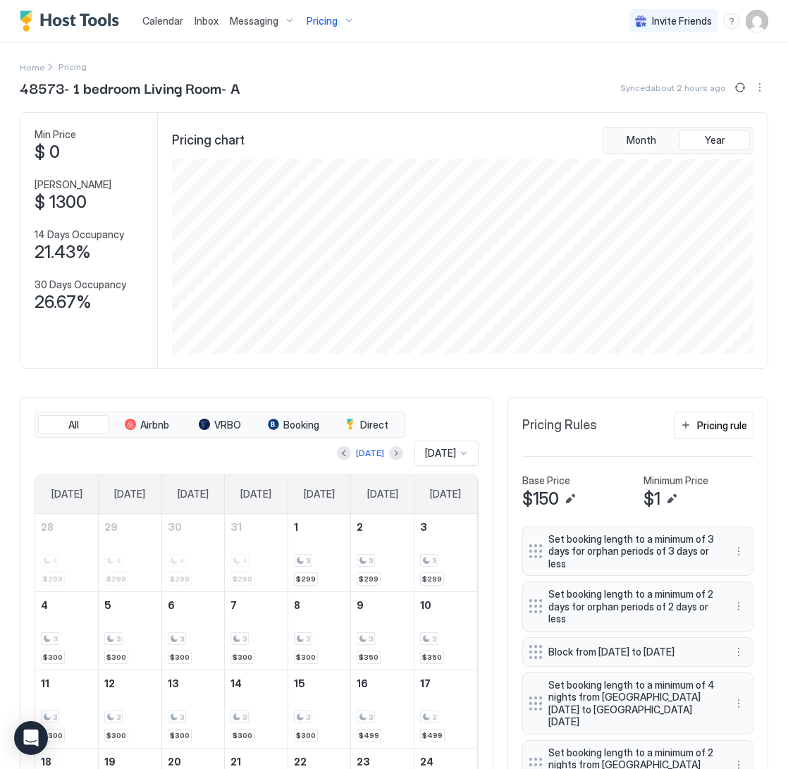
scroll to position [195, 584]
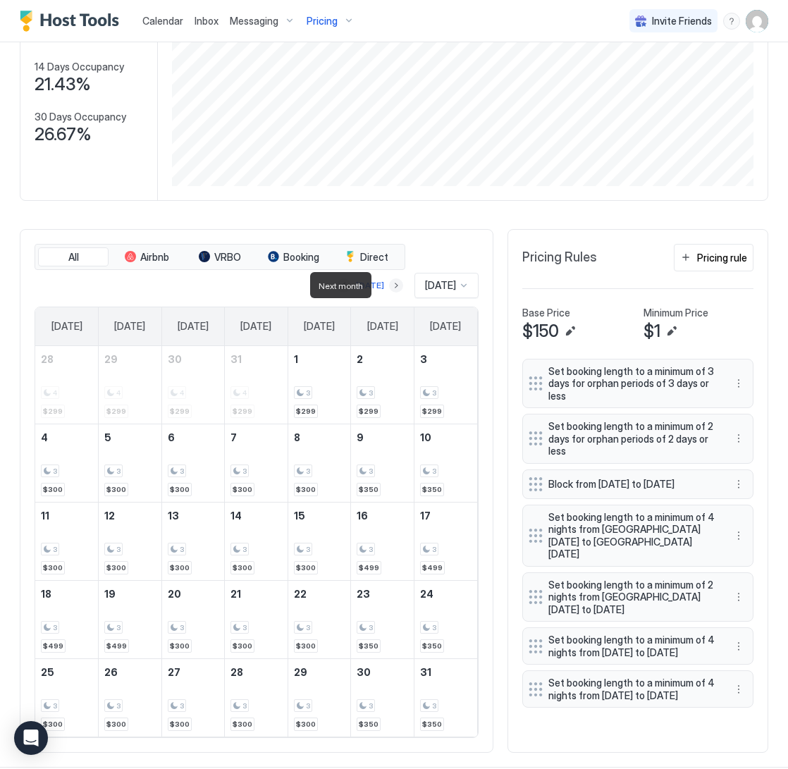
click at [389, 284] on button "Next month" at bounding box center [396, 285] width 14 height 14
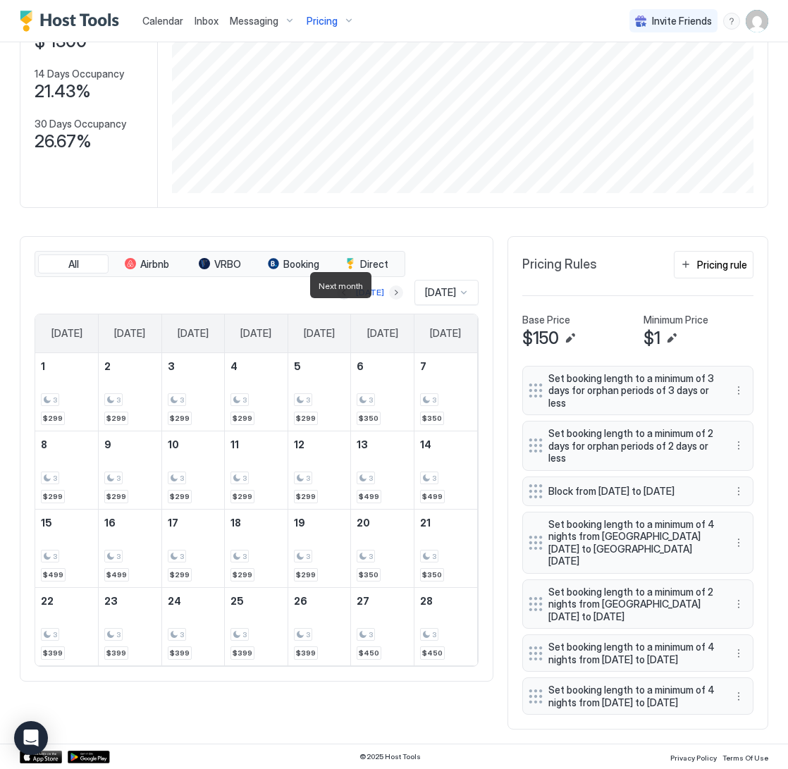
click at [389, 285] on button "Next month" at bounding box center [396, 292] width 14 height 14
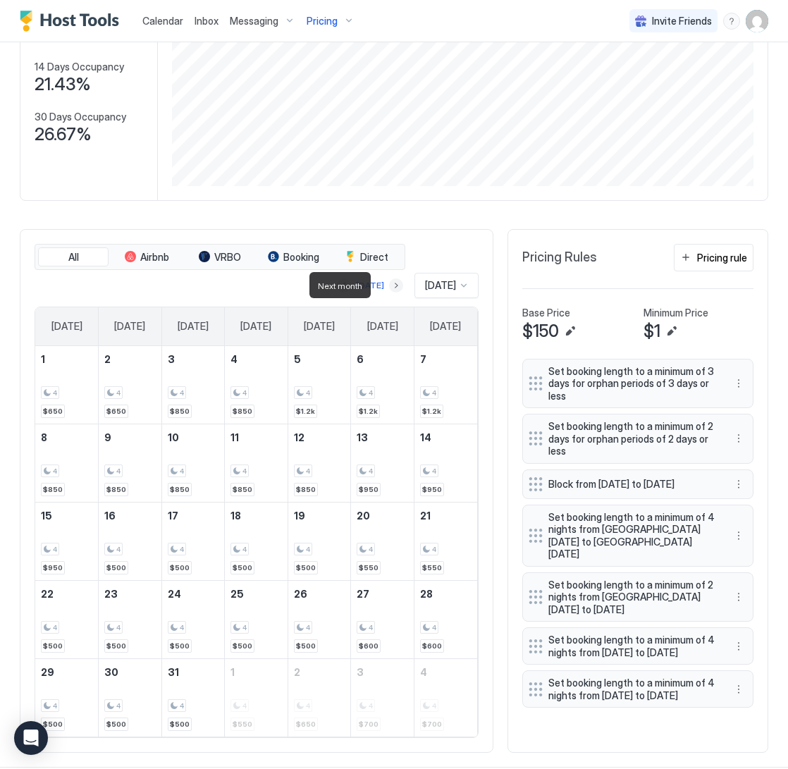
click at [389, 284] on button "Next month" at bounding box center [396, 285] width 14 height 14
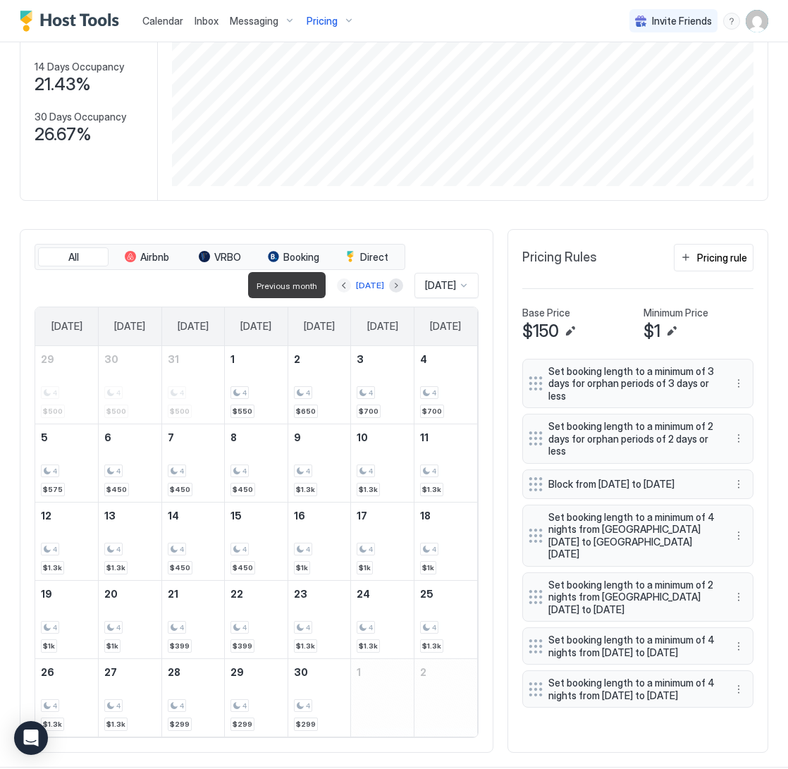
click at [340, 283] on button "Previous month" at bounding box center [344, 285] width 14 height 14
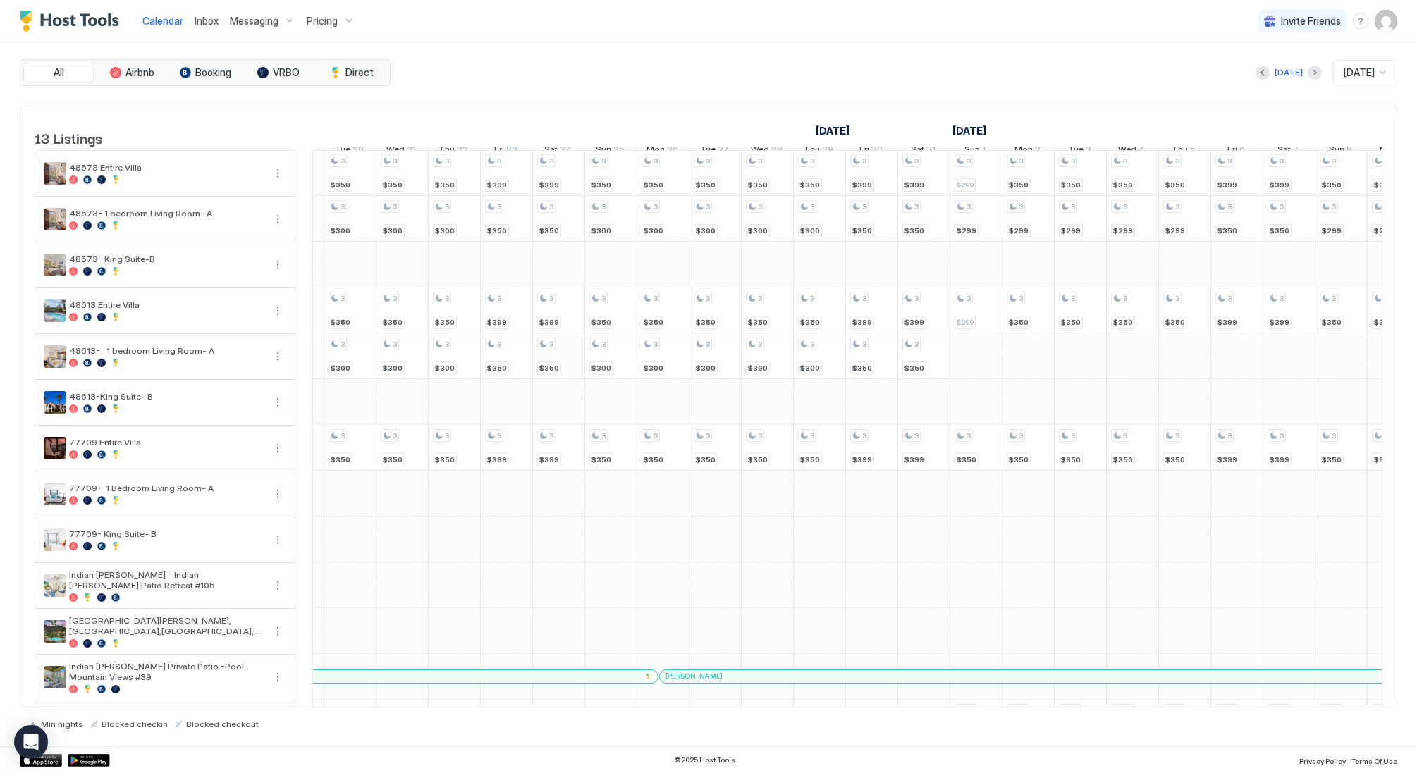
scroll to position [0, 824]
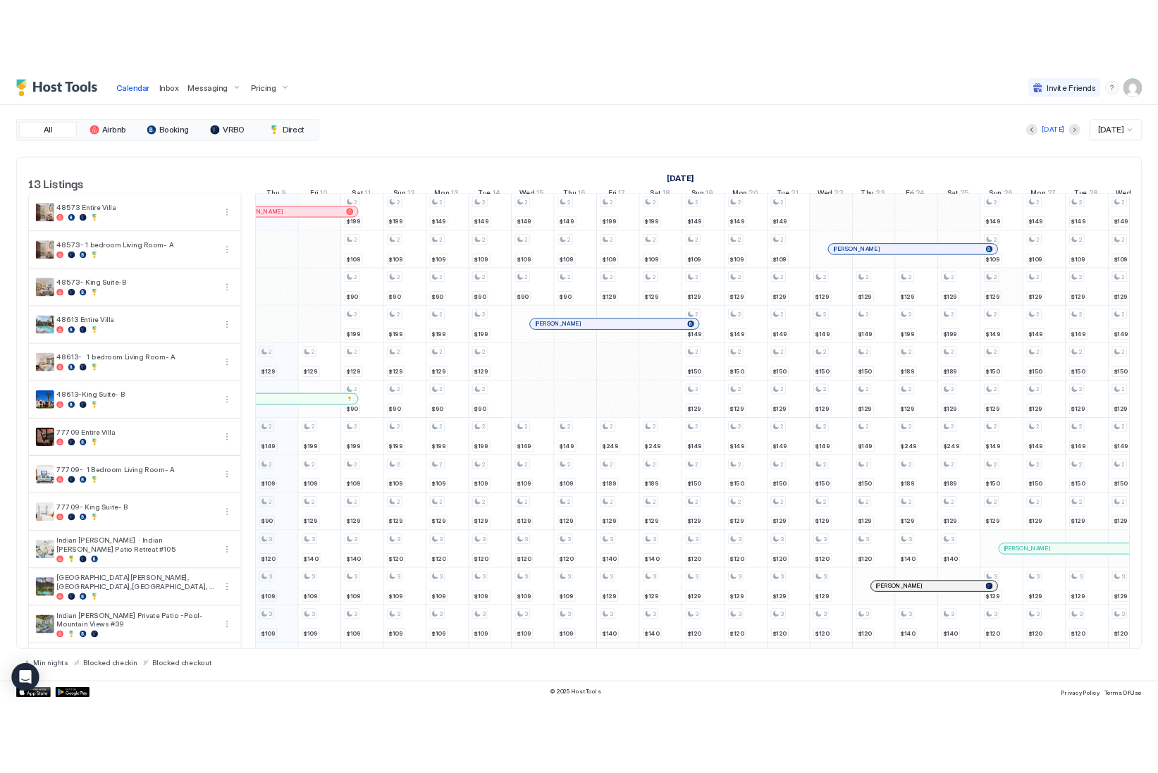
scroll to position [0, 783]
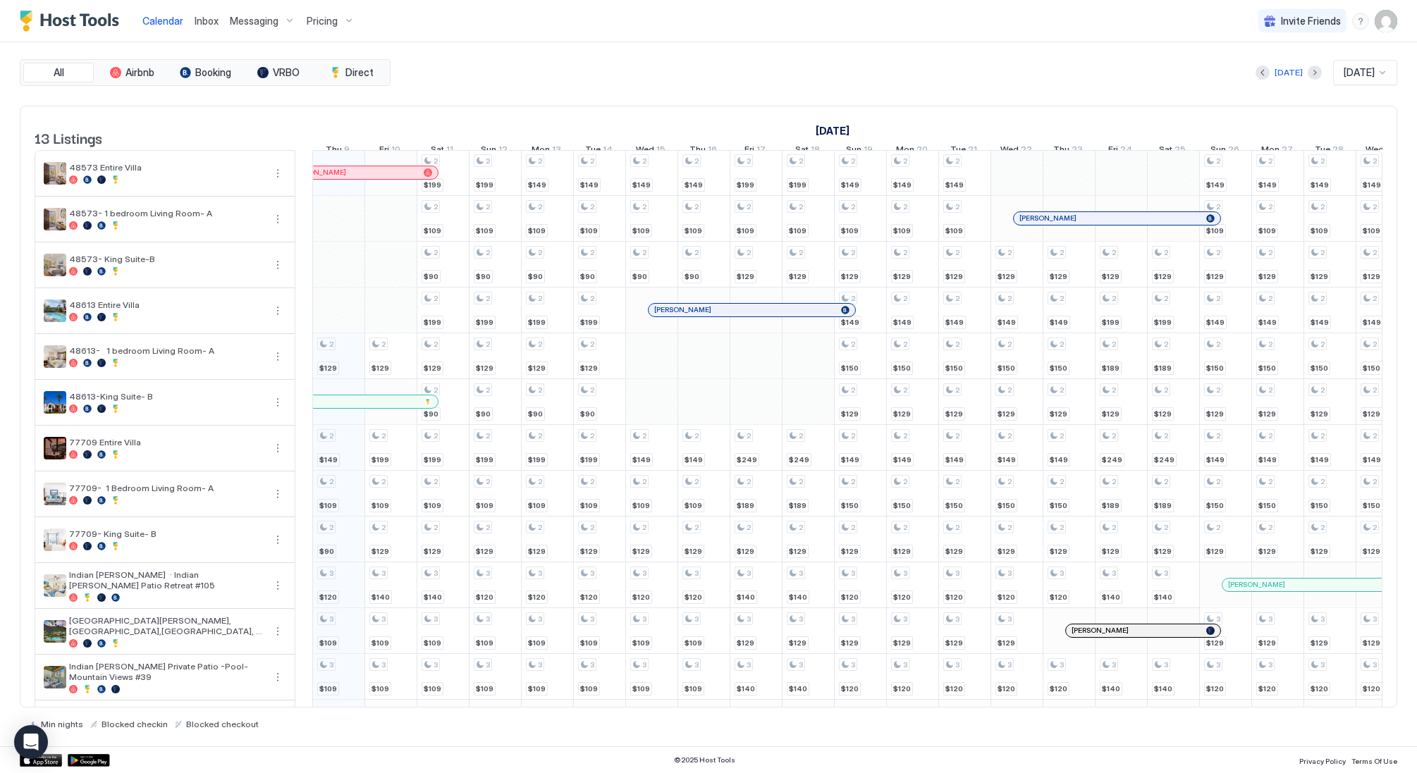
click at [1413, 227] on div "All Airbnb Booking VRBO Direct Today Oct 2025 13 Listings September 2025 Octobe…" at bounding box center [708, 394] width 1417 height 704
click at [1307, 73] on button "Next month" at bounding box center [1314, 73] width 14 height 14
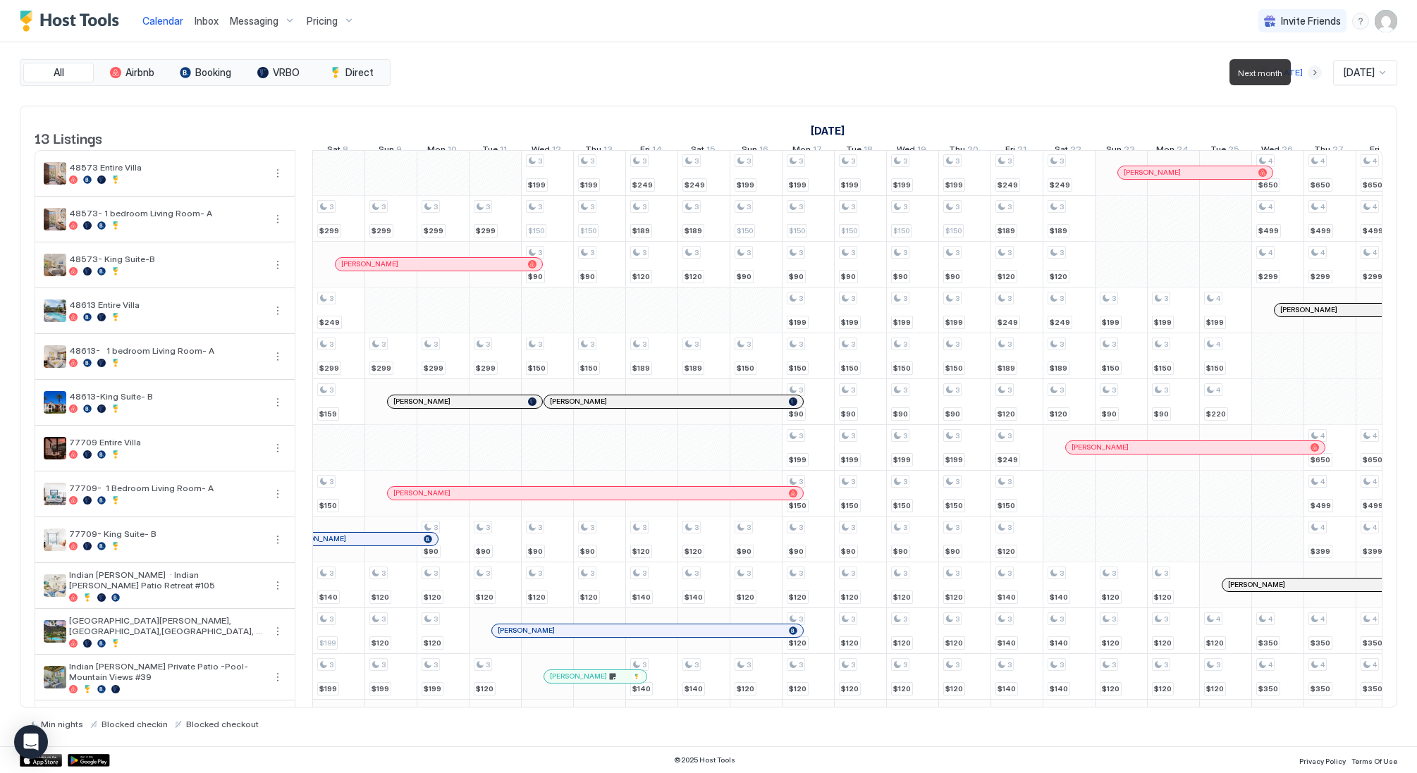
click at [1307, 73] on button "Next month" at bounding box center [1314, 73] width 14 height 14
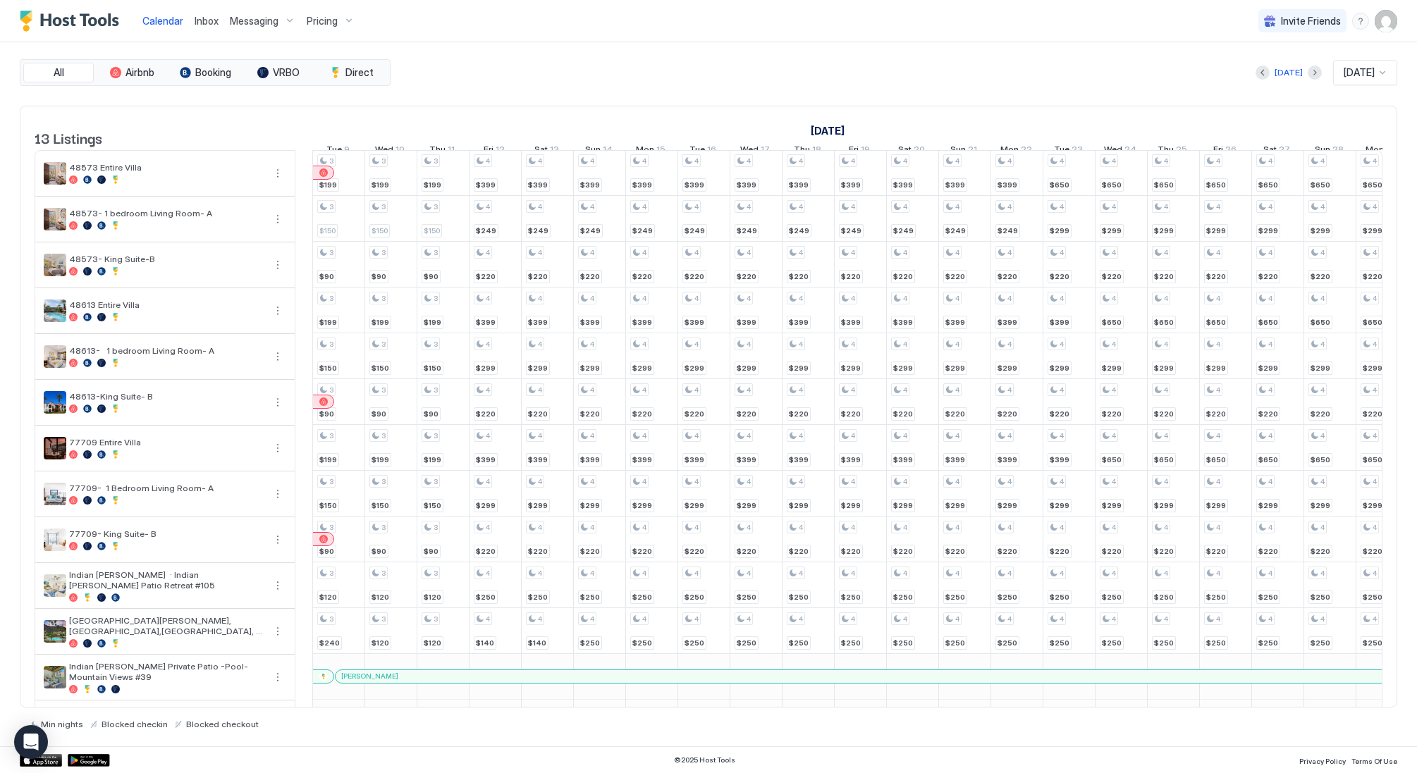
click at [1304, 81] on div "Today Dec 2025" at bounding box center [895, 72] width 1004 height 25
click at [1307, 77] on button "Next month" at bounding box center [1314, 73] width 14 height 14
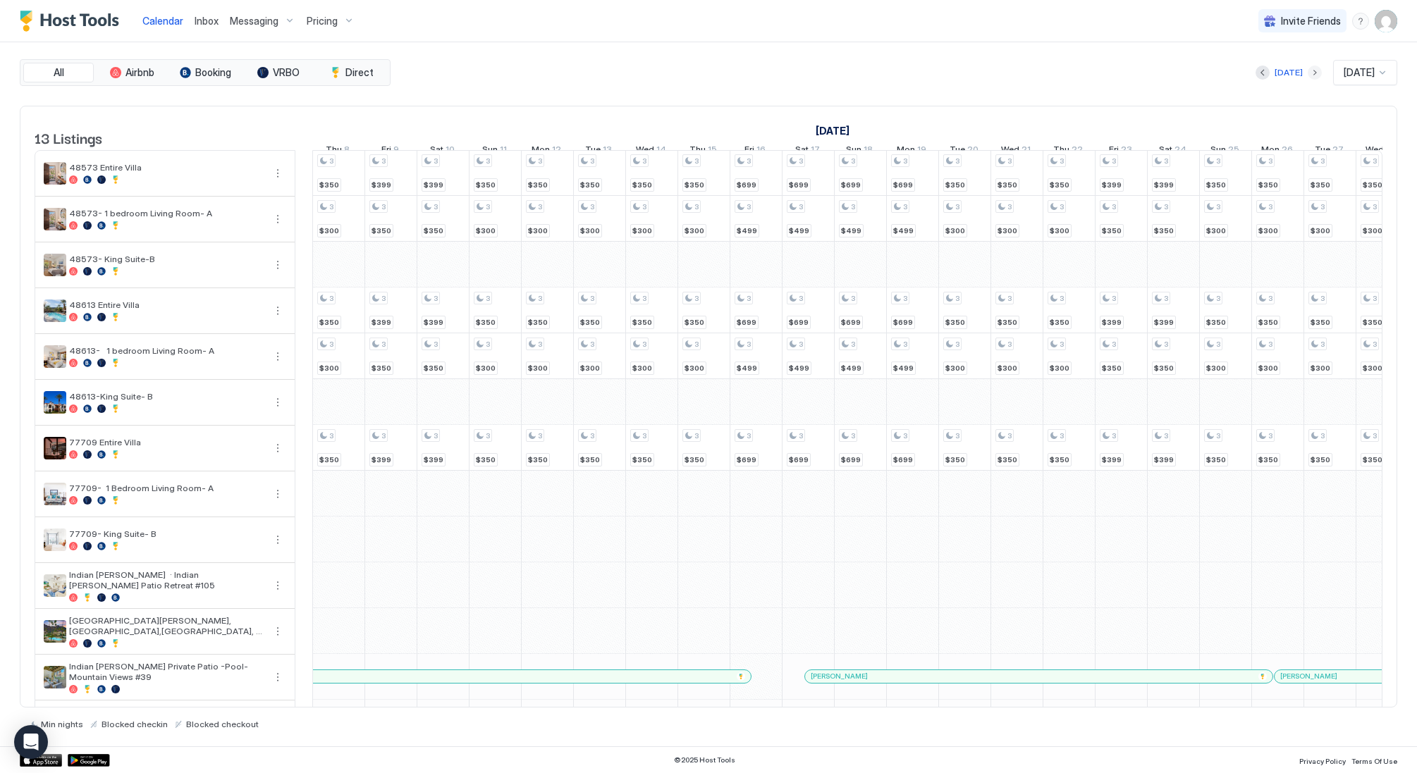
click at [1307, 75] on button "Next month" at bounding box center [1314, 73] width 14 height 14
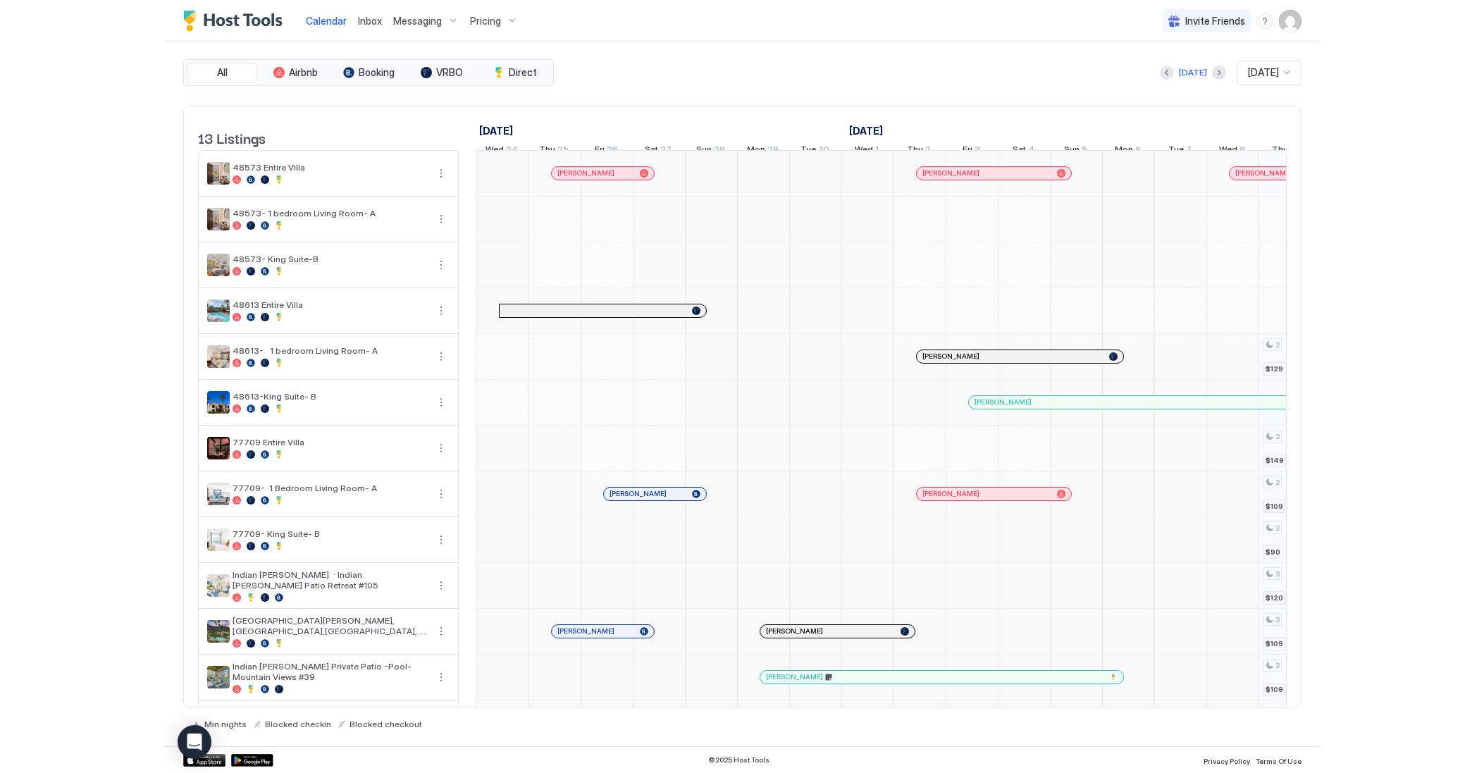
scroll to position [0, 783]
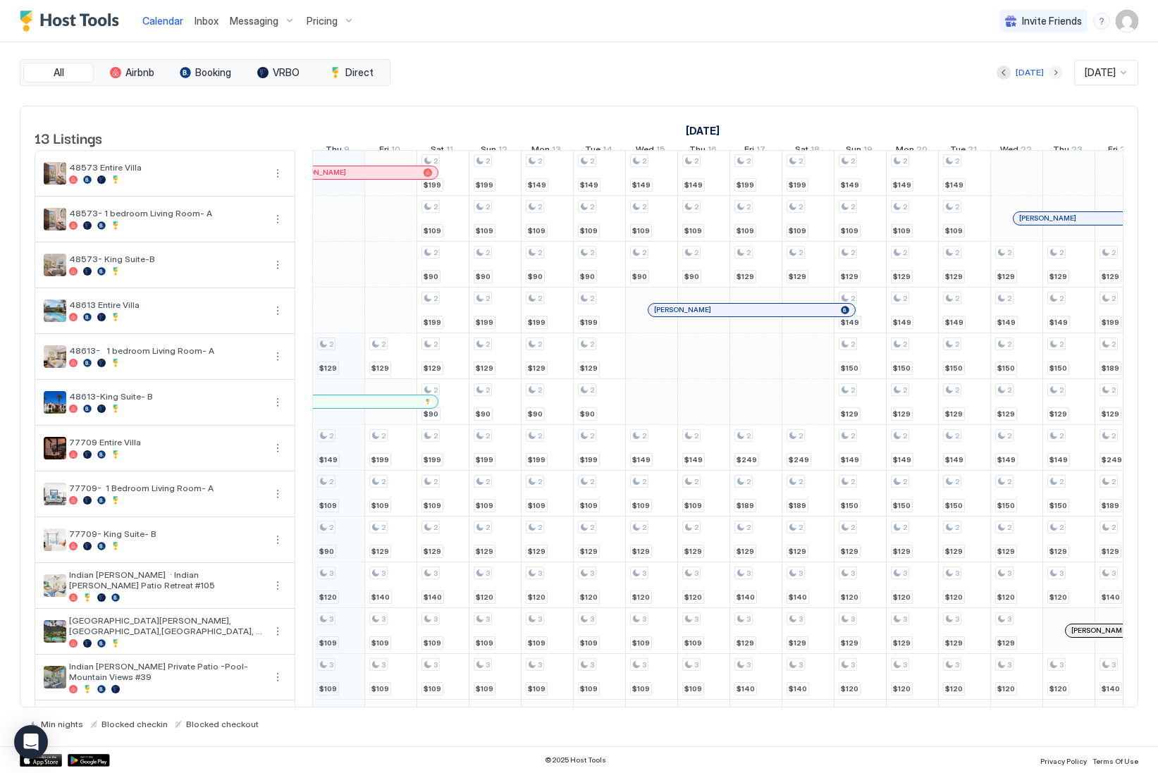
click at [1049, 78] on button "Next month" at bounding box center [1056, 73] width 14 height 14
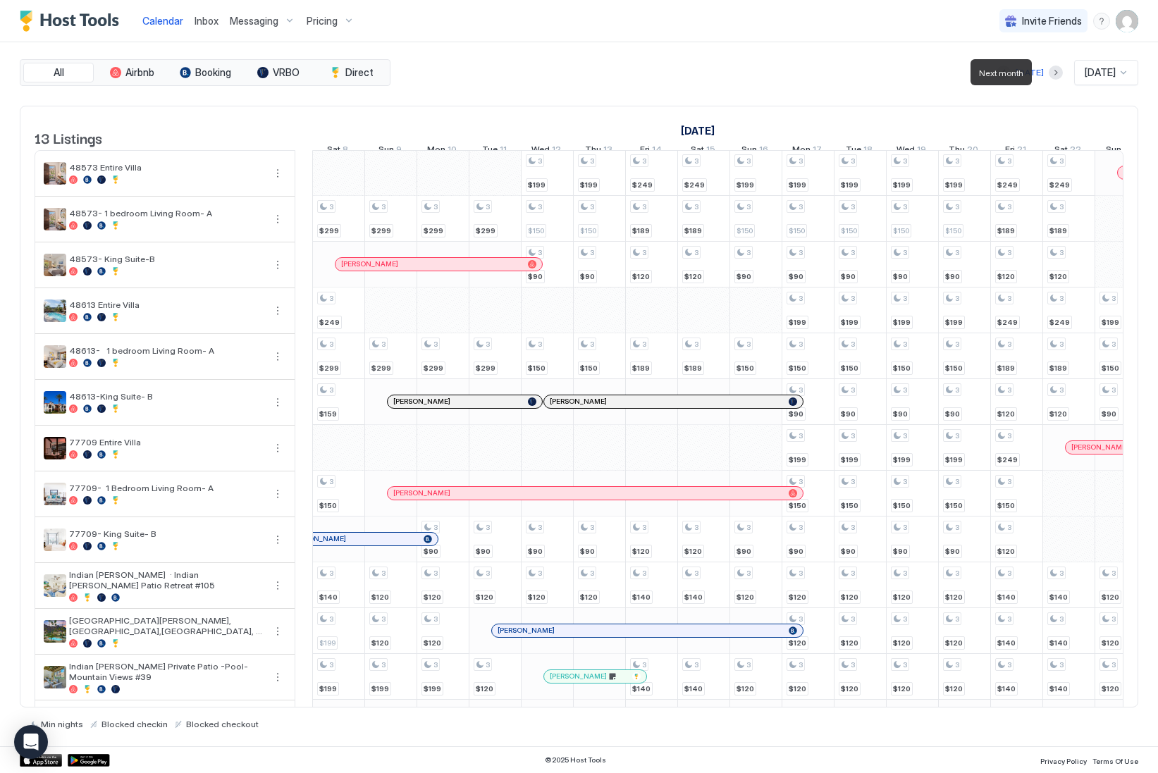
click at [1049, 78] on div at bounding box center [1056, 73] width 14 height 14
click at [1049, 74] on button "Next month" at bounding box center [1056, 73] width 14 height 14
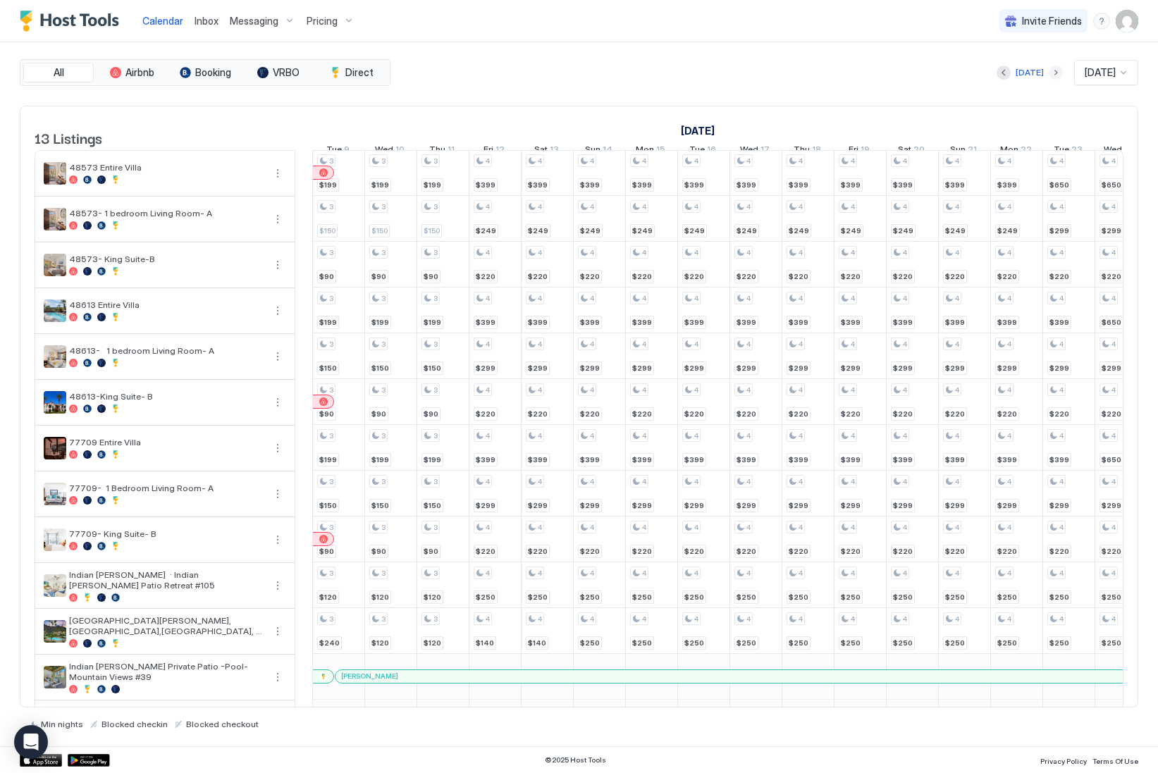
click at [1049, 75] on button "Next month" at bounding box center [1056, 73] width 14 height 14
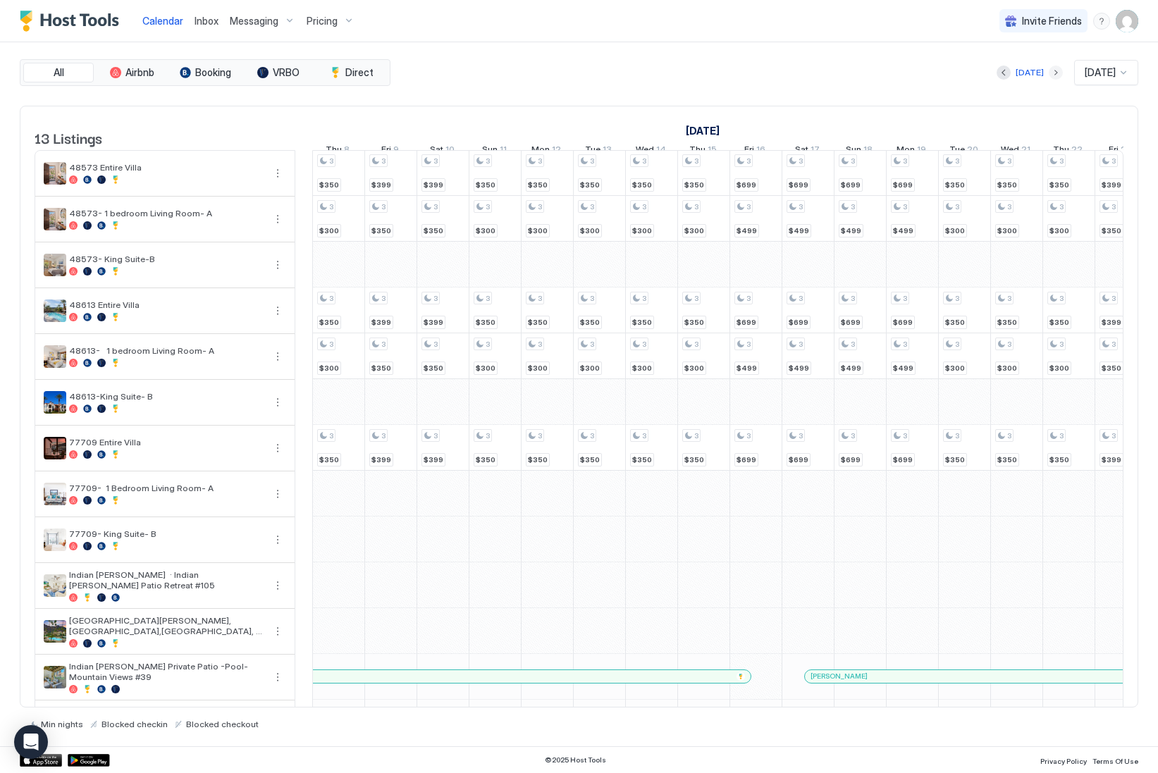
click at [1049, 75] on button "Next month" at bounding box center [1056, 73] width 14 height 14
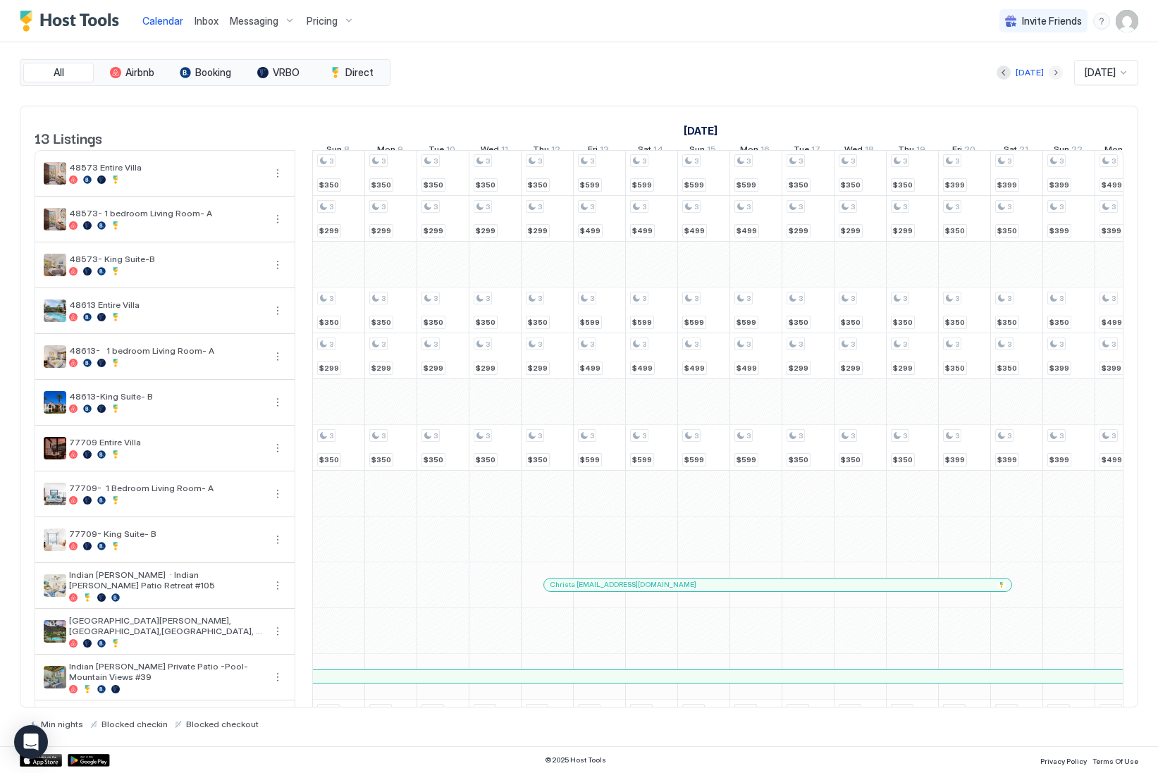
click at [1049, 75] on button "Next month" at bounding box center [1056, 73] width 14 height 14
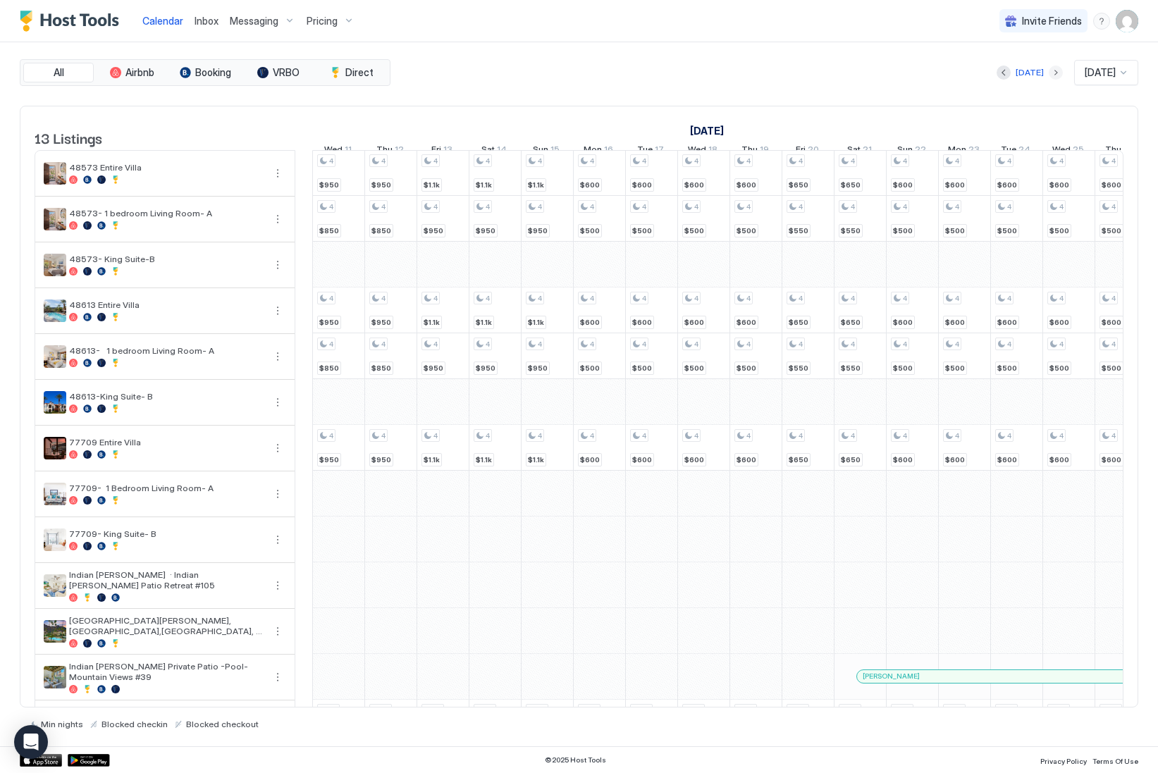
click at [1049, 75] on button "Next month" at bounding box center [1056, 73] width 14 height 14
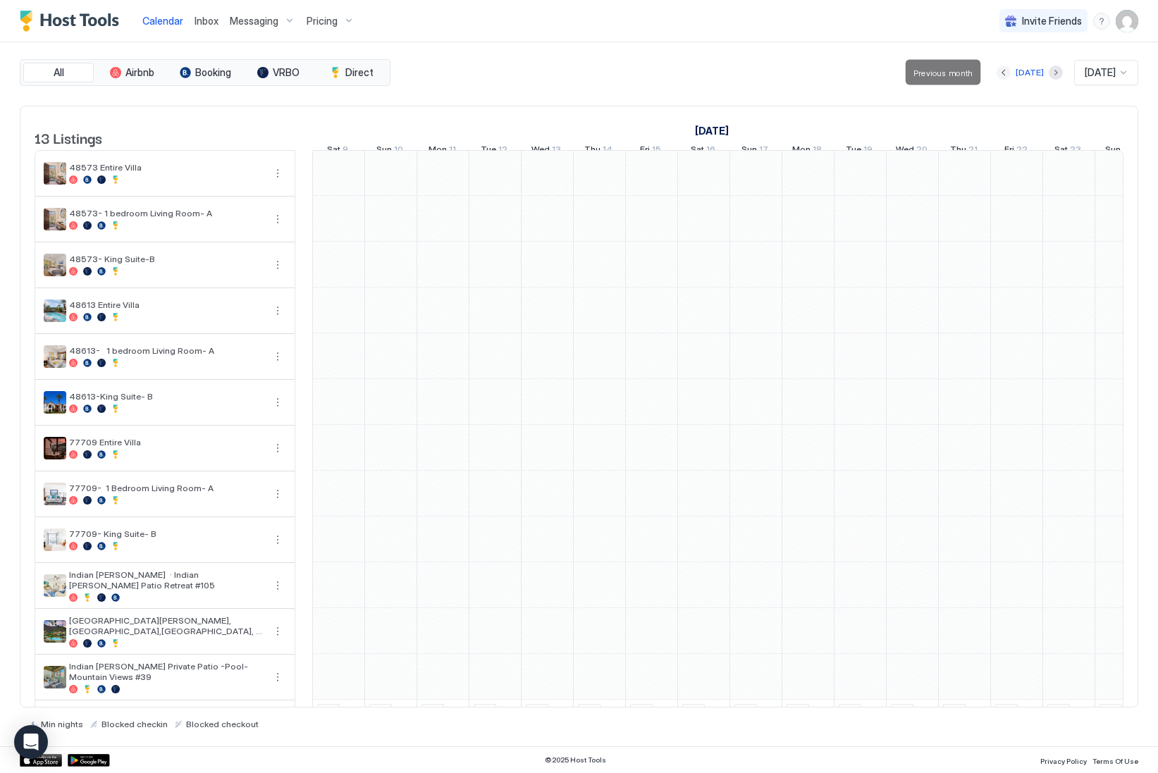
click at [997, 76] on button "Previous month" at bounding box center [1004, 73] width 14 height 14
